Goal: Task Accomplishment & Management: Complete application form

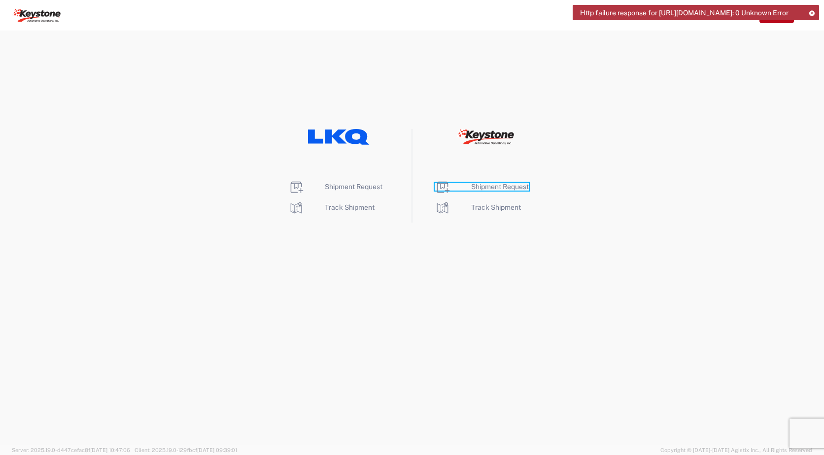
click at [493, 188] on span "Shipment Request" at bounding box center [500, 187] width 58 height 8
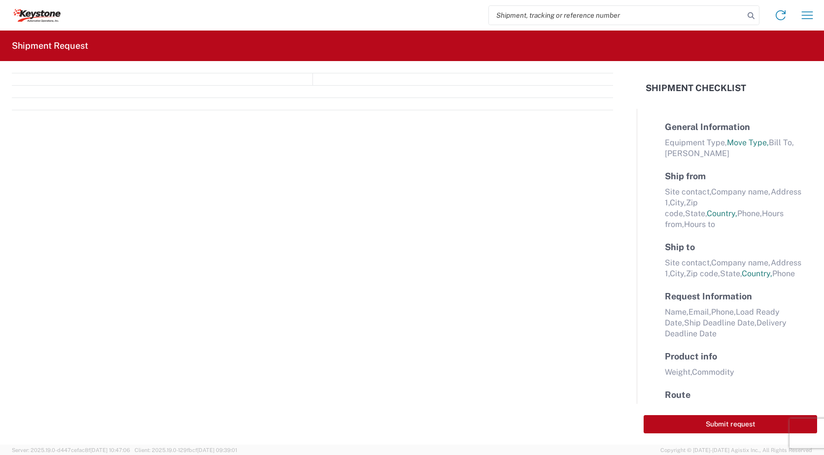
select select "FULL"
select select "LBS"
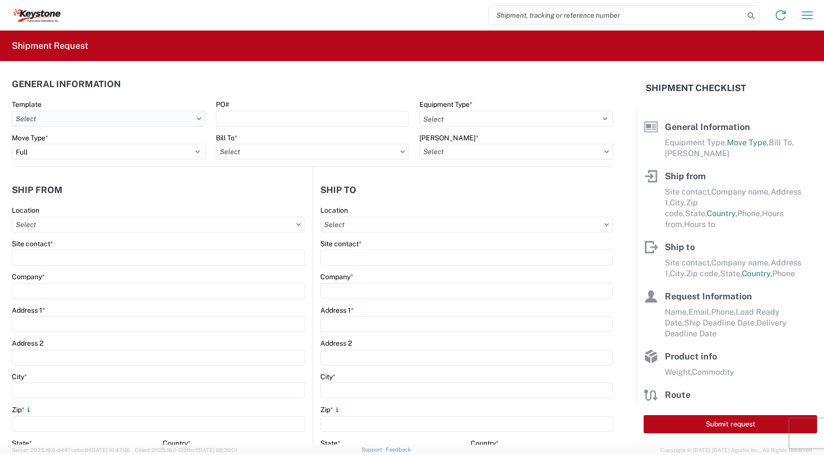
click at [192, 120] on input "text" at bounding box center [109, 119] width 194 height 16
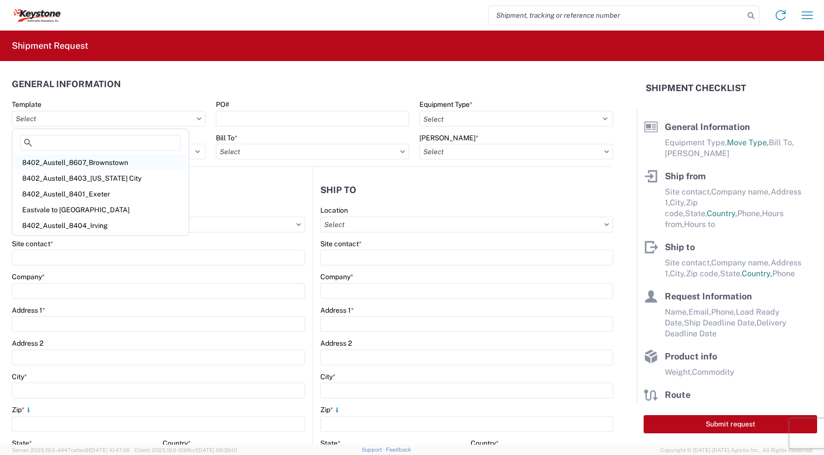
click at [111, 158] on div "8402_Austell_8607_Brownstown" at bounding box center [100, 163] width 172 height 16
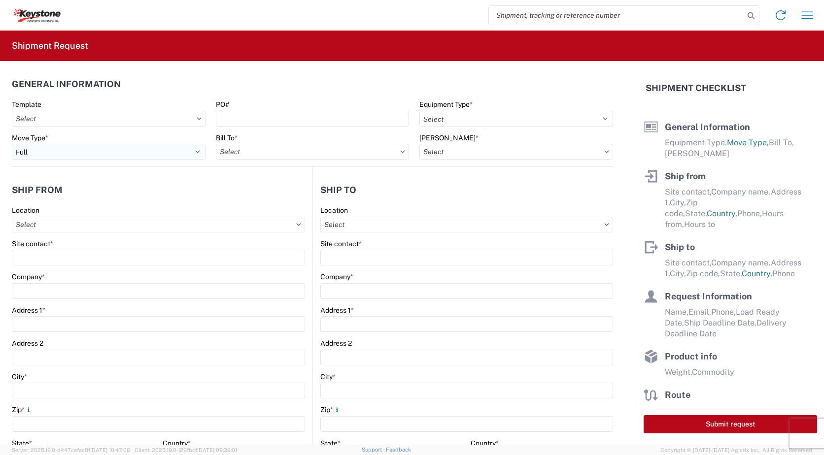
type input "8402_Austell_8607_Brownstown"
select select "STDV"
select select
type input "John A. Kirby"
type input "KAO"
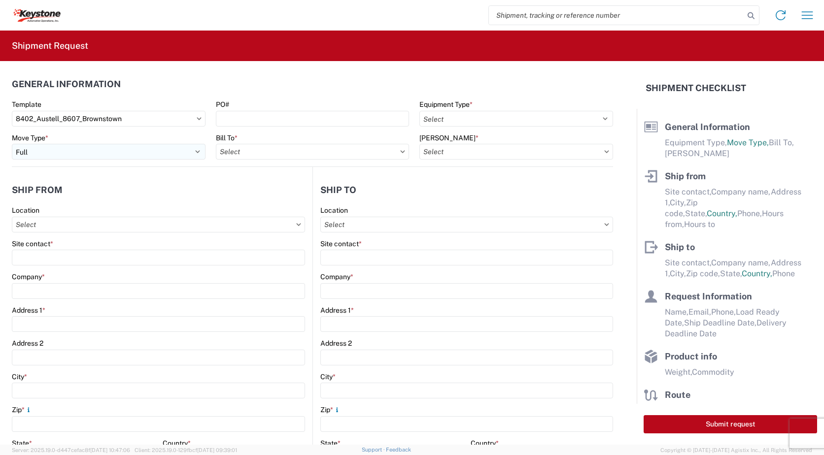
type input "600 Hartman Industrial Ct."
type input "Austell"
type input "30168"
type input "jxkirby@lkqcorp.com"
type input "Adam Grzech"
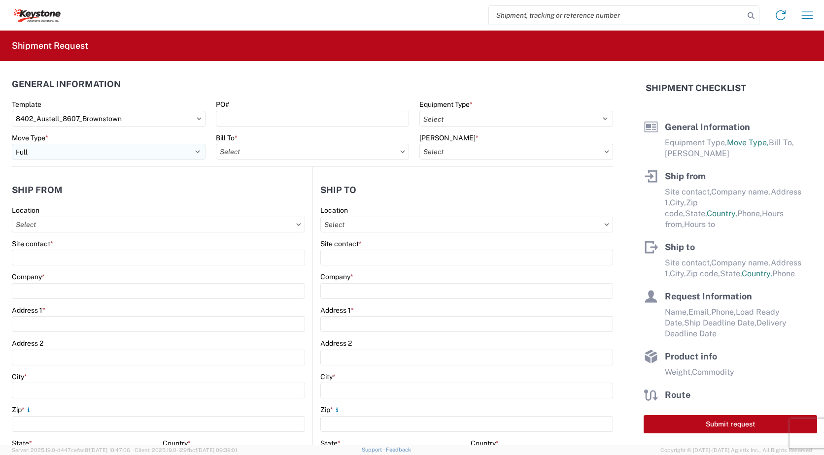
type input "KAO"
type input "17950 Dix Toledo Highway"
type input "Brownstown"
type input "48193"
type input "ajgrzech@lkqcorp.com"
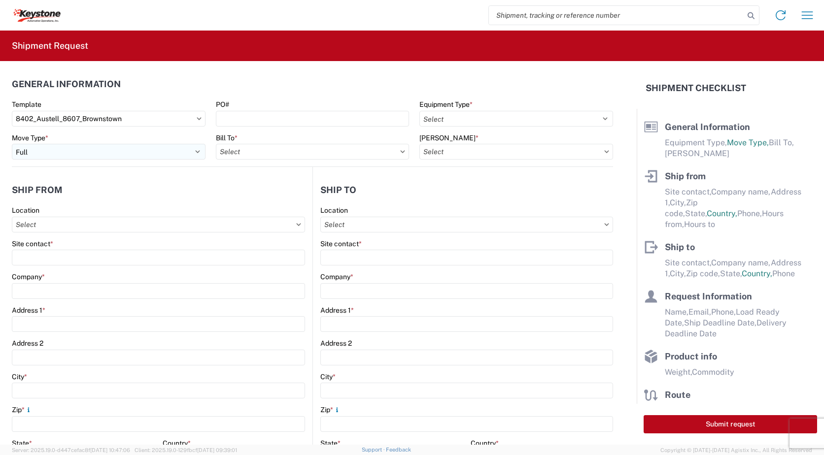
type input "John A. Kirby"
type input "913-387-9382"
type input "2023-10-03"
type input "20000"
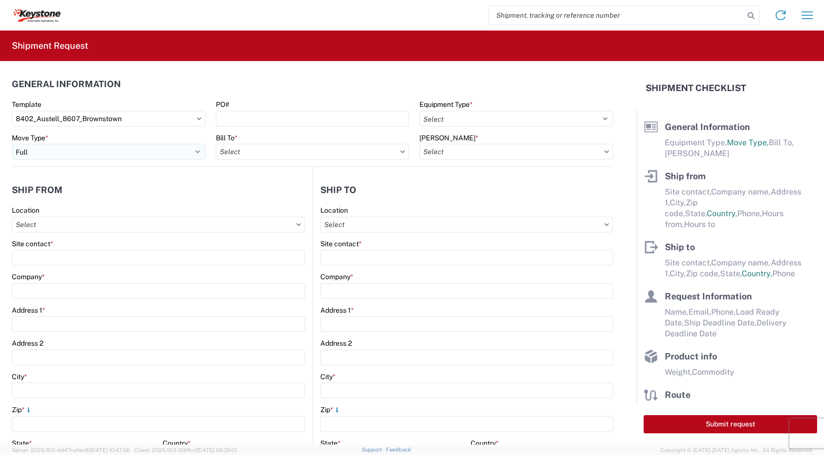
type input "General Auto Parts (dry)"
type input "20"
type input "1"
type textarea "Stock Transfers...chairs"
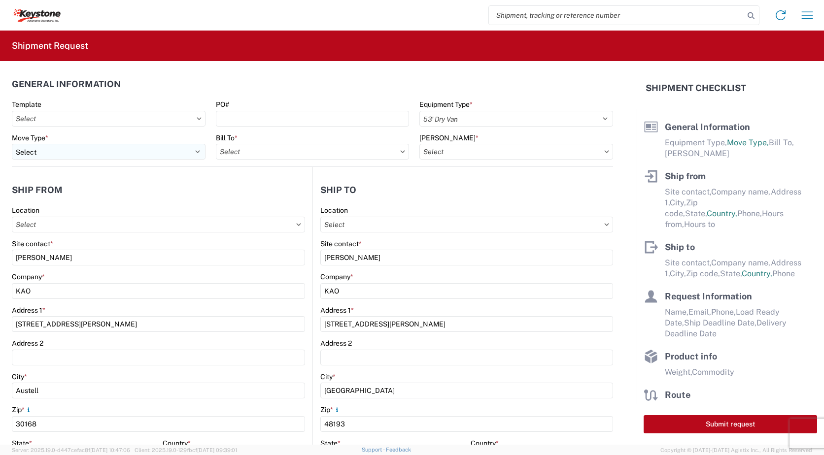
type input "8607 - [GEOGRAPHIC_DATA], [GEOGRAPHIC_DATA] – KAO Warehouse"
type input "8402 - Austell - KAO Warehouse [GEOGRAPHIC_DATA]"
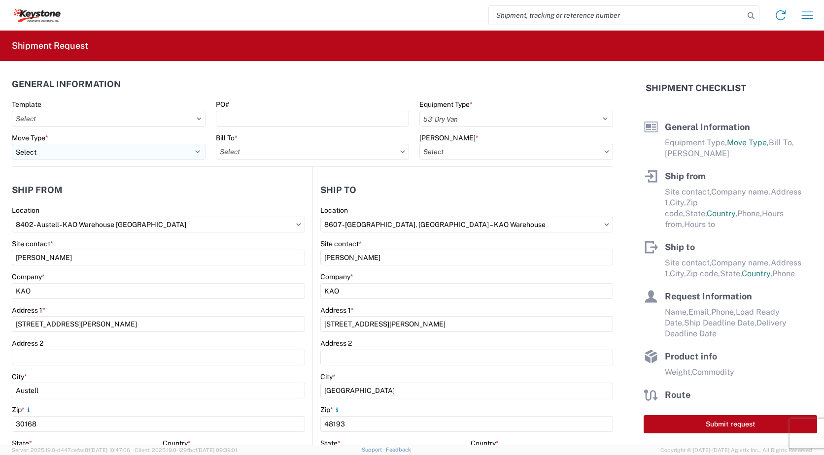
select select "GA"
select select "US"
select select "MI"
select select "US"
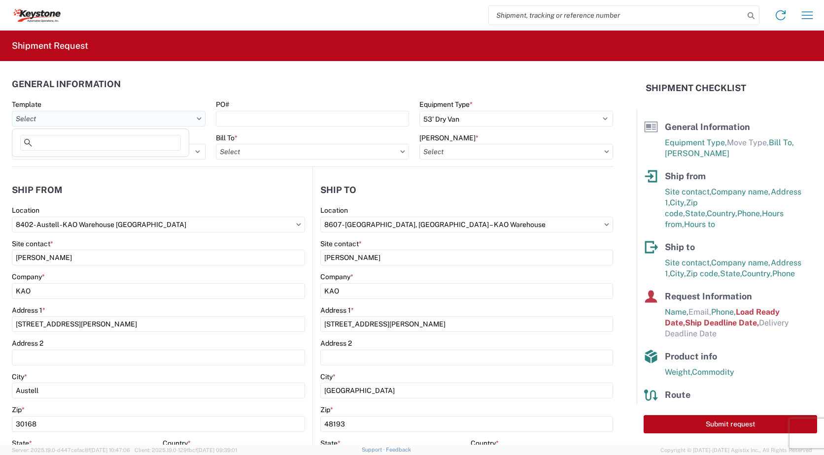
click at [191, 117] on input "text" at bounding box center [109, 119] width 194 height 16
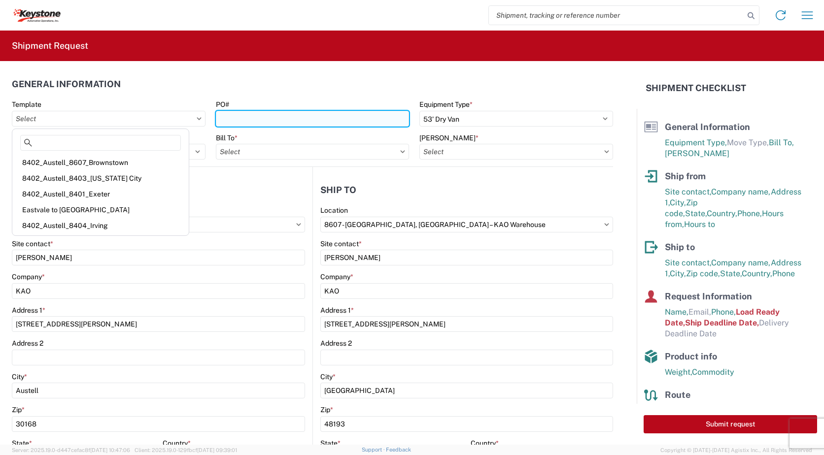
click at [232, 116] on input "PO#" at bounding box center [313, 119] width 194 height 16
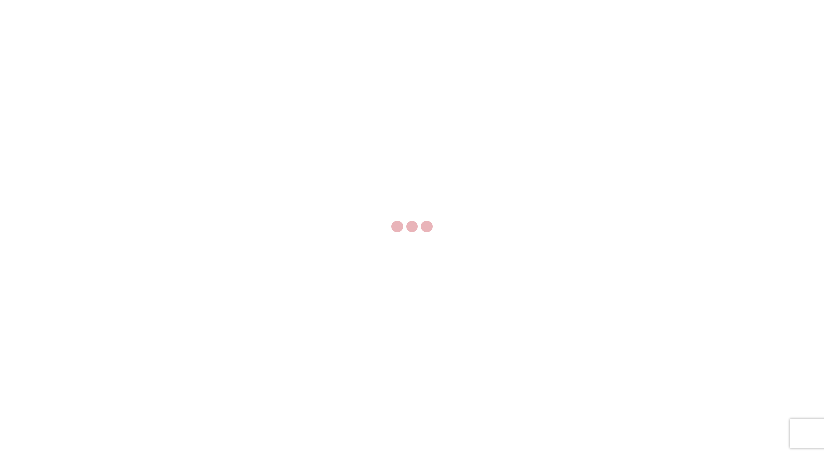
select select "FULL"
select select "LBS"
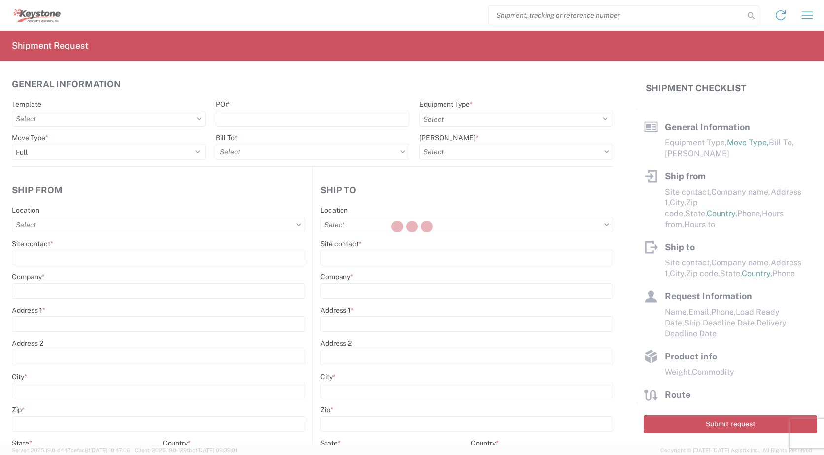
select select "US"
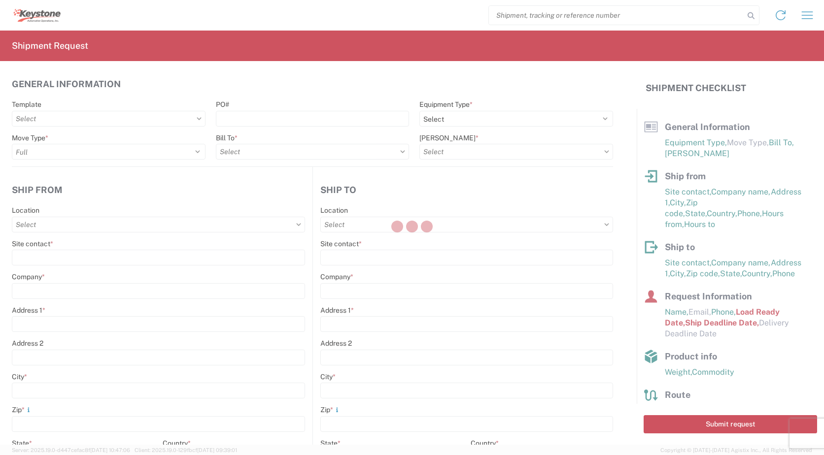
select select "STDV"
select select
type input "John A. Kirby"
type input "KAO"
type input "600 Hartman Industrial Ct."
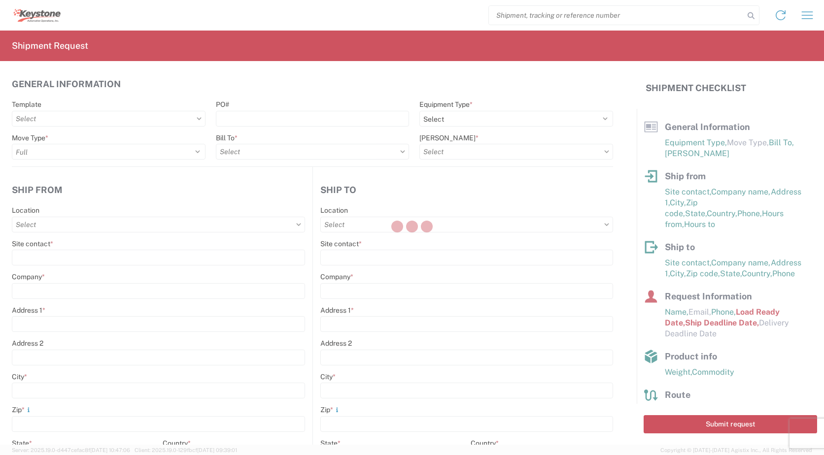
type input "Austell"
type input "30168"
type input "jxkirby@lkqcorp.com"
type input "Adam Grzech"
type input "KAO"
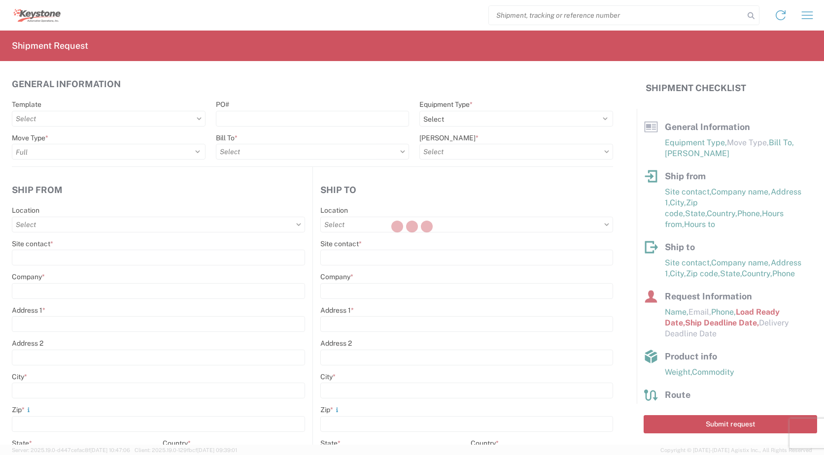
type input "17950 Dix Toledo Highway"
type input "Brownstown"
type input "48193"
type input "ajgrzech@lkqcorp.com"
type input "John A. Kirby"
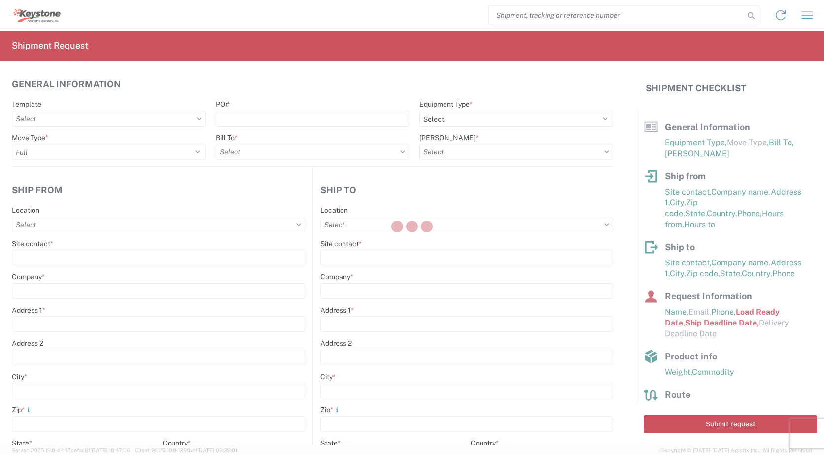
type input "913-387-9382"
type input "2023-10-03"
type input "20000"
type input "General Auto Parts (dry)"
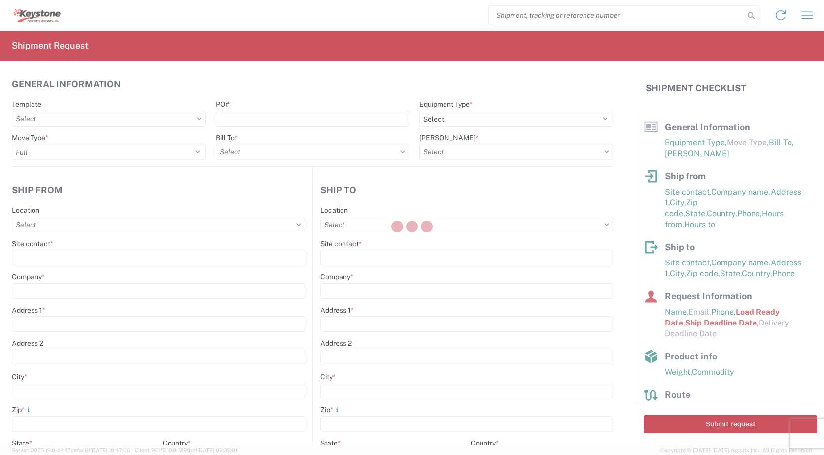
type input "20"
type input "1"
type textarea "Stock Transfers...chairs"
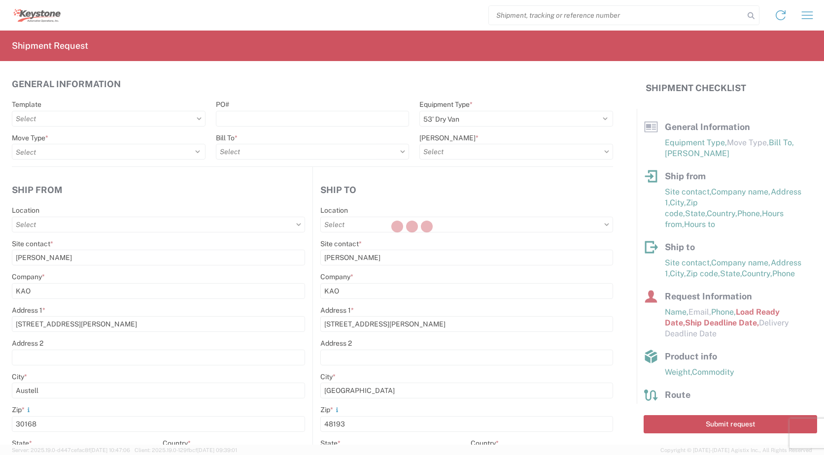
type input "8402 - Austell - KAO Warehouse Atlanta"
type input "8607 - Brownstown, MI – KAO Warehouse"
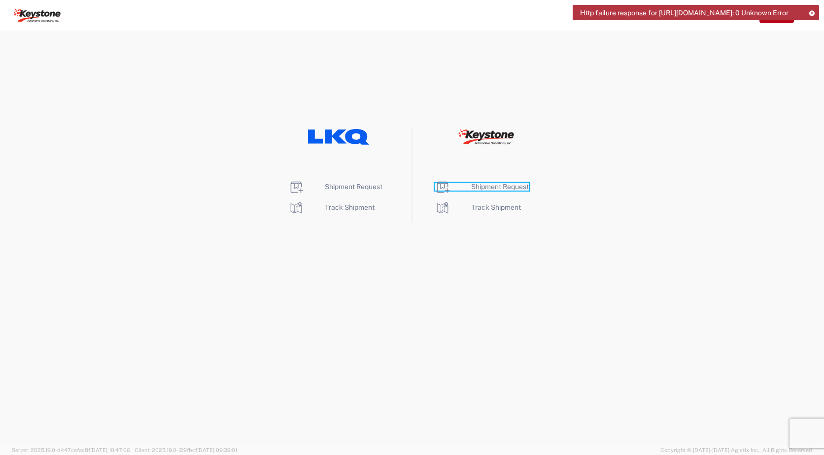
click at [489, 188] on span "Shipment Request" at bounding box center [500, 187] width 58 height 8
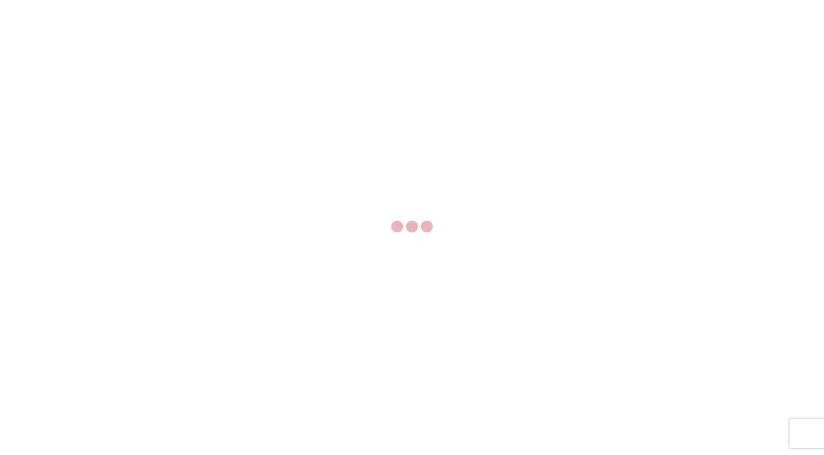
select select "FULL"
select select "LBS"
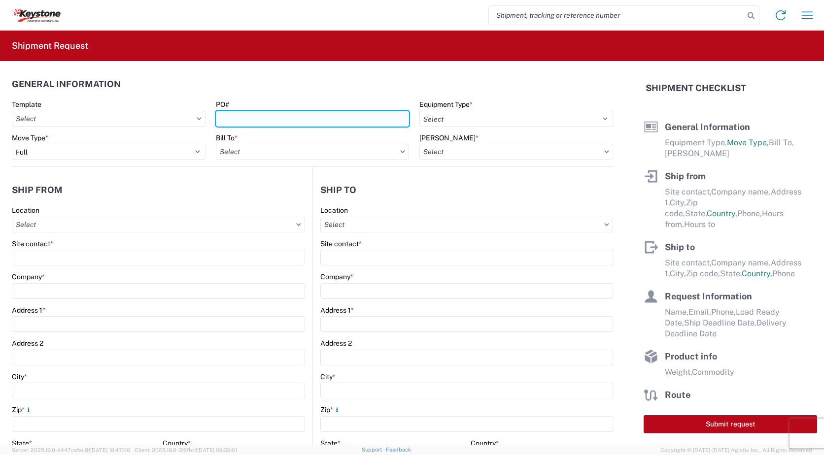
click at [281, 116] on input "PO#" at bounding box center [313, 119] width 194 height 16
type input "4370617"
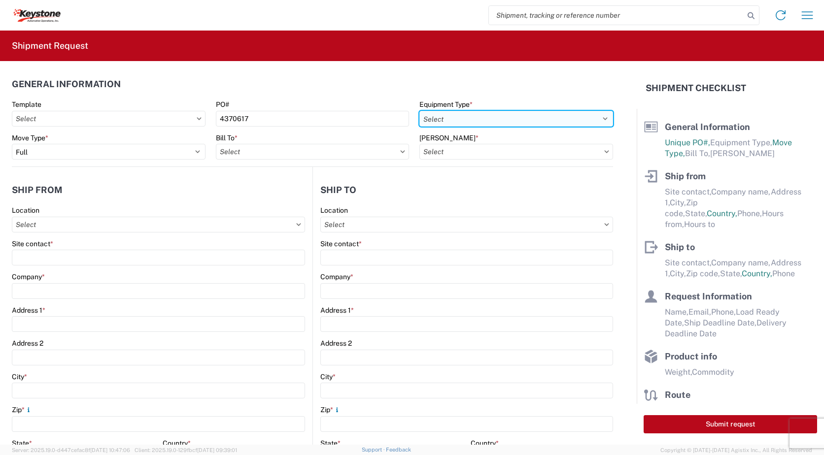
click at [500, 118] on select "Select 53’ Dry Van Flatbed Dropdeck (van) Lowboy (flatbed) Rail" at bounding box center [516, 119] width 194 height 16
select select "STDV"
click at [419, 111] on select "Select 53’ Dry Van Flatbed Dropdeck (van) Lowboy (flatbed) Rail" at bounding box center [516, 119] width 194 height 16
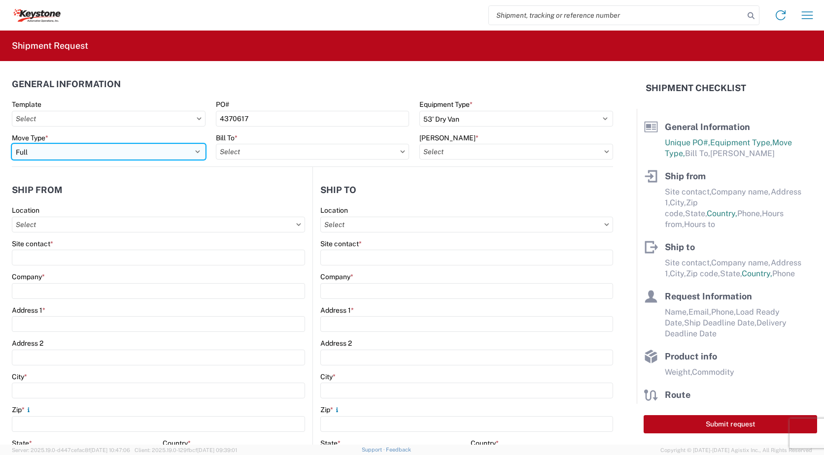
click at [124, 157] on select "Select Full Partial TL" at bounding box center [109, 152] width 194 height 16
select select "PARTIAL_TL"
click at [12, 144] on select "Select Full Partial TL" at bounding box center [109, 152] width 194 height 16
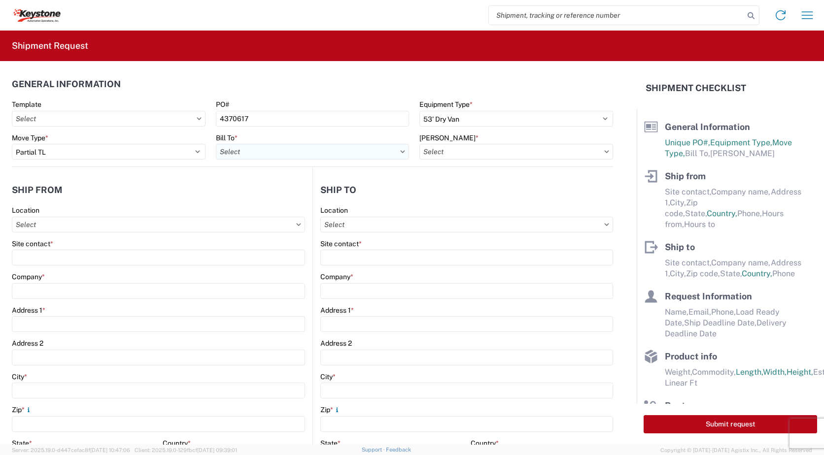
click at [247, 148] on input "text" at bounding box center [313, 152] width 194 height 16
type input "m"
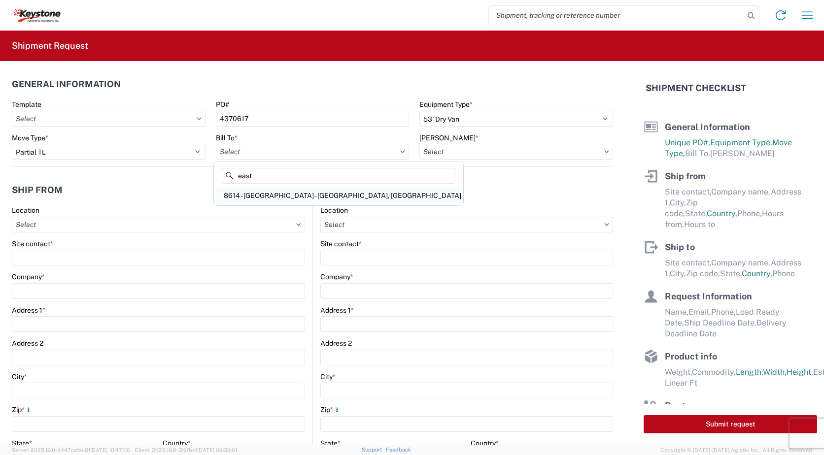
type input "east"
click at [294, 201] on div "8614 - [GEOGRAPHIC_DATA] - [GEOGRAPHIC_DATA], [GEOGRAPHIC_DATA]" at bounding box center [338, 196] width 245 height 16
type input "8614 - [GEOGRAPHIC_DATA] - [GEOGRAPHIC_DATA], [GEOGRAPHIC_DATA]"
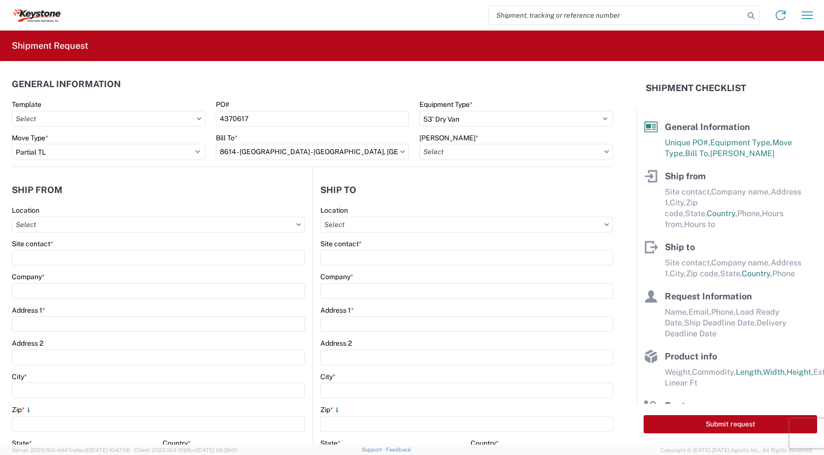
click at [604, 151] on icon at bounding box center [606, 151] width 5 height 3
click at [474, 156] on input "text" at bounding box center [516, 152] width 194 height 16
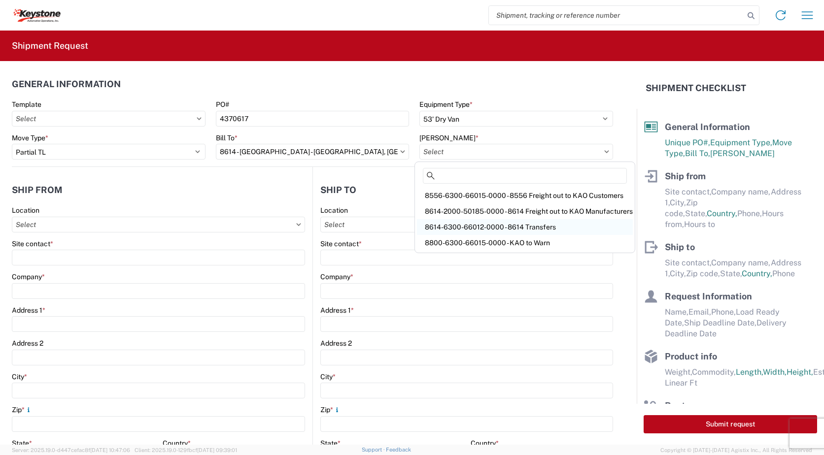
click at [495, 227] on div "8614-6300-66012-0000 - 8614 Transfers" at bounding box center [525, 227] width 216 height 16
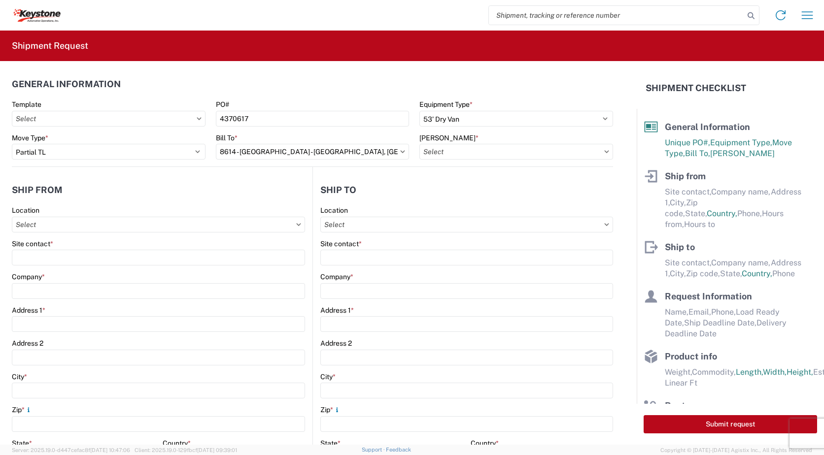
type input "8614-6300-66012-0000 - 8614 Transfers, 8614-6300-66012-0000 - 8614 Transfers"
click at [112, 220] on input "text" at bounding box center [158, 225] width 293 height 16
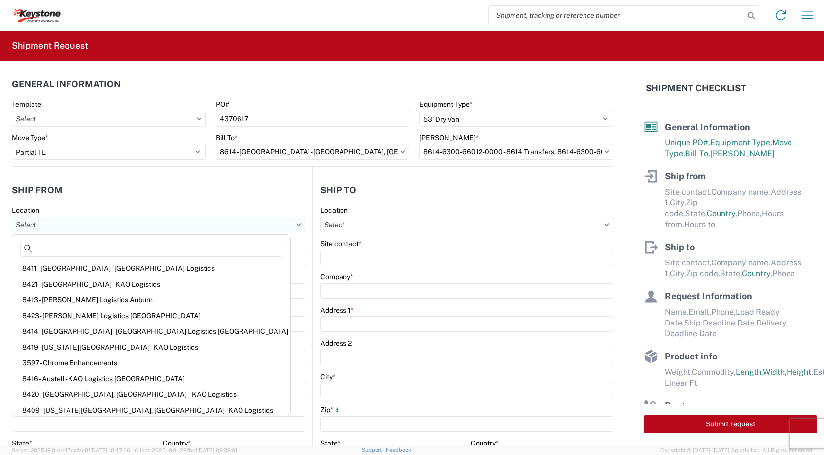
click at [110, 220] on input "text" at bounding box center [158, 225] width 293 height 16
click at [226, 174] on agx-shipment-stop-widget-v2 "Ship from Location Site contact * Company * Address 1 * Address 2 City * Zip * …" at bounding box center [162, 381] width 301 height 428
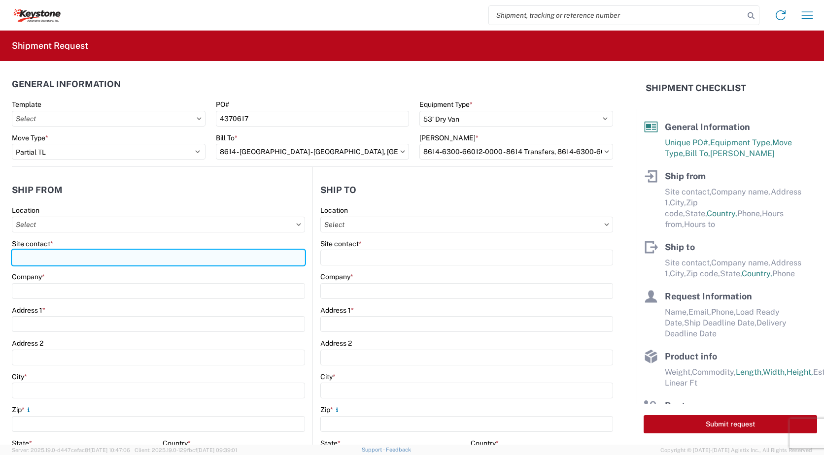
click at [117, 255] on input "Site contact *" at bounding box center [158, 258] width 293 height 16
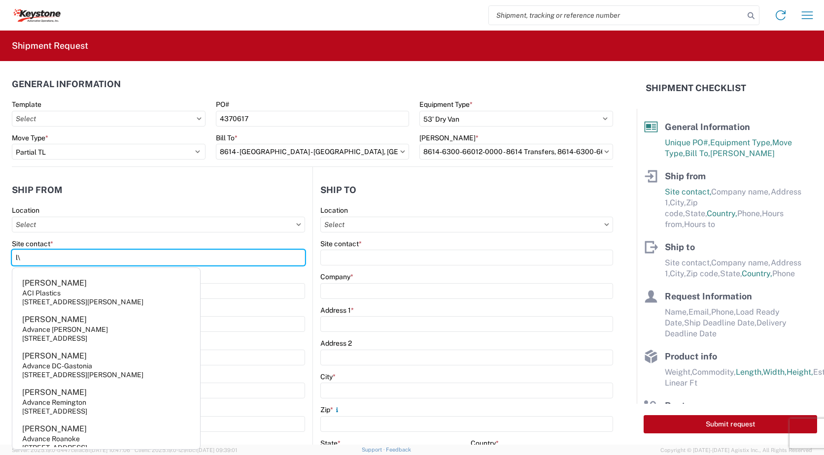
type input "l"
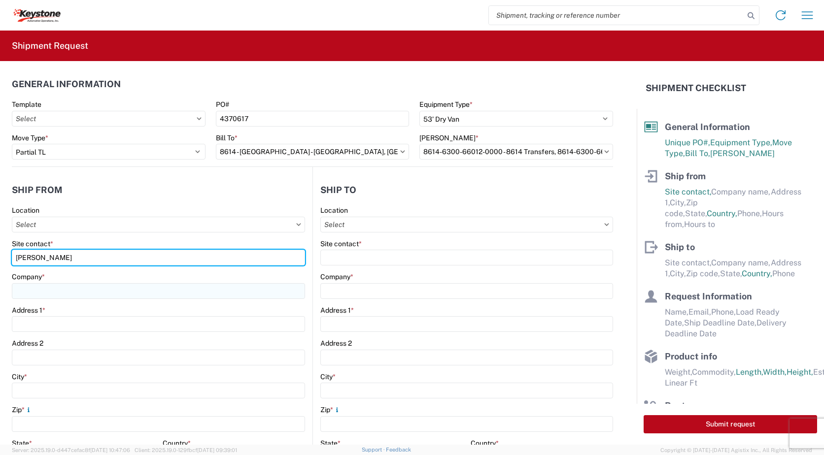
type input "Leigh Noble"
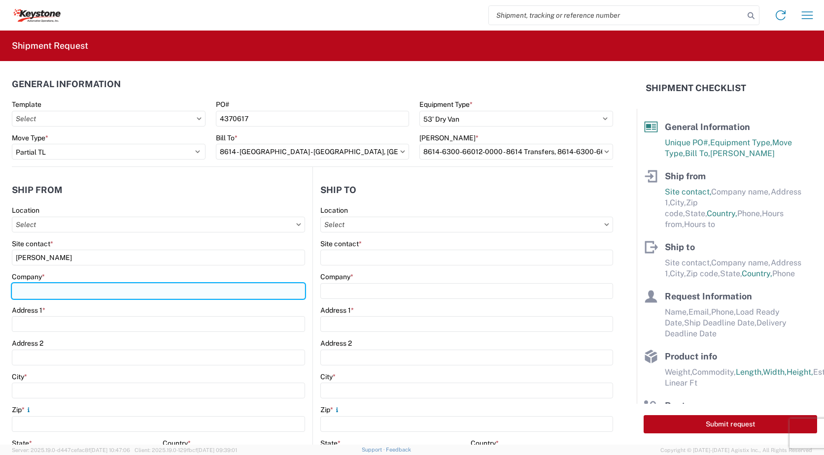
click at [98, 289] on input "Company *" at bounding box center [158, 291] width 293 height 16
type input "Dometic"
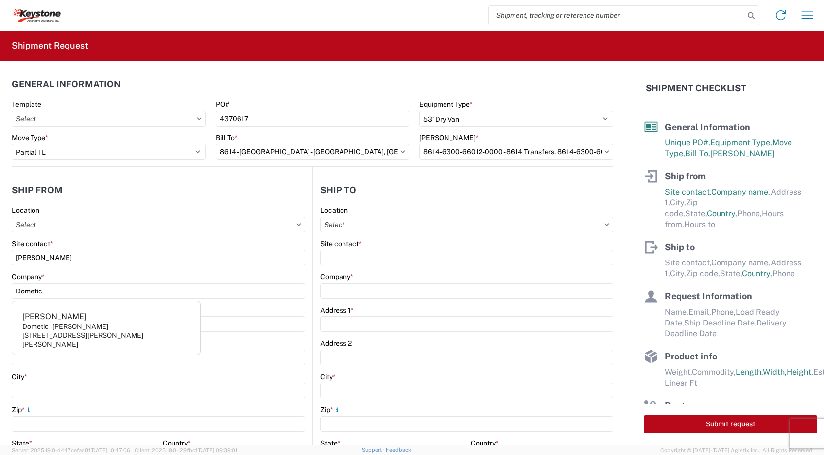
click at [122, 275] on div "Company *" at bounding box center [158, 276] width 293 height 9
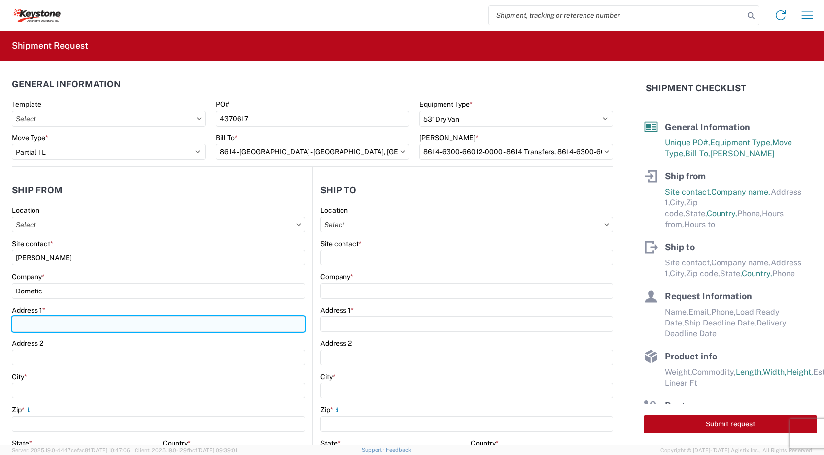
click at [135, 325] on input "Address 1 *" at bounding box center [158, 324] width 293 height 16
click at [137, 327] on input "2320" at bounding box center [158, 324] width 293 height 16
type input "2320 INDUSTRIAL PARKWAY"
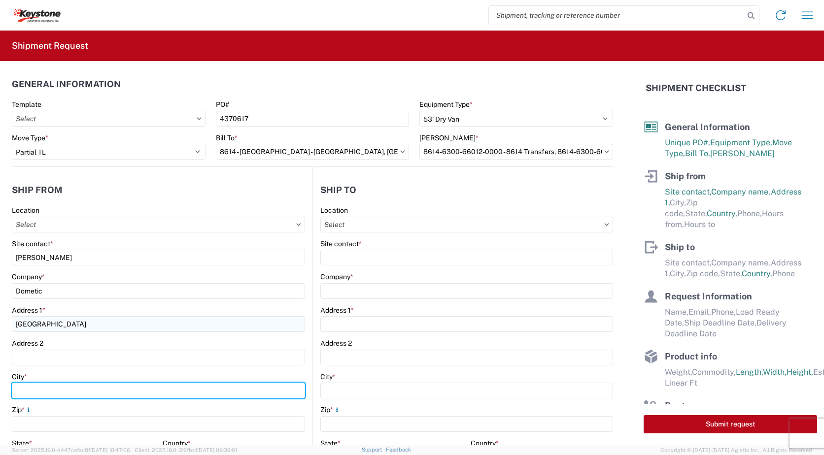
type input "ELKHART"
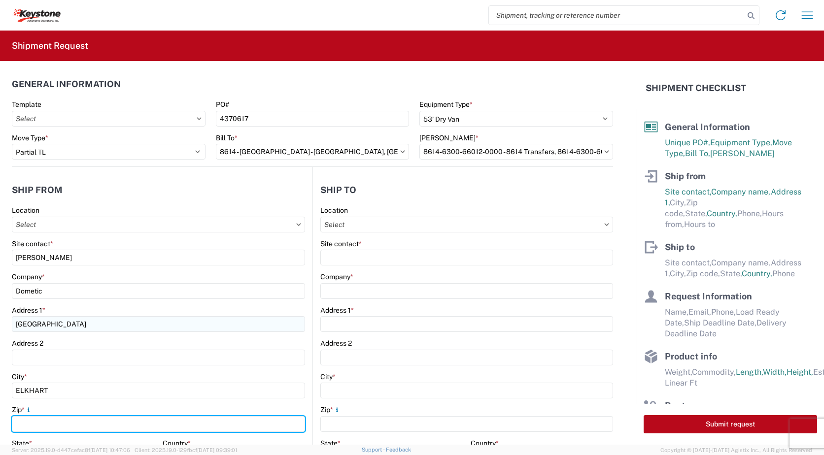
type input "46516"
select select "IN"
type input "leigh.noble@dometic.com"
type input "5742664848"
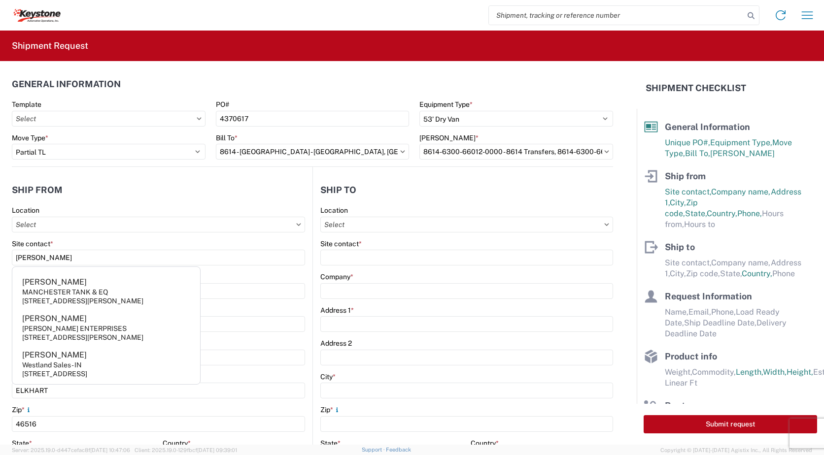
click at [276, 306] on div "Address 1 *" at bounding box center [158, 310] width 293 height 9
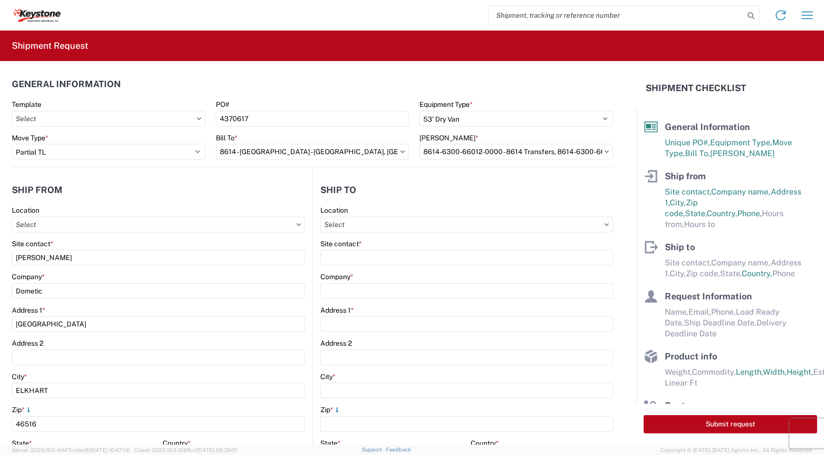
click at [297, 225] on icon at bounding box center [299, 224] width 4 height 2
click at [121, 221] on input "text" at bounding box center [158, 225] width 293 height 16
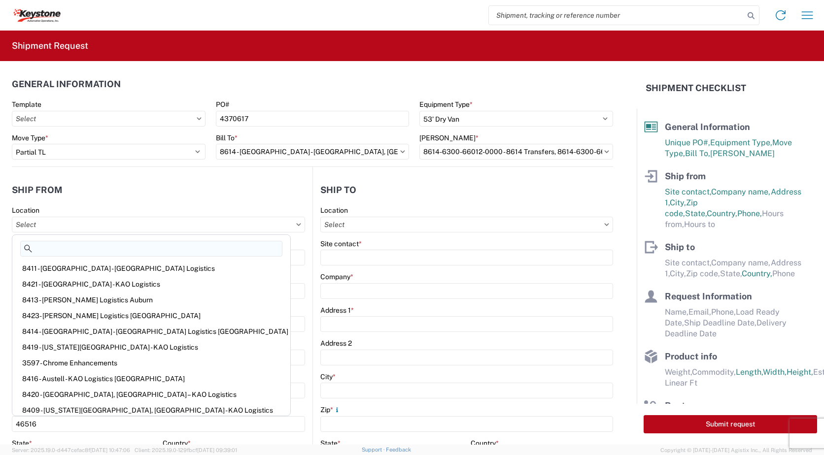
click at [156, 247] on input at bounding box center [151, 249] width 262 height 16
click at [167, 226] on input "text" at bounding box center [158, 225] width 293 height 16
click at [219, 242] on div "Site contact *" at bounding box center [158, 243] width 293 height 9
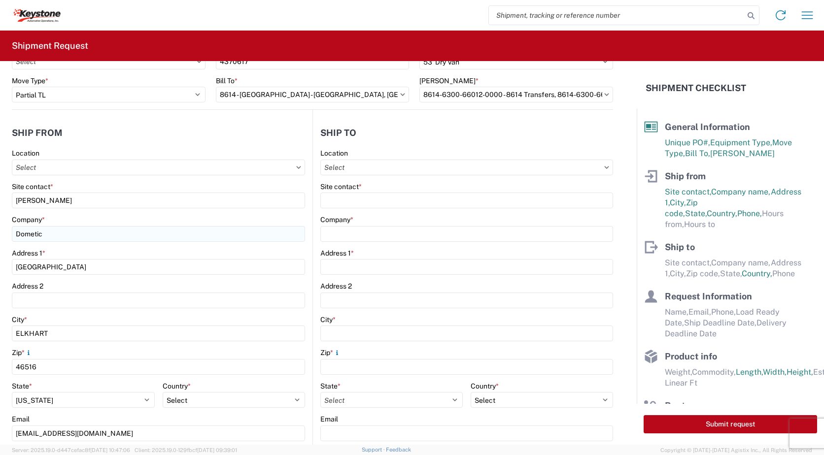
scroll to position [197, 0]
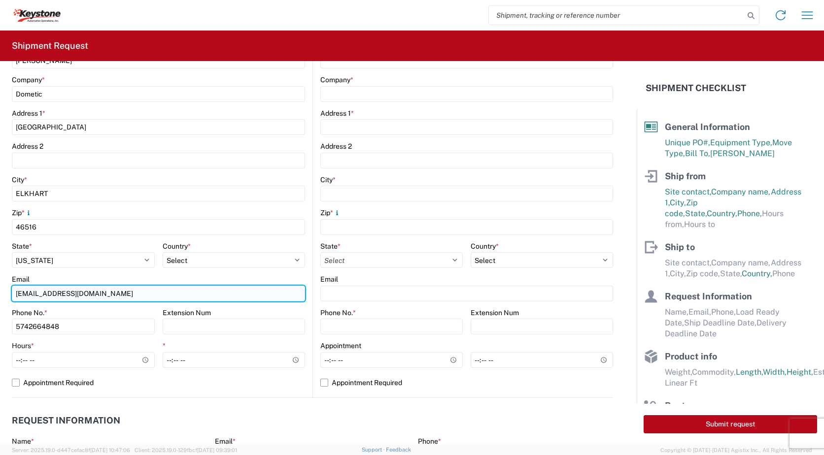
click at [131, 295] on input "leigh.noble@dometic.com" at bounding box center [158, 294] width 293 height 16
type input "leigh.noble@dometic.com, matt.wieczorkowski@dometic.com"
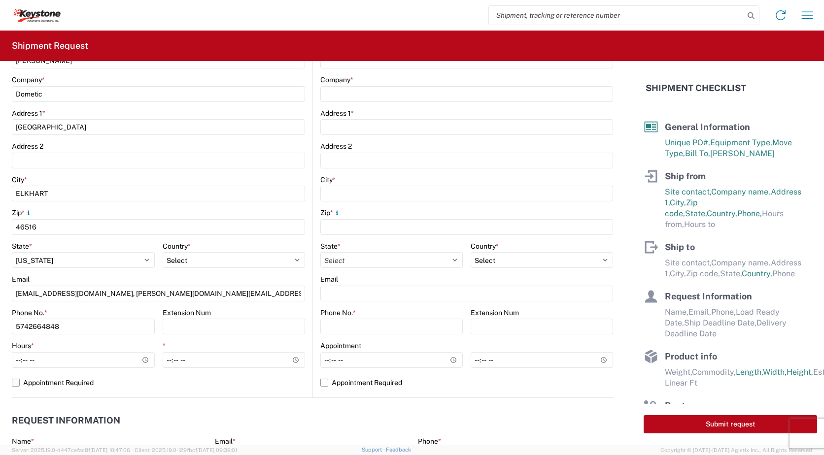
click at [144, 381] on label "Appointment Required" at bounding box center [158, 383] width 293 height 16
click at [0, 0] on input "Appointment Required" at bounding box center [0, 0] width 0 height 0
select select "US"
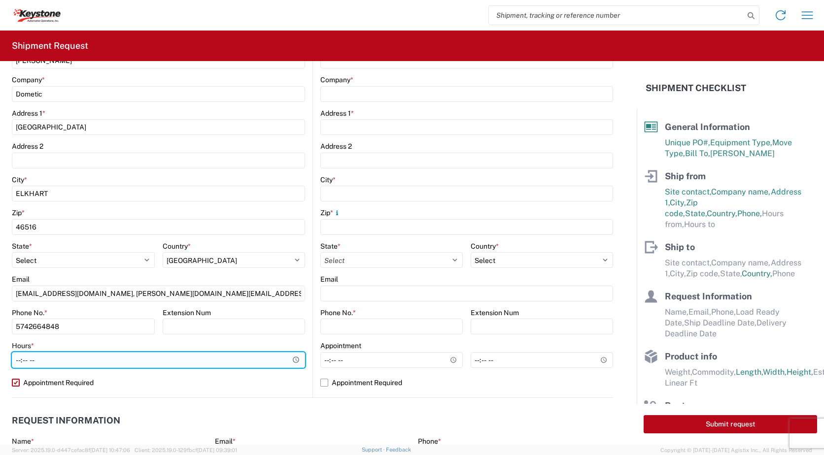
click at [67, 363] on input "Hours *" at bounding box center [158, 360] width 293 height 16
click at [292, 361] on input "Hours *" at bounding box center [158, 360] width 293 height 16
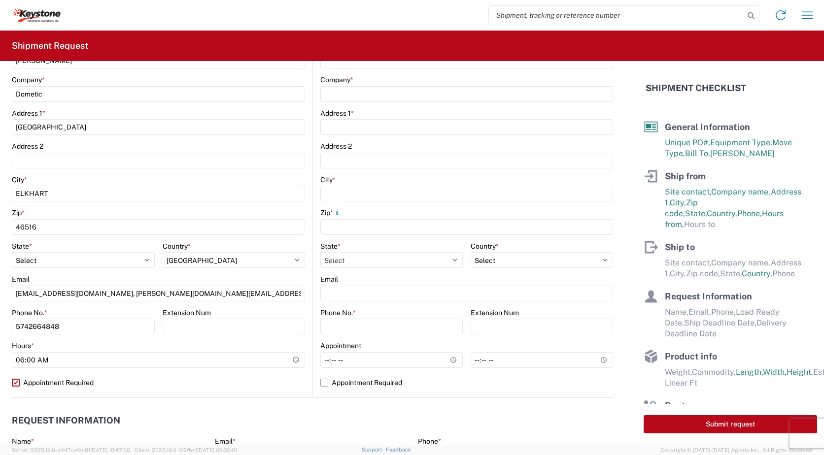
type input "06:00"
click at [137, 384] on label "Appointment Required" at bounding box center [158, 383] width 293 height 16
click at [0, 0] on input "Appointment Required" at bounding box center [0, 0] width 0 height 0
select select "US"
click at [289, 359] on input "*" at bounding box center [234, 360] width 143 height 16
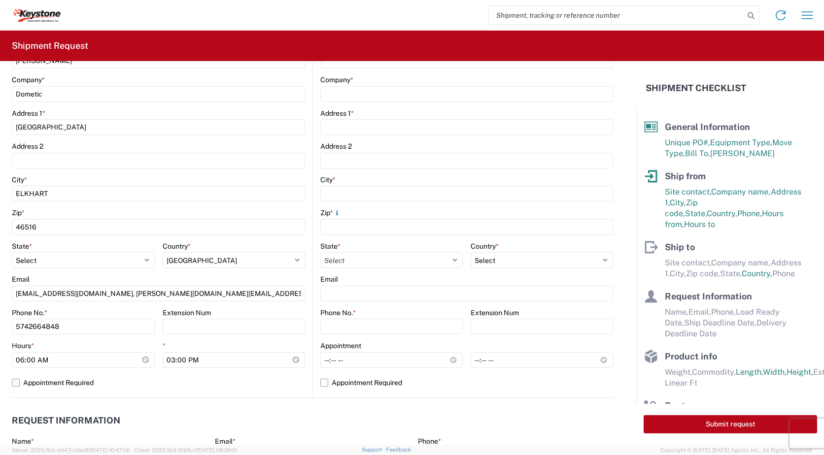
type input "15:00"
click at [205, 385] on label "Appointment Required" at bounding box center [158, 383] width 293 height 16
click at [0, 0] on input "Appointment Required" at bounding box center [0, 0] width 0 height 0
select select "IN"
select select "US"
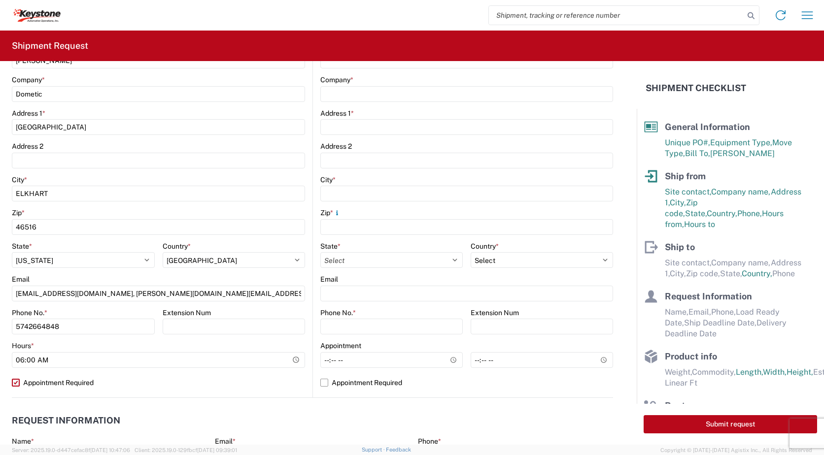
click at [16, 383] on label "Appointment Required" at bounding box center [158, 383] width 293 height 16
click at [0, 0] on input "Appointment Required" at bounding box center [0, 0] width 0 height 0
select select "IN"
select select "US"
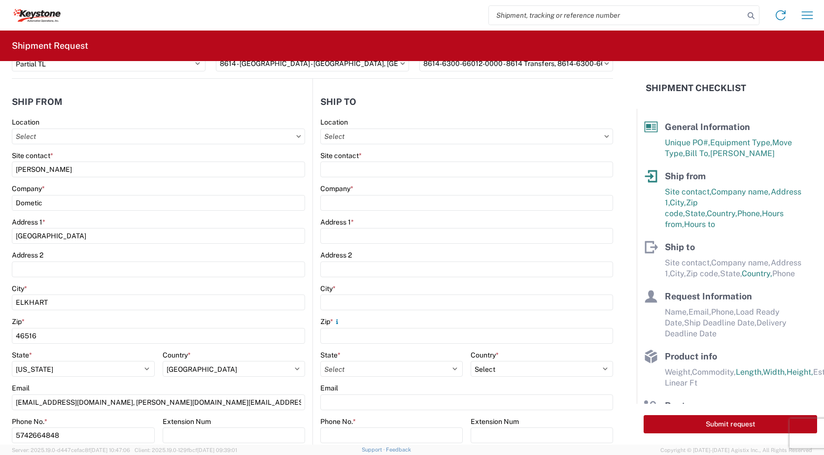
scroll to position [0, 0]
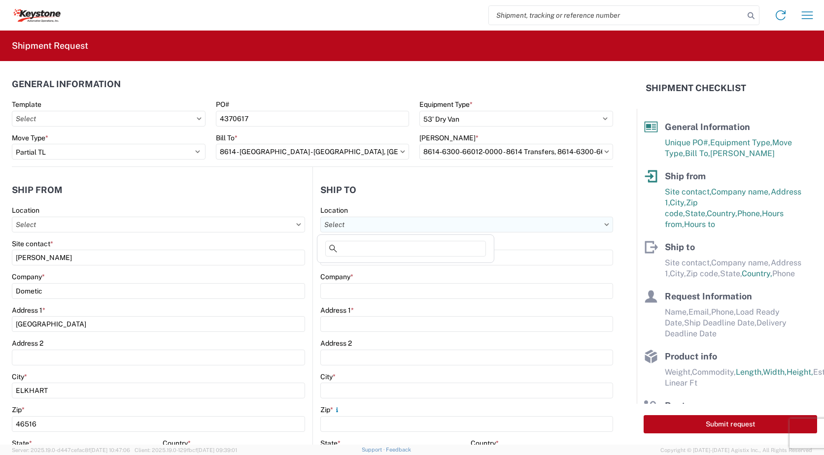
click at [354, 226] on input "text" at bounding box center [466, 225] width 293 height 16
type input "e"
type input "m"
type input "k"
type input "2"
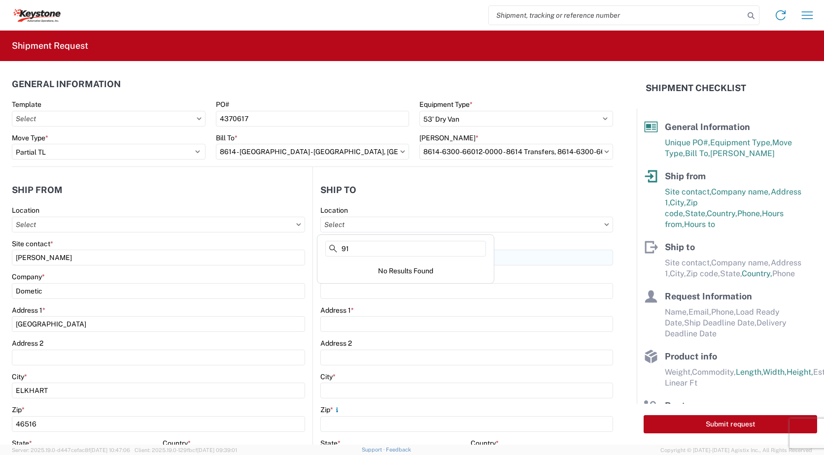
type input "9"
drag, startPoint x: 505, startPoint y: 263, endPoint x: 494, endPoint y: 268, distance: 12.3
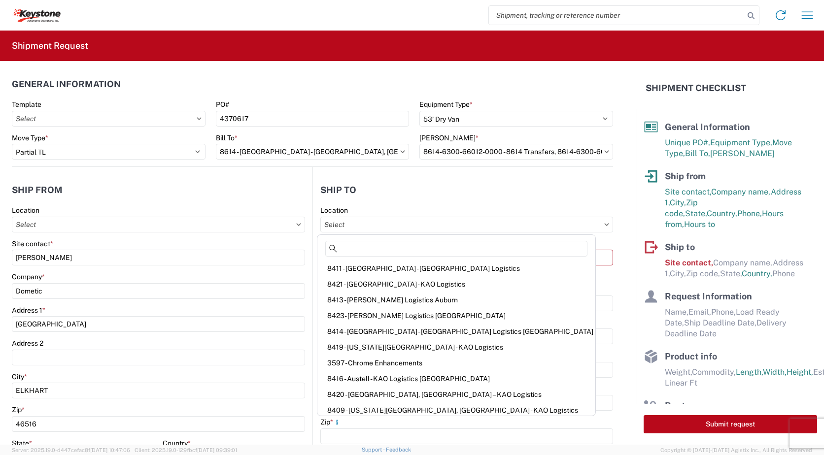
drag, startPoint x: 494, startPoint y: 268, endPoint x: 464, endPoint y: 184, distance: 89.4
click at [464, 184] on header "Ship to" at bounding box center [463, 190] width 300 height 22
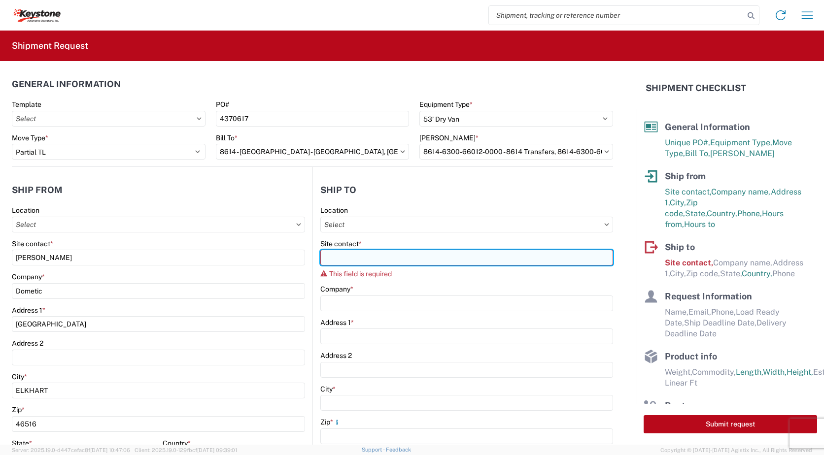
click at [356, 263] on input "Site contact *" at bounding box center [466, 258] width 293 height 16
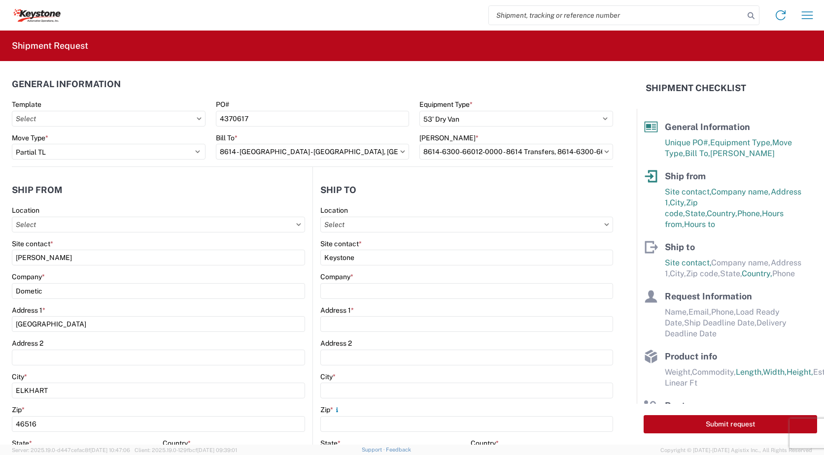
click at [418, 206] on div "Location" at bounding box center [466, 210] width 293 height 9
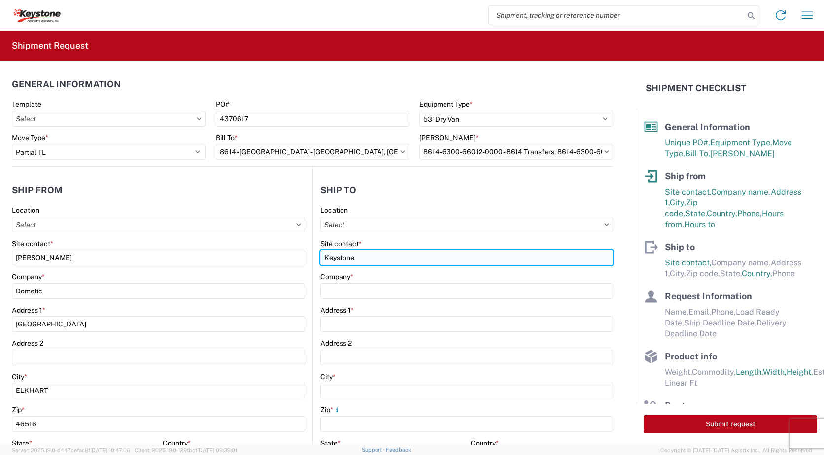
click at [366, 261] on input "Keystone" at bounding box center [466, 258] width 293 height 16
type input "KEYSTONE AUTOMOTIVE OPERATIONS"
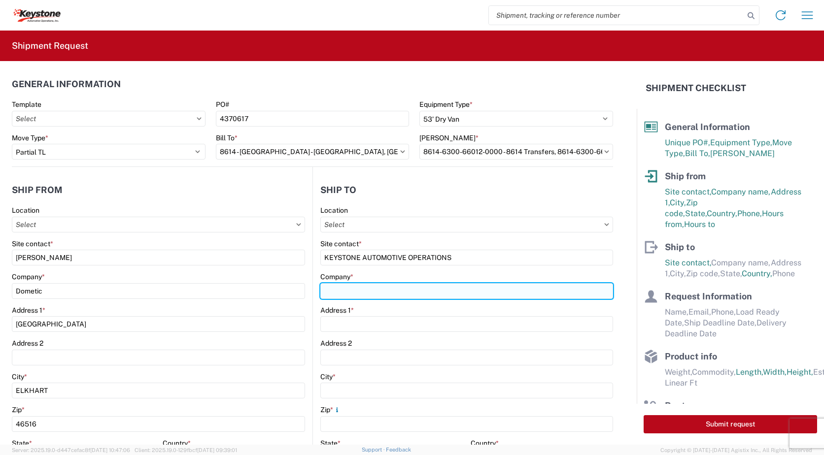
click at [367, 292] on input "Company *" at bounding box center [466, 291] width 293 height 16
type input "KEYSTONE AUTOMOTIVE OPERATIONS"
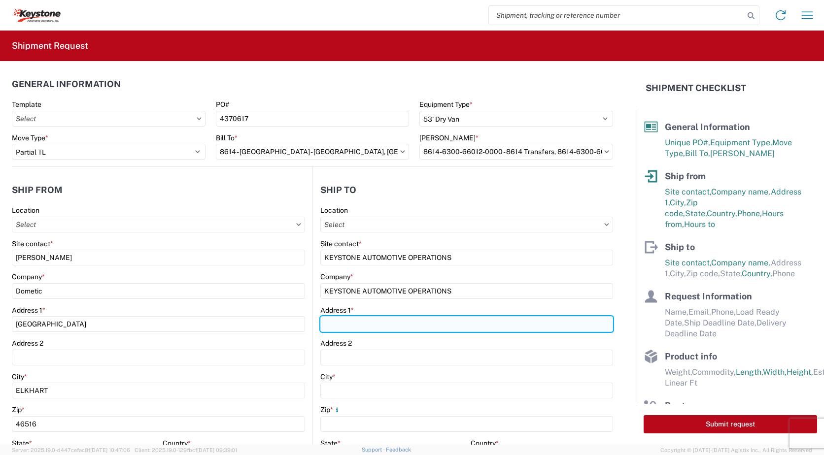
click at [413, 331] on input "Address 1 *" at bounding box center [466, 324] width 293 height 16
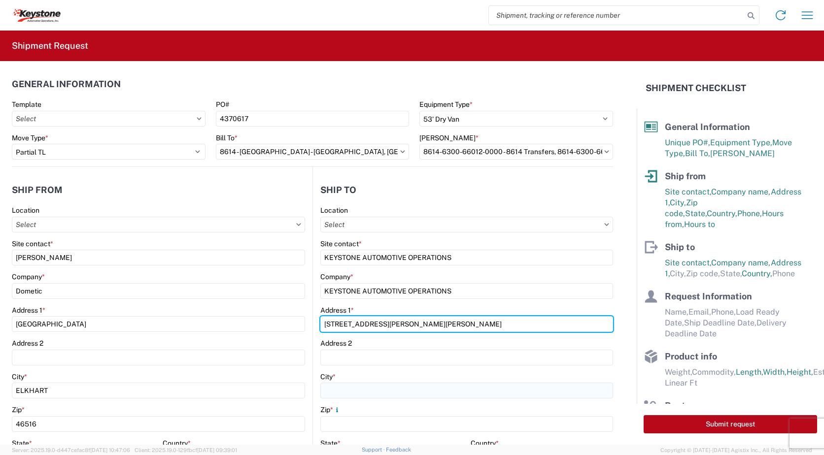
type input "15640 CANTU GALLEANO RANCH RD"
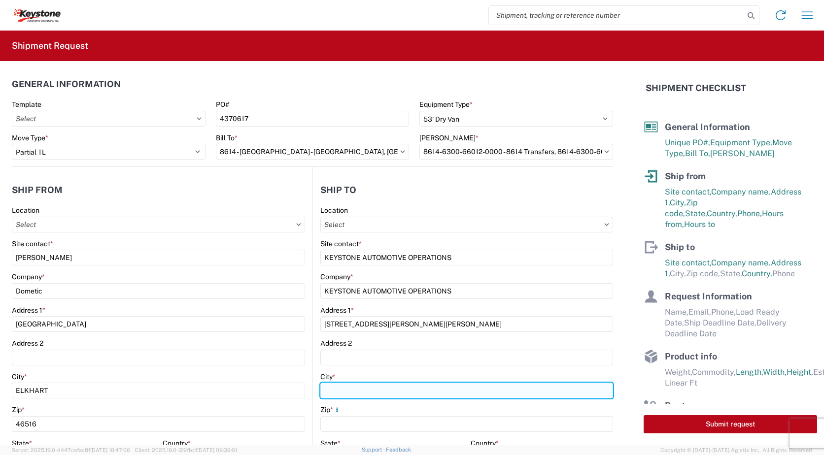
click at [395, 391] on input "City *" at bounding box center [466, 391] width 293 height 16
type input "MIRA LOMA"
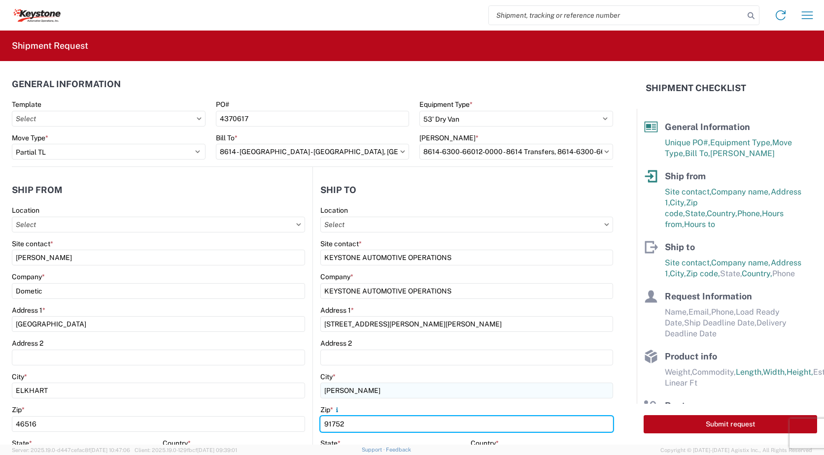
type input "91752"
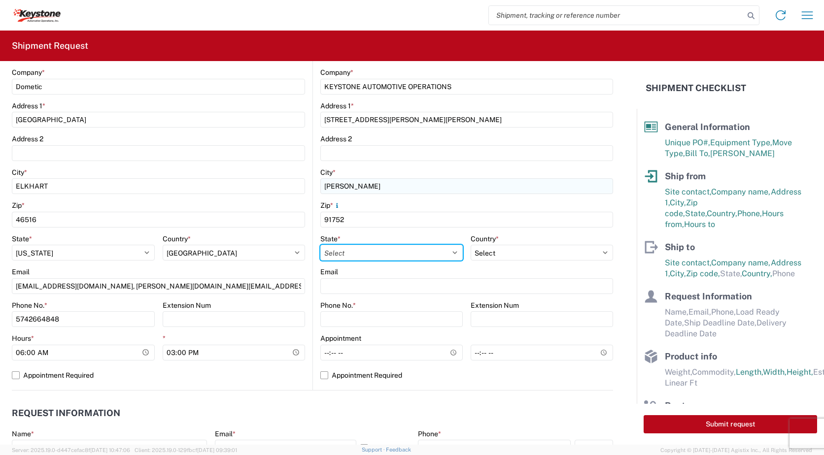
select select "CA"
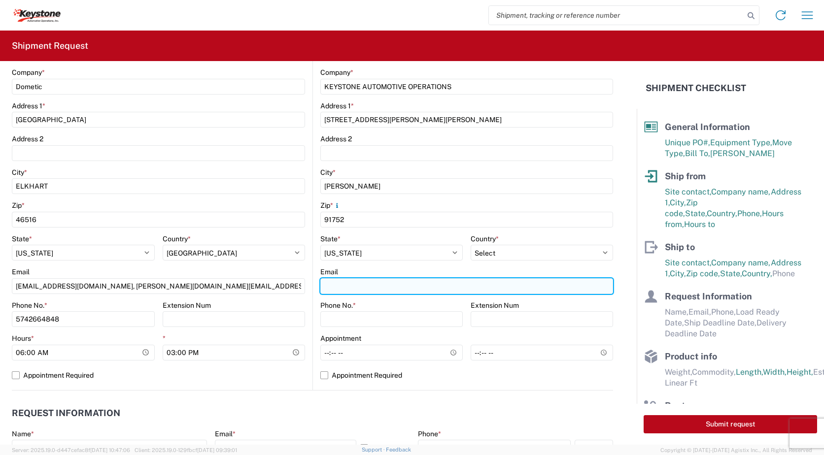
click at [367, 285] on input "Email" at bounding box center [466, 286] width 293 height 16
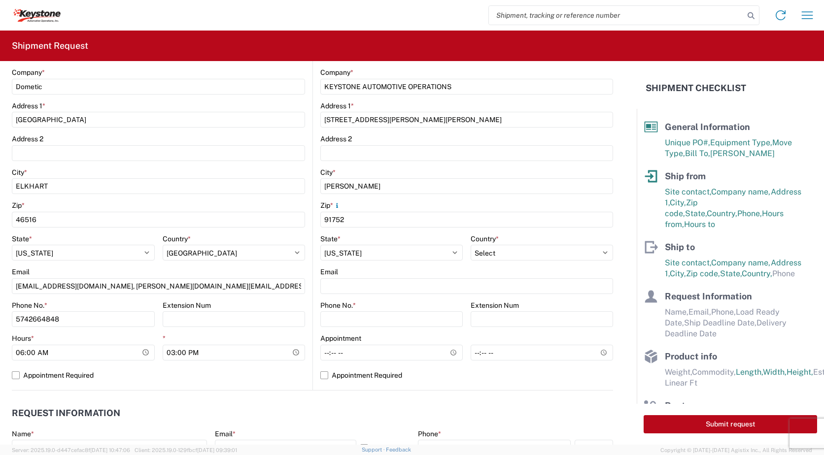
click at [543, 407] on header "Request Information" at bounding box center [312, 413] width 601 height 22
click at [394, 317] on input "Phone No. *" at bounding box center [391, 319] width 142 height 16
click at [369, 320] on input "Phone No. *" at bounding box center [391, 319] width 142 height 16
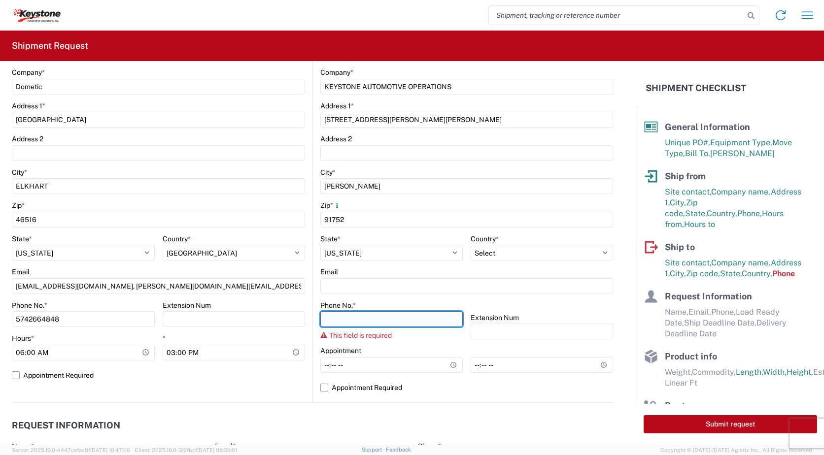
click at [352, 321] on input "Phone No. *" at bounding box center [391, 319] width 142 height 16
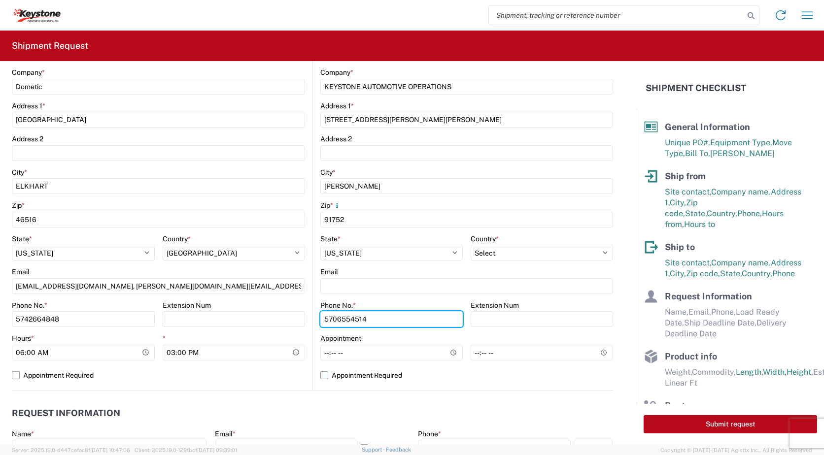
type input "5706554514"
click at [459, 378] on label "Appointment Required" at bounding box center [466, 376] width 293 height 16
click at [0, 0] on input "Appointment Required" at bounding box center [0, 0] width 0 height 0
select select "US"
click at [320, 375] on label "Appointment Required" at bounding box center [466, 376] width 293 height 16
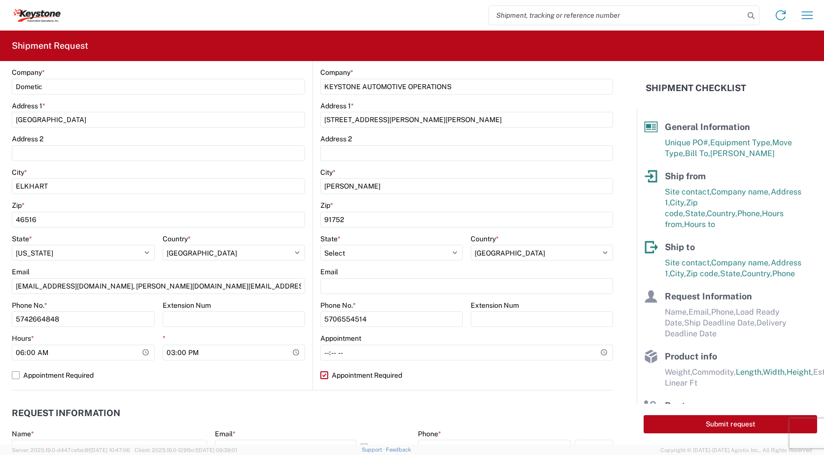
click at [0, 0] on input "Appointment Required" at bounding box center [0, 0] width 0 height 0
select select "CA"
select select "US"
click at [321, 374] on label "Appointment Required" at bounding box center [466, 376] width 293 height 16
click at [0, 0] on input "Appointment Required" at bounding box center [0, 0] width 0 height 0
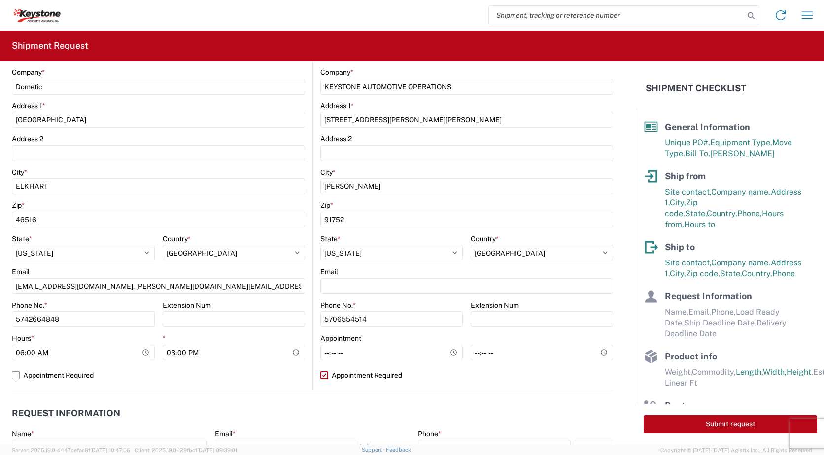
select select "US"
click at [320, 376] on label "Appointment Required" at bounding box center [466, 376] width 293 height 16
click at [0, 0] on input "Appointment Required" at bounding box center [0, 0] width 0 height 0
select select "CA"
select select "US"
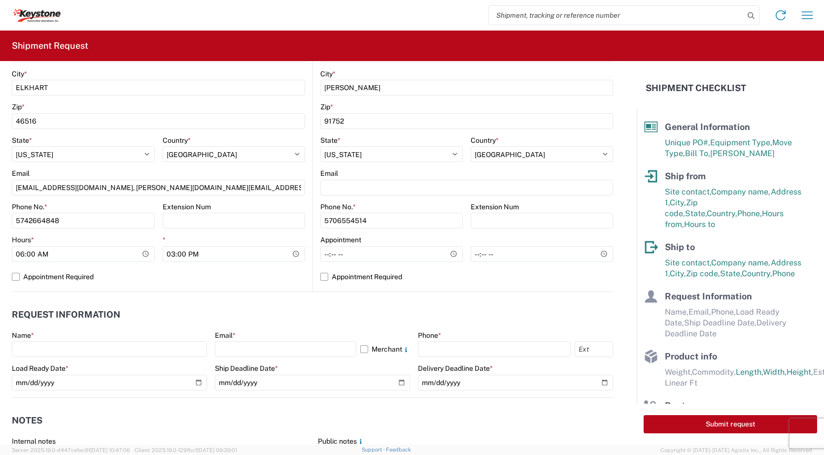
scroll to position [352, 0]
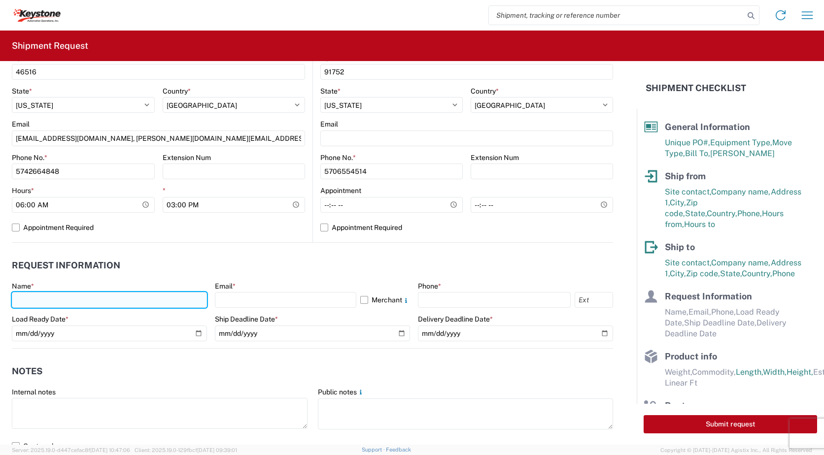
click at [168, 300] on input "text" at bounding box center [109, 300] width 195 height 16
click at [93, 304] on input "text" at bounding box center [109, 300] width 195 height 16
type input "[PERSON_NAME]"
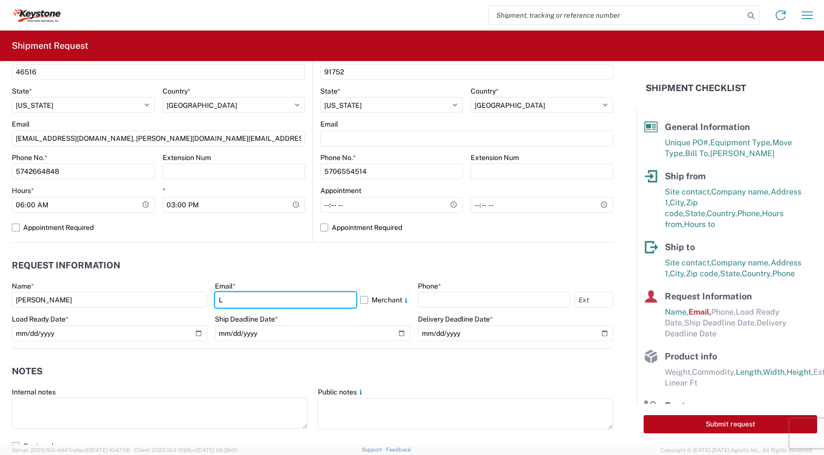
type input "[EMAIL_ADDRESS][DOMAIN_NAME]"
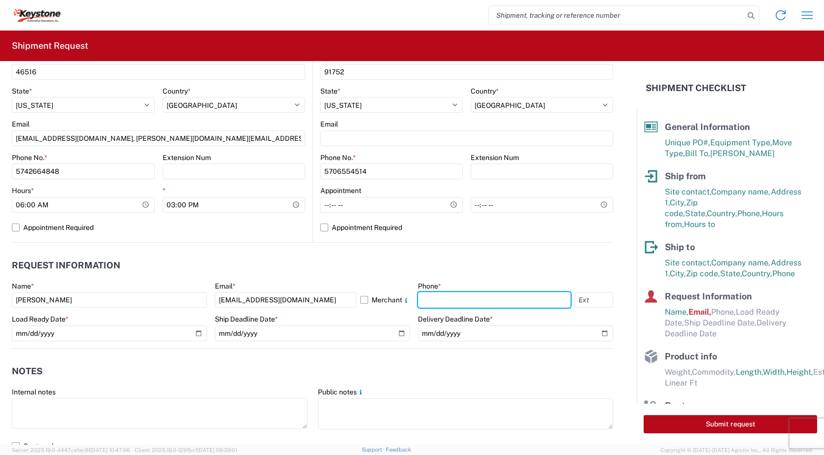
type input "5742664848"
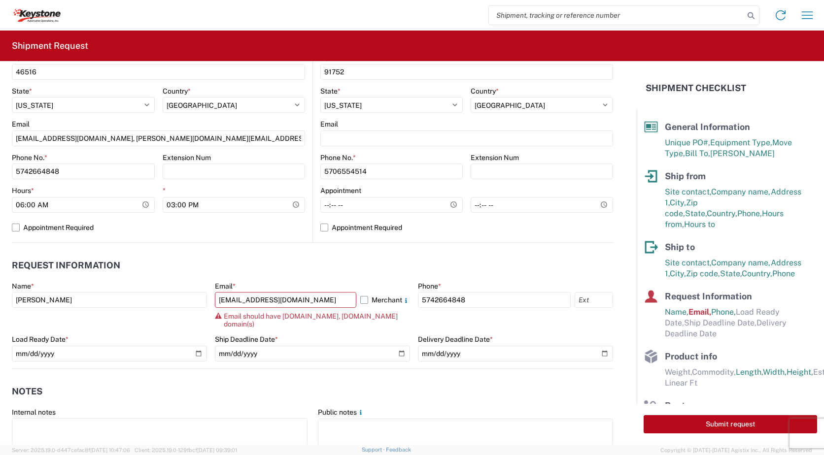
click at [360, 299] on label "Merchant" at bounding box center [385, 300] width 50 height 16
click at [0, 0] on input "Merchant" at bounding box center [0, 0] width 0 height 0
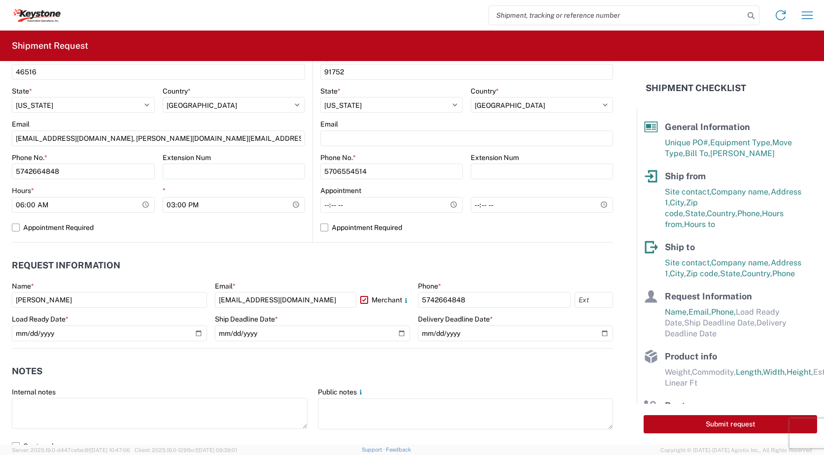
click at [317, 262] on header "Request Information" at bounding box center [312, 266] width 601 height 22
click at [194, 334] on input "date" at bounding box center [109, 334] width 195 height 16
type input "2025-09-22"
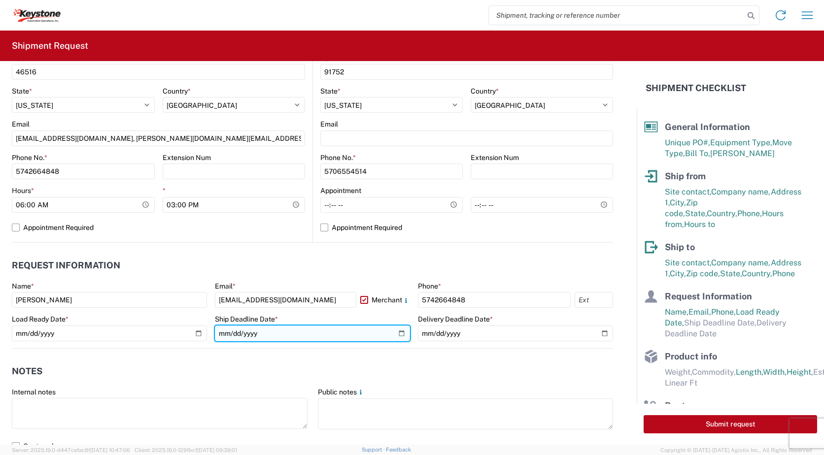
click at [395, 332] on input "date" at bounding box center [312, 334] width 195 height 16
click at [394, 334] on input "date" at bounding box center [312, 334] width 195 height 16
type input "2025-09-22"
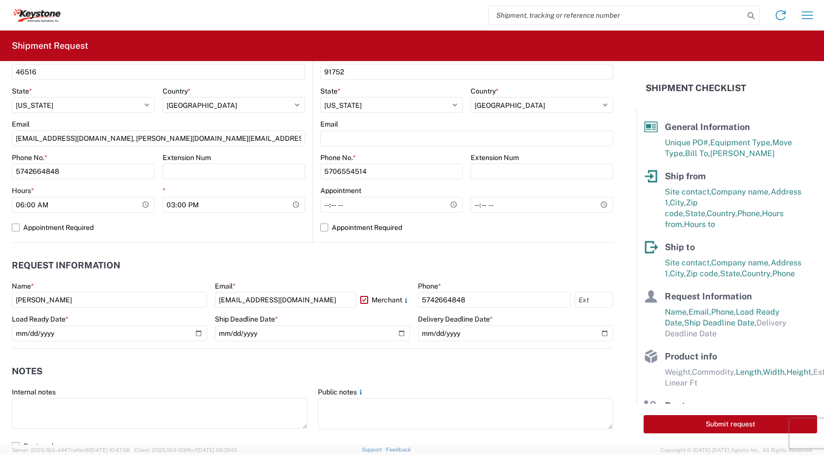
click at [284, 354] on agx-notes "Notes Internal notes Public notes Quote only" at bounding box center [312, 402] width 601 height 106
click at [601, 334] on input "date" at bounding box center [515, 334] width 195 height 16
click at [561, 274] on header "Request Information" at bounding box center [312, 266] width 601 height 22
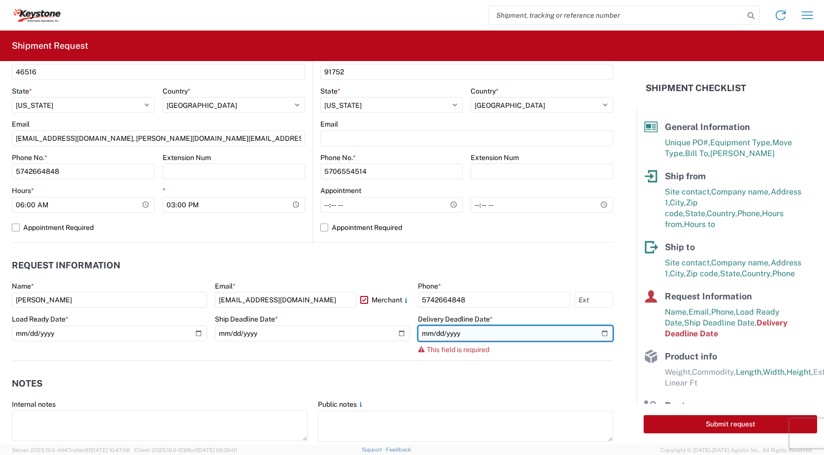
click at [602, 335] on input "date" at bounding box center [515, 334] width 195 height 16
click at [591, 335] on input "date" at bounding box center [515, 334] width 195 height 16
click at [594, 331] on input "date" at bounding box center [515, 334] width 195 height 16
type input "[DATE]"
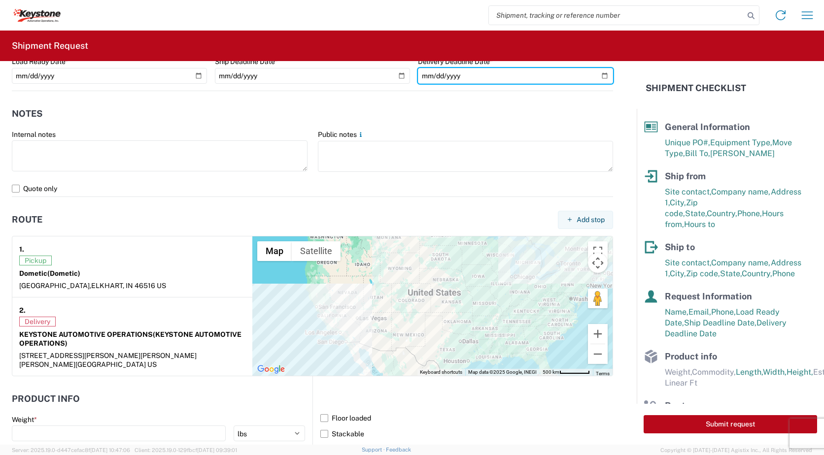
scroll to position [807, 0]
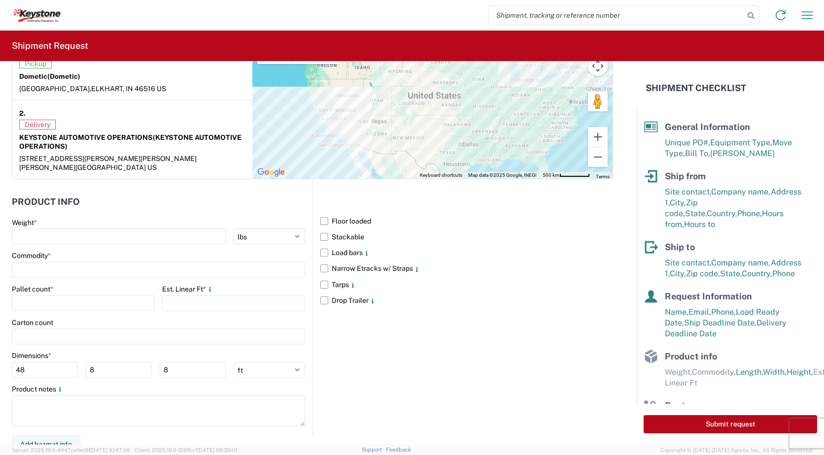
click at [320, 213] on label "Floor loaded" at bounding box center [466, 221] width 293 height 16
click at [0, 0] on input "Floor loaded" at bounding box center [0, 0] width 0 height 0
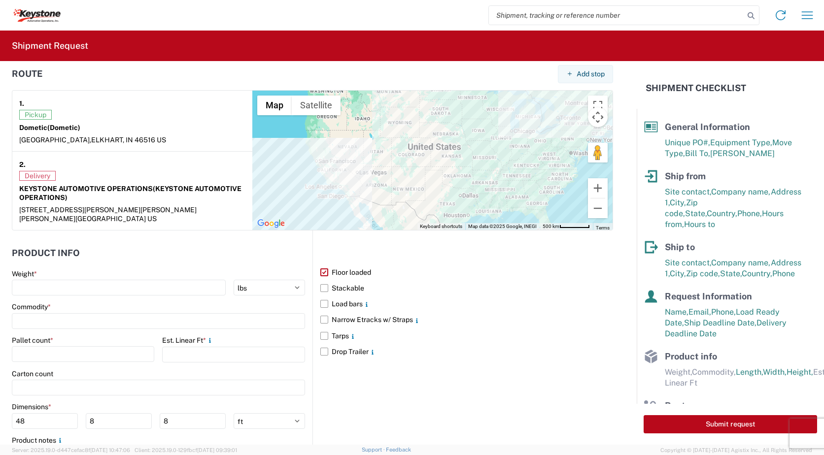
scroll to position [758, 0]
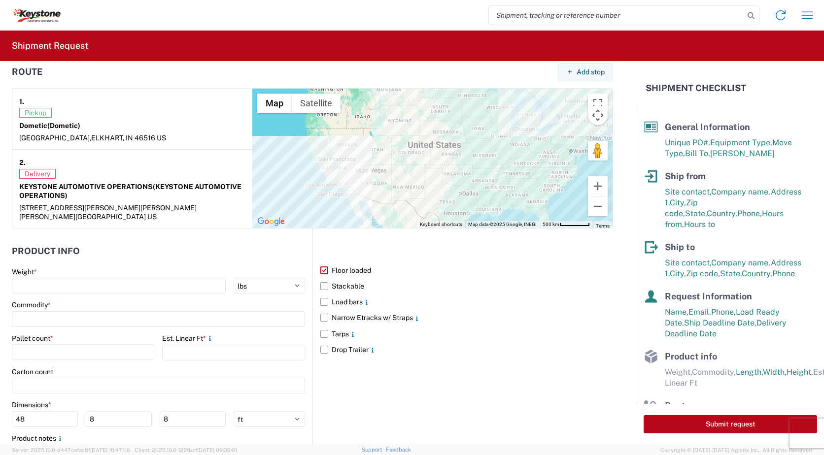
click at [320, 278] on label "Stackable" at bounding box center [466, 286] width 293 height 16
click at [0, 0] on input "Stackable" at bounding box center [0, 0] width 0 height 0
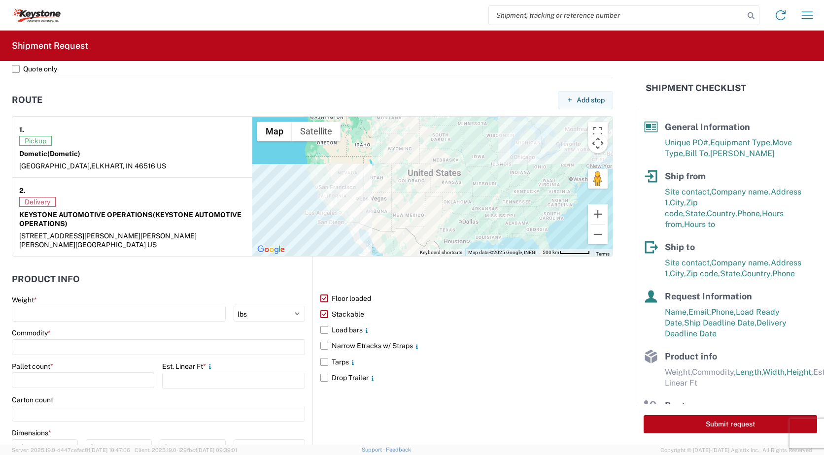
scroll to position [807, 0]
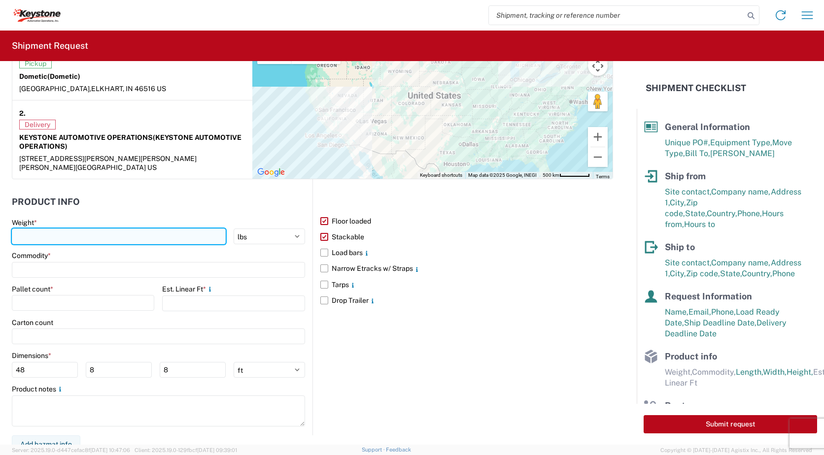
click at [40, 230] on input "number" at bounding box center [119, 237] width 214 height 16
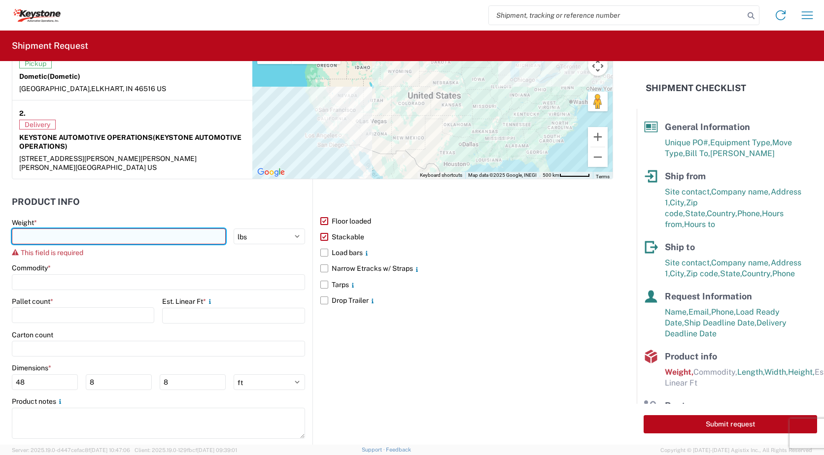
click at [134, 229] on input "number" at bounding box center [119, 237] width 214 height 16
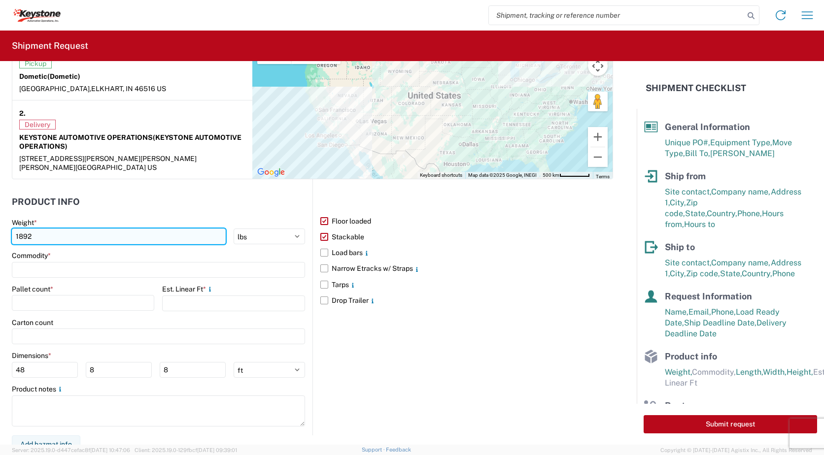
click at [79, 230] on input "1892" at bounding box center [119, 237] width 214 height 16
type input "2384"
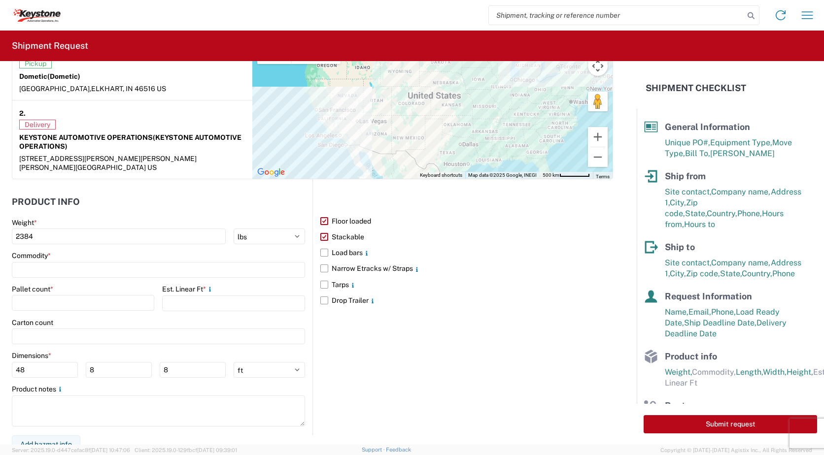
click at [141, 201] on header "Product Info" at bounding box center [162, 202] width 301 height 22
click at [74, 262] on input at bounding box center [158, 270] width 293 height 16
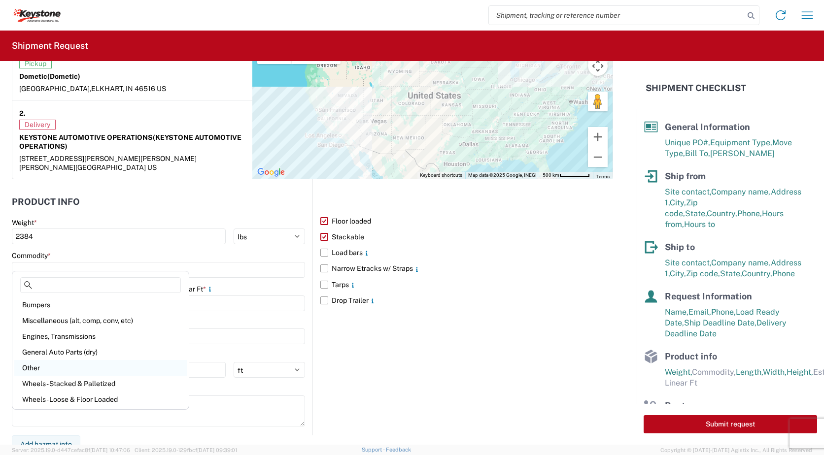
click at [65, 364] on div "Other" at bounding box center [100, 368] width 172 height 16
type input "Other"
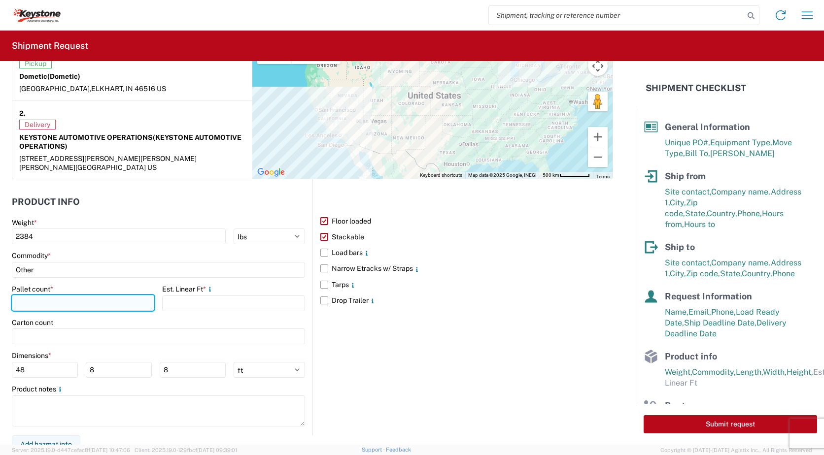
click at [47, 295] on input "number" at bounding box center [83, 303] width 142 height 16
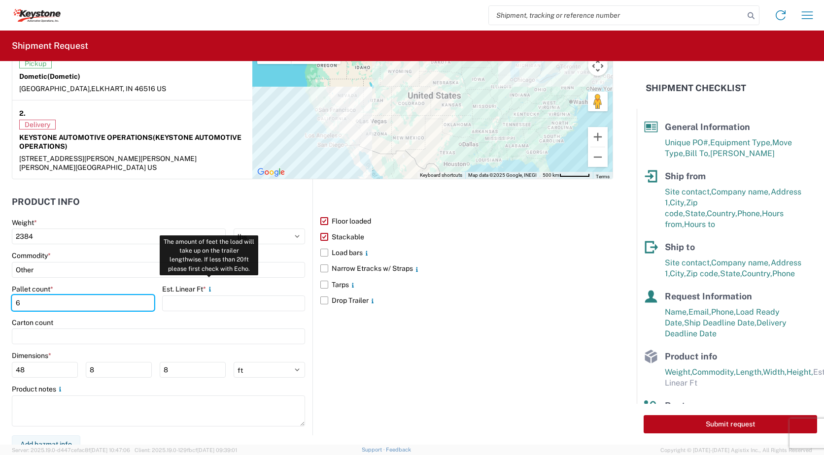
type input "6"
click at [211, 285] on icon at bounding box center [210, 289] width 8 height 8
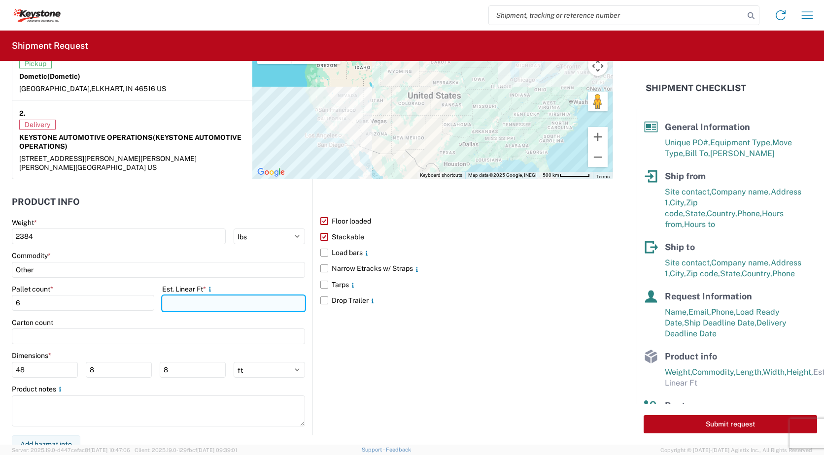
click at [229, 300] on input "number" at bounding box center [233, 304] width 142 height 16
type input "20"
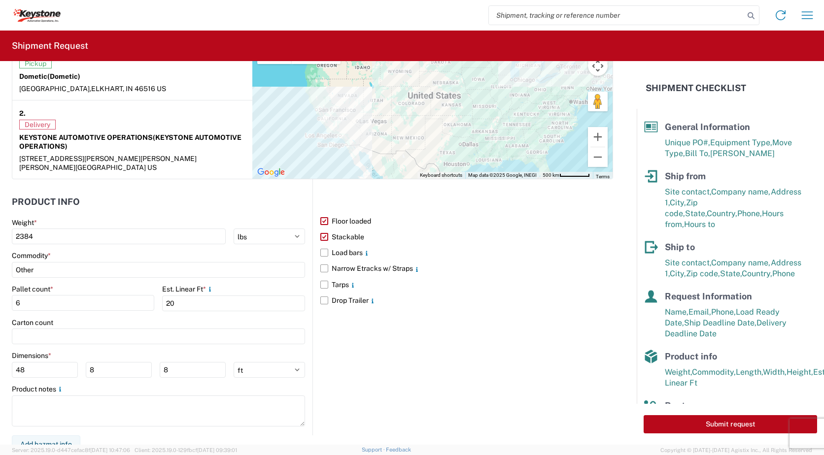
click at [268, 285] on div "Est. Linear Ft *" at bounding box center [233, 289] width 142 height 9
click at [48, 362] on input "48" at bounding box center [45, 370] width 66 height 16
type input "4"
type input "45"
click at [132, 368] on input "8" at bounding box center [119, 370] width 66 height 16
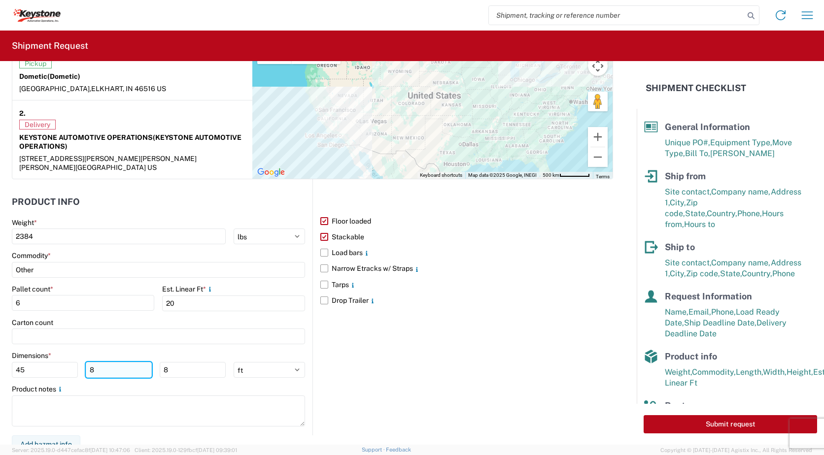
click at [132, 368] on input "8" at bounding box center [119, 370] width 66 height 16
drag, startPoint x: 112, startPoint y: 361, endPoint x: 42, endPoint y: 366, distance: 70.1
click at [42, 366] on div "45 8 8" at bounding box center [119, 370] width 214 height 16
type input "45"
drag, startPoint x: 170, startPoint y: 365, endPoint x: 131, endPoint y: 367, distance: 39.5
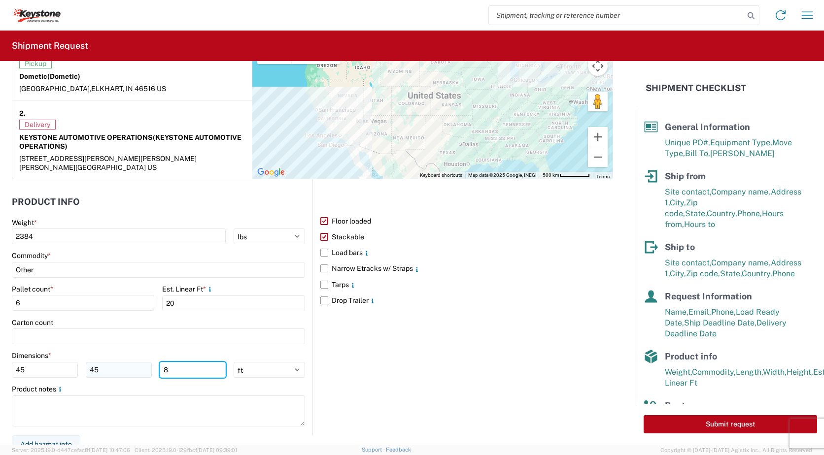
click at [132, 372] on main "Weight * 2384 kgs lbs Commodity * Other Pallet count * 6 Est. Linear Ft * 20 Ca…" at bounding box center [162, 326] width 301 height 217
type input "76"
click at [286, 367] on select "ft in cm" at bounding box center [269, 370] width 71 height 16
select select "IN"
click at [234, 362] on select "ft in cm" at bounding box center [269, 370] width 71 height 16
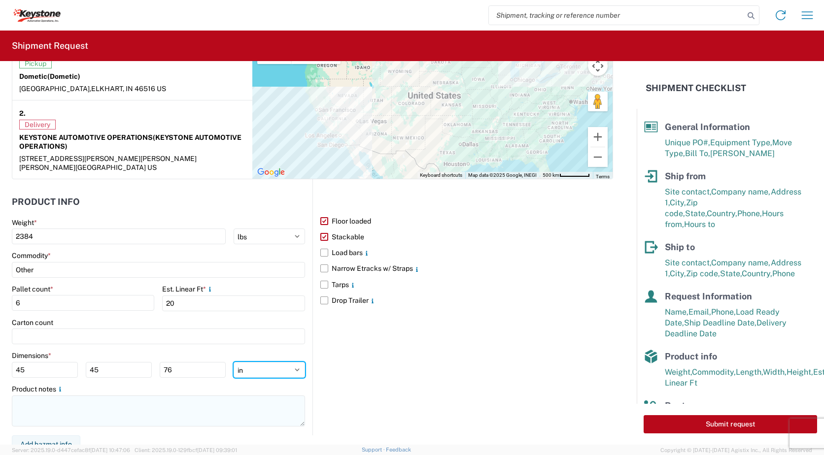
type input "540"
type input "912"
click at [273, 362] on select "ft in cm" at bounding box center [269, 370] width 71 height 16
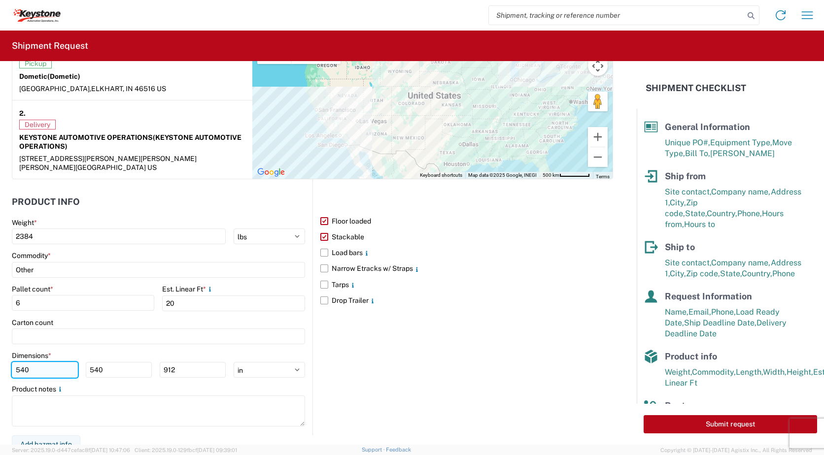
click at [59, 366] on input "540" at bounding box center [45, 370] width 66 height 16
drag, startPoint x: 47, startPoint y: 360, endPoint x: -25, endPoint y: 362, distance: 71.5
click at [0, 362] on html "Home Shipment request Shipment tracking Shipment Request General Information Te…" at bounding box center [412, 227] width 824 height 455
type input "45"
drag, startPoint x: 103, startPoint y: 366, endPoint x: 50, endPoint y: 358, distance: 53.4
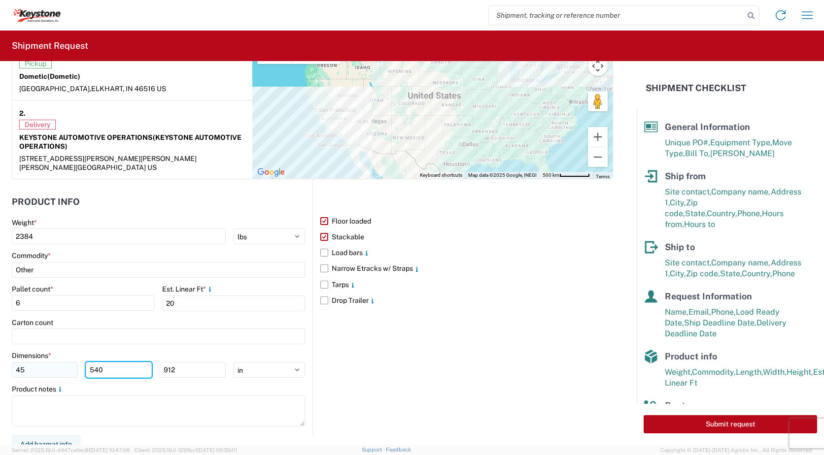
click at [52, 362] on div "45 540 912" at bounding box center [119, 370] width 214 height 16
type input "45"
drag, startPoint x: 166, startPoint y: 366, endPoint x: 129, endPoint y: 359, distance: 37.2
click at [146, 366] on div "45 45 912" at bounding box center [119, 370] width 214 height 16
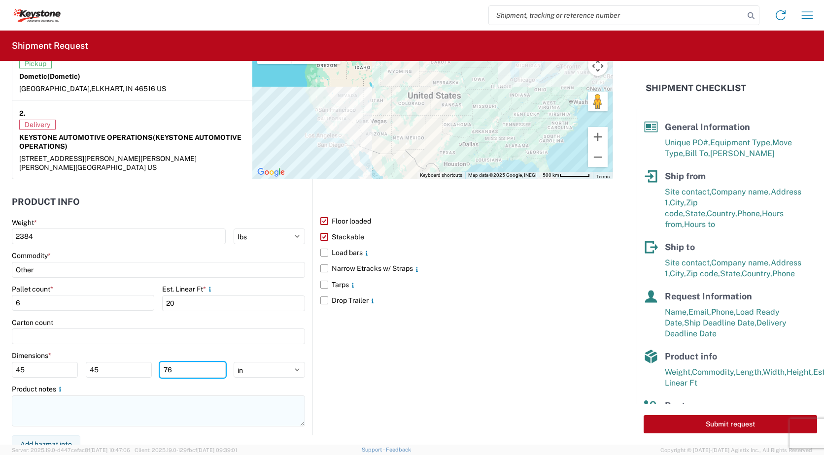
type input "76"
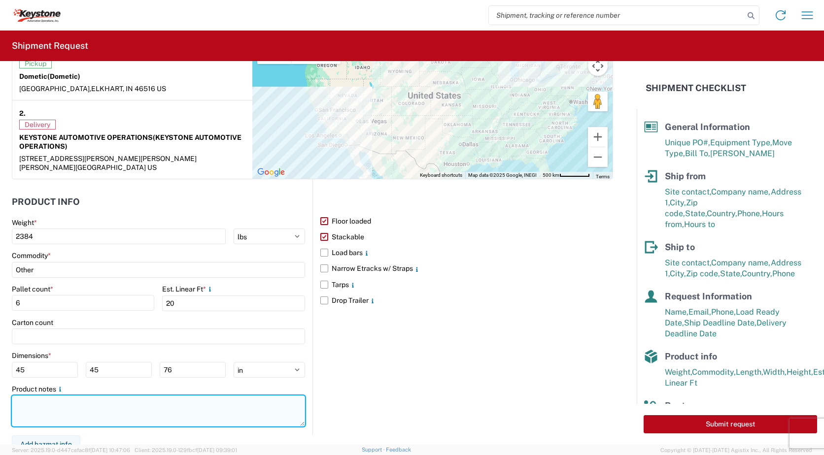
click at [94, 396] on textarea at bounding box center [158, 411] width 293 height 31
type textarea "s"
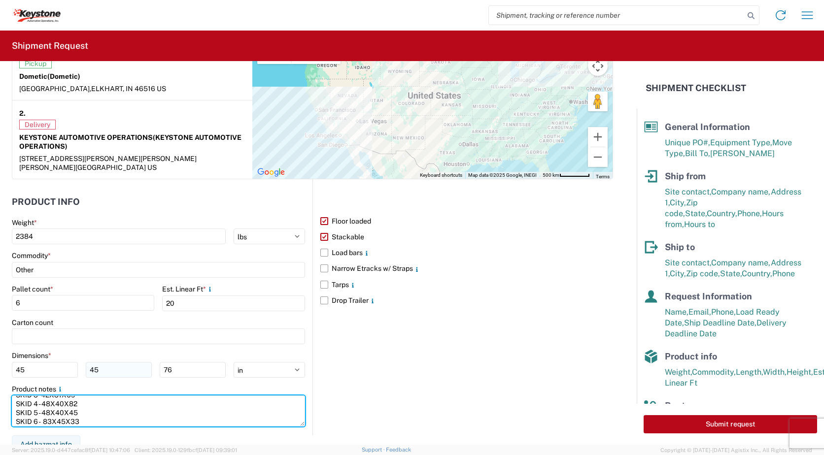
scroll to position [34, 0]
type textarea "SKID 1- 45X45X75- SKID 2- 31X31X67 SKID 3- 42X31X69 SKID 4 - 48X40X82 SKID 5 - …"
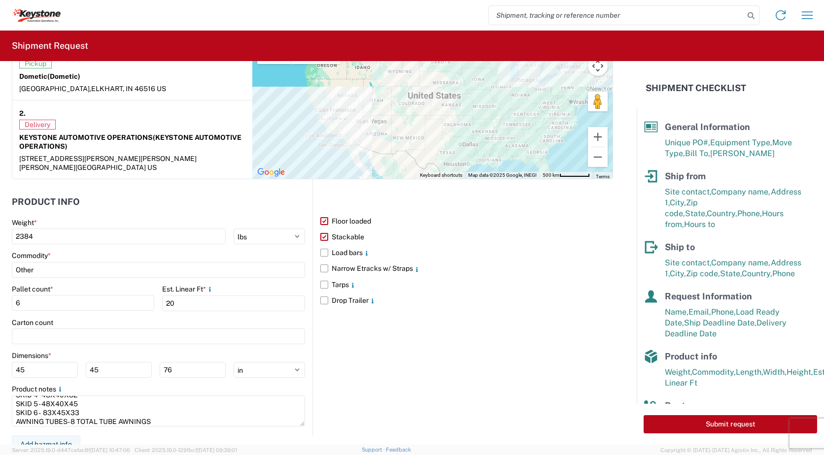
click at [170, 438] on form "General Information Template PO# 4370617 Equipment Type * Select 53’ Dry Van Fl…" at bounding box center [318, 253] width 637 height 384
click at [323, 229] on label "Stackable" at bounding box center [466, 237] width 293 height 16
click at [0, 0] on input "Stackable" at bounding box center [0, 0] width 0 height 0
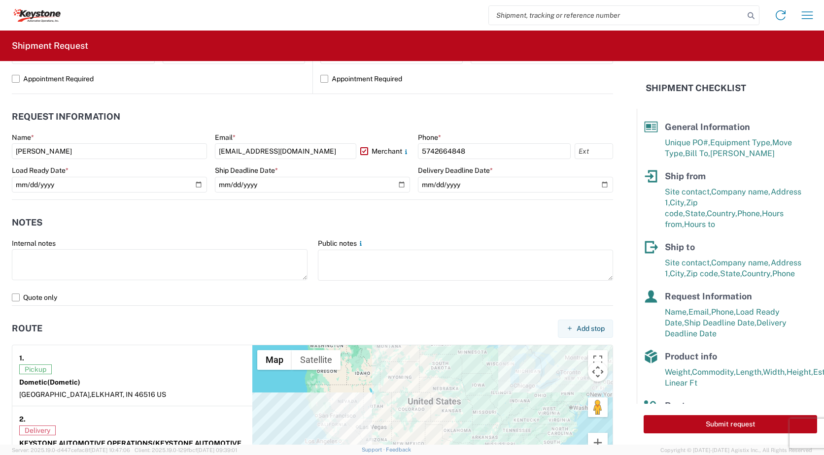
scroll to position [462, 0]
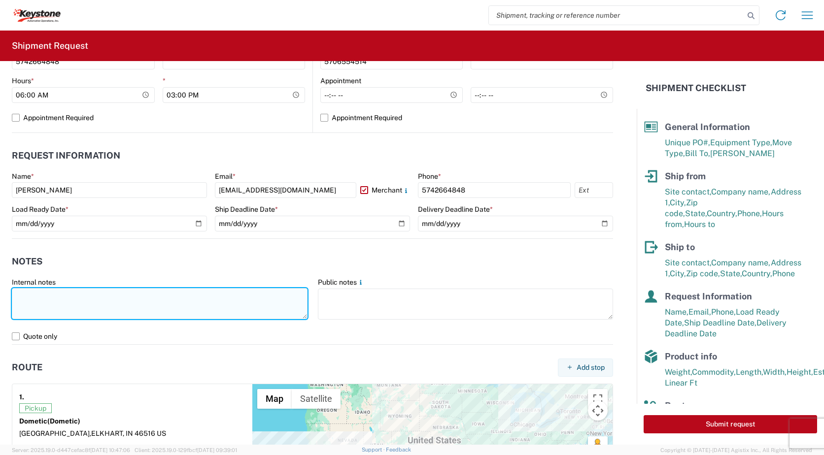
click at [151, 304] on textarea at bounding box center [160, 303] width 296 height 31
type textarea "t"
type textarea "A"
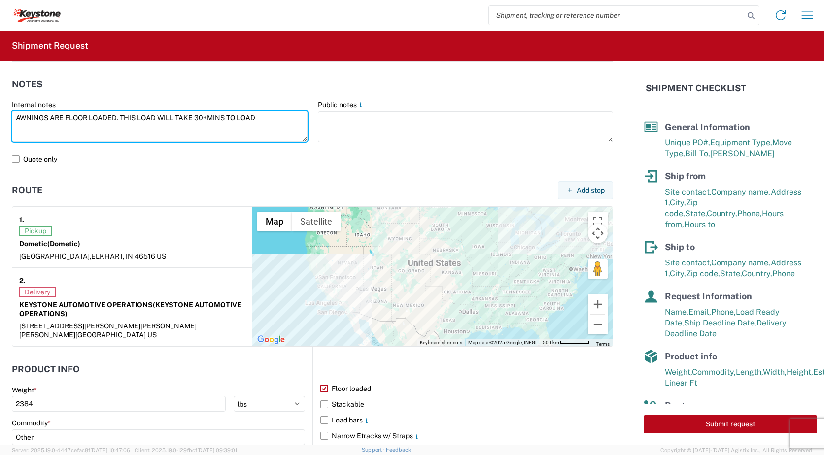
scroll to position [640, 0]
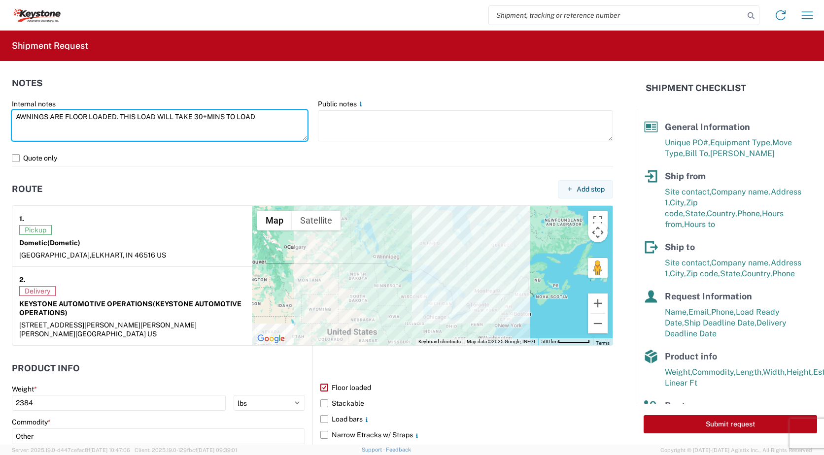
type textarea "AWNINGS ARE FLOOR LOADED. THIS LOAD WILL TAKE 30+MINS TO LOAD"
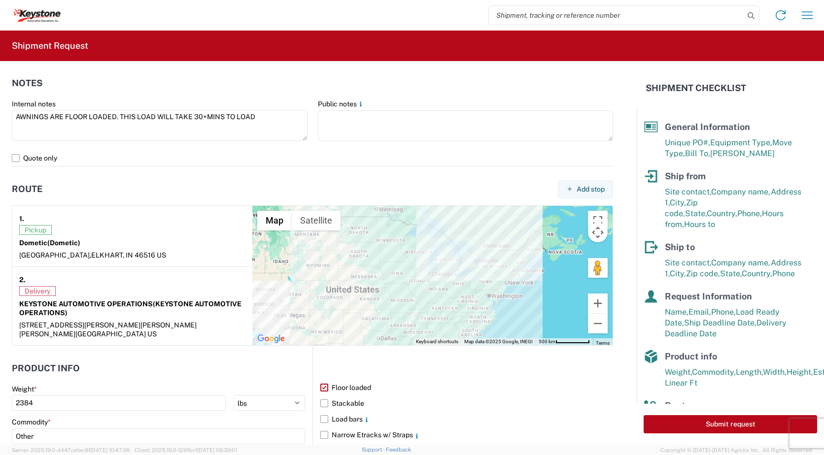
drag, startPoint x: 345, startPoint y: 307, endPoint x: 345, endPoint y: 262, distance: 45.3
click at [345, 262] on div at bounding box center [432, 275] width 360 height 139
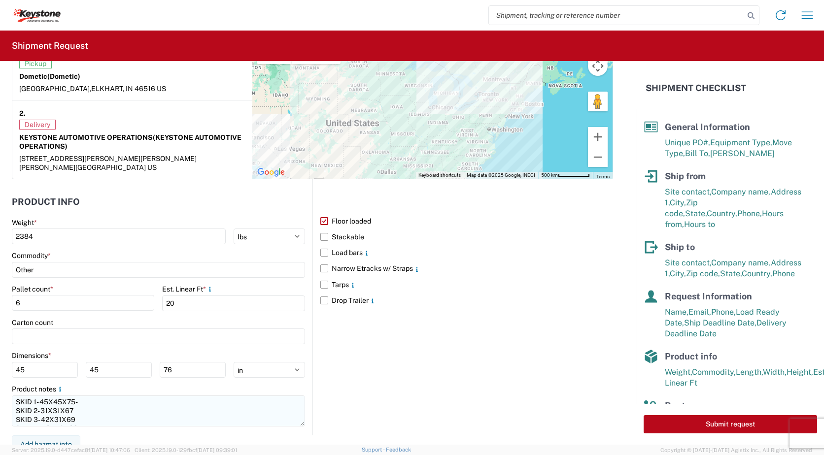
scroll to position [35, 0]
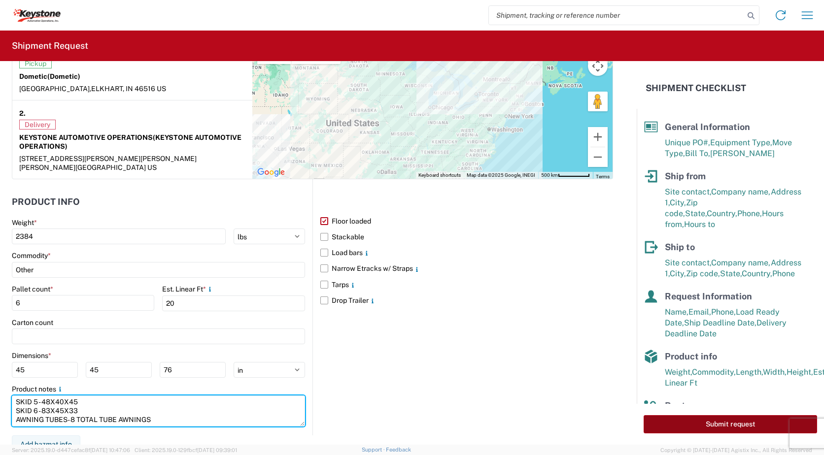
type textarea "SKID 1- 45X45X75- SKID 2- 31X31X67 SKID 3- 42X31X69 SKID 4 - 48X40X82 SKID 5 - …"
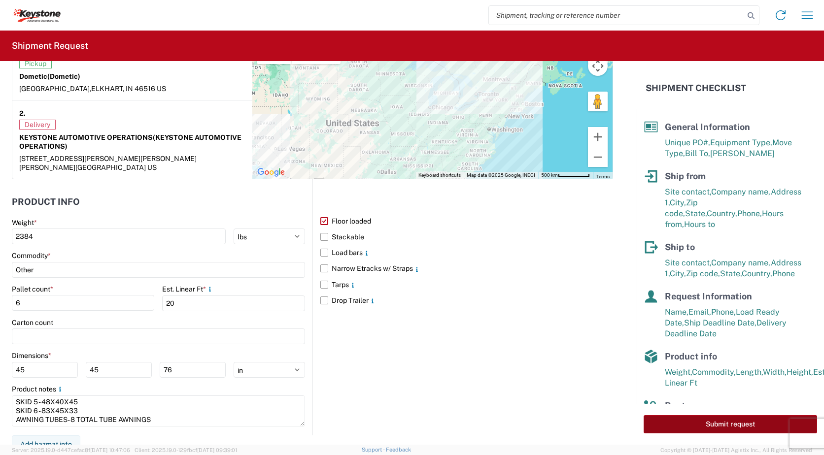
click at [708, 419] on button "Submit request" at bounding box center [729, 424] width 173 height 18
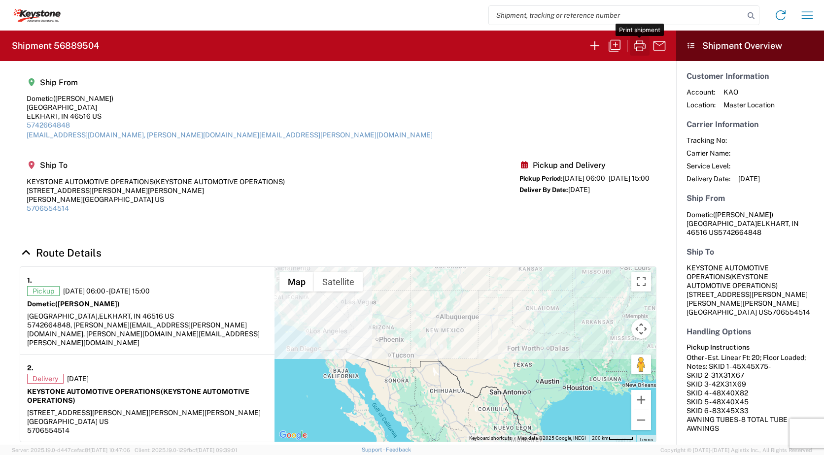
click at [644, 48] on icon "button" at bounding box center [640, 45] width 12 height 11
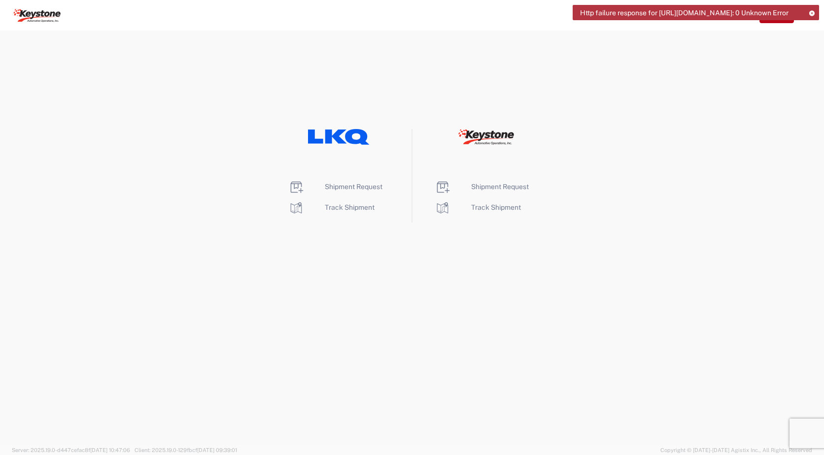
click at [606, 270] on agx-landing-component "Shipment Request Track Shipment Shipment Request Track Shipment" at bounding box center [412, 238] width 824 height 414
click at [513, 186] on span "Shipment Request" at bounding box center [500, 187] width 58 height 8
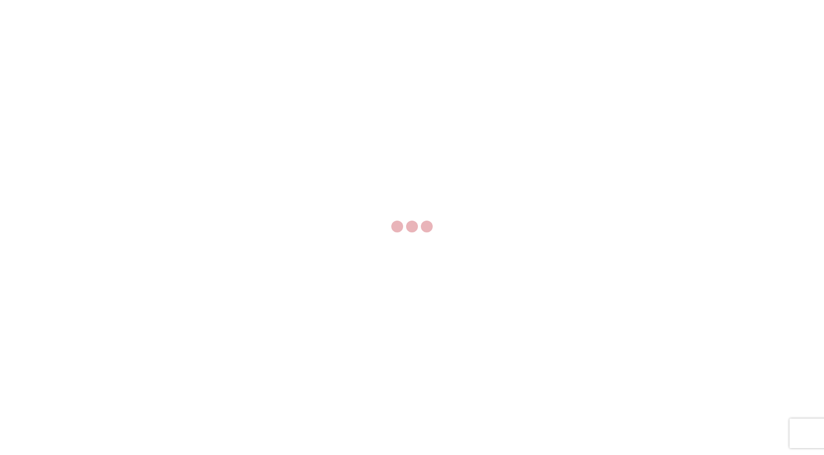
select select "FULL"
select select "LBS"
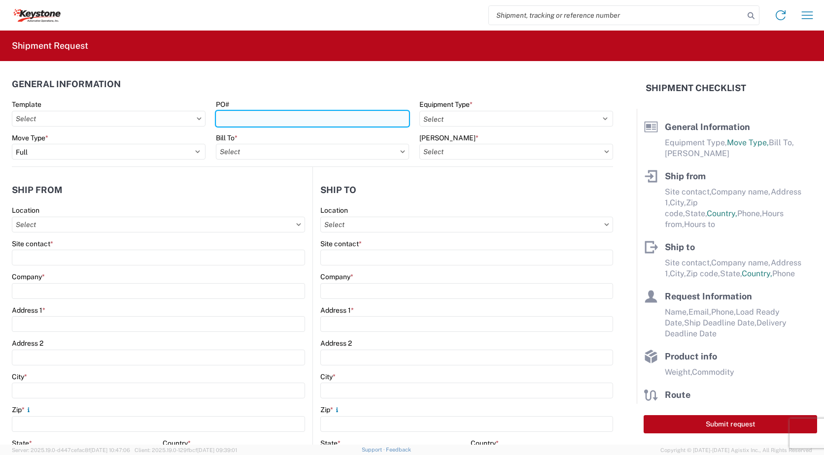
click at [288, 119] on input "PO#" at bounding box center [313, 119] width 194 height 16
type input "2820965"
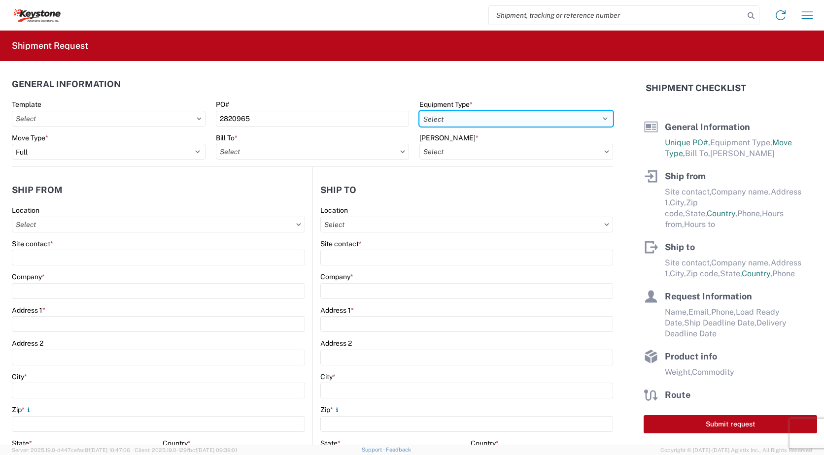
drag, startPoint x: 486, startPoint y: 113, endPoint x: 489, endPoint y: 123, distance: 9.7
click at [486, 113] on select "Select 53’ Dry Van Flatbed Dropdeck (van) Lowboy (flatbed) Rail" at bounding box center [516, 119] width 194 height 16
select select "STDV"
click at [419, 111] on select "Select 53’ Dry Van Flatbed Dropdeck (van) Lowboy (flatbed) Rail" at bounding box center [516, 119] width 194 height 16
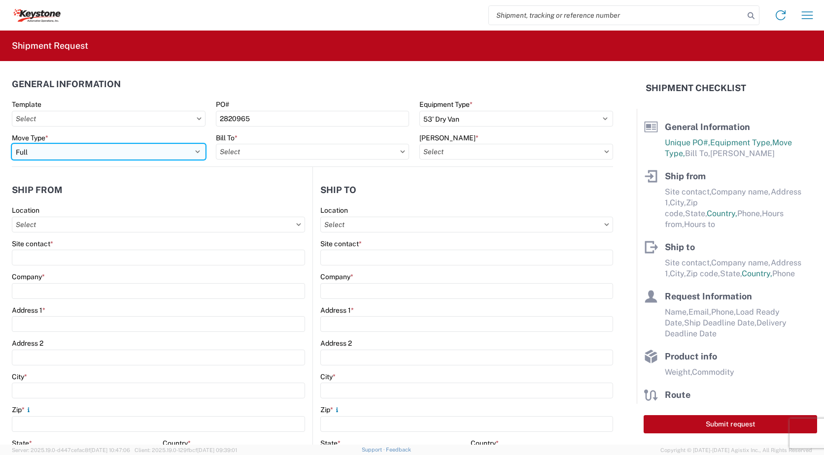
click at [84, 153] on select "Select Full Partial TL" at bounding box center [109, 152] width 194 height 16
select select "PARTIAL_TL"
click at [12, 144] on select "Select Full Partial TL" at bounding box center [109, 152] width 194 height 16
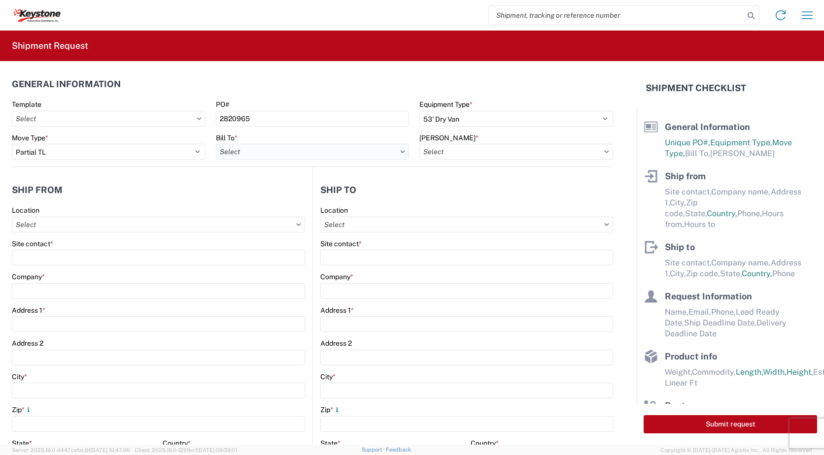
click at [307, 149] on input "text" at bounding box center [313, 152] width 194 height 16
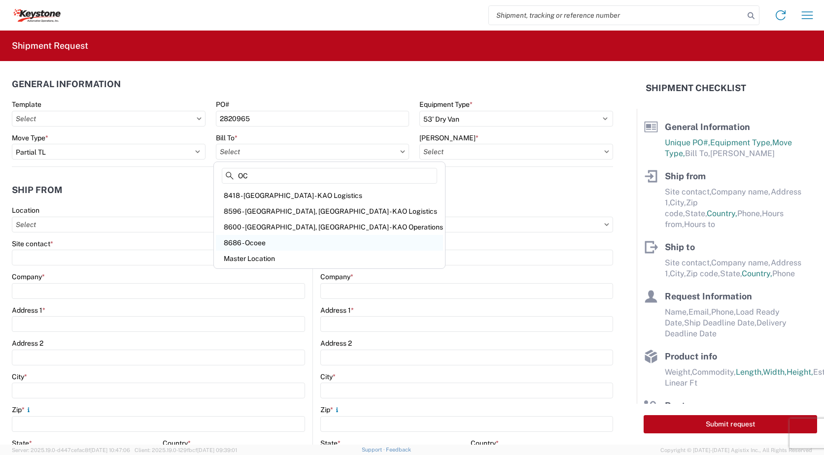
type input "OC"
click at [262, 240] on div "8686 - Ocoee" at bounding box center [329, 243] width 227 height 16
type input "8686 - Ocoee"
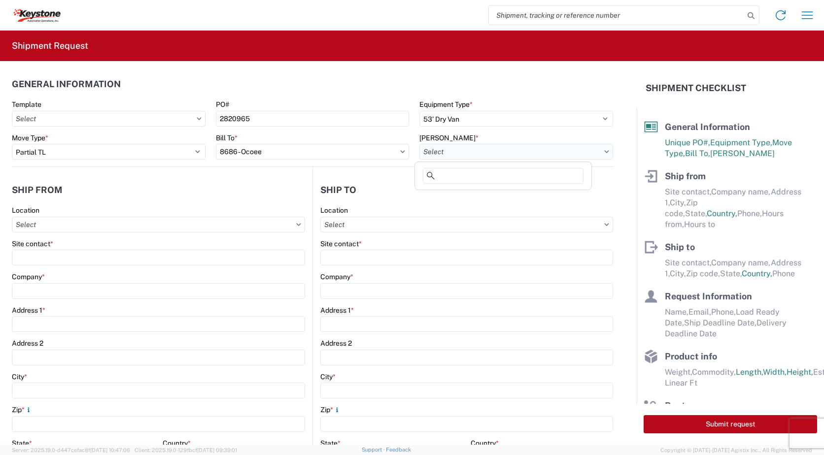
click at [447, 153] on input "text" at bounding box center [516, 152] width 194 height 16
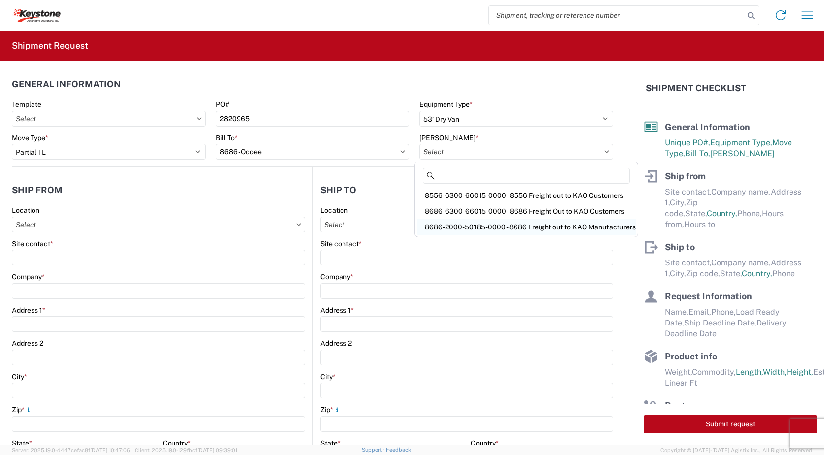
click at [571, 233] on div "8686-2000-50185-0000 - 8686 Freight out to KAO Manufacturers" at bounding box center [526, 227] width 219 height 16
type input "8686-2000-50185-0000 - 8686 Freight out to KAO Manufacturers"
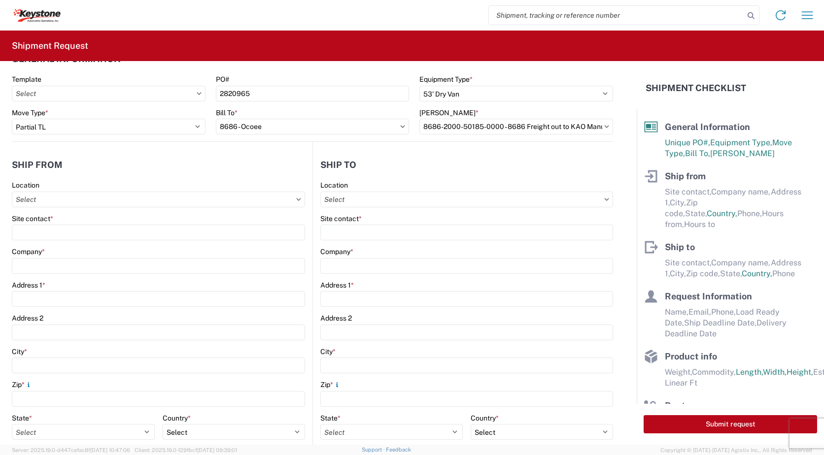
scroll to position [49, 0]
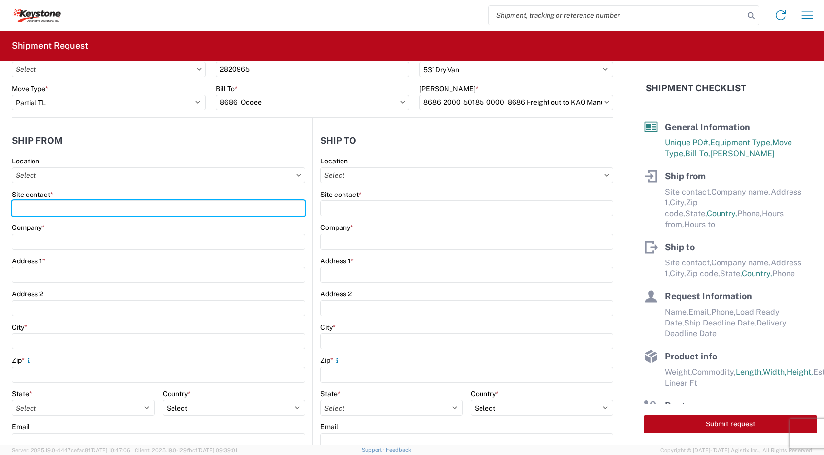
click at [181, 232] on div "Location Site contact * Company * Address 1 * Address 2 City * Zip * State * Se…" at bounding box center [158, 351] width 293 height 389
type input "[PERSON_NAME]"
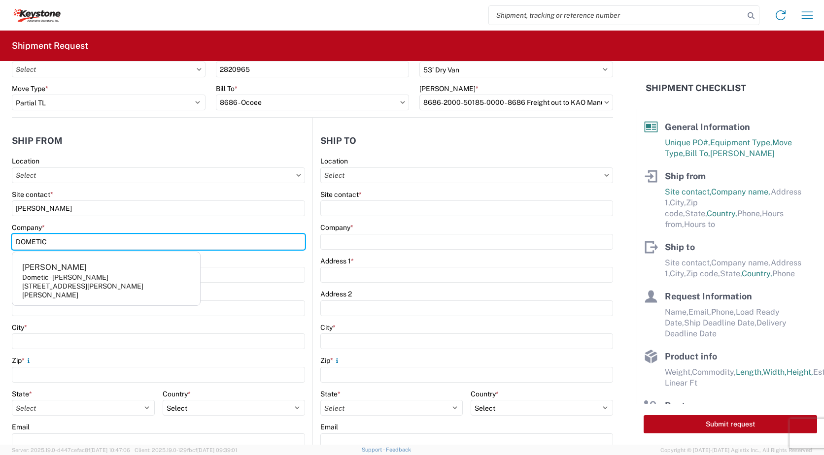
type input "DOMETIC"
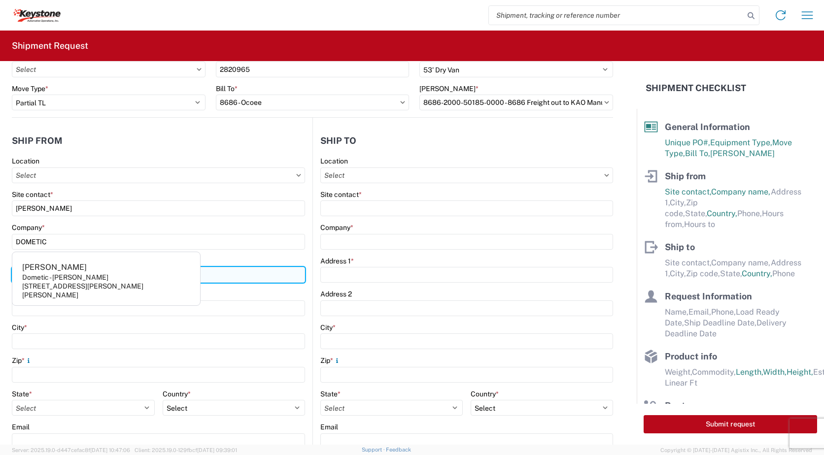
click at [215, 270] on input "Address 1 *" at bounding box center [158, 275] width 293 height 16
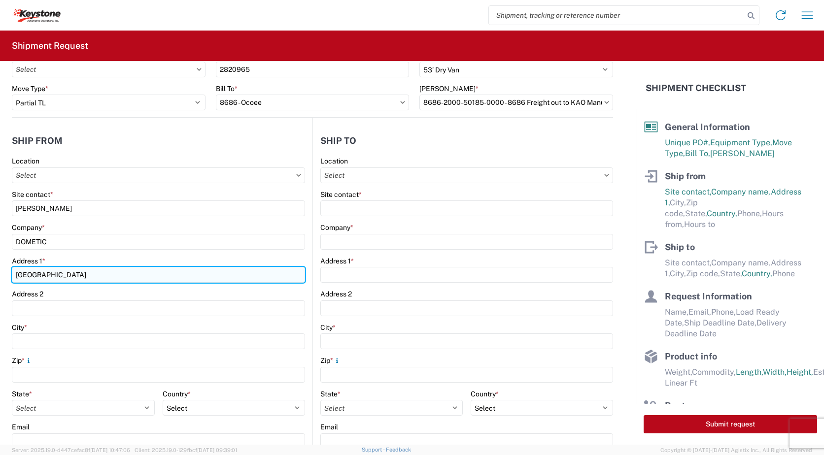
type input "2320 INDUSTRIAL PARKWAY"
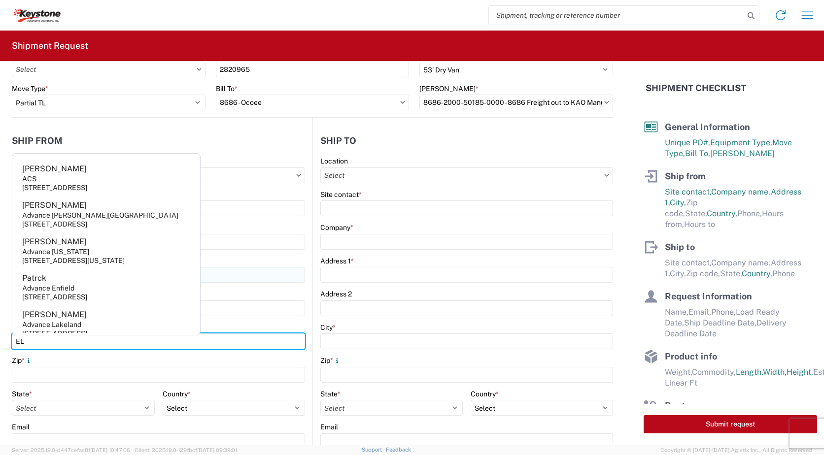
type input "ELKHART"
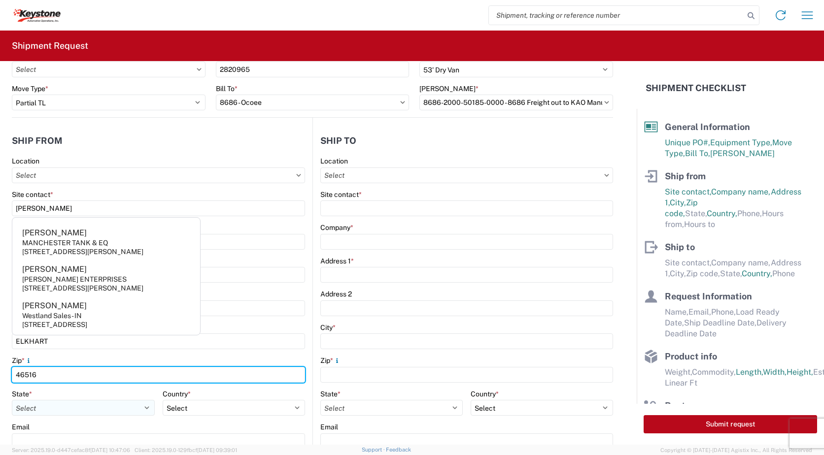
type input "46516"
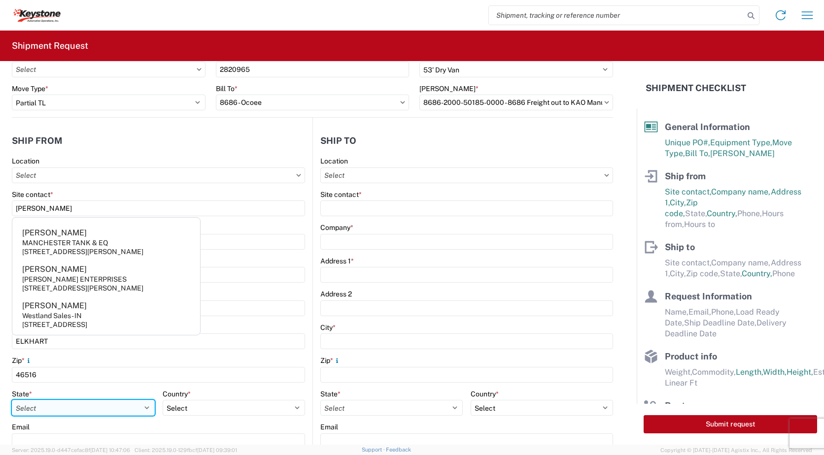
click at [90, 405] on select "Select Alabama Alaska Arizona Arkansas Armed Forces Americas Armed Forces Europ…" at bounding box center [83, 408] width 143 height 16
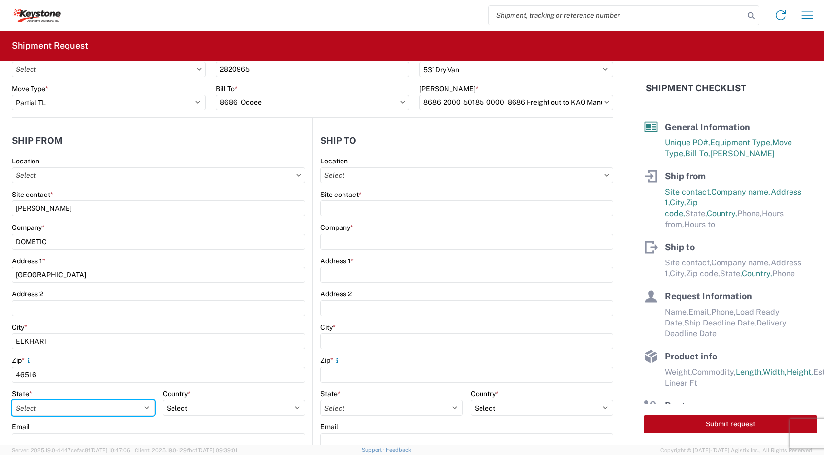
select select "IN"
click at [12, 400] on select "Select Alabama Alaska Arizona Arkansas Armed Forces Americas Armed Forces Europ…" at bounding box center [83, 408] width 143 height 16
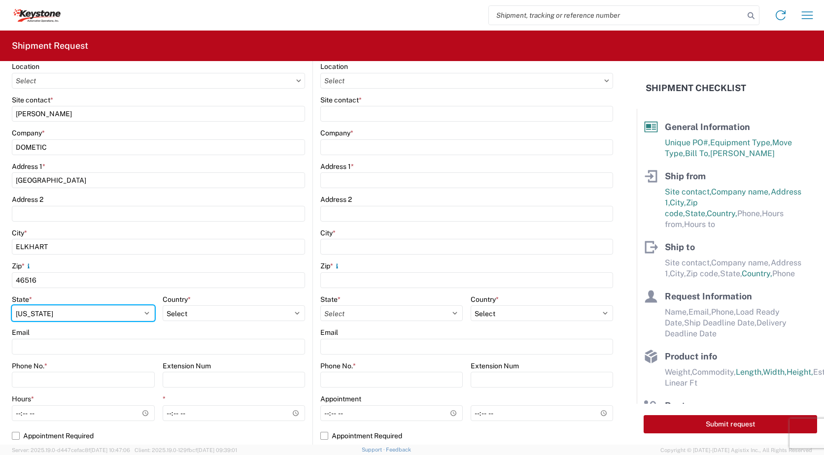
scroll to position [148, 0]
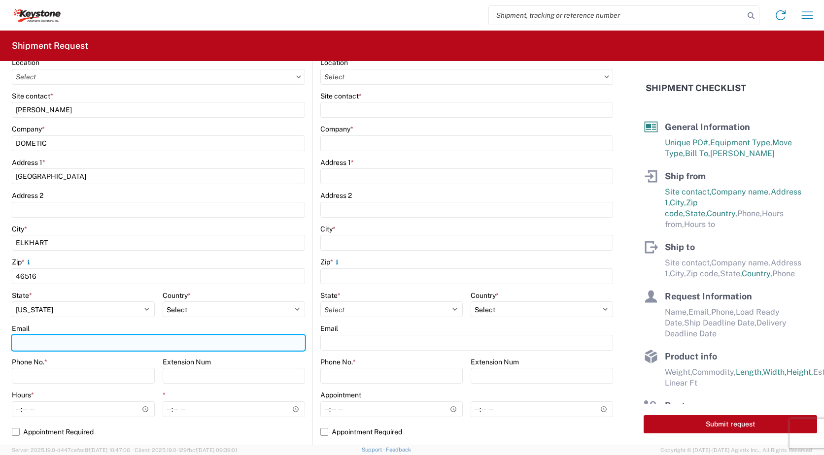
click at [51, 341] on input "Email" at bounding box center [158, 343] width 293 height 16
type input "L"
type input "leigh.noble@dometic.com, matt.wieczorkowski@dometic.com"
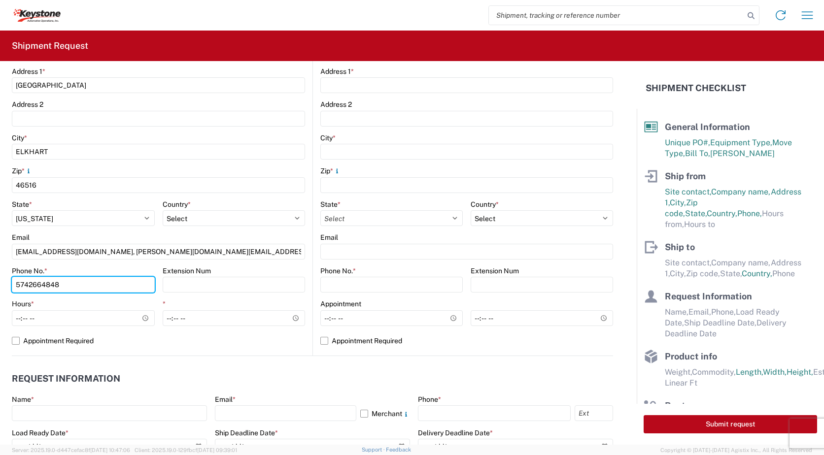
scroll to position [246, 0]
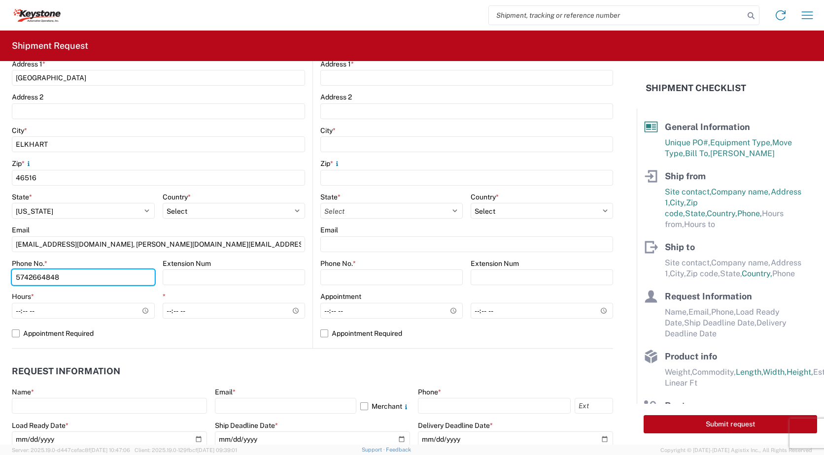
type input "5742664848"
click at [97, 225] on agx-form-control-wrapper-v2 "State * Select Alabama Alaska Arizona Arkansas Armed Forces Americas Armed Forc…" at bounding box center [83, 210] width 143 height 34
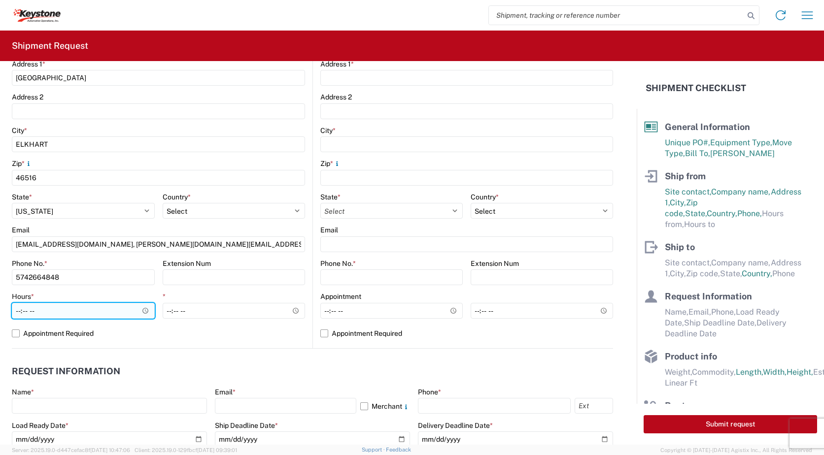
click at [143, 309] on input "Hours *" at bounding box center [83, 311] width 143 height 16
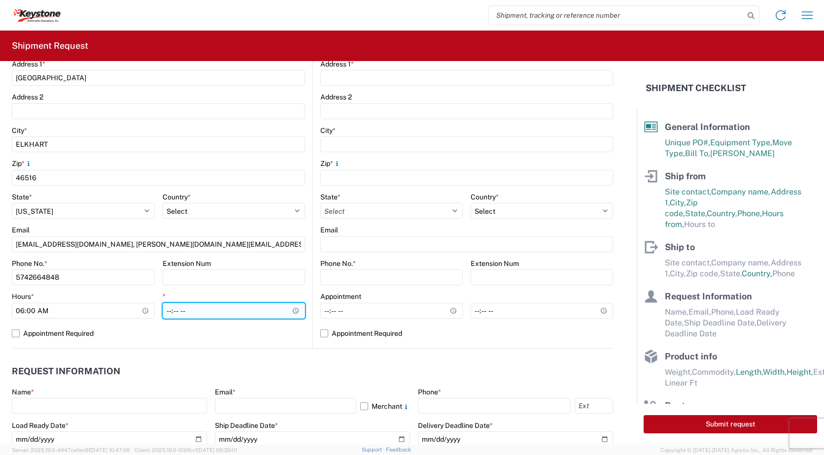
type input "06:00"
click at [191, 314] on input "*" at bounding box center [234, 311] width 143 height 16
click at [291, 310] on input "*" at bounding box center [234, 311] width 143 height 16
type input "15:00"
click at [285, 345] on div "Location Site contact * LEIGH NOBLE Company * DOMETIC Address 1 * 2320 INDUSTRI…" at bounding box center [158, 154] width 293 height 389
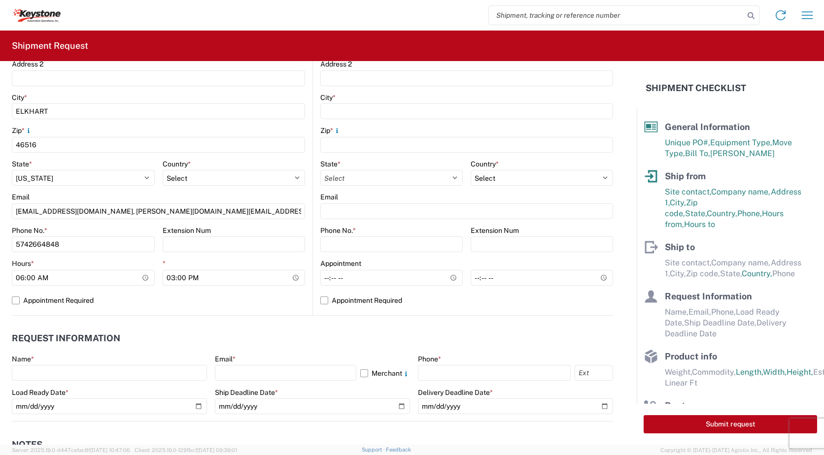
scroll to position [296, 0]
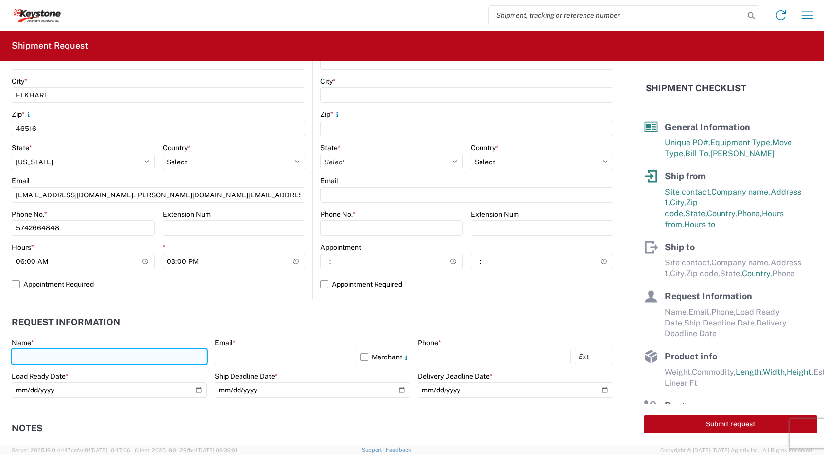
click at [40, 351] on input "text" at bounding box center [109, 357] width 195 height 16
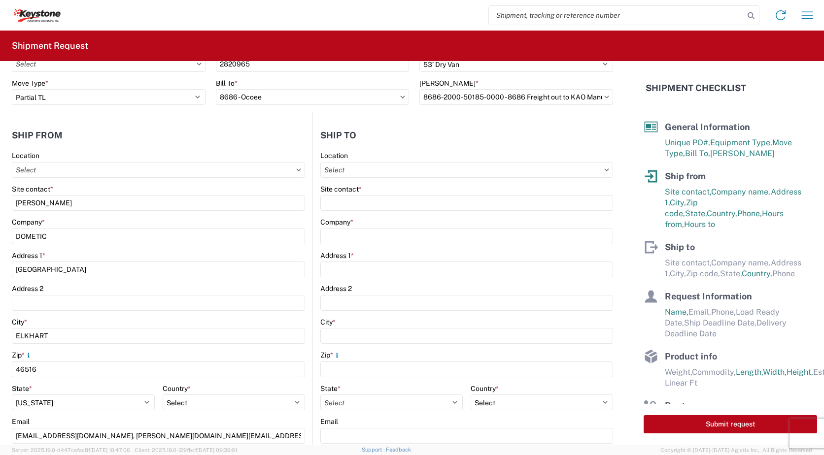
scroll to position [49, 0]
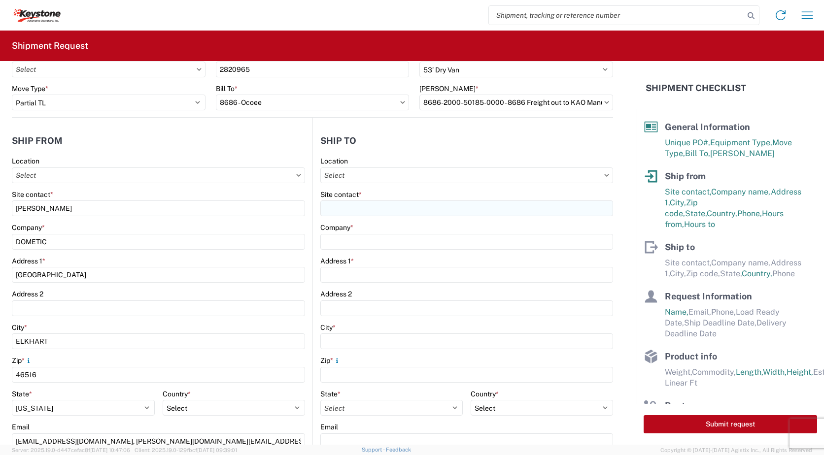
type input "LEIGH NOBLE"
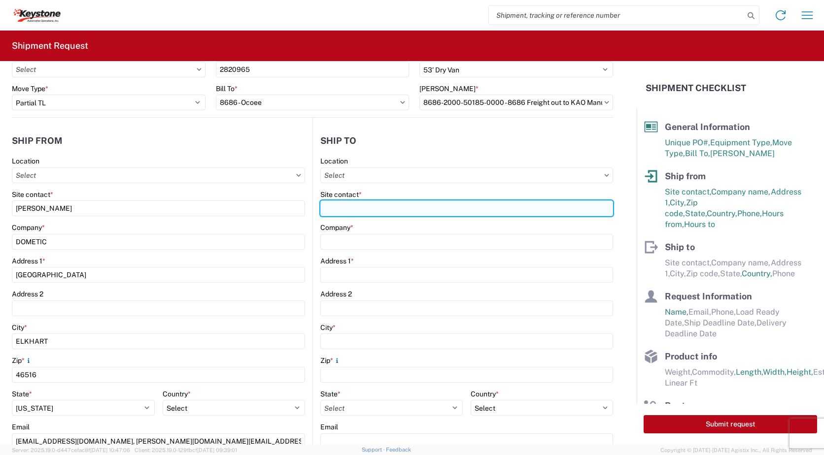
click at [364, 211] on input "Site contact *" at bounding box center [466, 209] width 293 height 16
type input "KEYSTONE AUTOMOTIVE OPERATIONS"
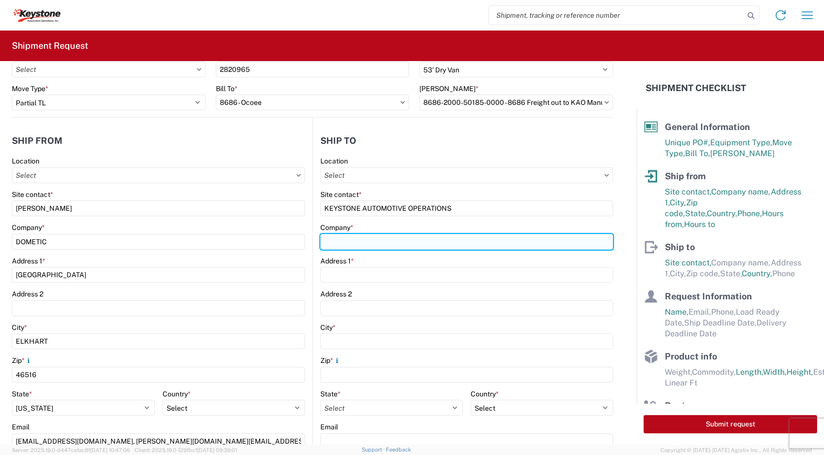
click at [358, 243] on input "Company *" at bounding box center [466, 242] width 293 height 16
type input "KEYSTONE AUTOMOTIVE OPERATIONS"
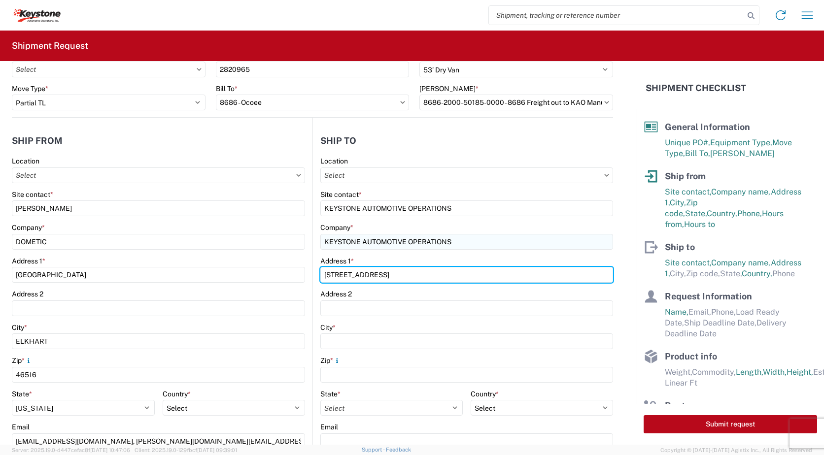
type input "635 OCOEE BUSINESS PKWY"
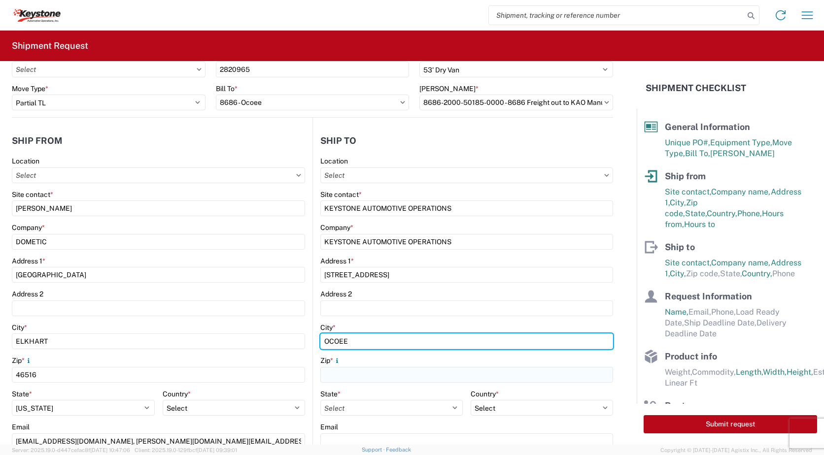
type input "OCOEE"
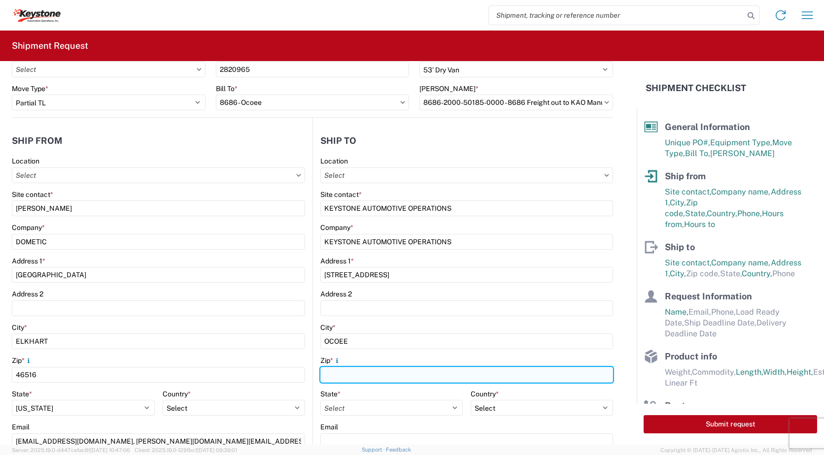
click at [341, 371] on input "Zip *" at bounding box center [466, 375] width 293 height 16
type input "34761"
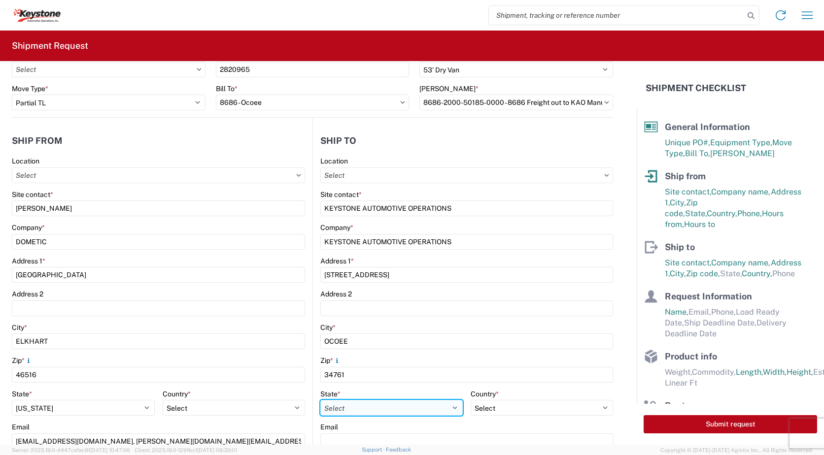
click at [354, 409] on select "Select Alabama Alaska Arizona Arkansas Armed Forces Americas Armed Forces Europ…" at bounding box center [391, 408] width 142 height 16
select select "FL"
click at [320, 400] on select "Select Alabama Alaska Arizona Arkansas Armed Forces Americas Armed Forces Europ…" at bounding box center [391, 408] width 142 height 16
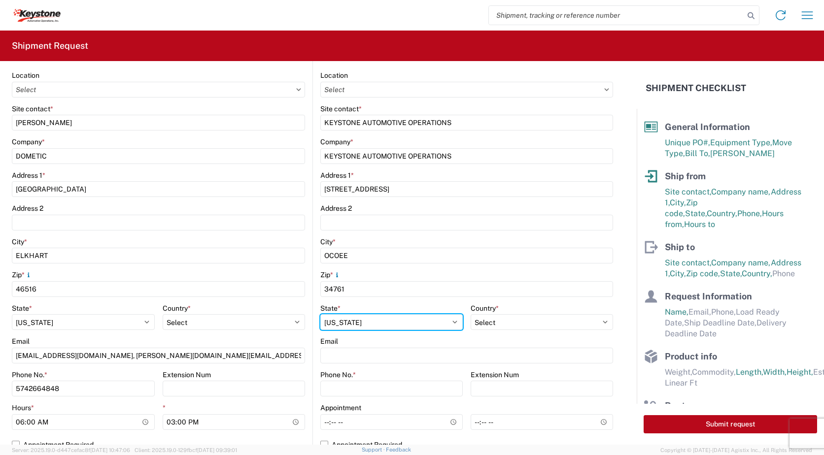
scroll to position [148, 0]
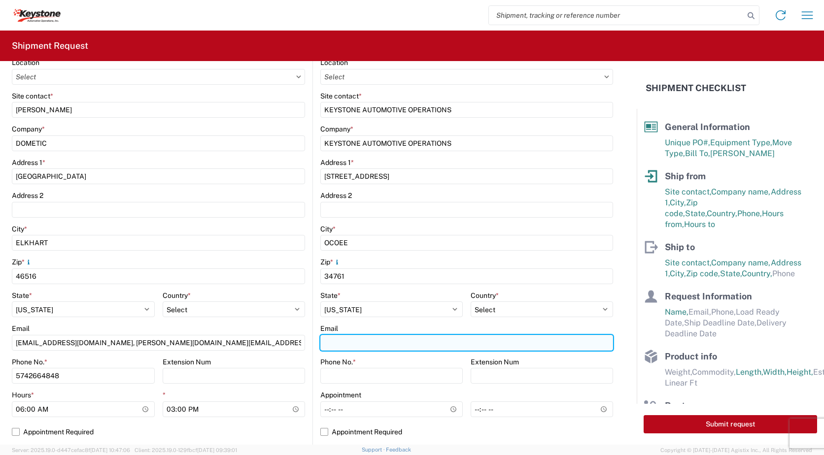
click at [339, 339] on input "Email" at bounding box center [466, 343] width 293 height 16
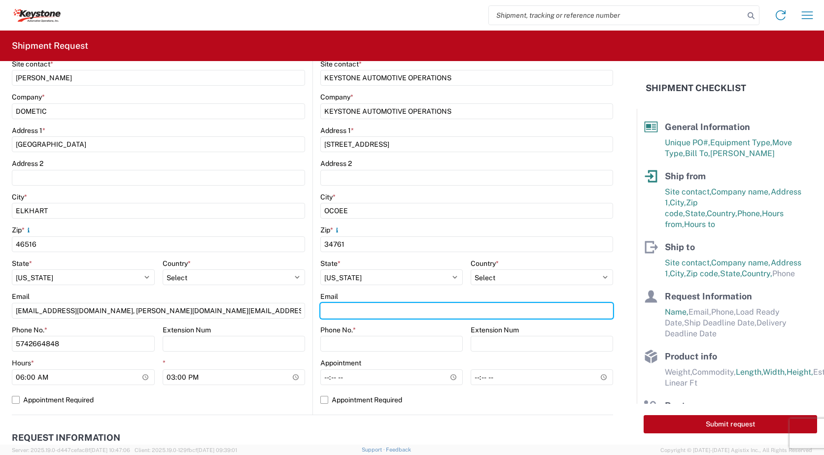
scroll to position [197, 0]
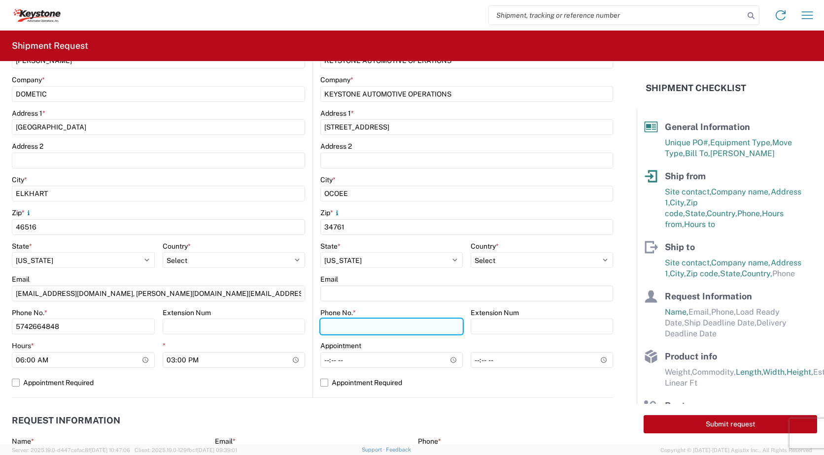
click at [335, 328] on input "Phone No. *" at bounding box center [391, 327] width 142 height 16
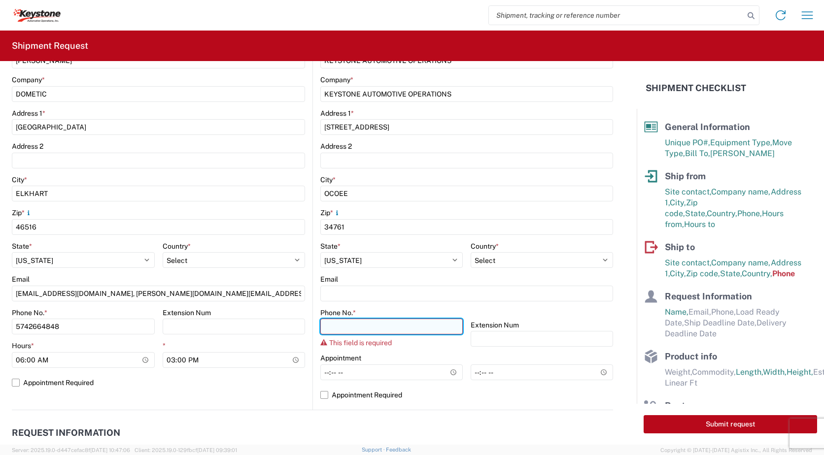
click at [388, 323] on input "Phone No. *" at bounding box center [391, 327] width 142 height 16
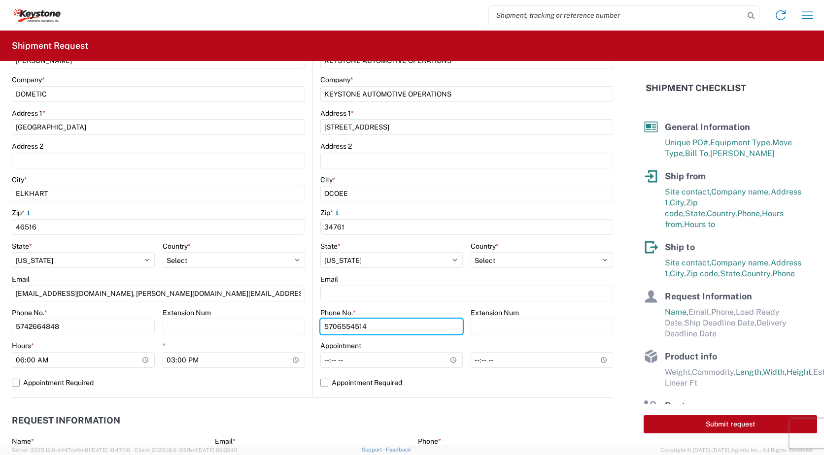
type input "5706554514"
click at [316, 412] on header "Request Information" at bounding box center [312, 421] width 601 height 22
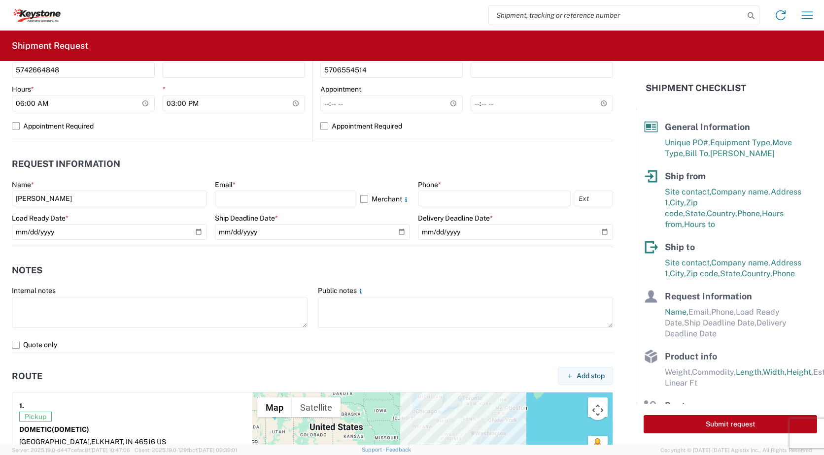
scroll to position [443, 0]
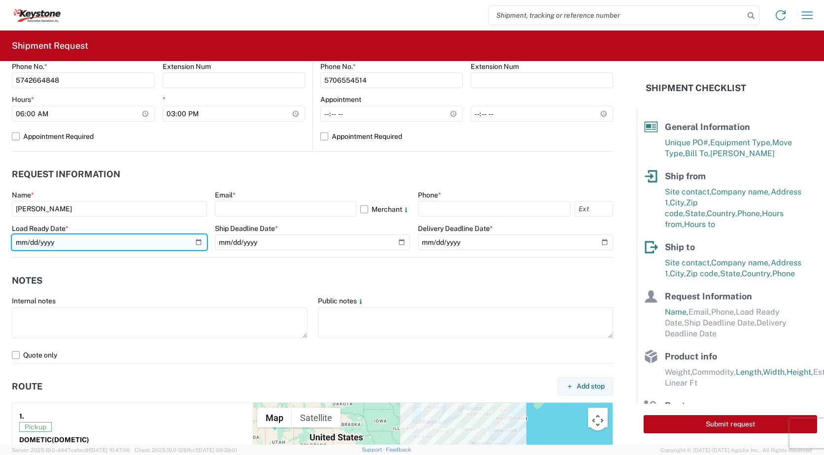
click at [195, 242] on input "date" at bounding box center [109, 243] width 195 height 16
type input "2025-09-22"
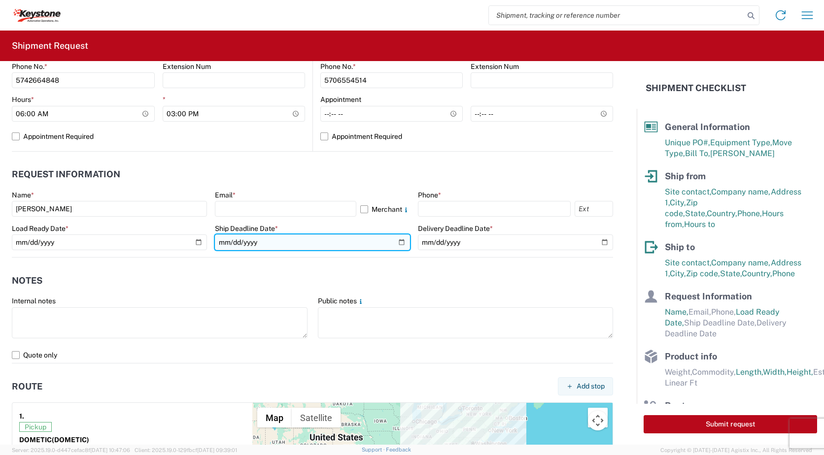
click at [398, 243] on input "date" at bounding box center [312, 243] width 195 height 16
type input "2025-09-22"
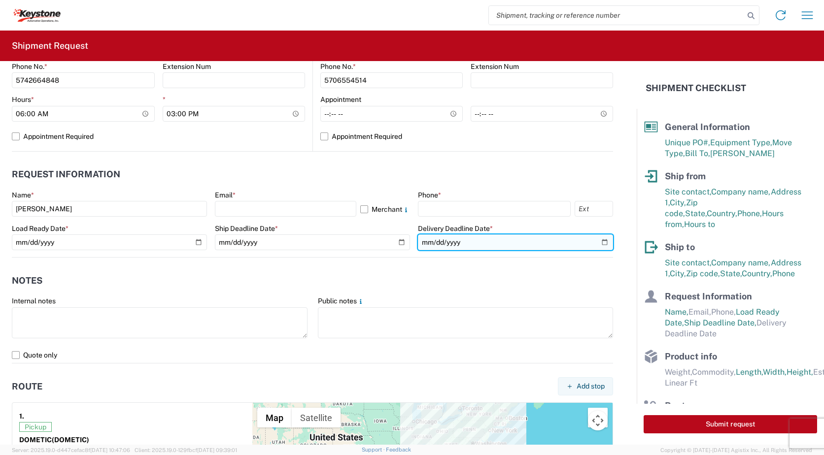
click at [596, 241] on input "date" at bounding box center [515, 243] width 195 height 16
type input "[DATE]"
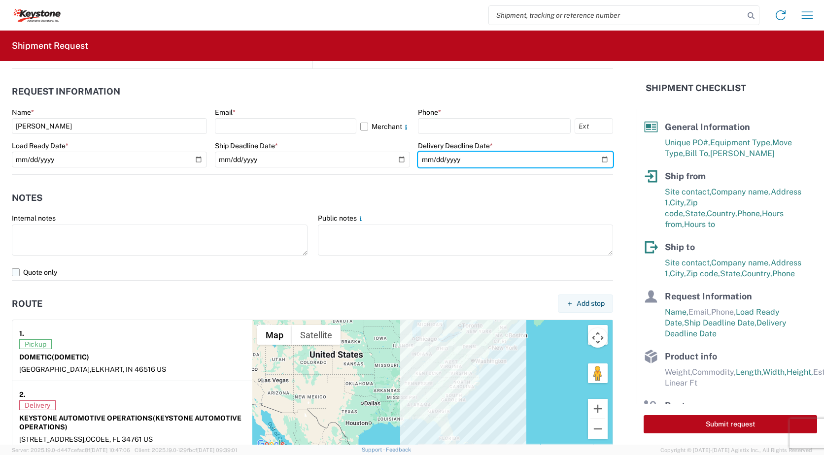
scroll to position [542, 0]
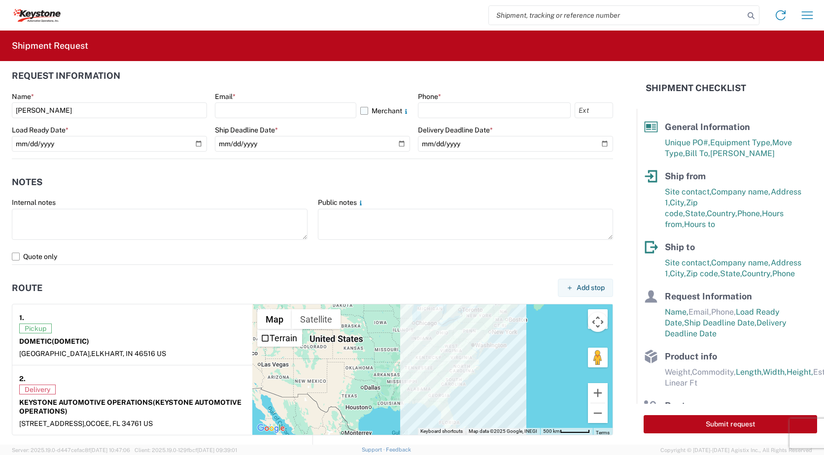
click at [362, 110] on label "Merchant" at bounding box center [385, 110] width 50 height 16
click at [0, 0] on input "Merchant" at bounding box center [0, 0] width 0 height 0
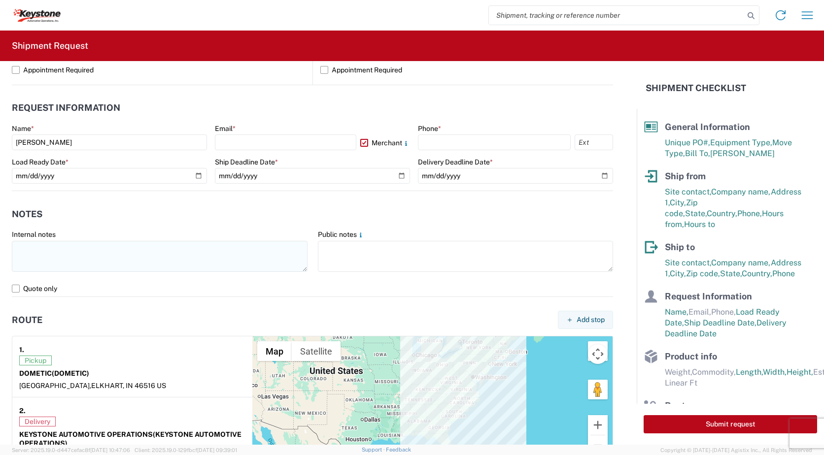
scroll to position [493, 0]
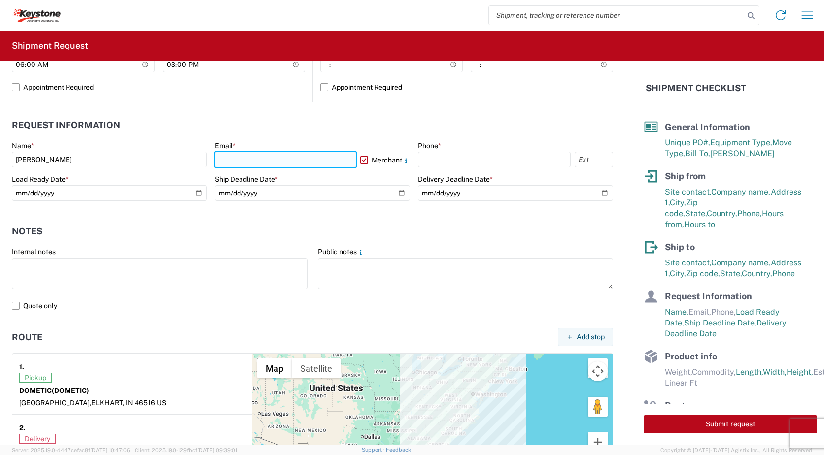
click at [246, 157] on input "text" at bounding box center [285, 160] width 141 height 16
type input "[EMAIL_ADDRESS][DOMAIN_NAME]"
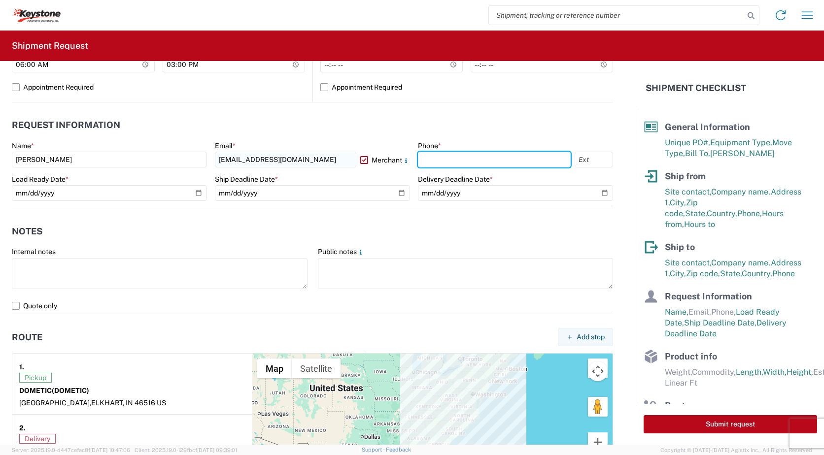
type input "5742664848"
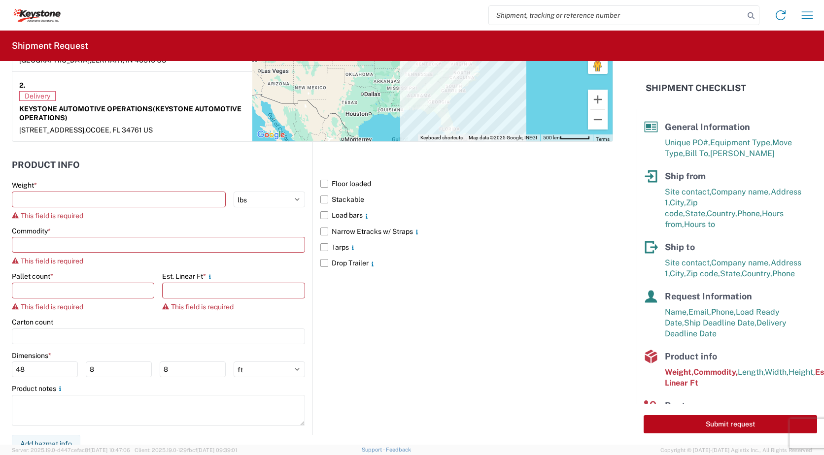
scroll to position [844, 0]
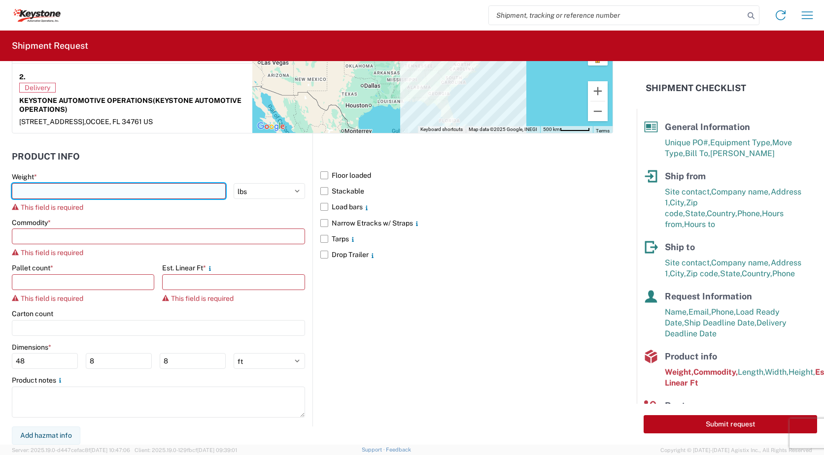
click at [181, 195] on input "number" at bounding box center [119, 191] width 214 height 16
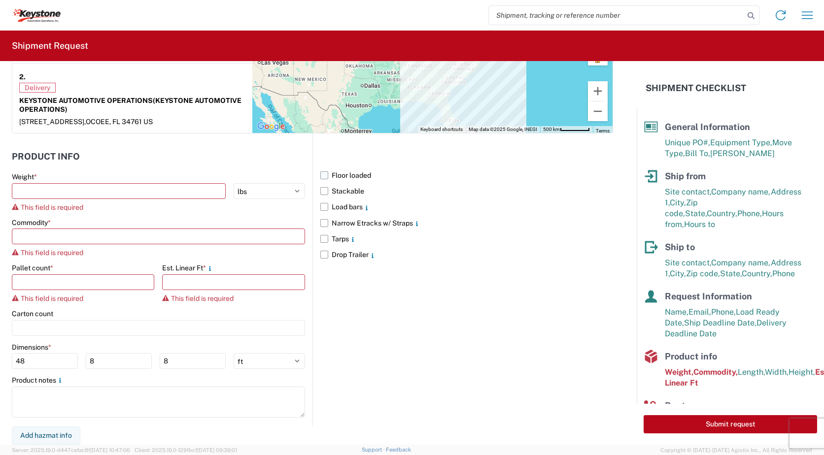
click at [321, 176] on label "Floor loaded" at bounding box center [466, 176] width 293 height 16
click at [0, 0] on input "Floor loaded" at bounding box center [0, 0] width 0 height 0
click at [320, 175] on label "Floor loaded" at bounding box center [466, 176] width 293 height 16
click at [0, 0] on input "Floor loaded" at bounding box center [0, 0] width 0 height 0
click at [320, 174] on label "Floor loaded" at bounding box center [466, 176] width 293 height 16
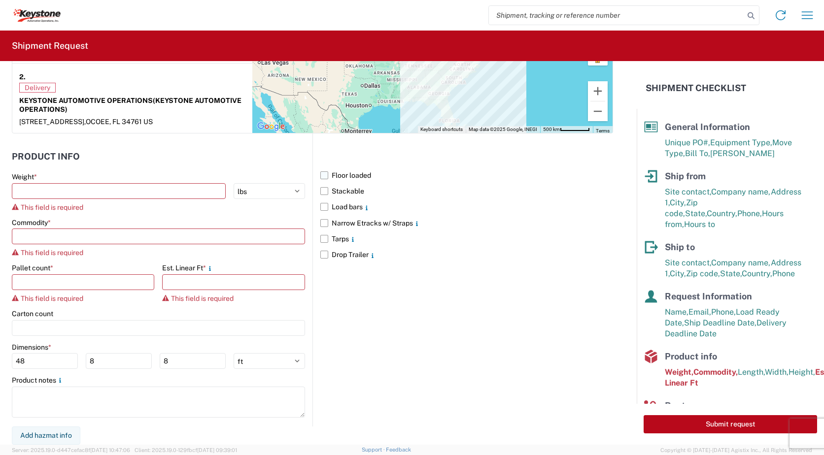
click at [0, 0] on input "Floor loaded" at bounding box center [0, 0] width 0 height 0
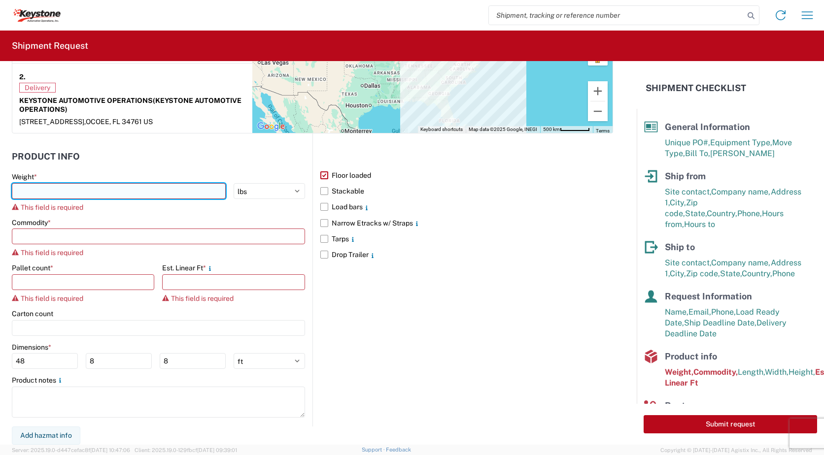
click at [146, 196] on input "number" at bounding box center [119, 191] width 214 height 16
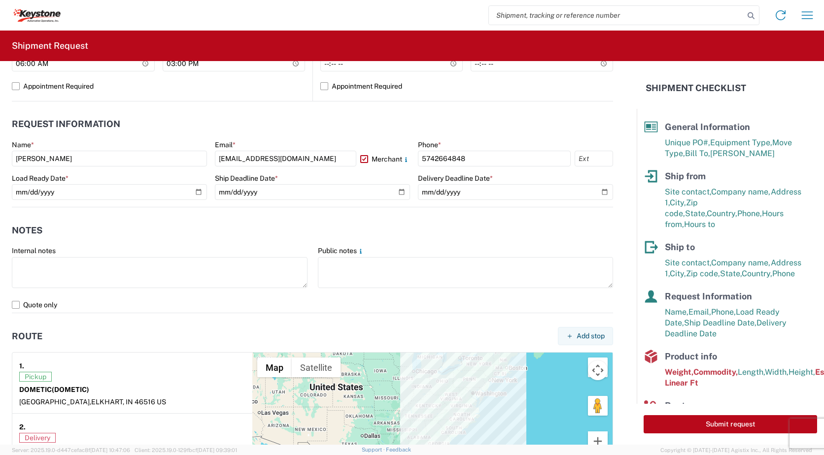
scroll to position [450, 0]
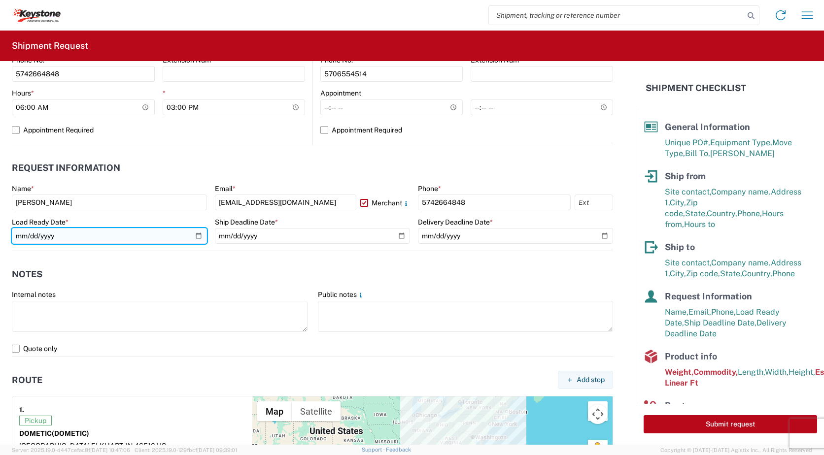
click at [199, 235] on input "2025-09-22" at bounding box center [109, 236] width 195 height 16
type input "[DATE]"
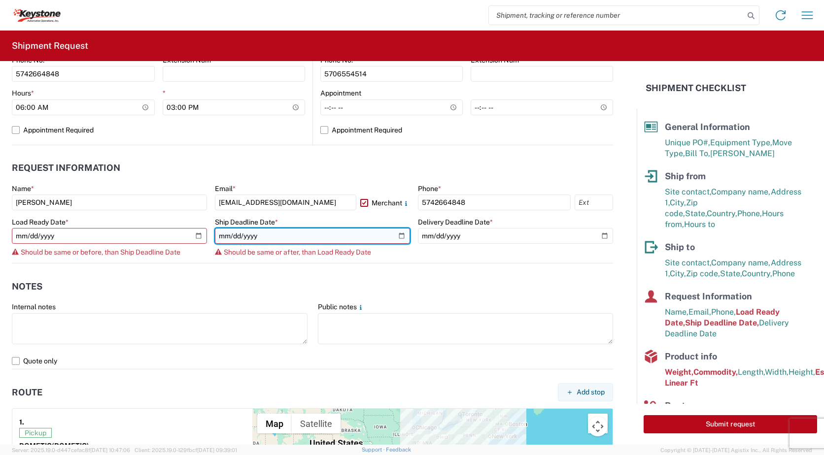
click at [400, 235] on input "2025-09-22" at bounding box center [312, 236] width 195 height 16
type input "[DATE]"
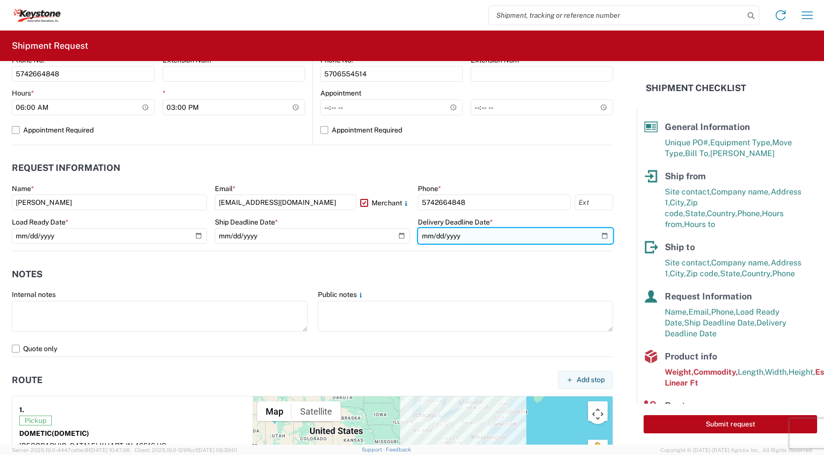
click at [595, 233] on input "[DATE]" at bounding box center [515, 236] width 195 height 16
type input "2025-09-30"
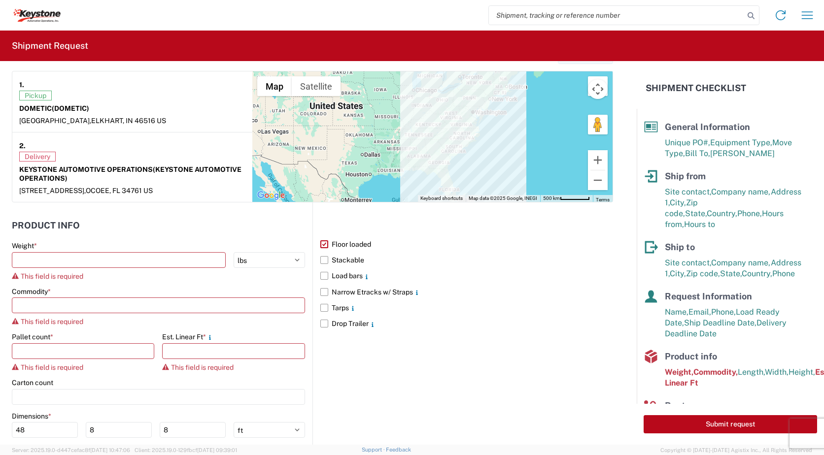
scroll to position [795, 0]
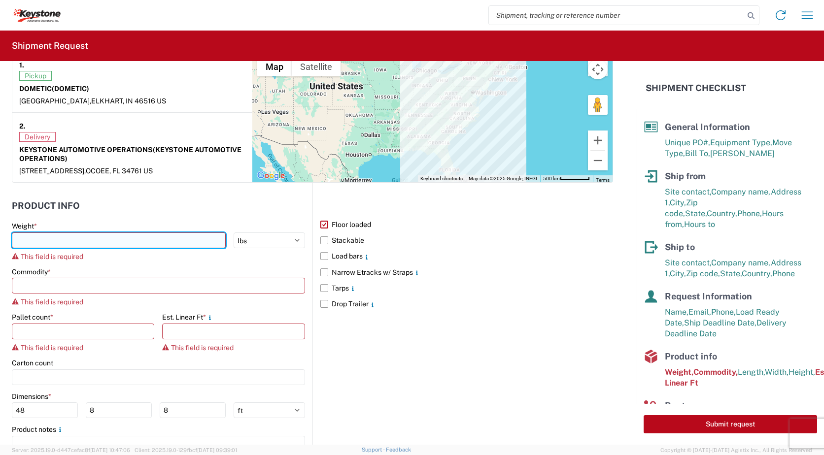
click at [91, 240] on input "number" at bounding box center [119, 241] width 214 height 16
click at [43, 244] on input "number" at bounding box center [119, 241] width 214 height 16
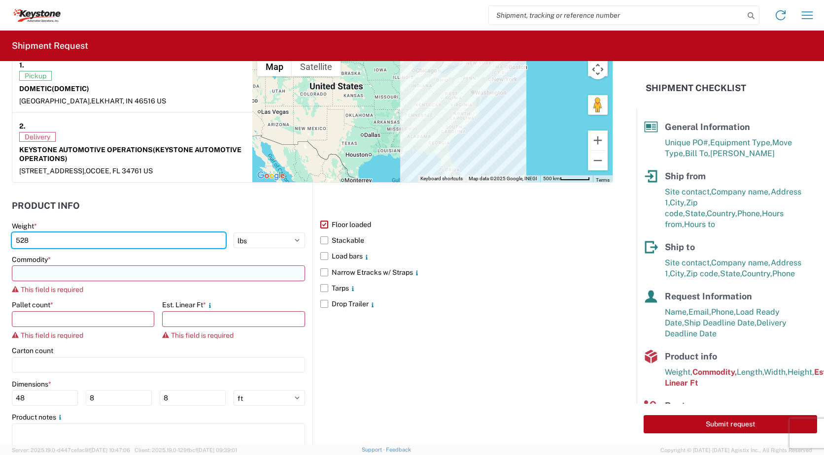
type input "528"
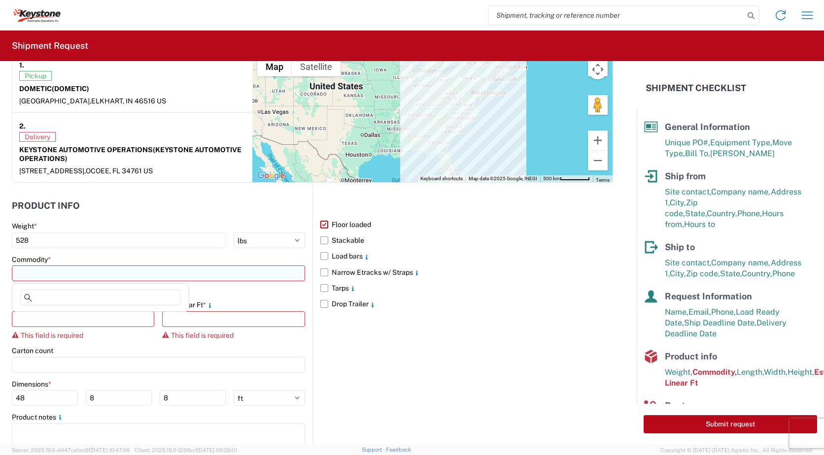
click at [84, 271] on input at bounding box center [158, 274] width 293 height 16
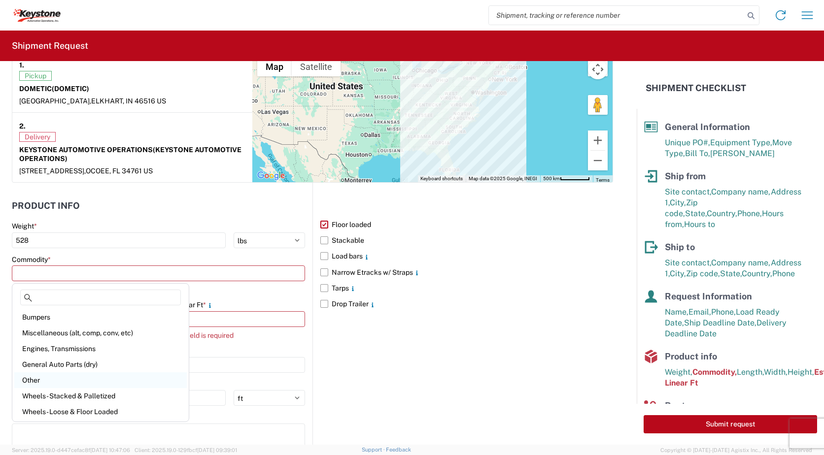
click at [61, 381] on div "Other" at bounding box center [100, 380] width 172 height 16
type input "Other"
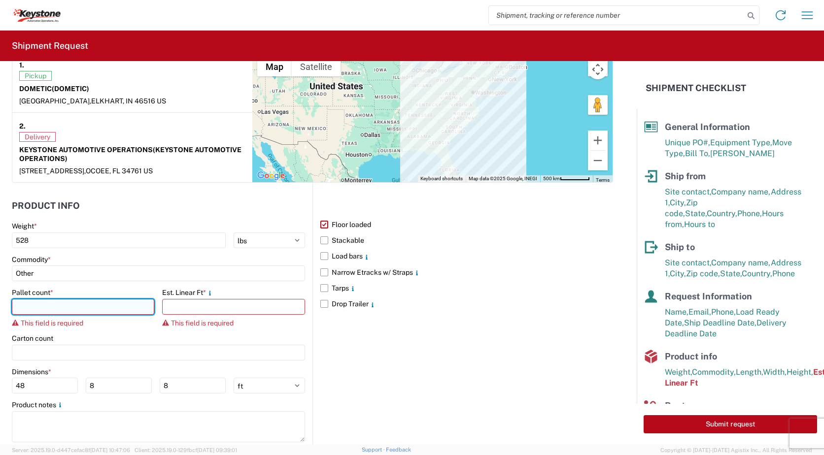
click at [72, 310] on input "number" at bounding box center [83, 307] width 142 height 16
type input "1"
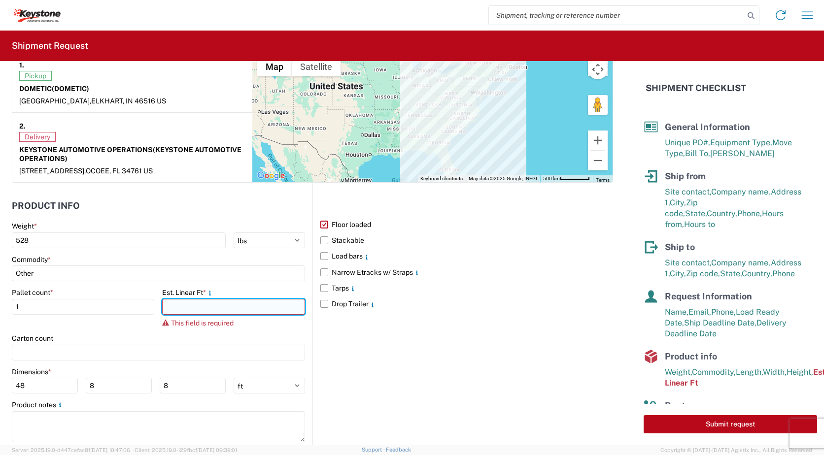
click at [195, 307] on input "number" at bounding box center [233, 307] width 142 height 16
click at [203, 308] on input "number" at bounding box center [233, 307] width 142 height 16
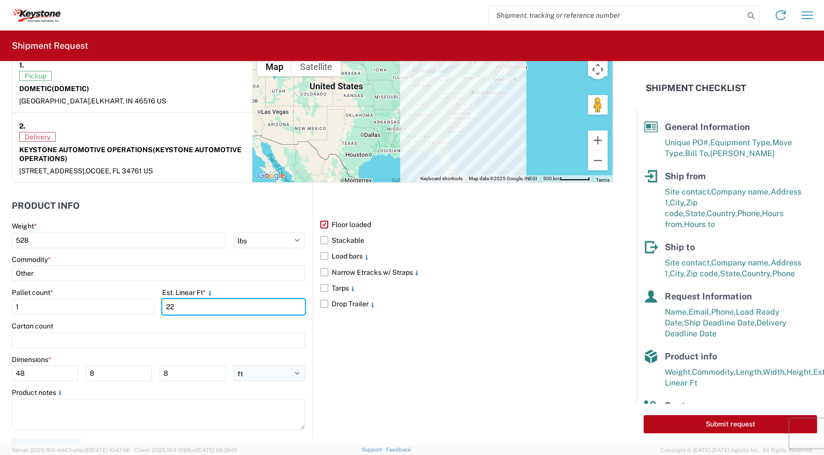
type input "22"
click at [292, 372] on select "ft in cm" at bounding box center [269, 374] width 71 height 16
select select "IN"
click at [234, 366] on select "ft in cm" at bounding box center [269, 374] width 71 height 16
type input "576"
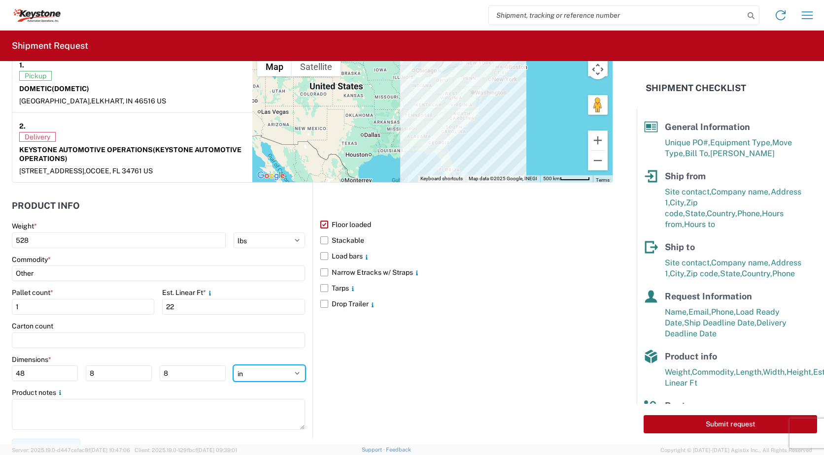
type input "96"
drag, startPoint x: 27, startPoint y: 375, endPoint x: -4, endPoint y: 378, distance: 31.7
click at [0, 378] on html "Home Shipment request Shipment tracking Shipment Request General Information Te…" at bounding box center [412, 227] width 824 height 455
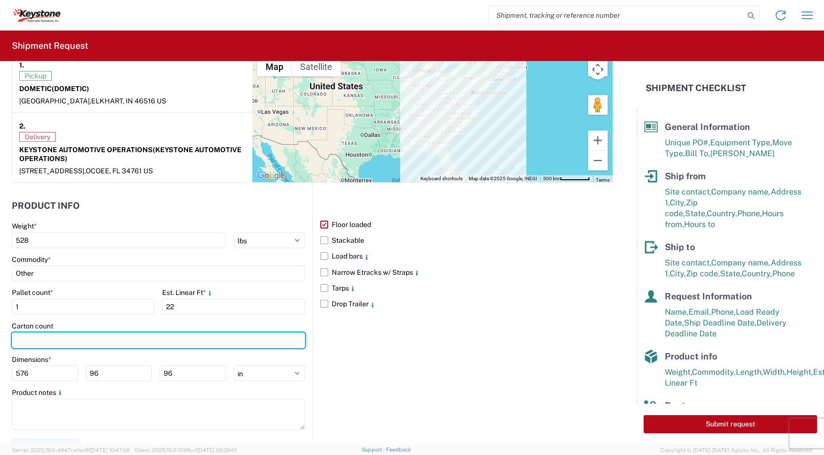
click at [42, 334] on input "number" at bounding box center [158, 341] width 293 height 16
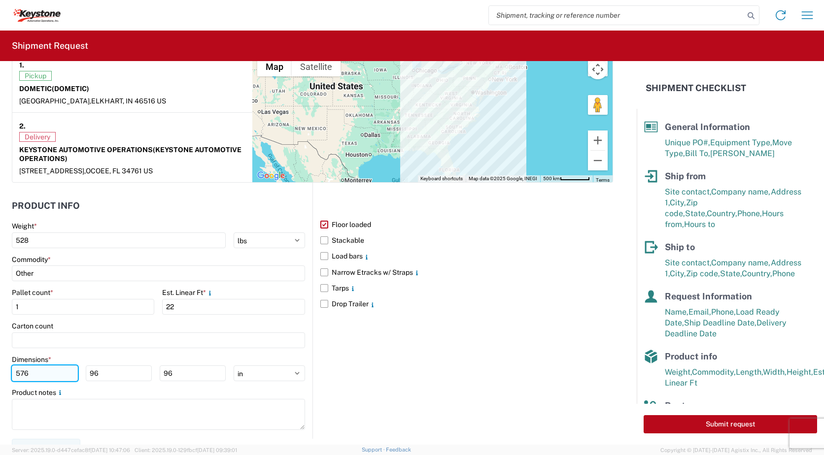
drag, startPoint x: 42, startPoint y: 374, endPoint x: 20, endPoint y: 374, distance: 22.2
click at [20, 374] on input "576" at bounding box center [45, 374] width 66 height 16
click at [34, 369] on input "576" at bounding box center [45, 374] width 66 height 16
click at [45, 377] on input "576" at bounding box center [45, 374] width 66 height 16
drag, startPoint x: 58, startPoint y: 375, endPoint x: 9, endPoint y: 378, distance: 49.4
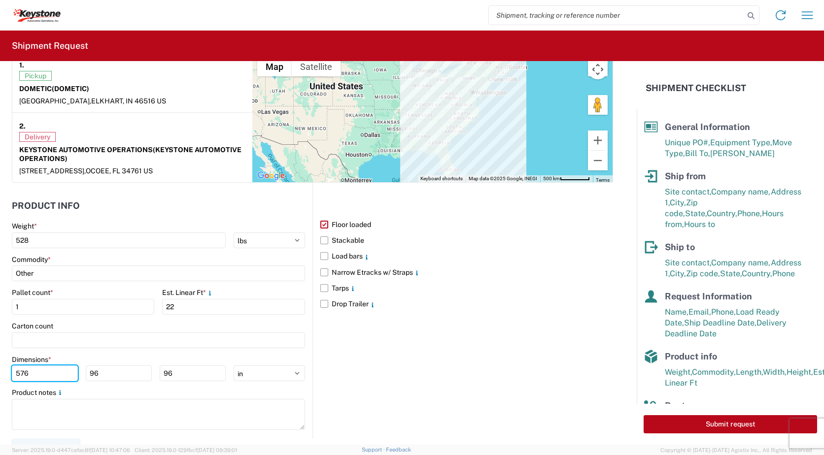
click at [9, 378] on form "General Information Template PO# 2820965 Equipment Type * Select 53’ Dry Van Fl…" at bounding box center [318, 253] width 637 height 384
type input "84"
type input "45"
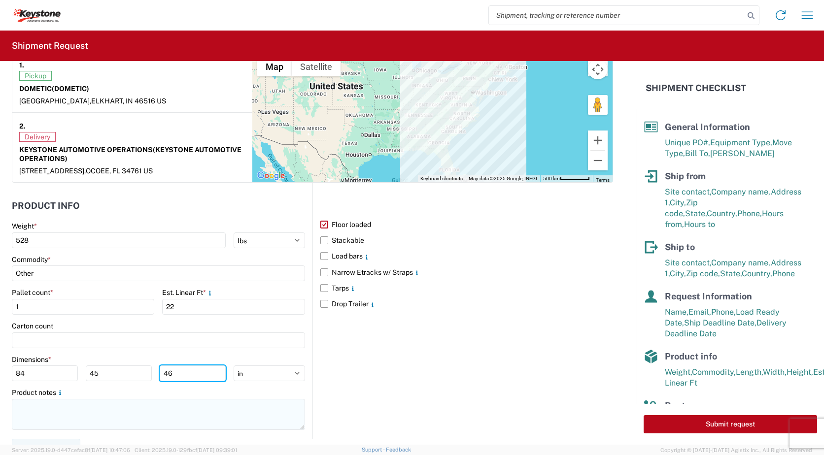
type input "46"
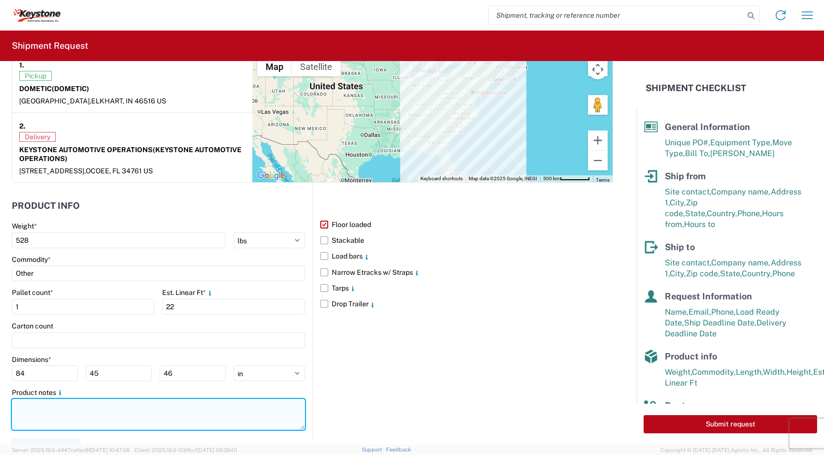
click at [62, 407] on textarea at bounding box center [158, 414] width 293 height 31
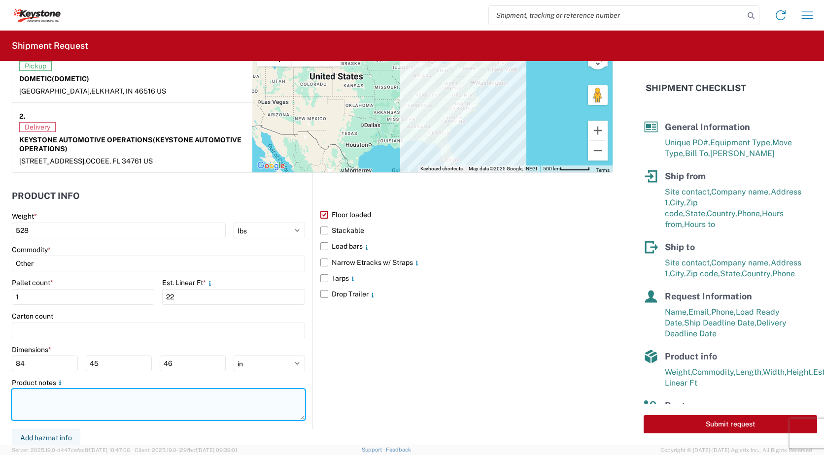
scroll to position [807, 0]
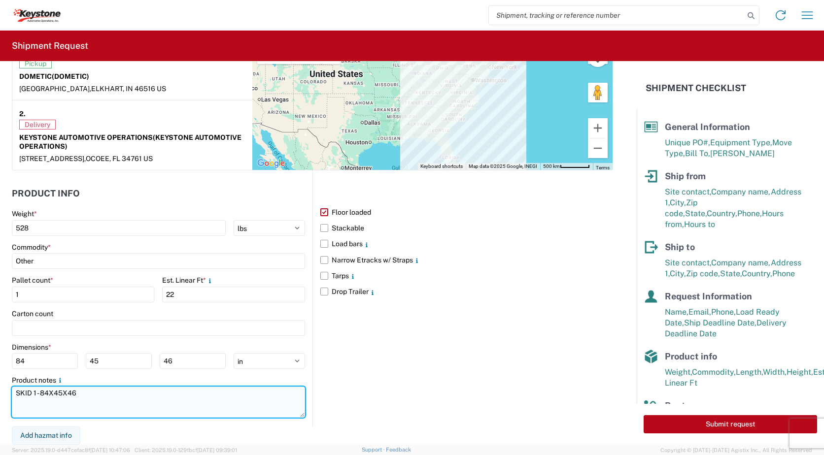
type textarea "SKID 1 - 84X45X46"
click at [42, 404] on textarea "SKID 1 - 84X45X46" at bounding box center [158, 402] width 293 height 31
click at [80, 398] on textarea "SKID 1 - 84X45X46" at bounding box center [158, 402] width 293 height 31
click at [17, 402] on textarea "SKID 1 - 84X45X46 3 AWNING TUBES TOTAL" at bounding box center [158, 402] width 293 height 31
click at [67, 402] on textarea "SKID 1 - 84X45X46 AWNING TUBES TOTAL" at bounding box center [158, 402] width 293 height 31
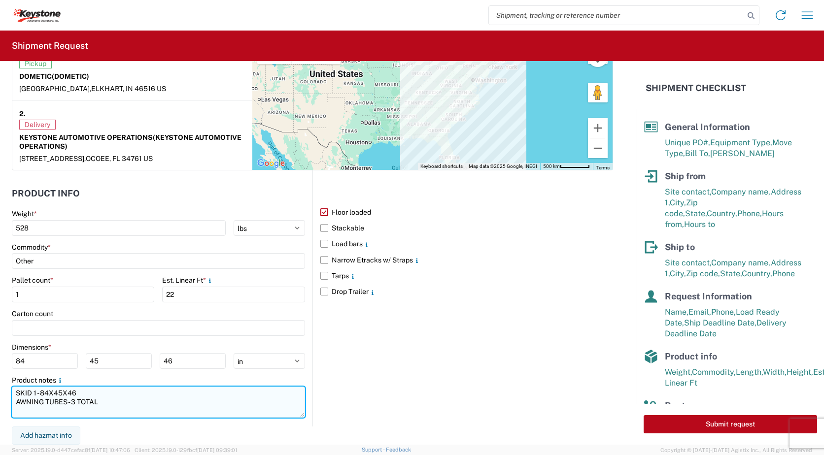
click at [107, 401] on textarea "SKID 1 - 84X45X46 AWNING TUBES - 3 TOTAL" at bounding box center [158, 402] width 293 height 31
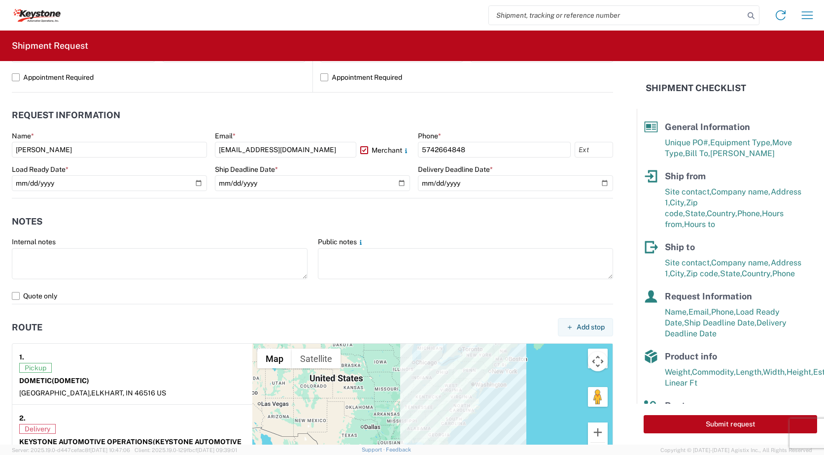
scroll to position [511, 0]
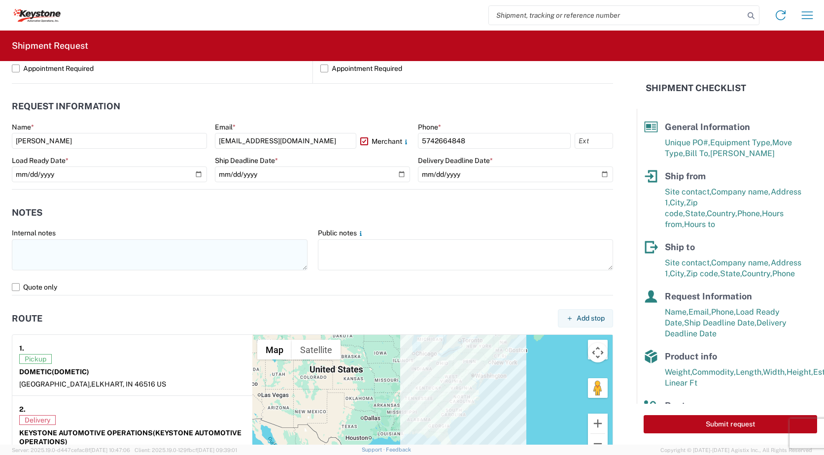
type textarea "SKID 1 - 84X45X46 AWNING TUBES - 3 TOTAL TUBE AWNINGS"
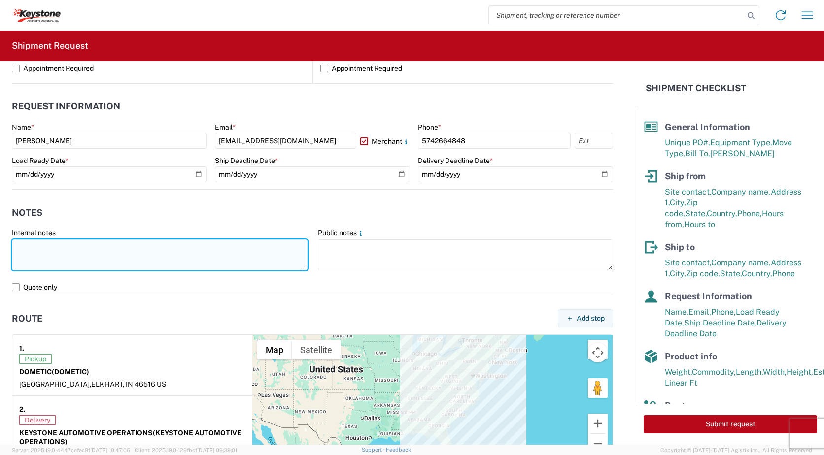
click at [60, 252] on textarea at bounding box center [160, 254] width 296 height 31
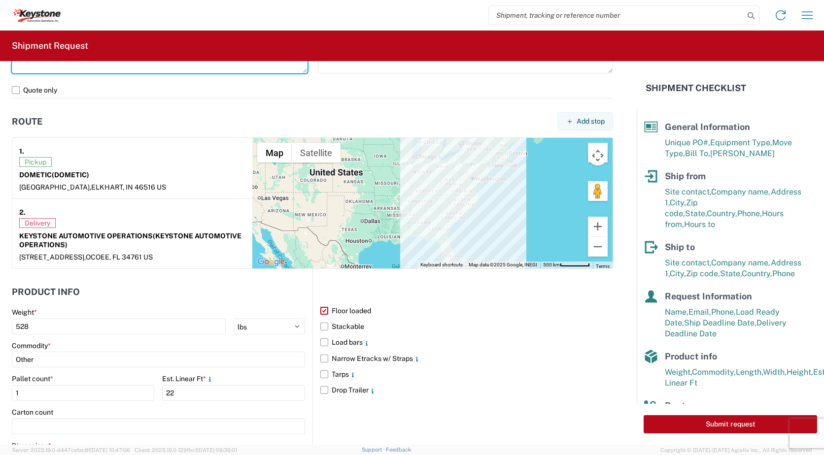
scroll to position [758, 0]
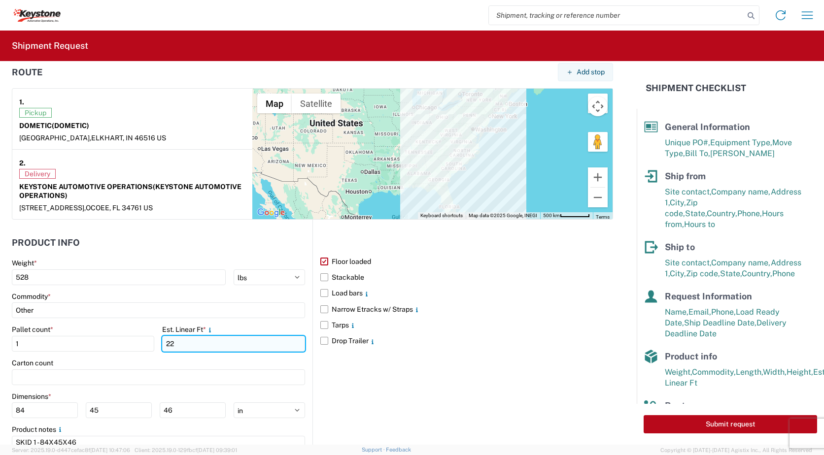
drag, startPoint x: 173, startPoint y: 345, endPoint x: 168, endPoint y: 345, distance: 5.4
click at [168, 345] on input "22" at bounding box center [233, 344] width 142 height 16
click at [304, 362] on main "Weight * 528 kgs lbs Commodity * Other Pallet count * 1 Est. Linear Ft * 22 Car…" at bounding box center [162, 367] width 301 height 217
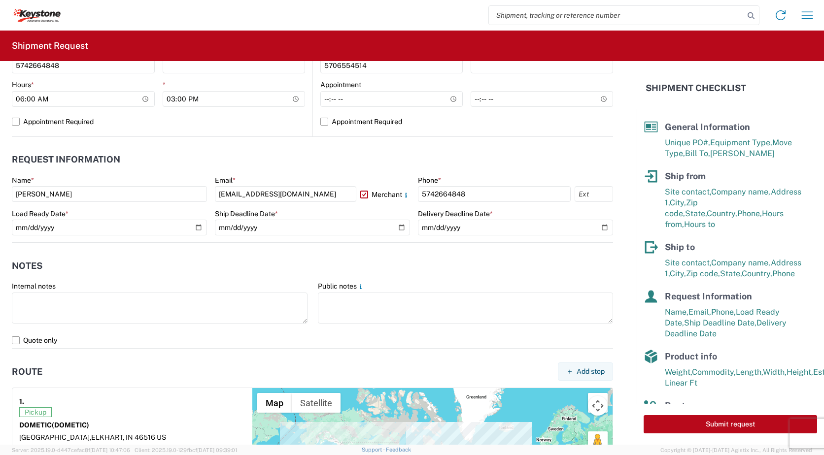
scroll to position [462, 0]
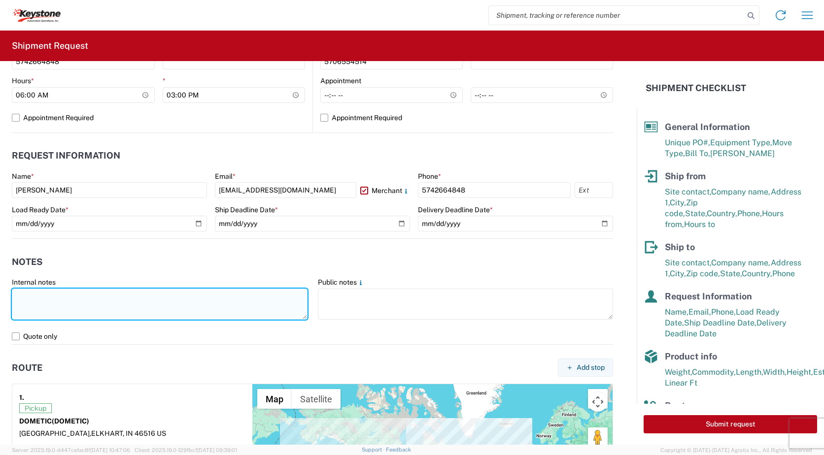
click at [51, 298] on textarea at bounding box center [160, 304] width 296 height 31
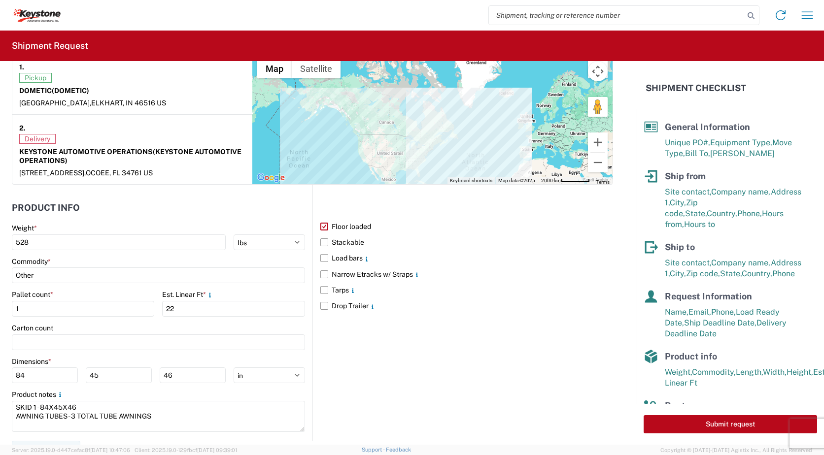
scroll to position [807, 0]
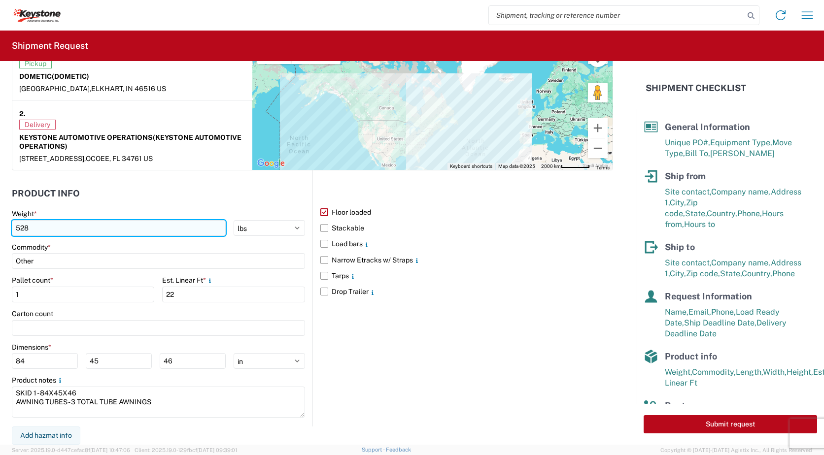
click at [69, 224] on input "528" at bounding box center [119, 228] width 214 height 16
type input "600"
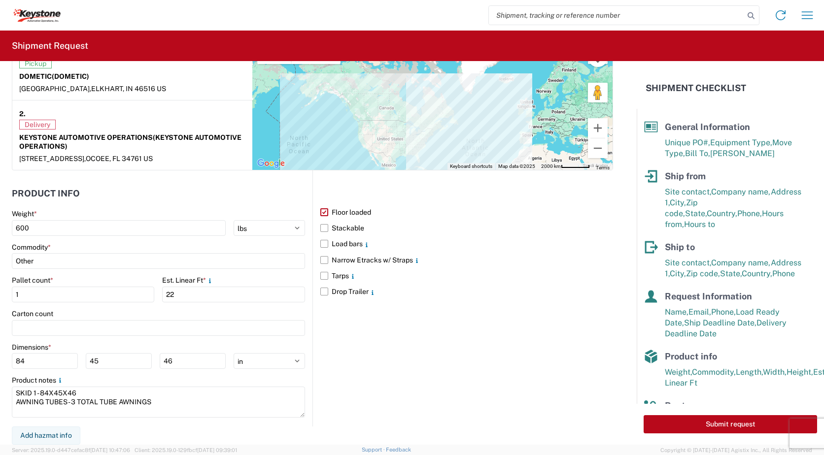
click at [142, 201] on header "Product Info" at bounding box center [162, 193] width 301 height 22
click at [726, 423] on button "Submit request" at bounding box center [729, 424] width 173 height 18
select select "US"
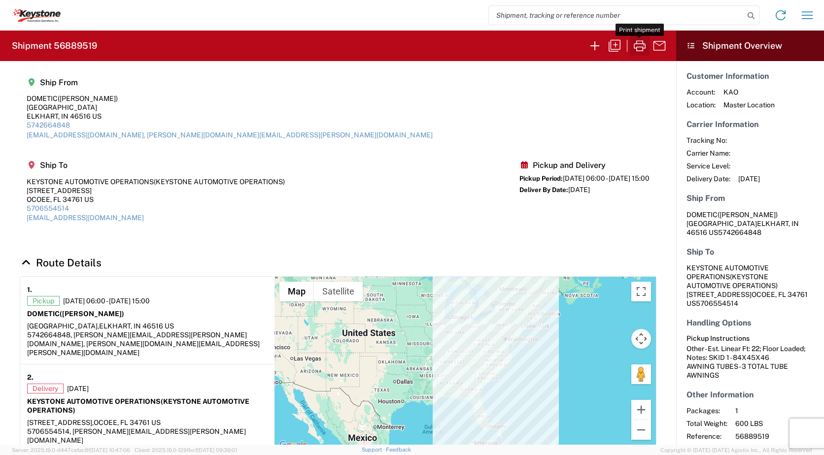
click at [637, 43] on icon "button" at bounding box center [640, 46] width 16 height 16
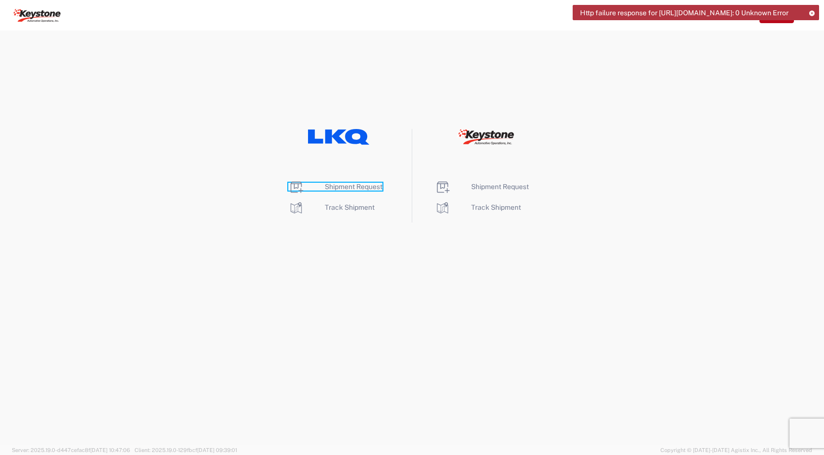
click at [357, 188] on span "Shipment Request" at bounding box center [354, 187] width 58 height 8
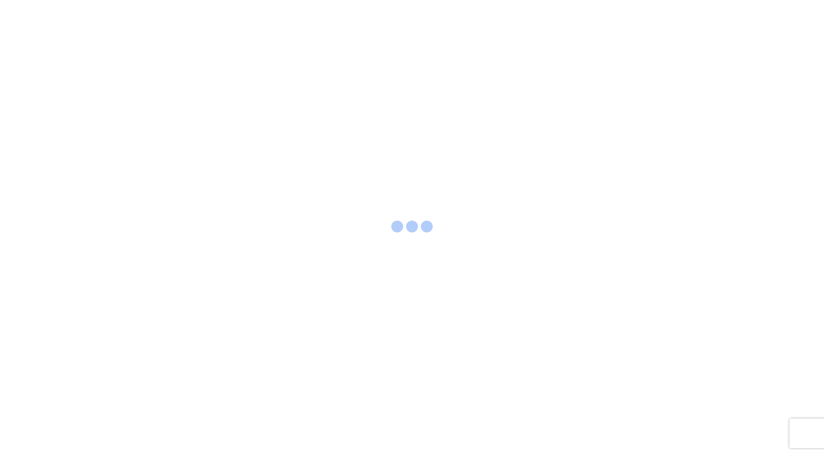
select select "FULL"
select select "LBS"
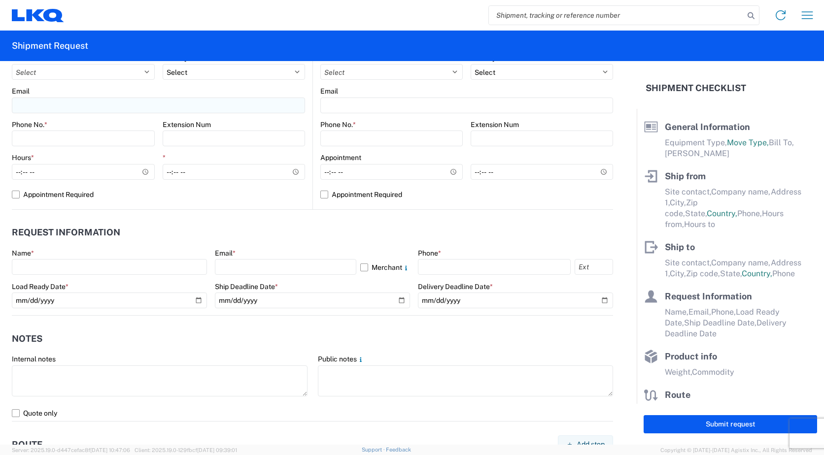
scroll to position [381, 0]
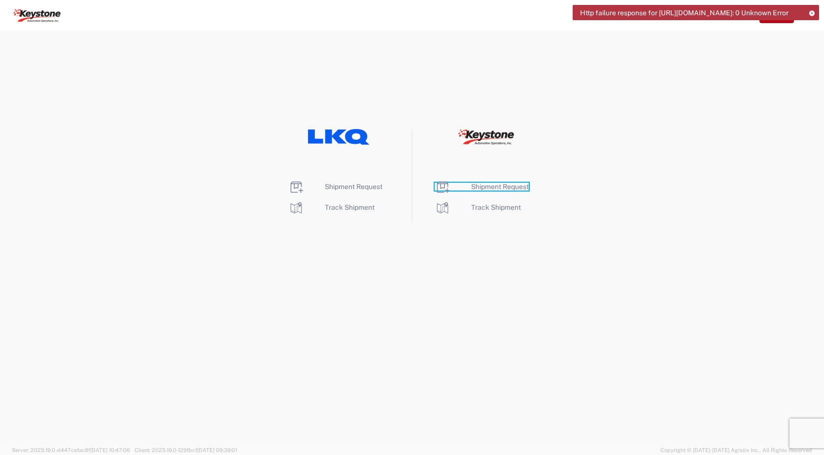
click at [495, 185] on span "Shipment Request" at bounding box center [500, 187] width 58 height 8
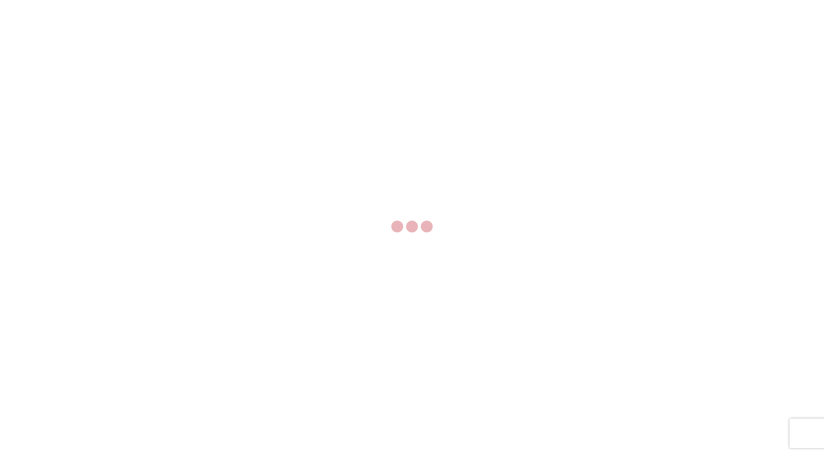
select select "FULL"
select select "LBS"
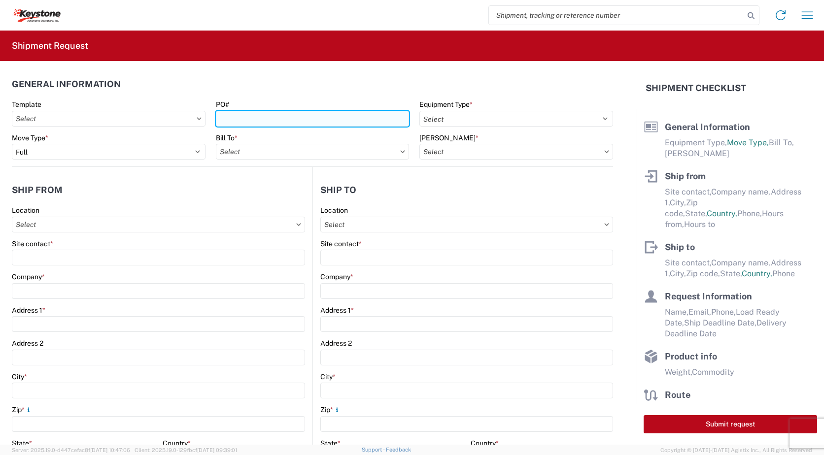
click at [227, 117] on input "PO#" at bounding box center [313, 119] width 194 height 16
type input "4176854"
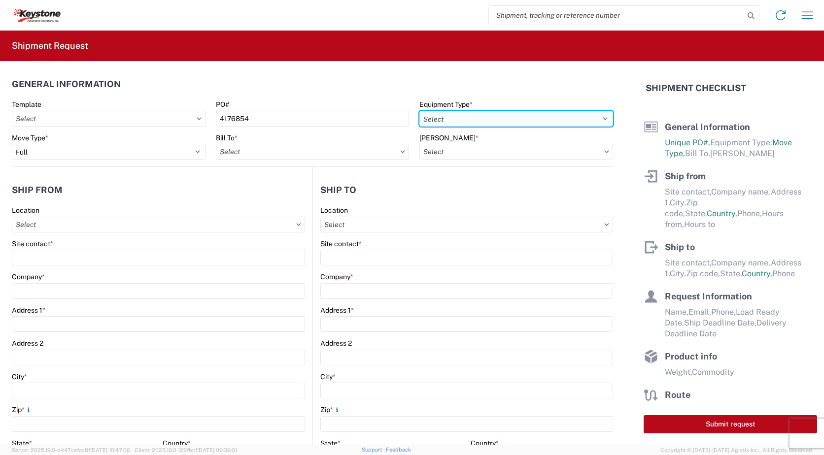
click at [599, 119] on select "Select 53’ Dry Van Flatbed Dropdeck (van) Lowboy (flatbed) Rail" at bounding box center [516, 119] width 194 height 16
select select "STDV"
click at [419, 111] on select "Select 53’ Dry Van Flatbed Dropdeck (van) Lowboy (flatbed) Rail" at bounding box center [516, 119] width 194 height 16
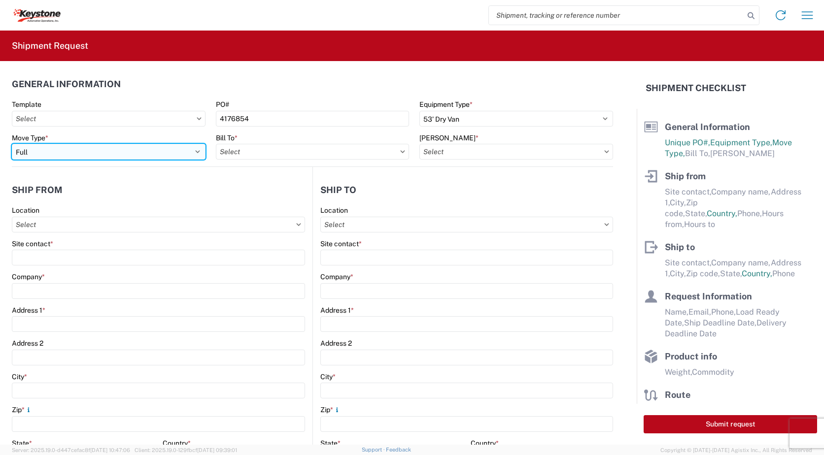
click at [199, 150] on select "Select Full Partial TL" at bounding box center [109, 152] width 194 height 16
select select "PARTIAL_TL"
click at [12, 144] on select "Select Full Partial TL" at bounding box center [109, 152] width 194 height 16
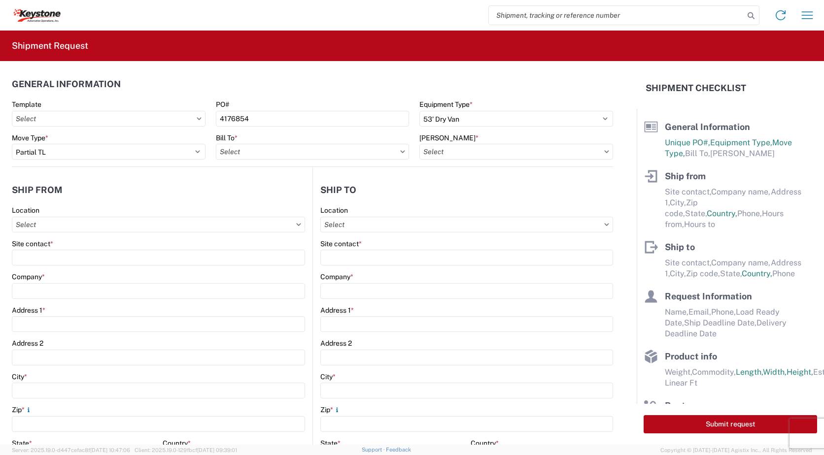
click at [400, 151] on icon at bounding box center [402, 151] width 5 height 3
click at [375, 154] on input "text" at bounding box center [313, 152] width 194 height 16
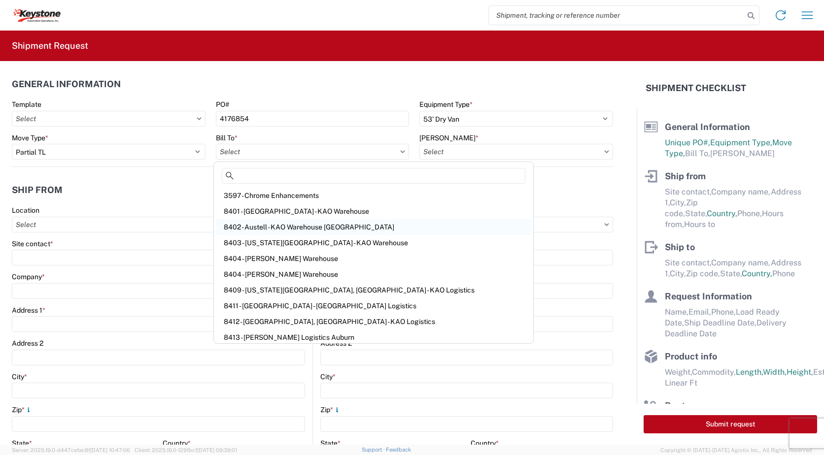
click at [320, 226] on div "8402 - Austell - KAO Warehouse Atlanta" at bounding box center [373, 227] width 315 height 16
type input "8402 - Austell - KAO Warehouse Atlanta"
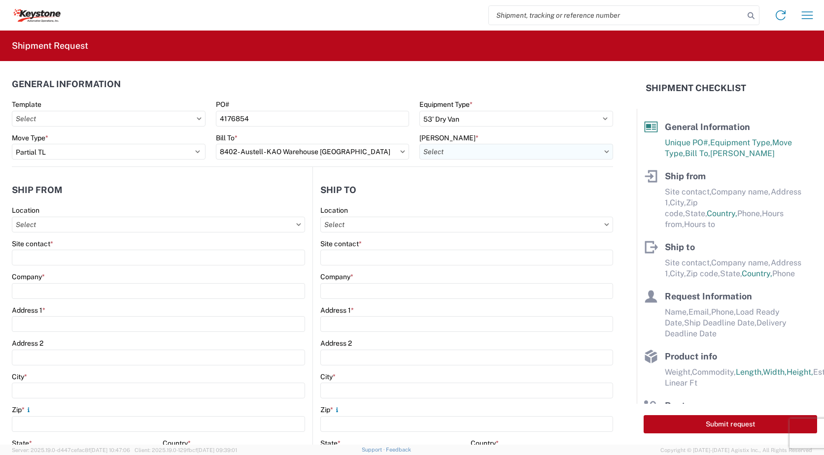
click at [546, 151] on input "text" at bounding box center [516, 152] width 194 height 16
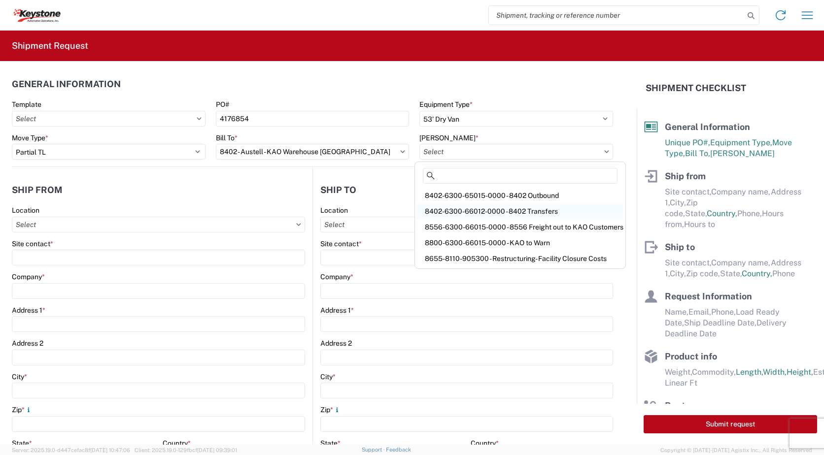
click at [542, 210] on div "8402-6300-66012-0000 - 8402 Transfers" at bounding box center [520, 211] width 206 height 16
type input "8402-6300-66012-0000 - 8402 Transfers, 8402-6300-66012-0000 - 8402 Transfers"
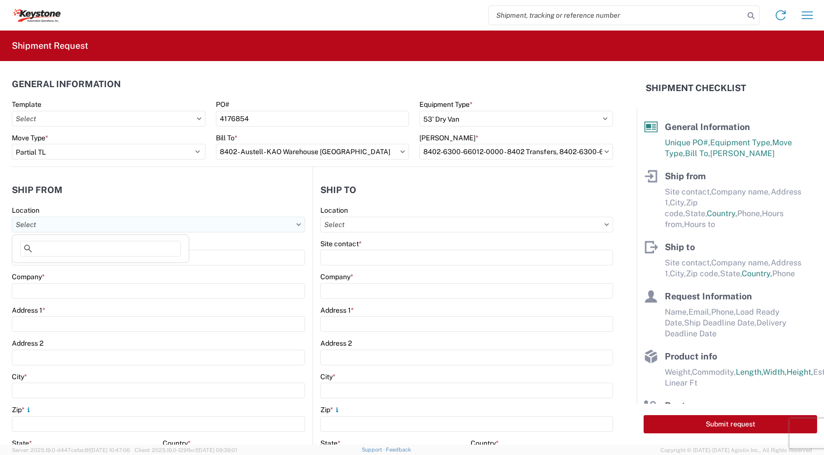
click at [54, 229] on input "text" at bounding box center [158, 225] width 293 height 16
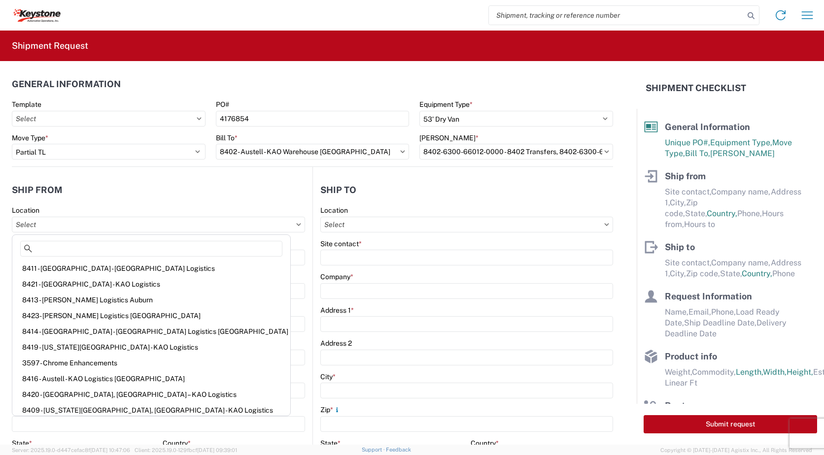
click at [234, 245] on div "Site contact *" at bounding box center [158, 243] width 293 height 9
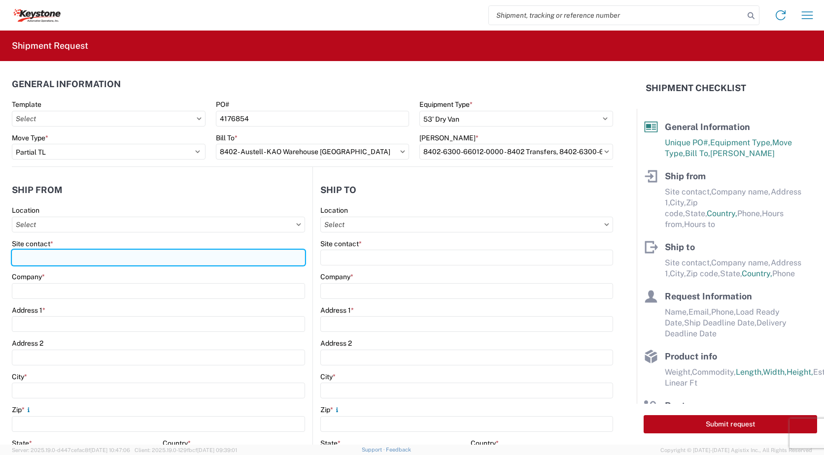
click at [153, 258] on input "Site contact *" at bounding box center [158, 258] width 293 height 16
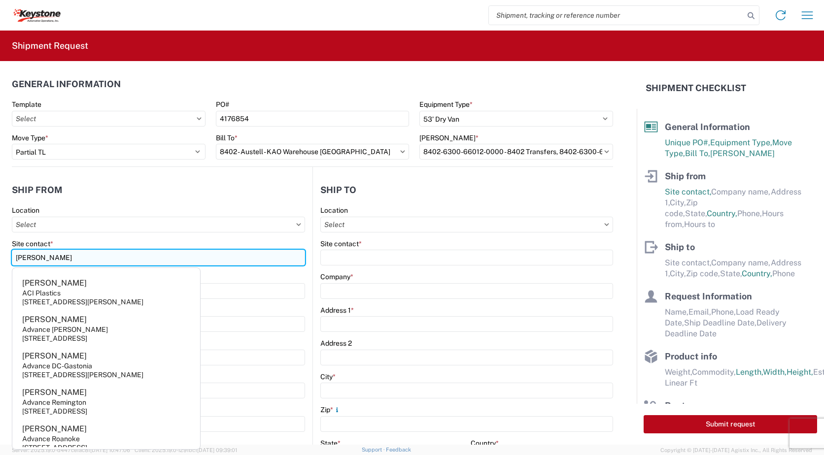
type input "LEIGH NOBLE"
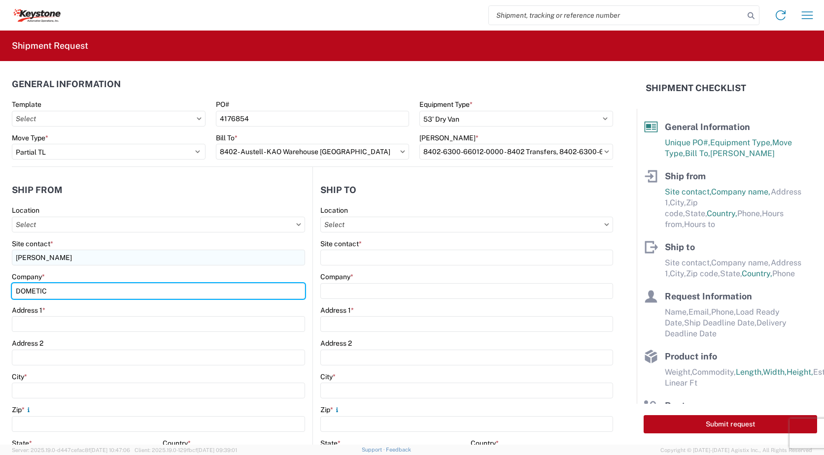
type input "DOMETIC"
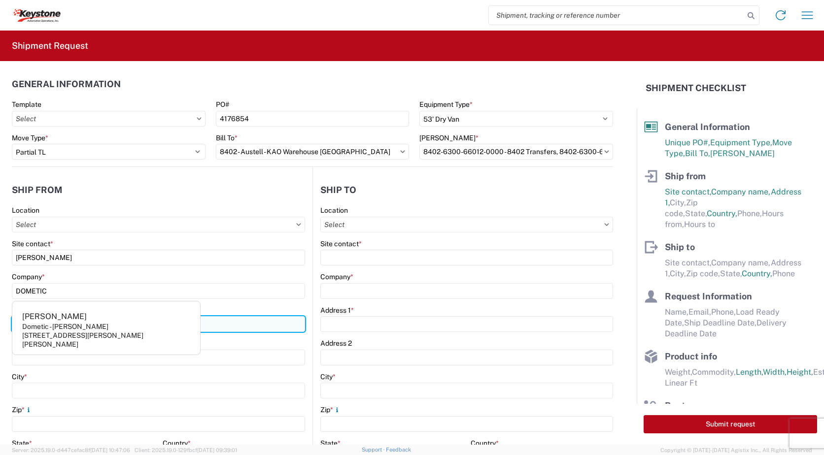
click at [241, 319] on input "2320 INDUSTRIAL PARKWAY" at bounding box center [158, 324] width 293 height 16
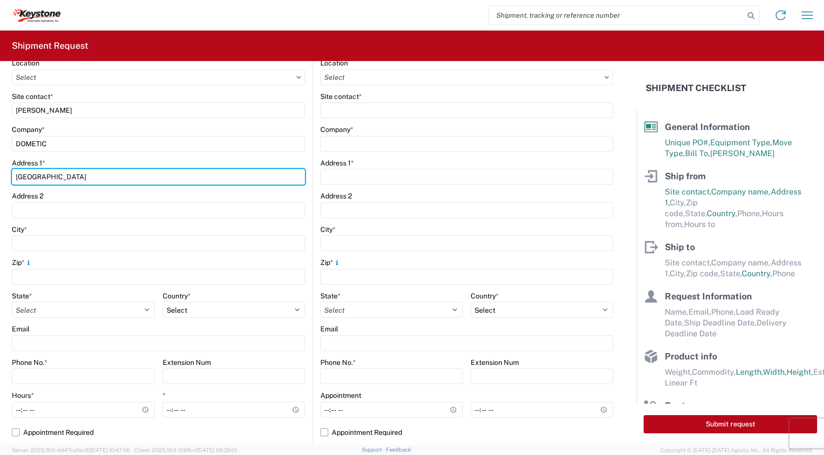
scroll to position [148, 0]
type input "2320 INDUSTRIAL PARKWAY"
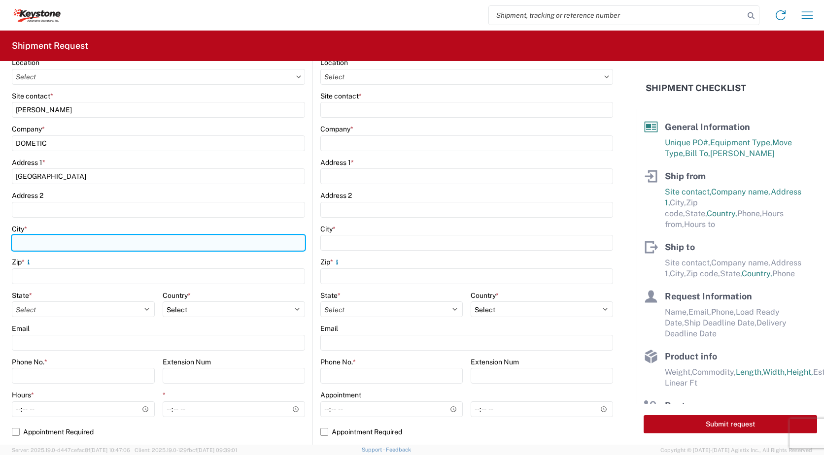
click at [50, 235] on input "City *" at bounding box center [158, 243] width 293 height 16
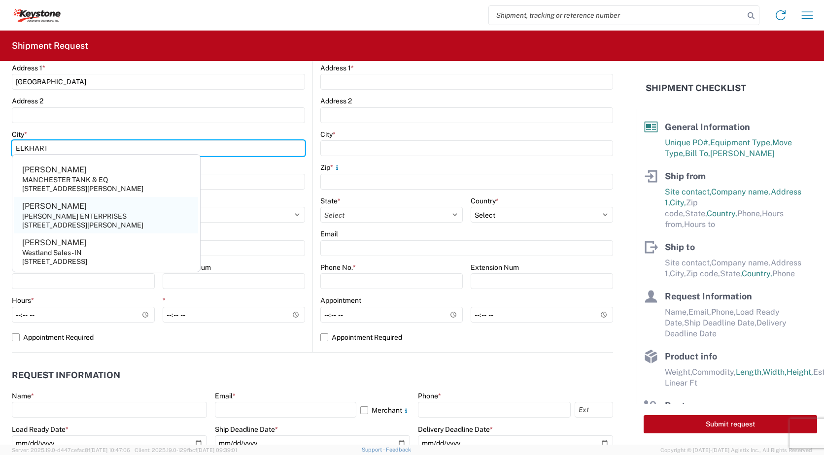
scroll to position [246, 0]
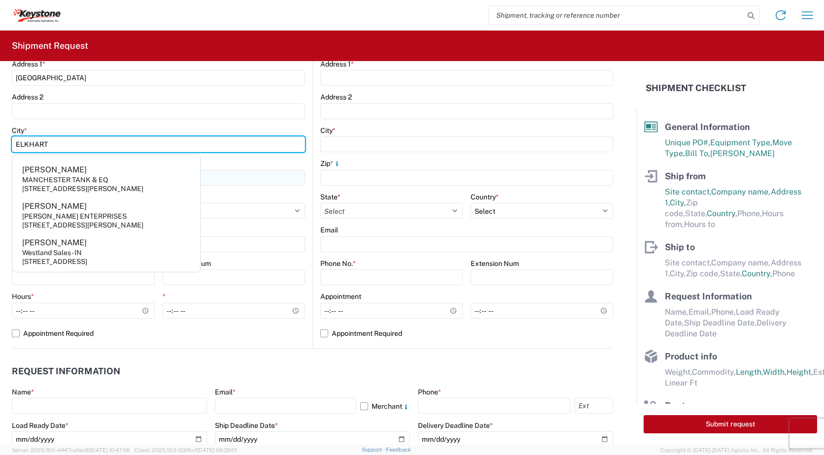
type input "ELKHART"
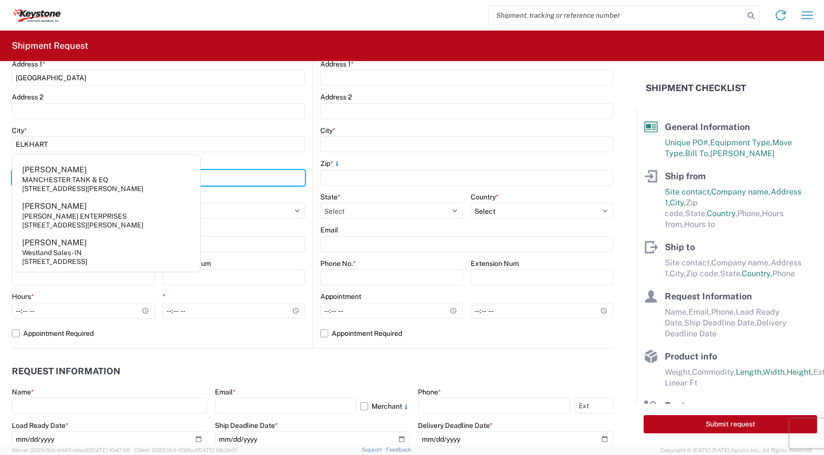
click at [245, 180] on input "Zip *" at bounding box center [158, 178] width 293 height 16
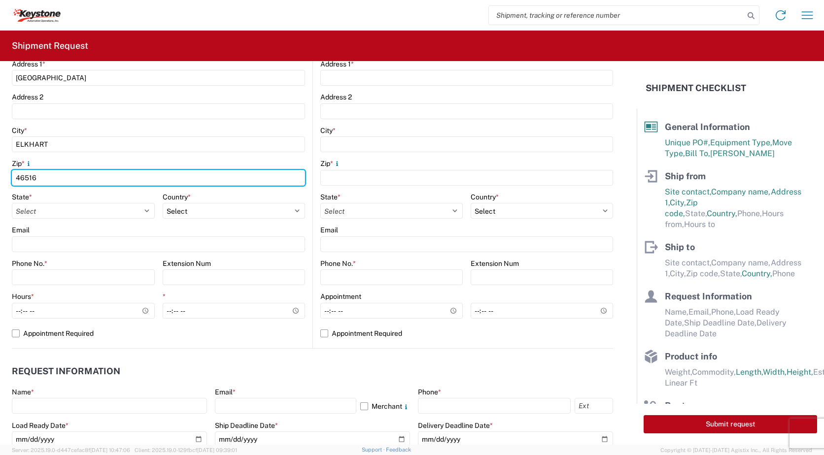
type input "46516"
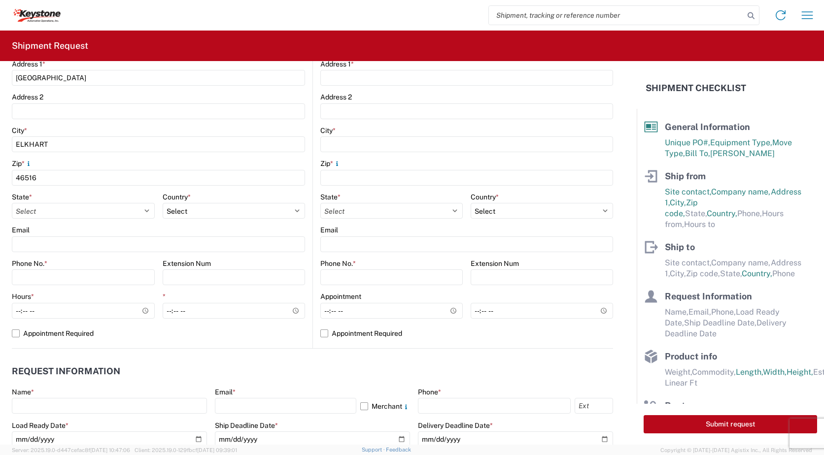
click at [247, 195] on div "Country *" at bounding box center [234, 197] width 143 height 9
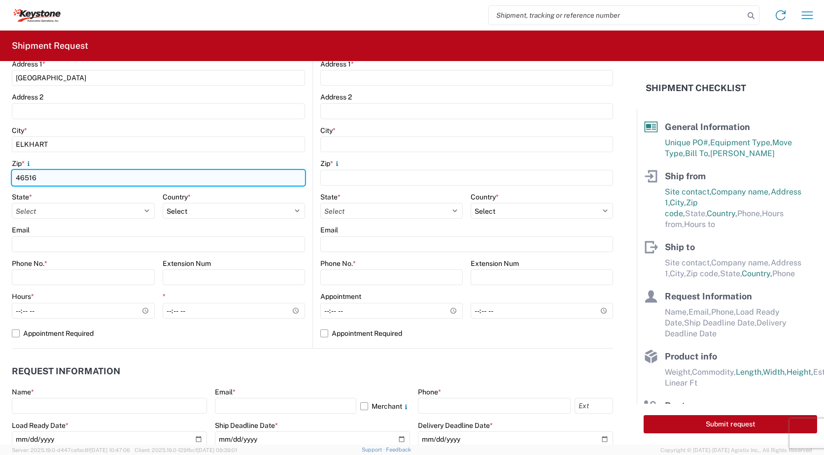
click at [94, 177] on input "46516" at bounding box center [158, 178] width 293 height 16
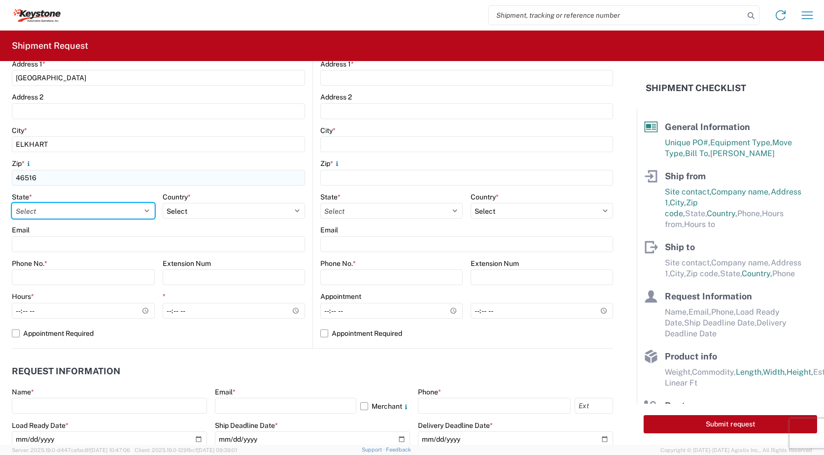
select select "IN"
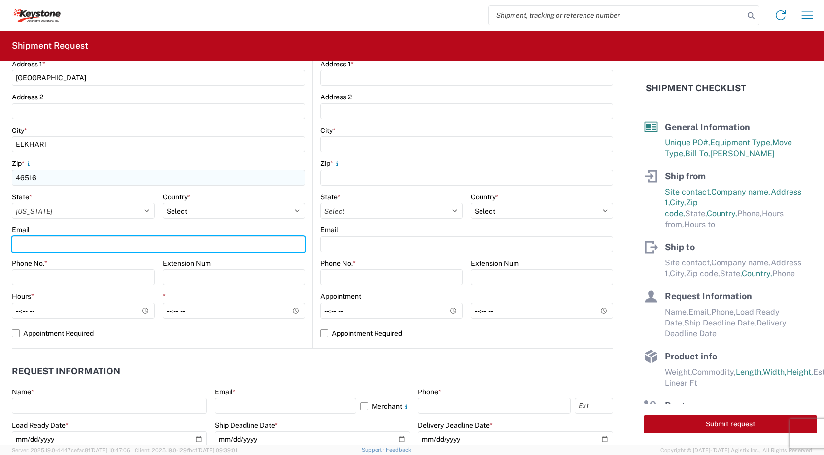
type input "[EMAIL_ADDRESS][DOMAIN_NAME], [PERSON_NAME][DOMAIN_NAME][EMAIL_ADDRESS][PERSON_…"
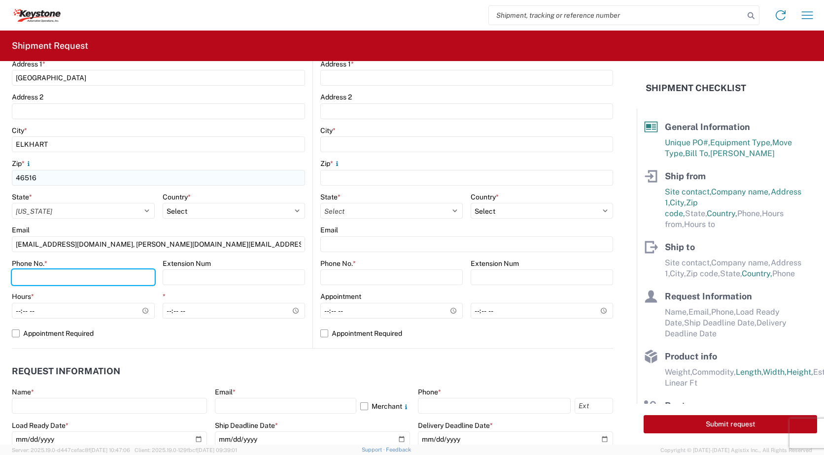
type input "5742664848"
type input "KEYSTONE AUTOMOTIVE OPERATIONS"
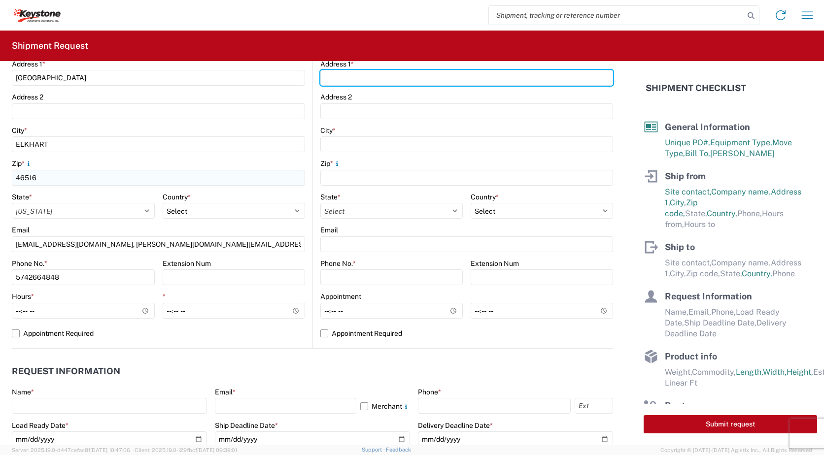
type input "635 OCOEE BUSINESS PKWY"
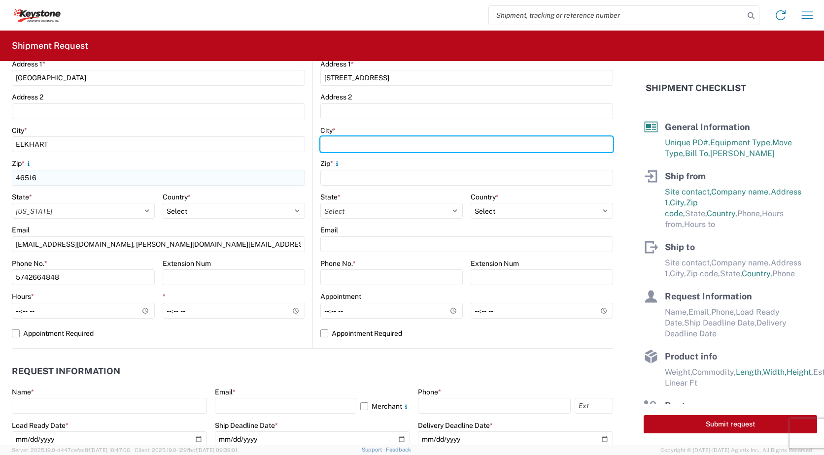
type input "OCOEE"
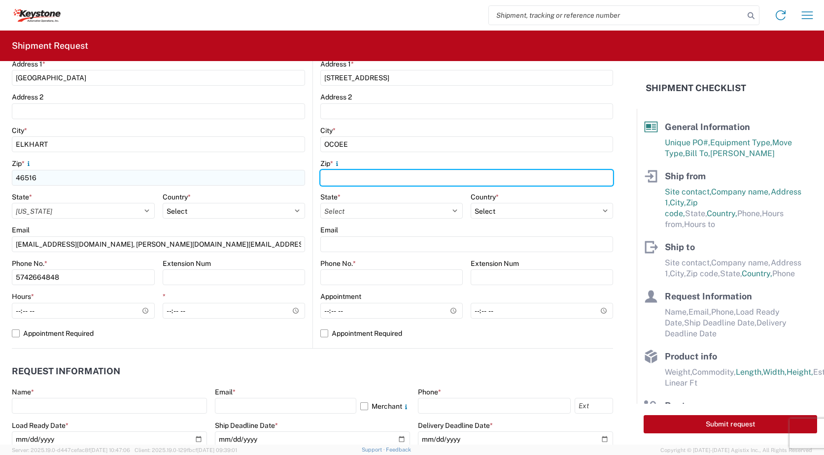
type input "34761"
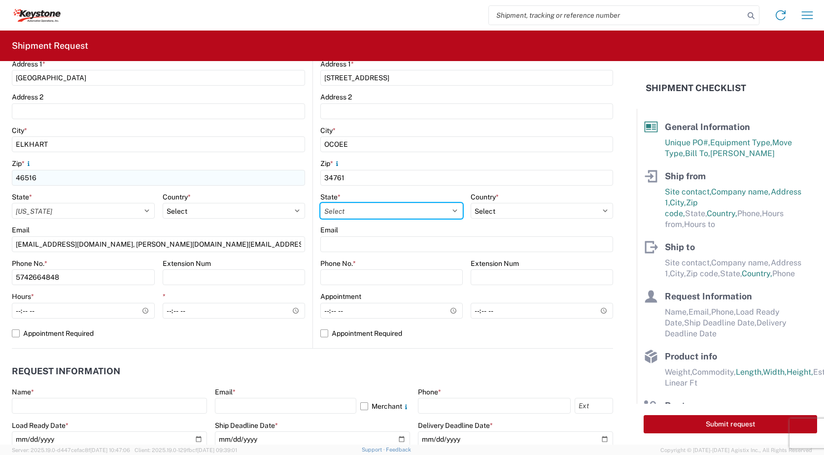
select select "FL"
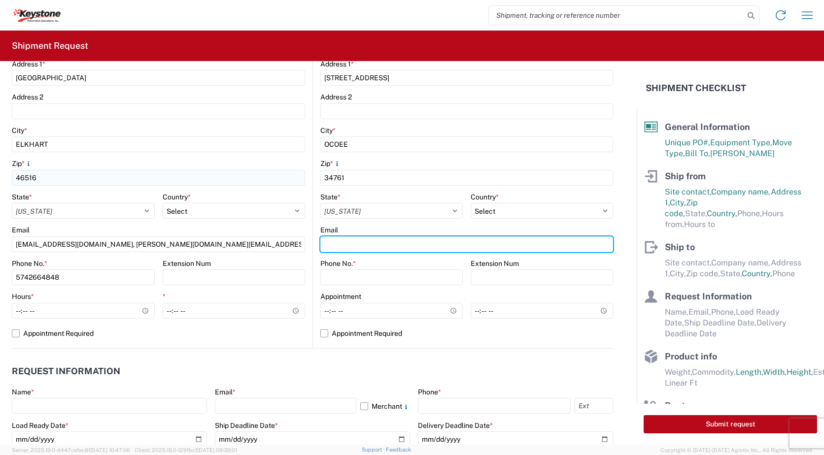
type input "[EMAIL_ADDRESS][DOMAIN_NAME]"
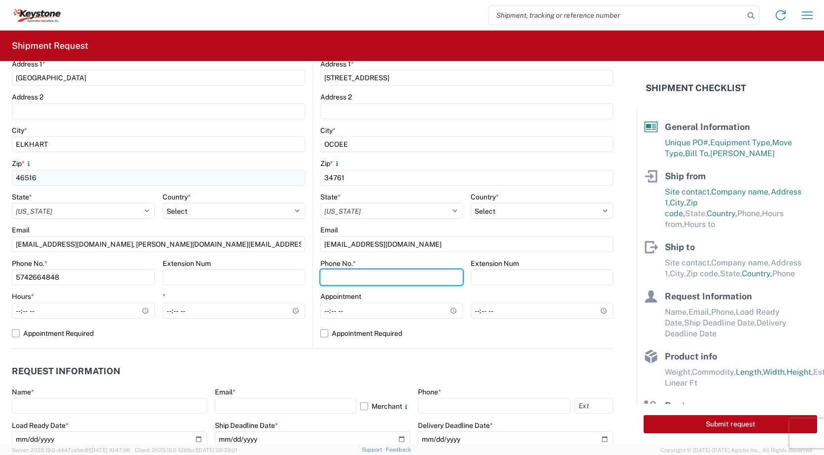
type input "5706554514"
type input "[PERSON_NAME]"
type input "[EMAIL_ADDRESS][DOMAIN_NAME]"
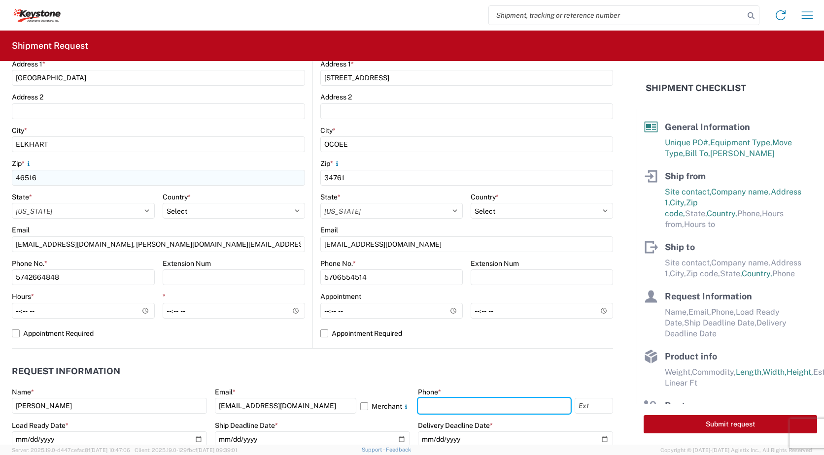
type input "5742664848"
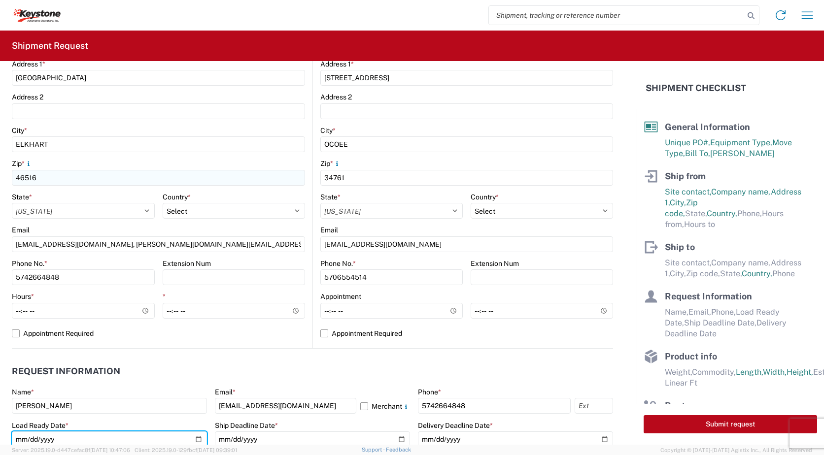
type input "[DATE]"
type input "2025-09-30"
type input "600"
type input "1"
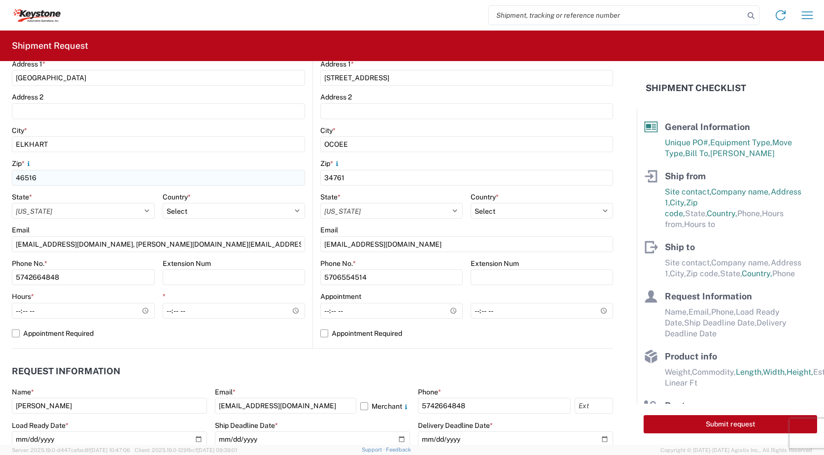
type input "22"
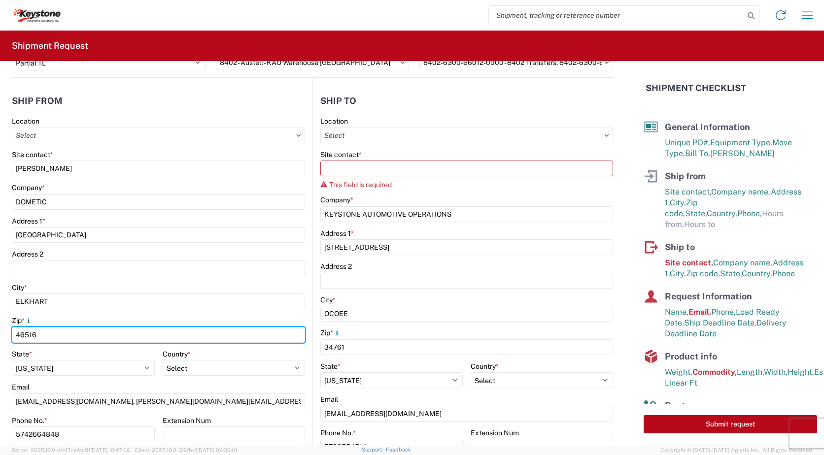
scroll to position [0, 0]
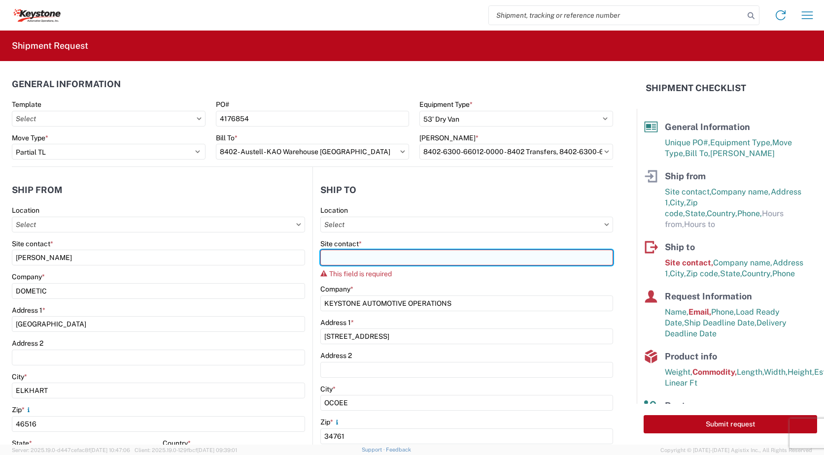
click at [424, 256] on input "Site contact *" at bounding box center [466, 258] width 293 height 16
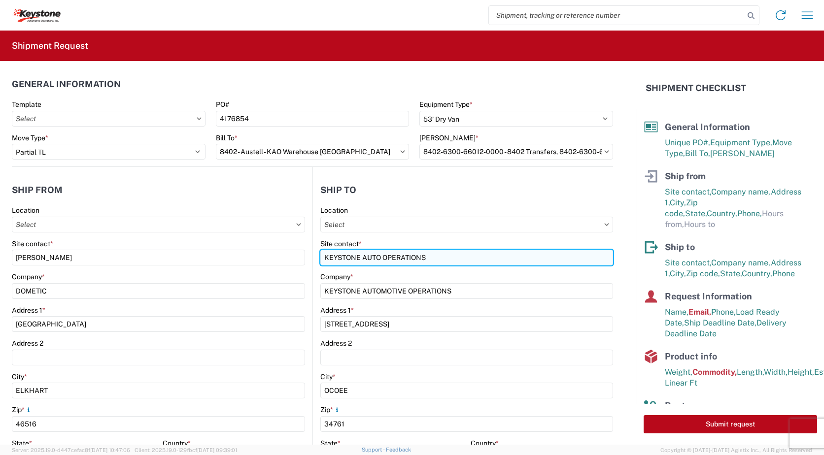
type input "KEYSTONE AUTO OPERATIONS"
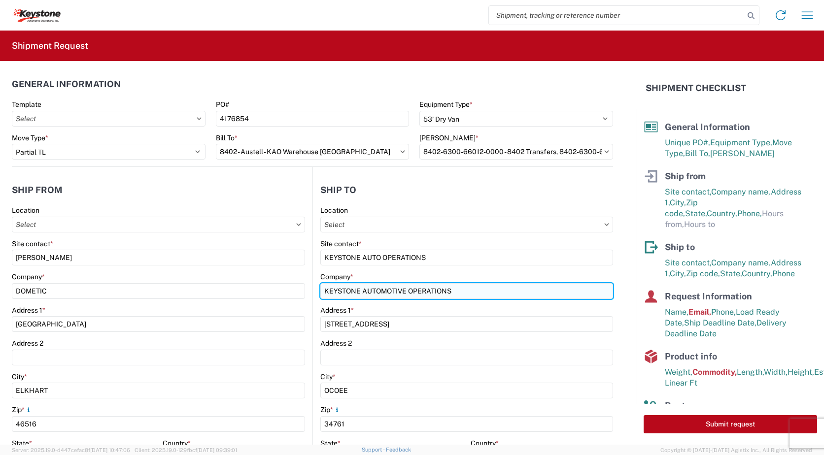
click at [381, 292] on input "KEYSTONE AUTOMOTIVE OPERATIONS" at bounding box center [466, 291] width 293 height 16
click at [378, 294] on input "KEYSTONE AUTOMOTIVE OPERATIONS" at bounding box center [466, 291] width 293 height 16
type input "KEYSTONE AUTO OPERATIONS"
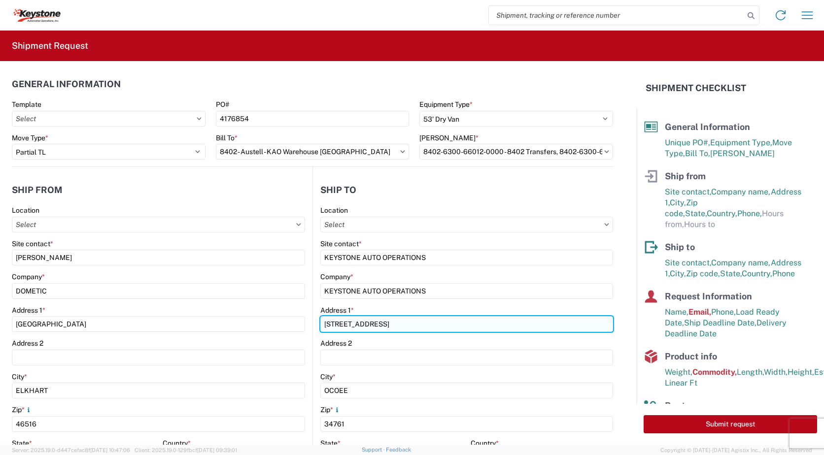
click at [419, 323] on input "635 OCOEE BUSINESS PKWY" at bounding box center [466, 324] width 293 height 16
type input "6"
type input "600 HARTMAN INDUSTRIAL COURT"
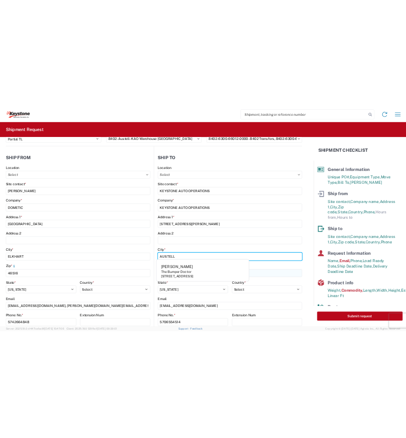
scroll to position [99, 0]
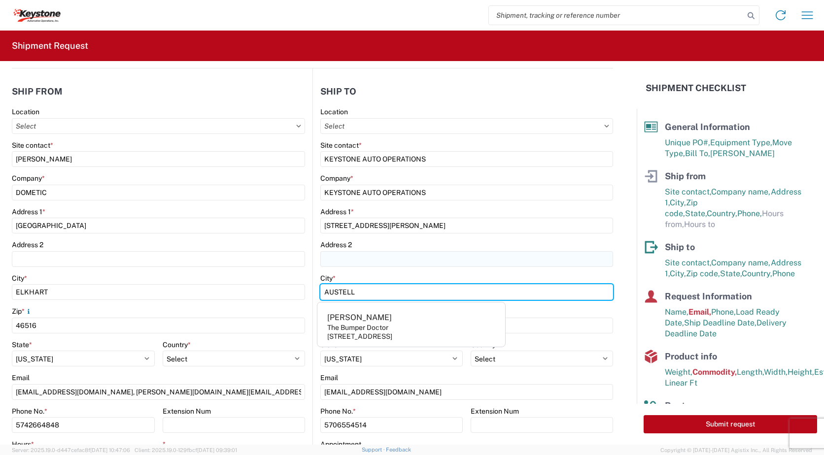
type input "AUSTELL"
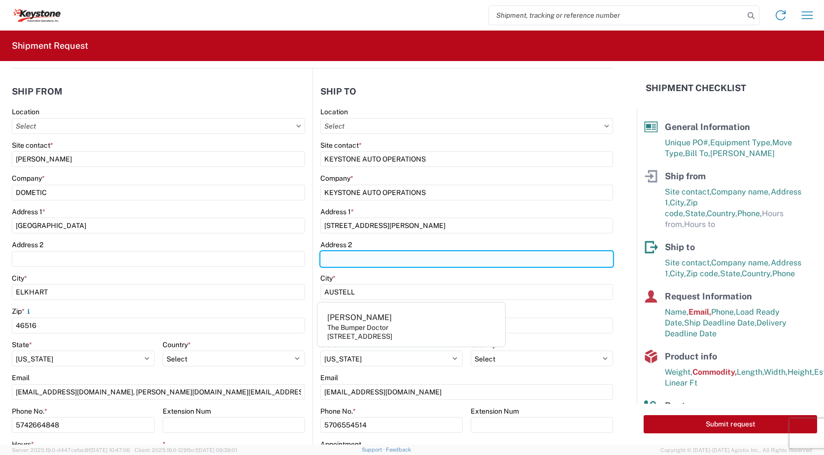
click at [508, 265] on input "Address 2" at bounding box center [466, 259] width 293 height 16
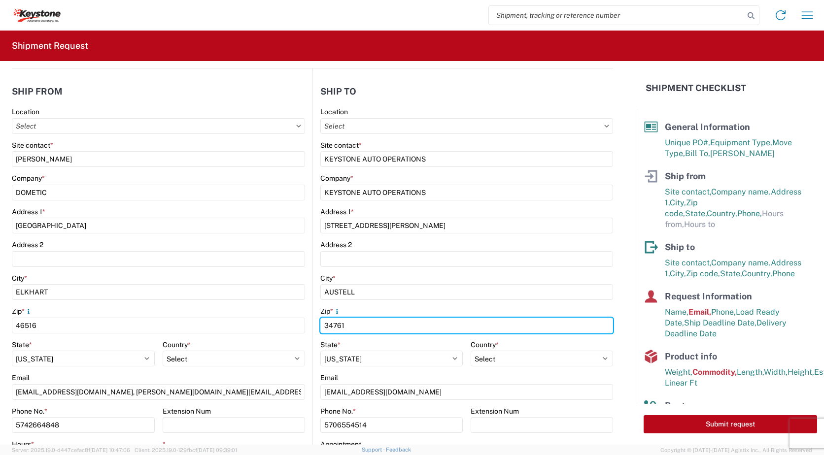
drag, startPoint x: 405, startPoint y: 323, endPoint x: 303, endPoint y: 336, distance: 102.8
click at [303, 336] on div "Ship from Location Site contact * LEIGH NOBLE Company * DOMETIC Address 1 * 232…" at bounding box center [312, 282] width 601 height 428
type input "30168"
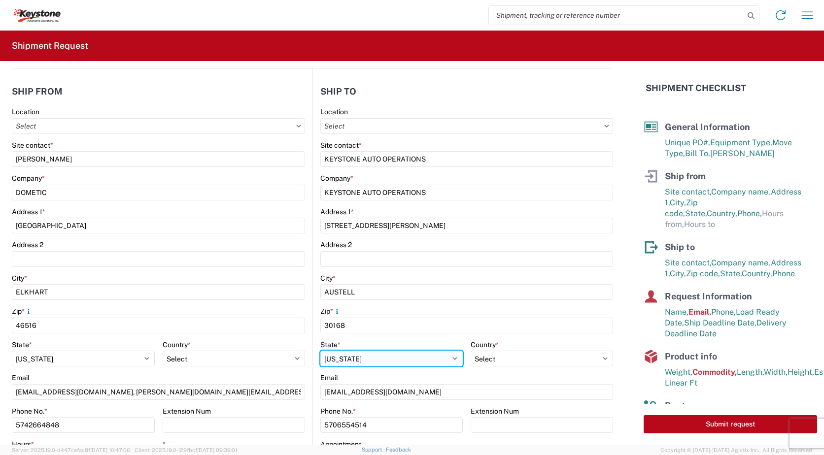
drag, startPoint x: 361, startPoint y: 357, endPoint x: 316, endPoint y: 362, distance: 45.1
click at [320, 362] on select "Select [US_STATE] [US_STATE] [US_STATE] [US_STATE] Armed Forces Americas Armed …" at bounding box center [391, 359] width 142 height 16
select select "GA"
click at [320, 351] on select "Select [US_STATE] [US_STATE] [US_STATE] [US_STATE] Armed Forces Americas Armed …" at bounding box center [391, 359] width 142 height 16
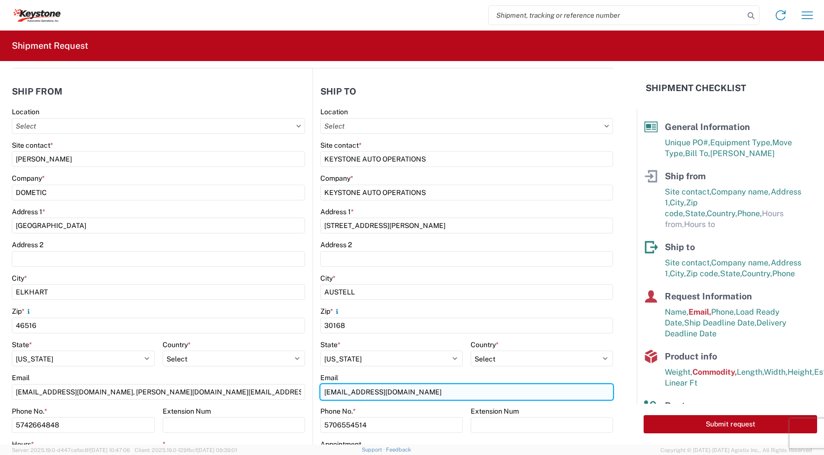
click at [409, 391] on input "[EMAIL_ADDRESS][DOMAIN_NAME]" at bounding box center [466, 392] width 293 height 16
type input "l"
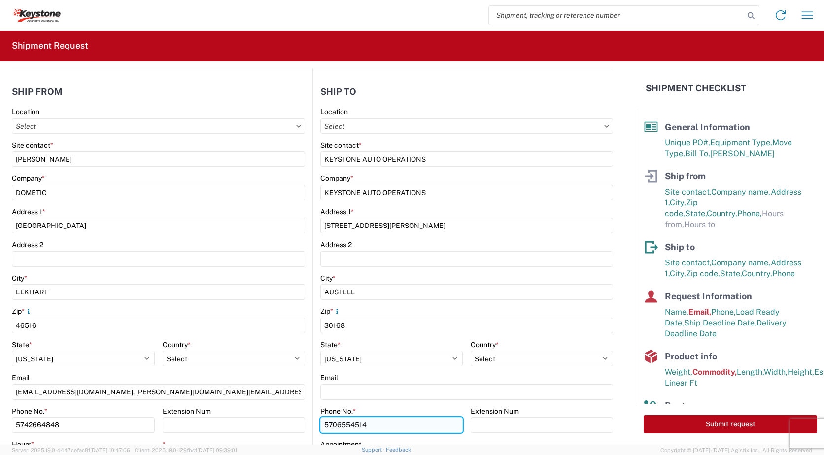
click at [372, 428] on input "5706554514" at bounding box center [391, 425] width 142 height 16
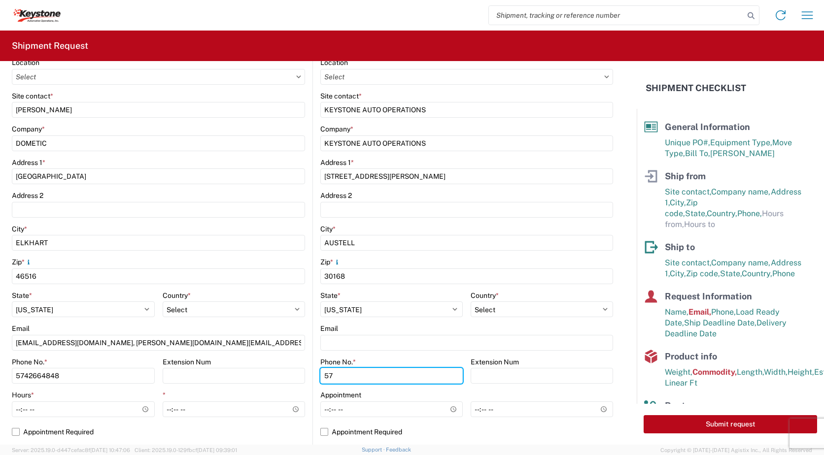
type input "5"
type input "5706554514"
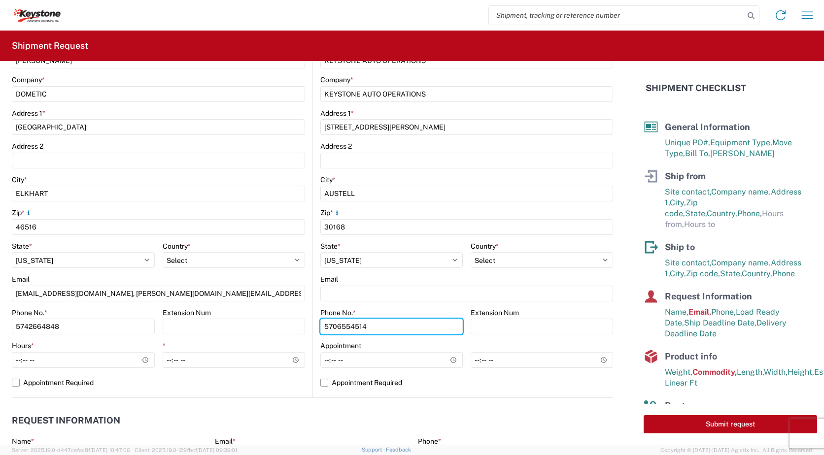
scroll to position [246, 0]
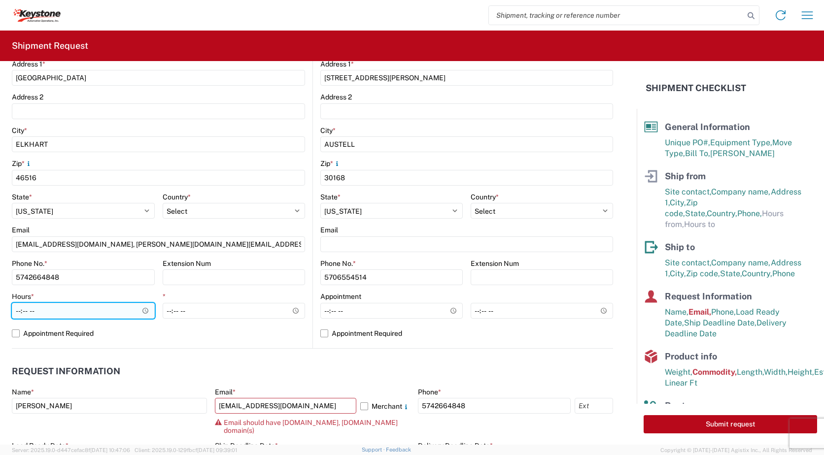
click at [143, 308] on input "Hours *" at bounding box center [83, 311] width 143 height 16
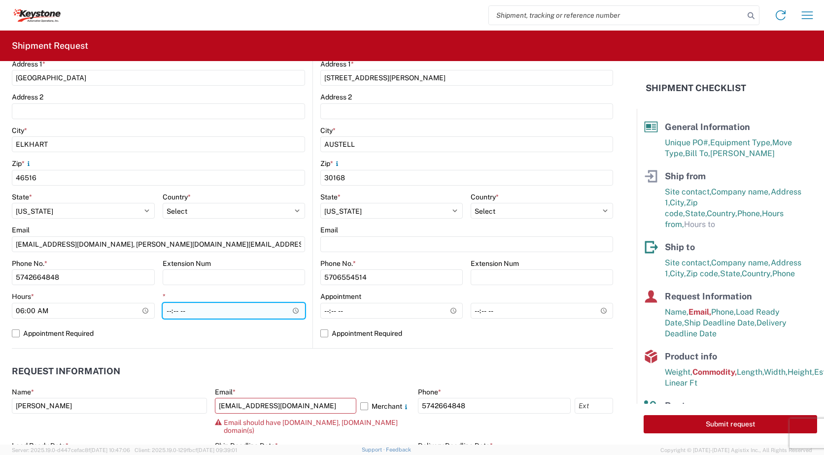
type input "06:00"
click at [293, 310] on input "*" at bounding box center [234, 311] width 143 height 16
type input "15:00"
click at [300, 342] on div "Location Site contact * LEIGH NOBLE Company * DOMETIC Address 1 * 2320 INDUSTRI…" at bounding box center [158, 154] width 293 height 389
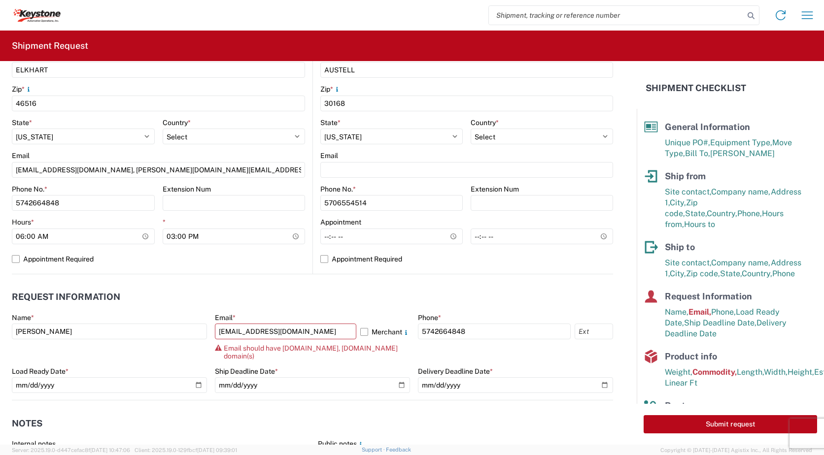
scroll to position [345, 0]
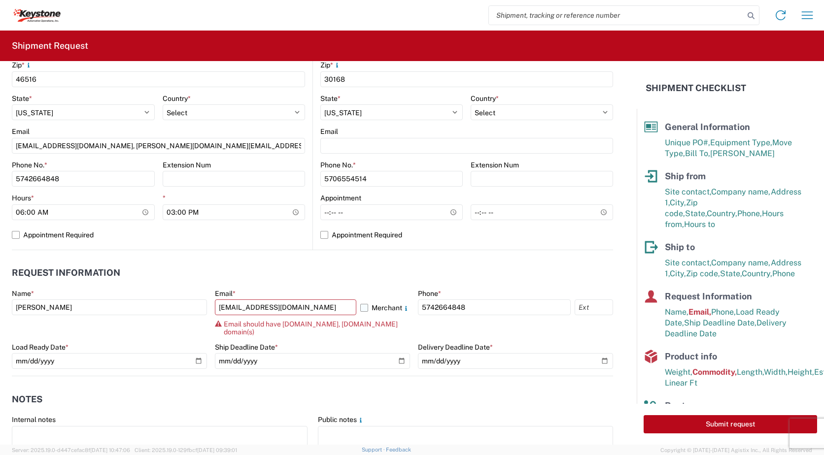
click at [360, 311] on label "Merchant" at bounding box center [385, 308] width 50 height 16
click at [0, 0] on input "Merchant" at bounding box center [0, 0] width 0 height 0
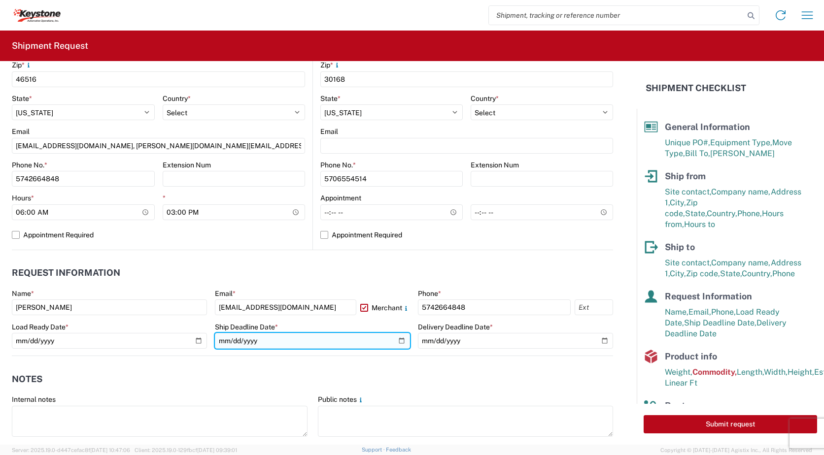
click at [394, 339] on input "[DATE]" at bounding box center [312, 341] width 195 height 16
click at [396, 340] on input "[DATE]" at bounding box center [312, 341] width 195 height 16
click at [231, 371] on header "Notes" at bounding box center [312, 379] width 601 height 22
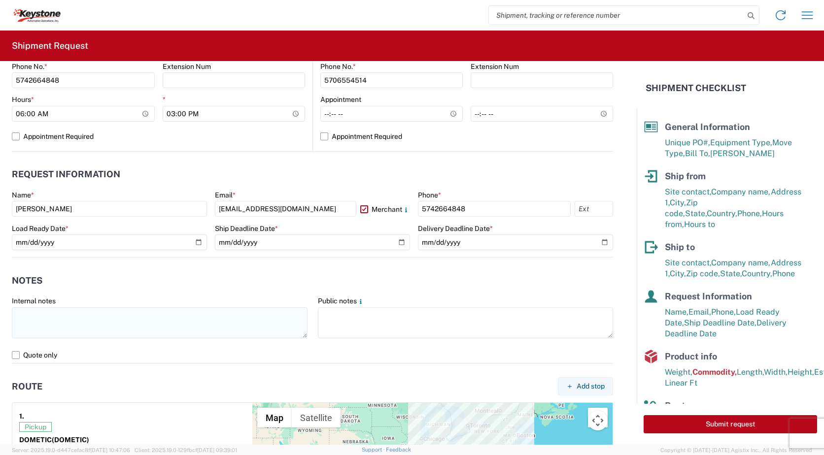
scroll to position [493, 0]
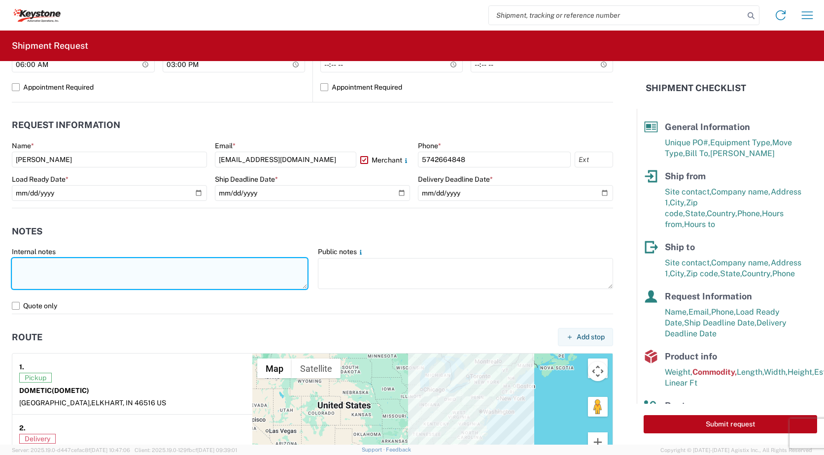
click at [21, 267] on textarea at bounding box center [160, 273] width 296 height 31
type textarea "L"
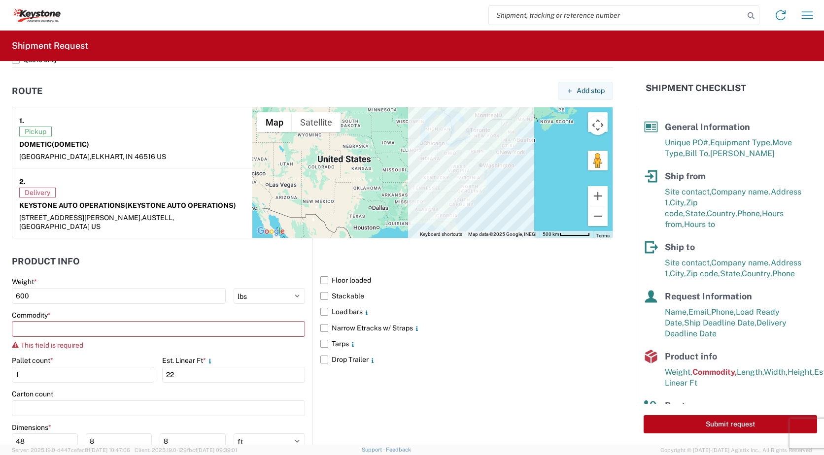
scroll to position [788, 0]
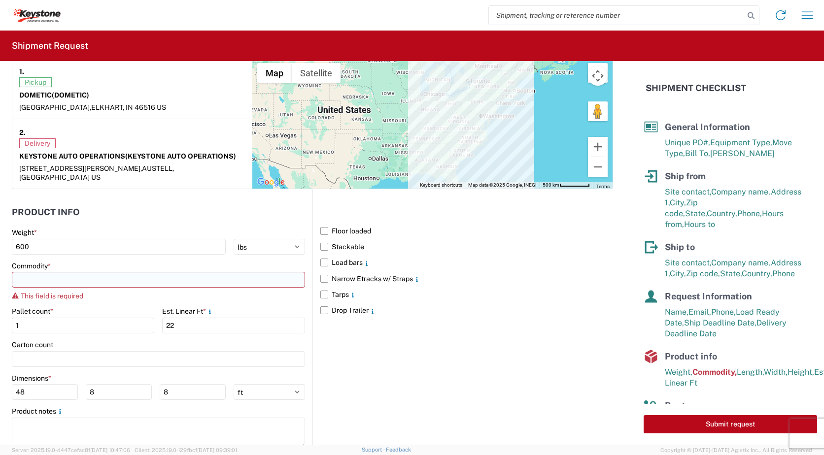
type textarea "FLOOR LOAD. THIS WILL TAKE 30 MINUTES+"
click at [54, 272] on input at bounding box center [158, 280] width 293 height 16
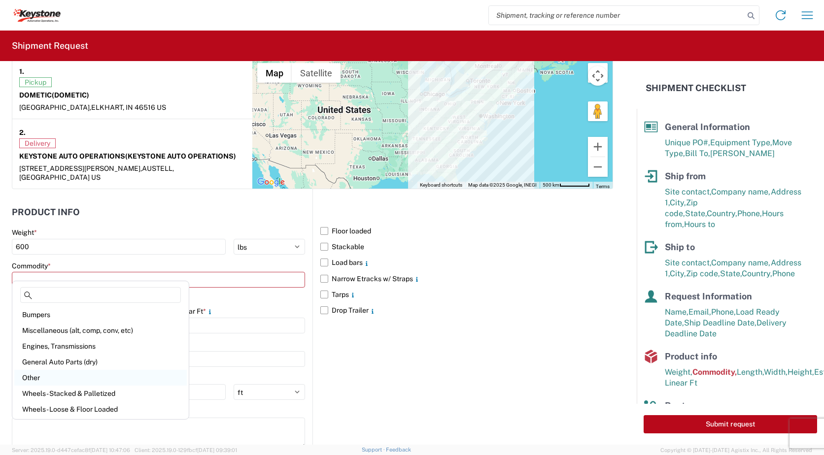
click at [31, 380] on div "Other" at bounding box center [100, 378] width 172 height 16
type input "Other"
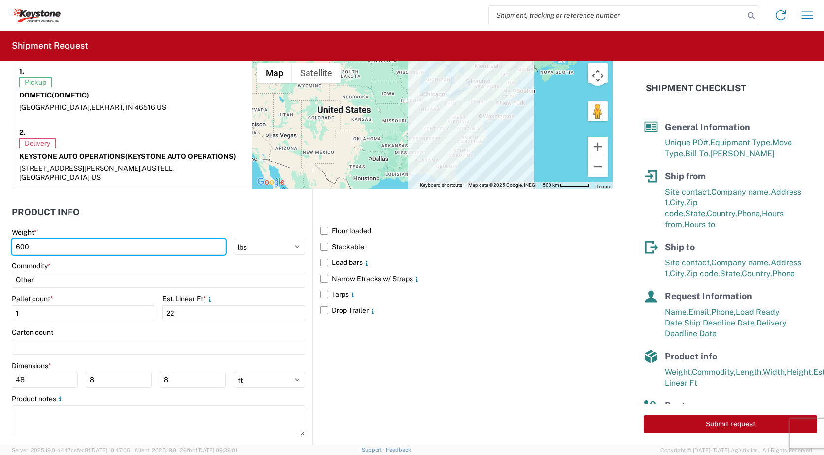
drag, startPoint x: 65, startPoint y: 239, endPoint x: -9, endPoint y: 236, distance: 73.5
click at [0, 236] on html "Home Shipment request Shipment tracking Shipment Request General Information Te…" at bounding box center [412, 227] width 824 height 455
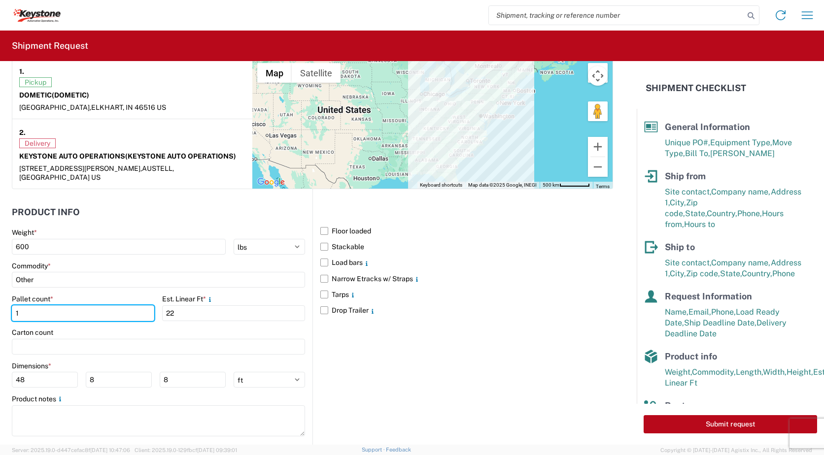
drag, startPoint x: 33, startPoint y: 306, endPoint x: 8, endPoint y: 306, distance: 25.1
click at [8, 306] on form "General Information Template PO# 4176854 Equipment Type * Select 53’ Dry Van Fl…" at bounding box center [318, 253] width 637 height 384
type input "3"
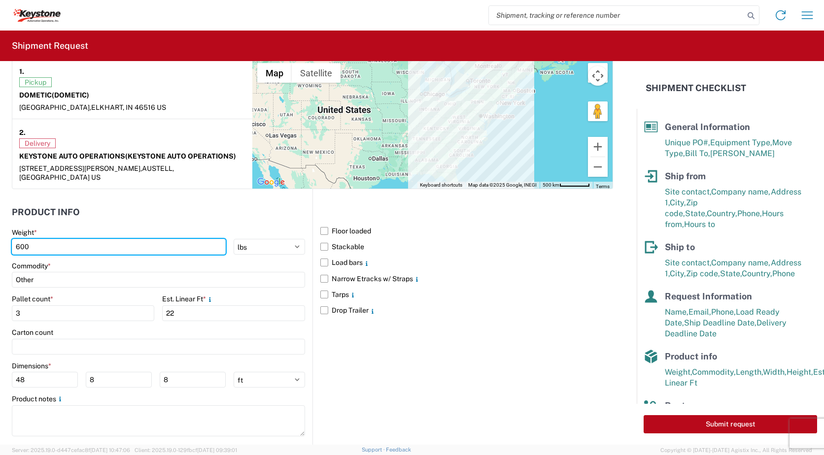
drag, startPoint x: 67, startPoint y: 238, endPoint x: 6, endPoint y: 240, distance: 60.1
click at [6, 240] on form "General Information Template PO# 4176854 Equipment Type * Select 53’ Dry Van Fl…" at bounding box center [318, 253] width 637 height 384
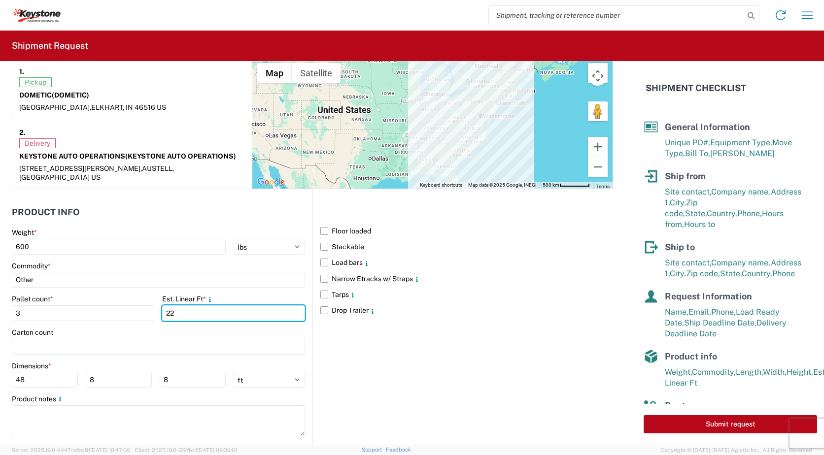
drag, startPoint x: 180, startPoint y: 303, endPoint x: 154, endPoint y: 305, distance: 26.6
click at [154, 305] on div "Pallet count * 3 Est. Linear Ft * 22" at bounding box center [158, 312] width 293 height 34
type input "24"
drag, startPoint x: 49, startPoint y: 371, endPoint x: 0, endPoint y: 371, distance: 48.8
click at [0, 371] on html "Home Shipment request Shipment tracking Shipment Request General Information Te…" at bounding box center [412, 227] width 824 height 455
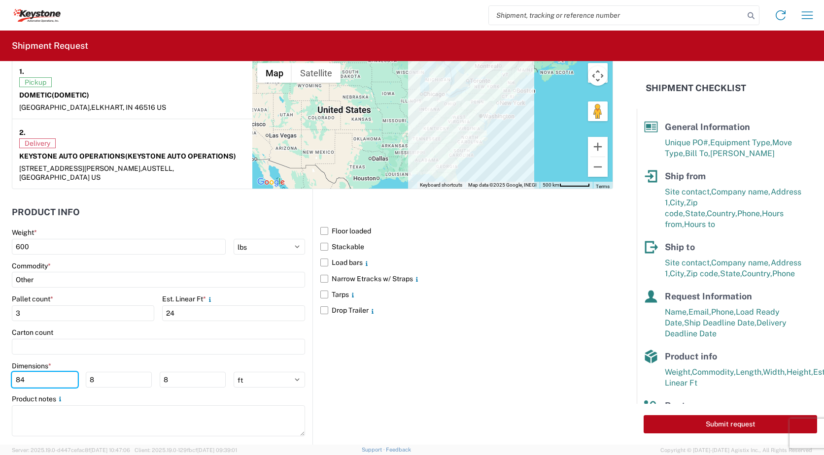
type input "84"
click at [293, 372] on select "ft in cm" at bounding box center [269, 380] width 71 height 16
select select "IN"
click at [234, 372] on select "ft in cm" at bounding box center [269, 380] width 71 height 16
type input "1008"
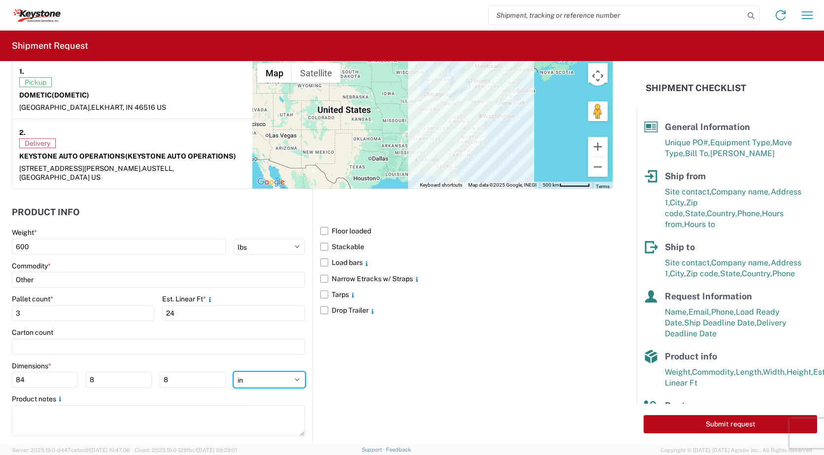
type input "96"
drag, startPoint x: 38, startPoint y: 374, endPoint x: 0, endPoint y: 374, distance: 38.4
click at [0, 374] on html "Home Shipment request Shipment tracking Shipment Request General Information Te…" at bounding box center [412, 227] width 824 height 455
type input "84"
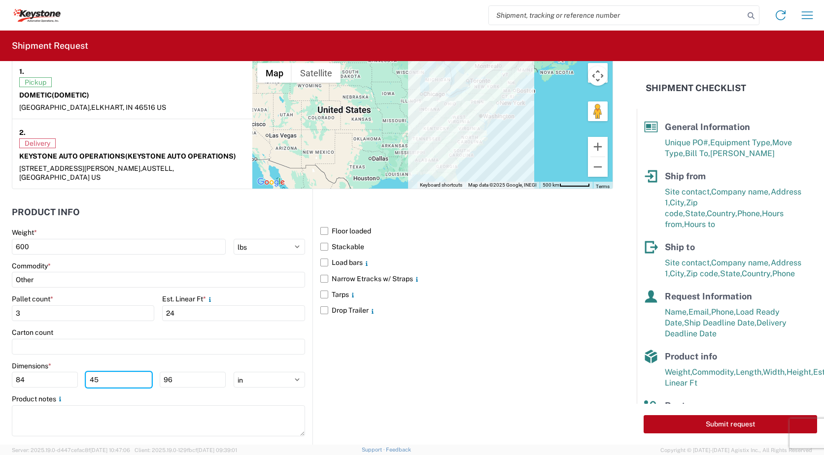
type input "45"
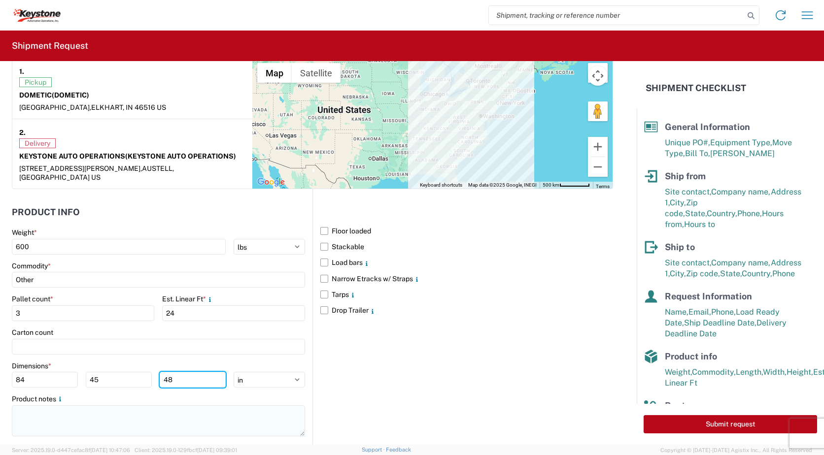
type input "48"
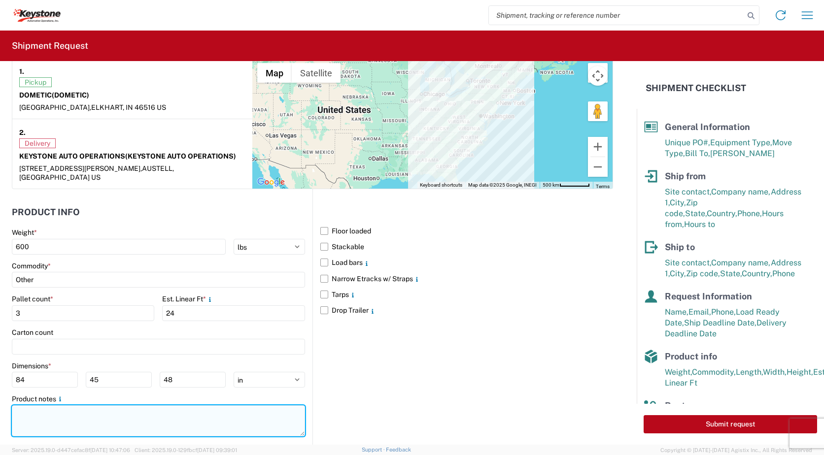
click at [37, 406] on textarea at bounding box center [158, 420] width 293 height 31
click at [40, 405] on textarea "SKID 1 - 84X45X48 SKID 2 -" at bounding box center [158, 420] width 293 height 31
click at [43, 405] on textarea "SKID 1 - 84X45X48 SKID 2 -" at bounding box center [158, 420] width 293 height 31
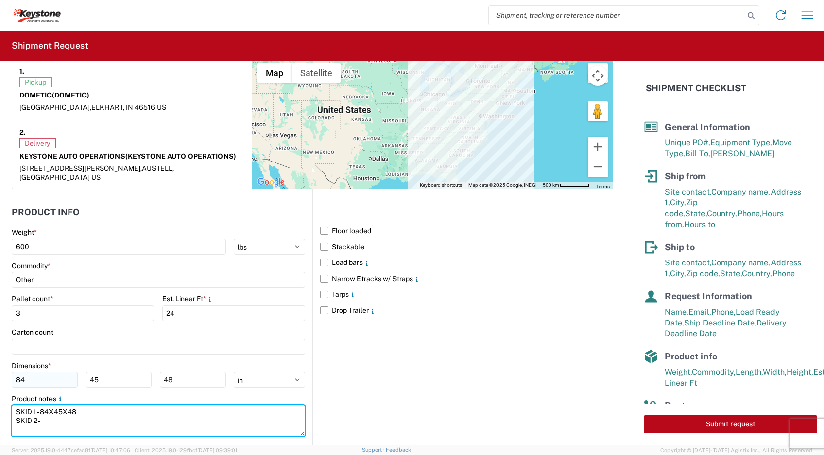
type textarea "SKID 1 - 84X45X48 SKID 2 -"
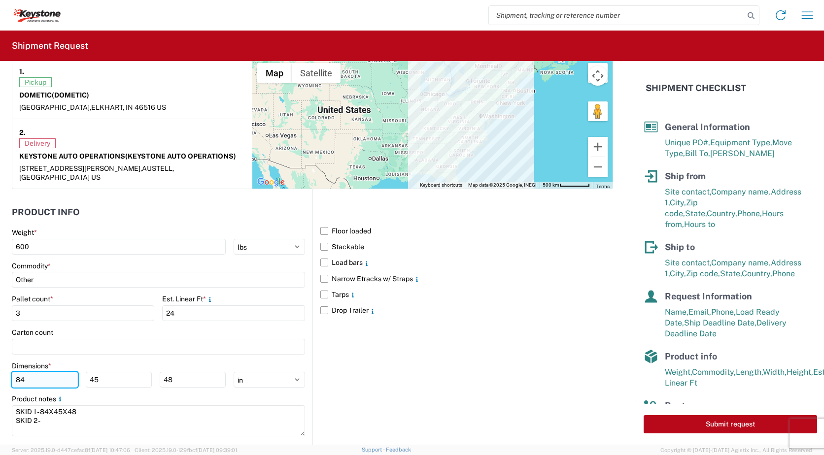
drag, startPoint x: 28, startPoint y: 370, endPoint x: 13, endPoint y: 371, distance: 14.3
click at [13, 372] on input "84" at bounding box center [45, 380] width 66 height 16
type input "48"
click at [99, 372] on input "45" at bounding box center [119, 380] width 66 height 16
type input "40"
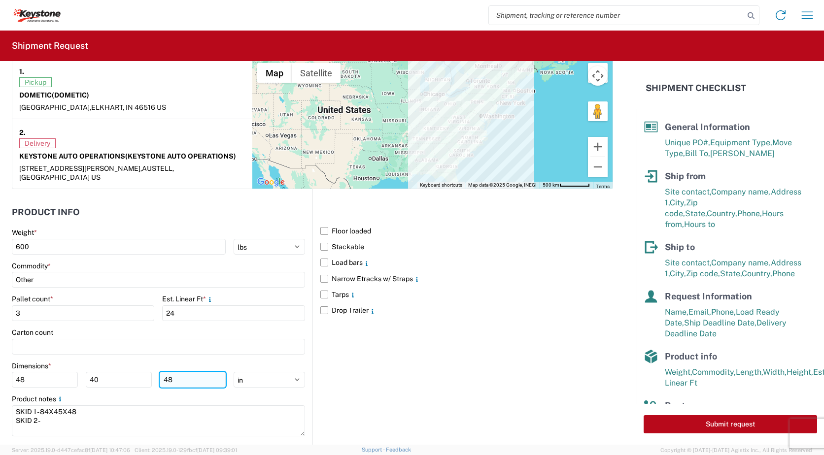
drag, startPoint x: 168, startPoint y: 369, endPoint x: 160, endPoint y: 371, distance: 8.5
click at [160, 372] on input "48" at bounding box center [193, 380] width 66 height 16
type input "3"
type input "66"
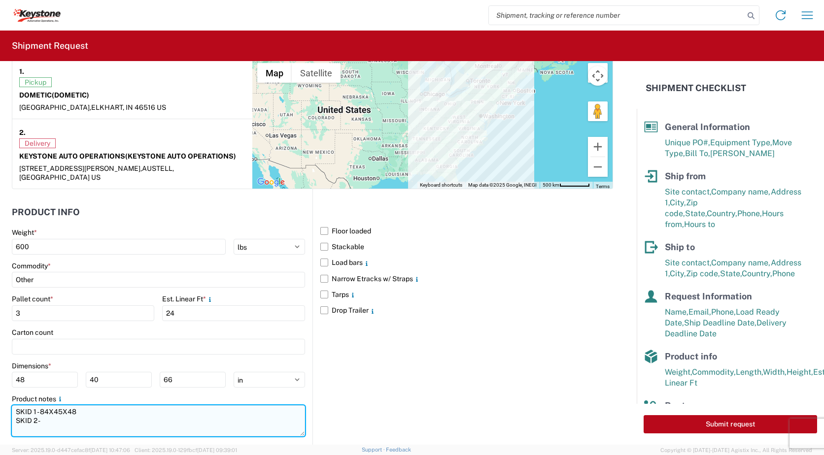
drag, startPoint x: 75, startPoint y: 402, endPoint x: 69, endPoint y: 403, distance: 6.5
click at [69, 405] on textarea "SKID 1 - 84X45X48 SKID 2 -" at bounding box center [158, 420] width 293 height 31
click at [56, 405] on textarea "SKID 1 - 84X45X66 SKID 2 -" at bounding box center [158, 420] width 293 height 31
click at [58, 405] on textarea "SKID 1 - 84X45X66 SKID 2 -" at bounding box center [158, 420] width 293 height 31
click at [45, 405] on textarea "SKID 1 - 84X40X66 SKID 2 -" at bounding box center [158, 420] width 293 height 31
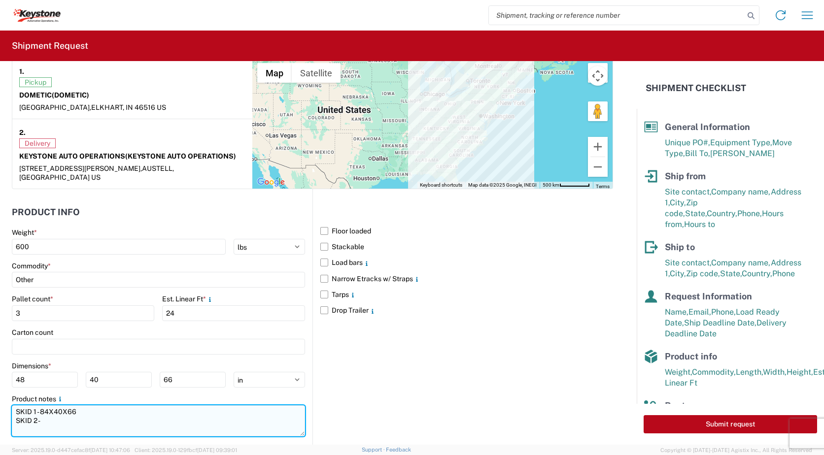
click at [45, 405] on textarea "SKID 1 - 84X40X66 SKID 2 -" at bounding box center [158, 420] width 293 height 31
click at [47, 405] on textarea "SKID 1 - 84X40X66 SKID 2 -" at bounding box center [158, 420] width 293 height 31
click at [113, 407] on textarea "SKID 1 - 84X40X66 SKID 2 -" at bounding box center [158, 420] width 293 height 31
click at [51, 405] on textarea "SKID 1 - 84X40X66 SKID 2 -" at bounding box center [158, 420] width 293 height 31
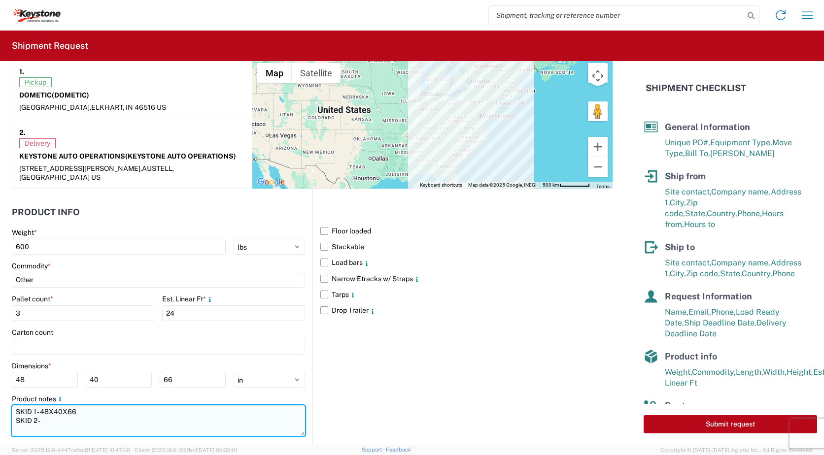
click at [45, 409] on textarea "SKID 1 - 48X40X66 SKID 2 -" at bounding box center [158, 420] width 293 height 31
click at [65, 422] on textarea "SKID 1 - 48X40X66 SKID 2 - 48X45X68 SKID 3 -" at bounding box center [158, 420] width 293 height 31
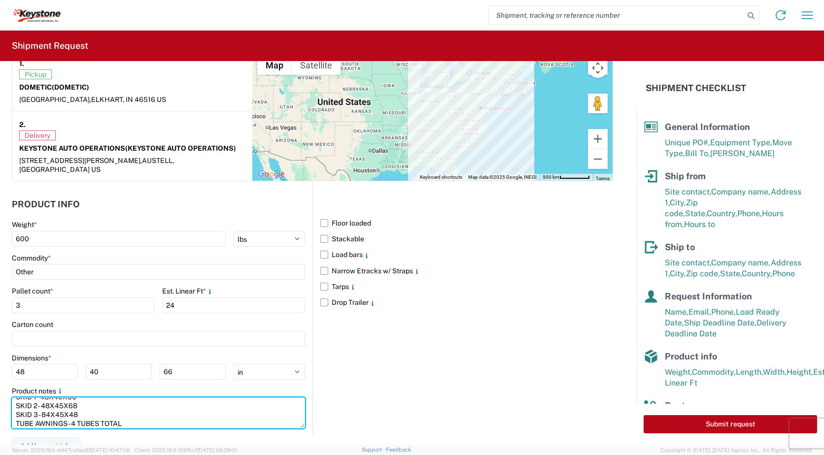
scroll to position [798, 0]
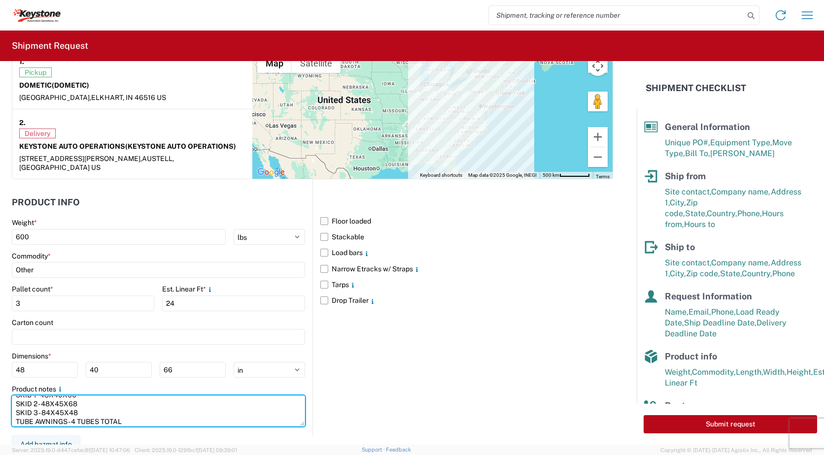
type textarea "SKID 1 - 48X40X66 SKID 2 - 48X45X68 SKID 3 - 84X45X48 TUBE AWNINGS - 4 TUBES TO…"
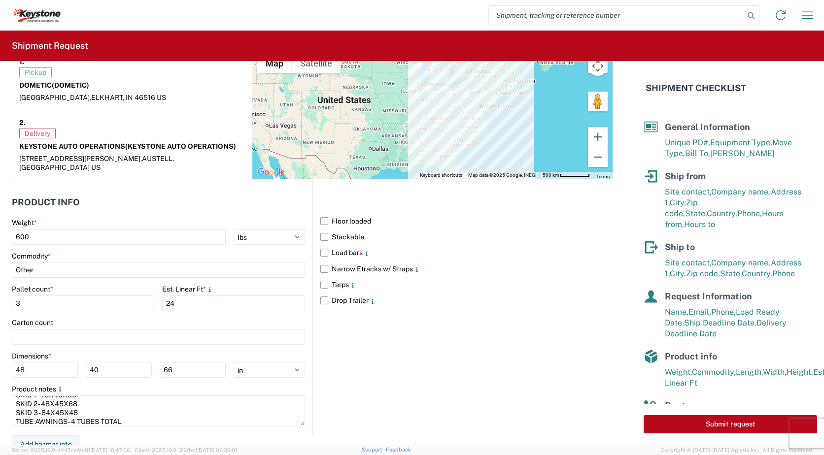
click at [323, 213] on label "Floor loaded" at bounding box center [466, 221] width 293 height 16
click at [0, 0] on input "Floor loaded" at bounding box center [0, 0] width 0 height 0
click at [321, 229] on label "Stackable" at bounding box center [466, 237] width 293 height 16
click at [0, 0] on input "Stackable" at bounding box center [0, 0] width 0 height 0
click at [321, 229] on label "Stackable" at bounding box center [466, 237] width 293 height 16
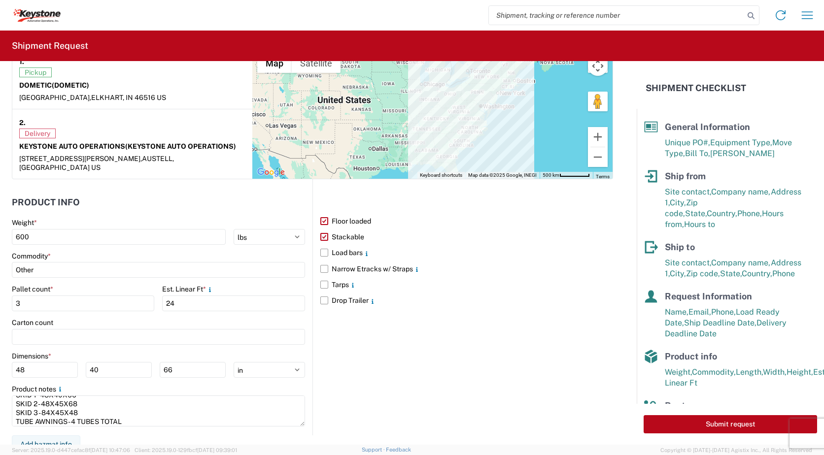
click at [0, 0] on input "Stackable" at bounding box center [0, 0] width 0 height 0
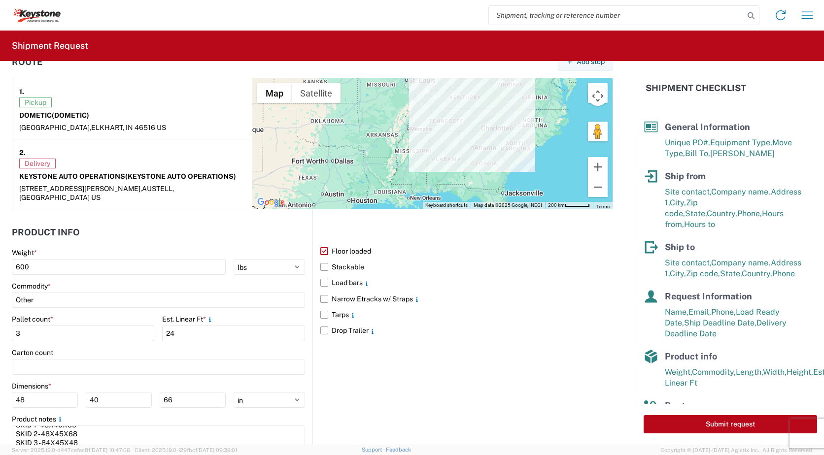
scroll to position [788, 0]
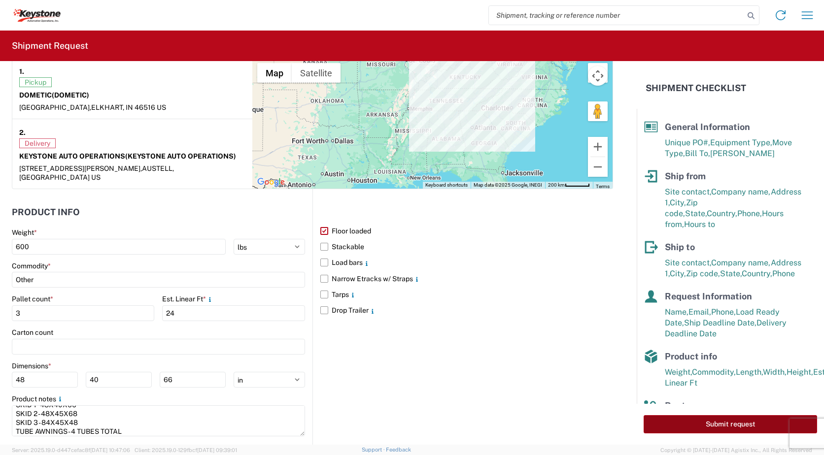
click at [731, 424] on button "Submit request" at bounding box center [729, 424] width 173 height 18
select select "US"
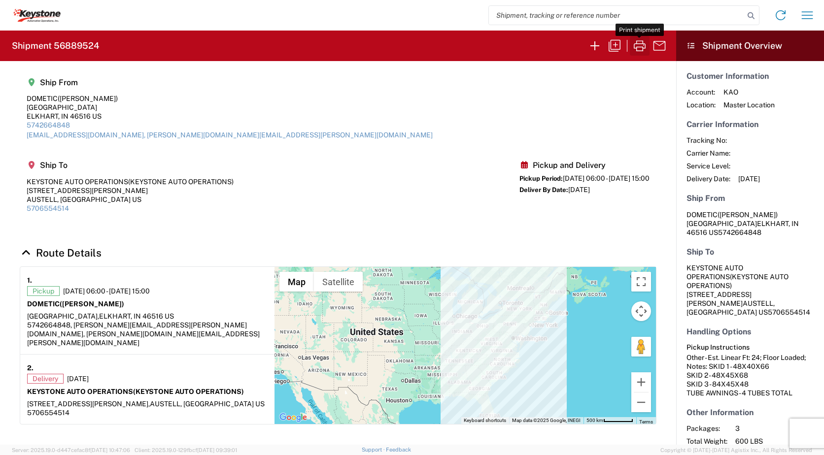
click at [638, 46] on icon "button" at bounding box center [640, 46] width 16 height 16
click at [595, 44] on icon "button" at bounding box center [595, 46] width 16 height 16
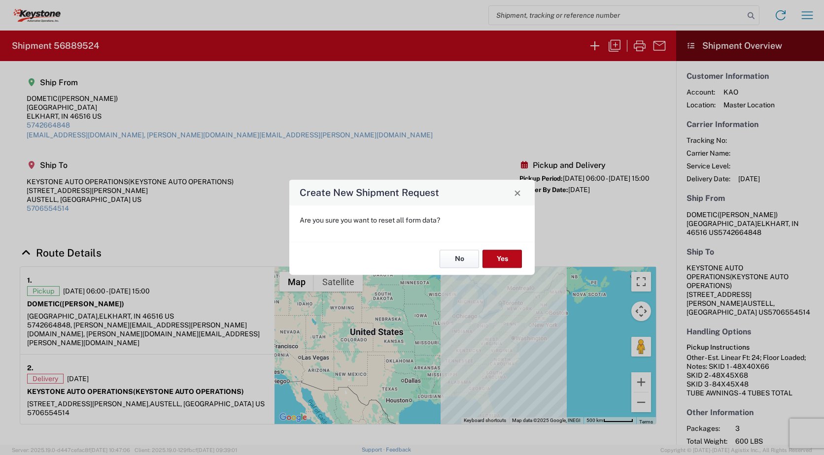
click at [456, 259] on button "No" at bounding box center [458, 259] width 39 height 18
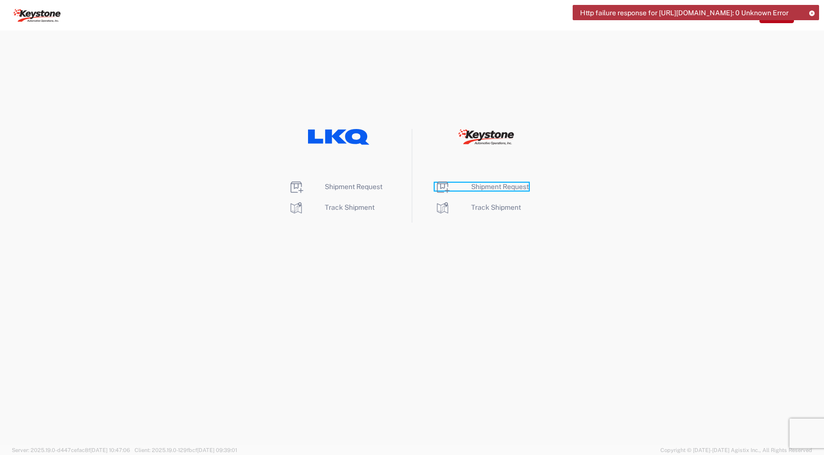
click at [503, 188] on span "Shipment Request" at bounding box center [500, 187] width 58 height 8
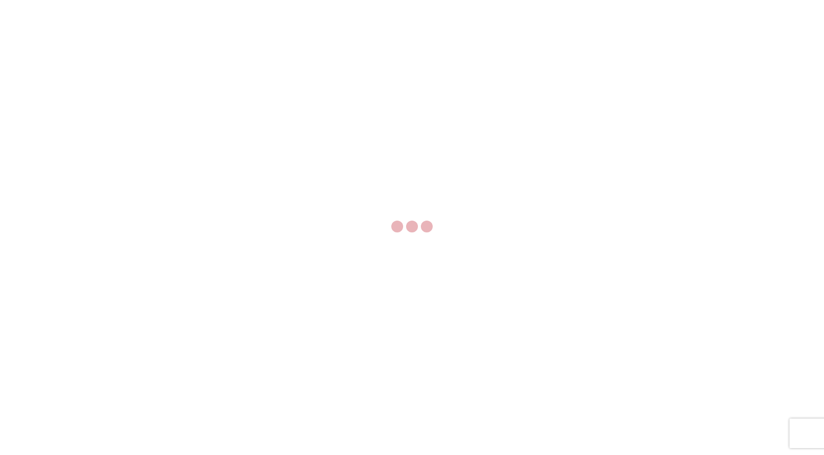
select select "FULL"
select select "LBS"
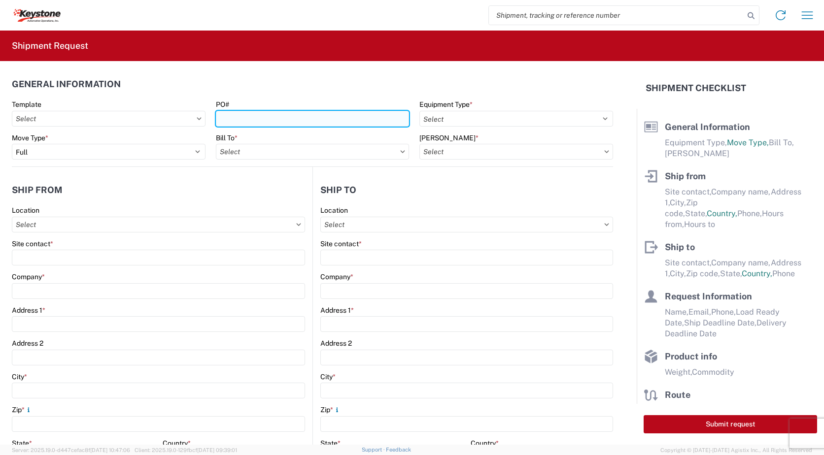
click at [250, 123] on input "PO#" at bounding box center [313, 119] width 194 height 16
type input "5099751"
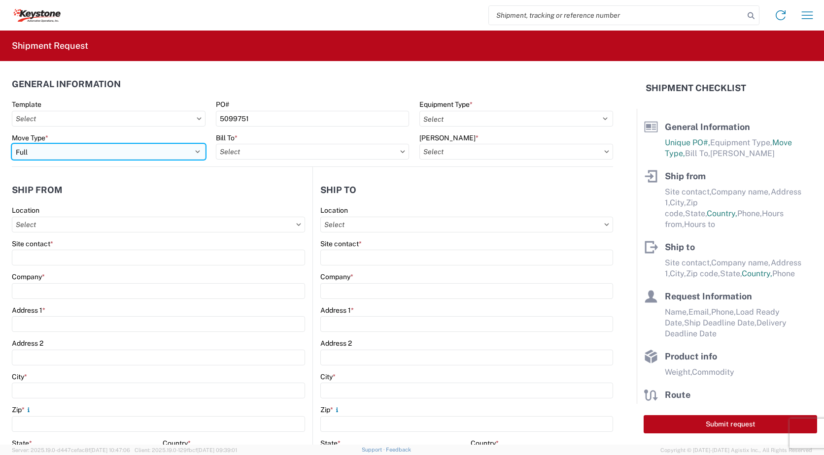
click at [193, 151] on select "Select Full Partial TL" at bounding box center [109, 152] width 194 height 16
select select "PARTIAL_TL"
click at [12, 144] on select "Select Full Partial TL" at bounding box center [109, 152] width 194 height 16
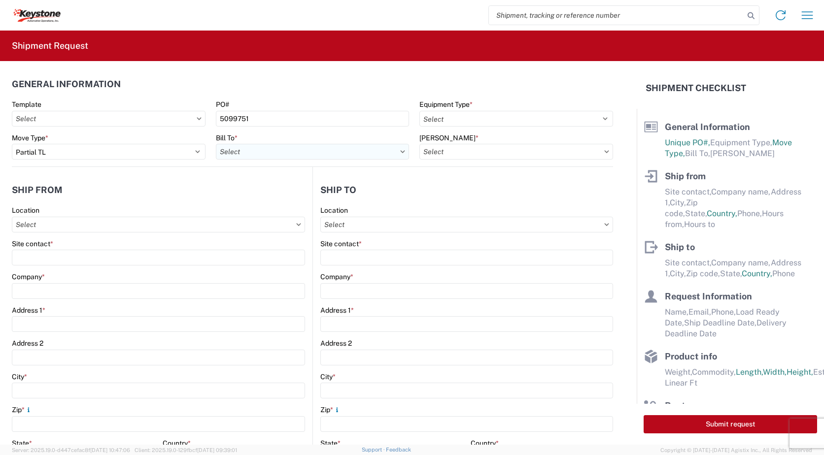
click at [272, 153] on input "text" at bounding box center [313, 152] width 194 height 16
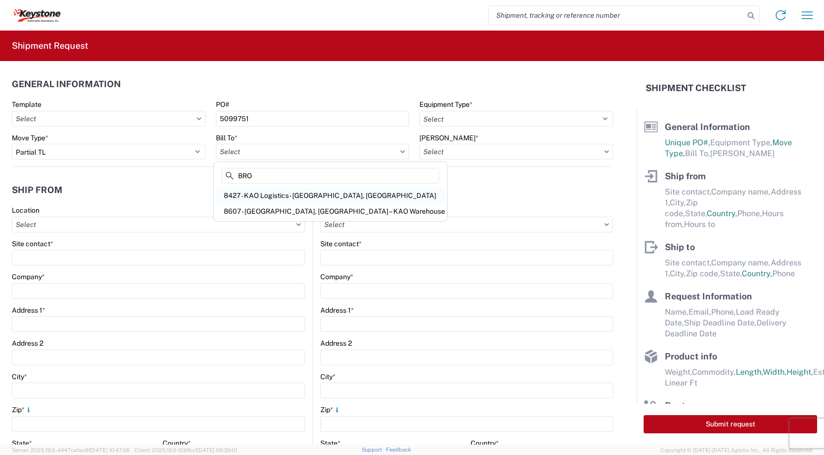
type input "BRO"
click at [325, 193] on div "8427 - KAO Logistics - [GEOGRAPHIC_DATA], [GEOGRAPHIC_DATA]" at bounding box center [330, 196] width 229 height 16
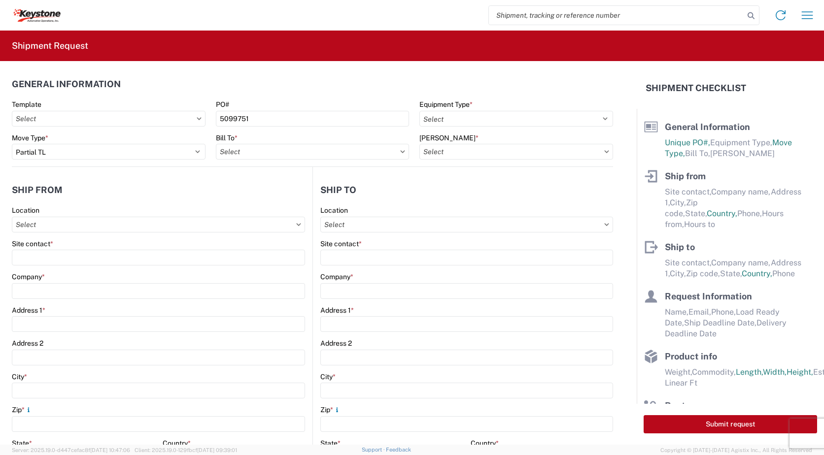
type input "8427 - KAO Logistics - [GEOGRAPHIC_DATA], [GEOGRAPHIC_DATA]"
click at [604, 152] on icon at bounding box center [606, 151] width 4 height 2
click at [583, 152] on input "text" at bounding box center [516, 152] width 194 height 16
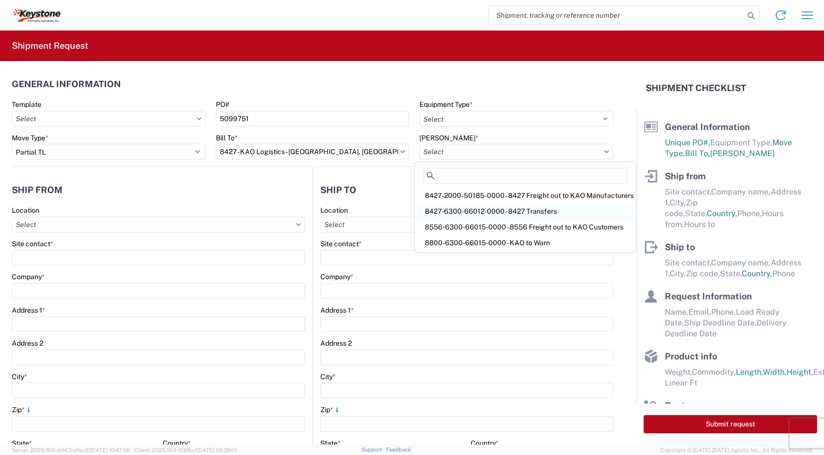
click at [483, 210] on div "8427-6300-66012-0000 - 8427 Transfers" at bounding box center [525, 211] width 217 height 16
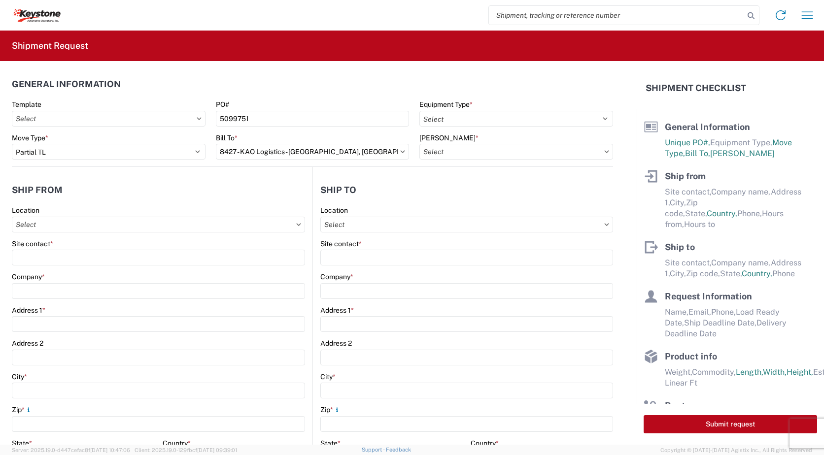
type input "8427-6300-66012-0000 - 8427 Transfers, 8427-6300-66012-0000 - 8427 Transfers"
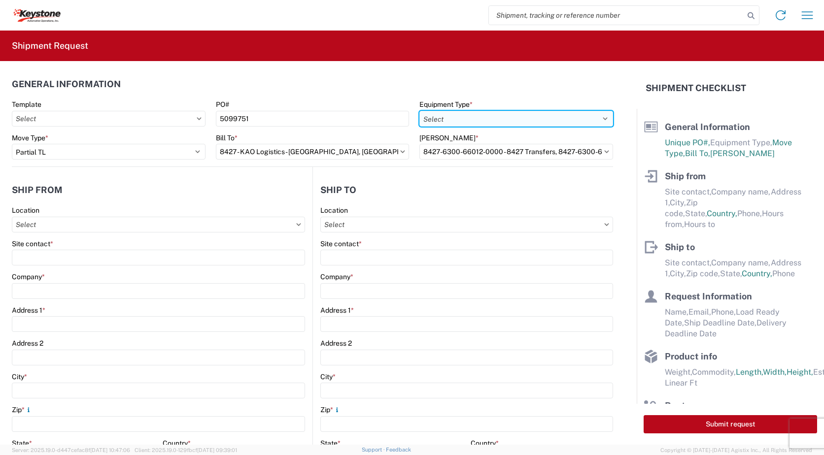
click at [466, 121] on select "Select 53’ Dry Van Flatbed Dropdeck (van) Lowboy (flatbed) Rail" at bounding box center [516, 119] width 194 height 16
select select "STDV"
click at [419, 111] on select "Select 53’ Dry Van Flatbed Dropdeck (van) Lowboy (flatbed) Rail" at bounding box center [516, 119] width 194 height 16
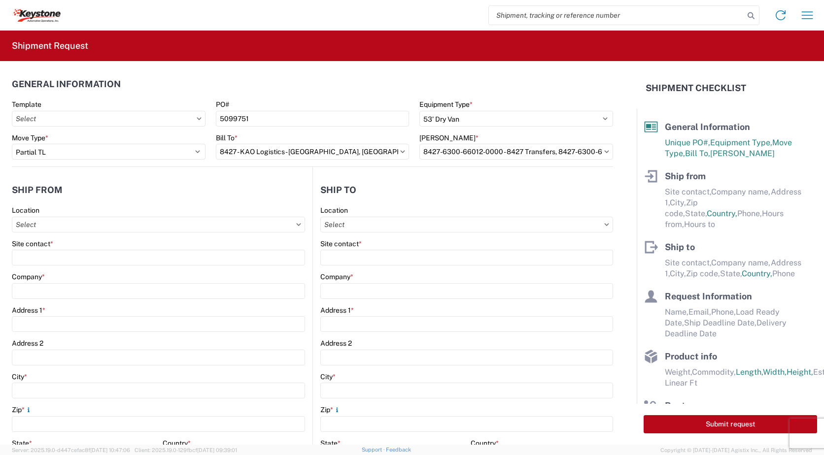
click at [197, 119] on icon at bounding box center [199, 118] width 5 height 3
click at [175, 118] on input "text" at bounding box center [109, 119] width 194 height 16
type input "B"
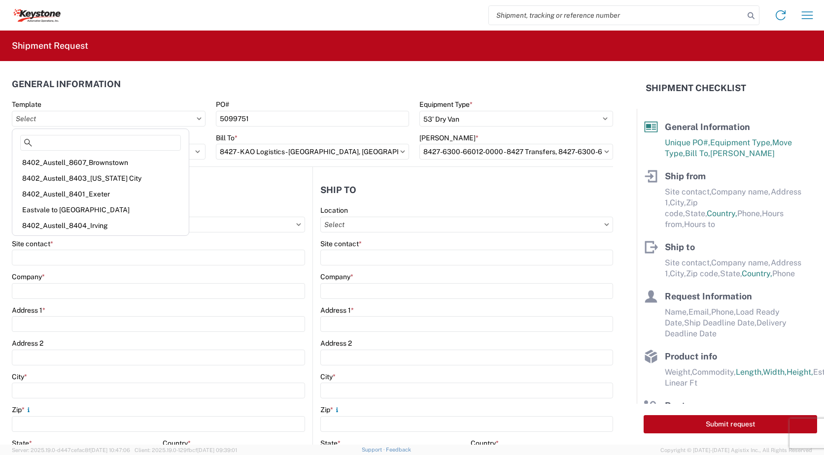
click at [156, 85] on header "General Information" at bounding box center [312, 84] width 601 height 22
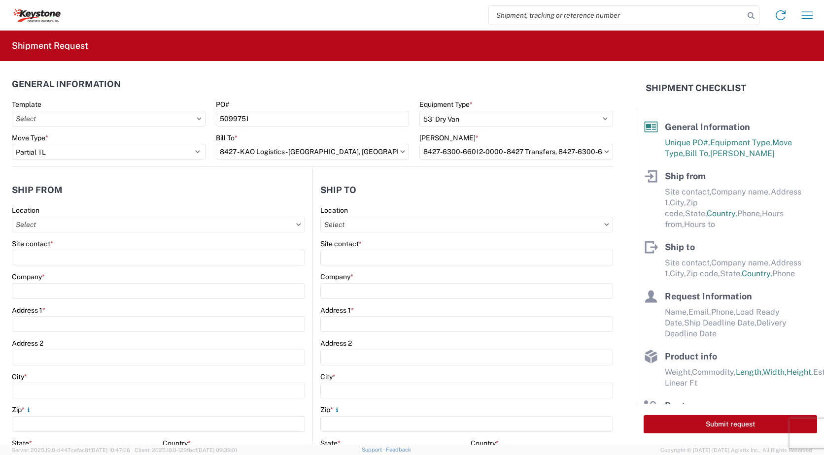
click at [59, 266] on agx-form-control-wrapper-v2 "Site contact *" at bounding box center [158, 256] width 293 height 34
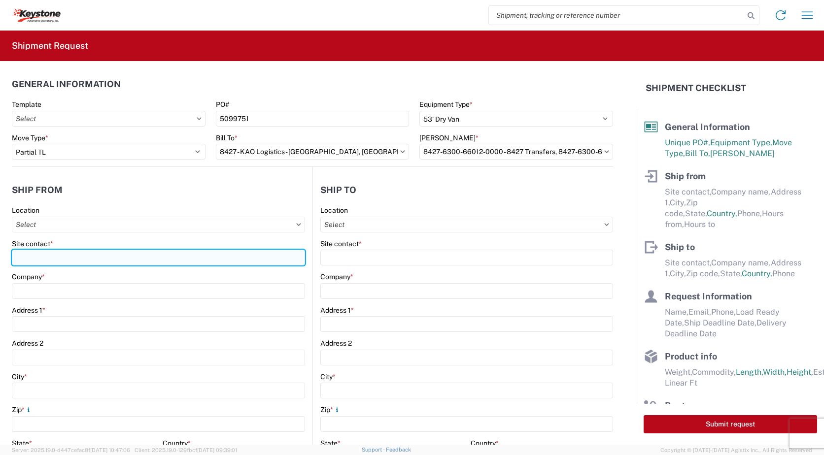
click at [57, 261] on input "Site contact *" at bounding box center [158, 258] width 293 height 16
type input "[PERSON_NAME]"
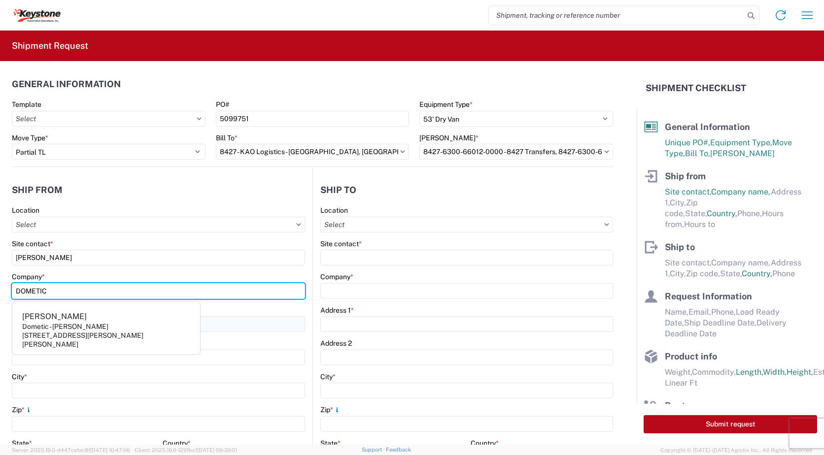
type input "DOMETIC"
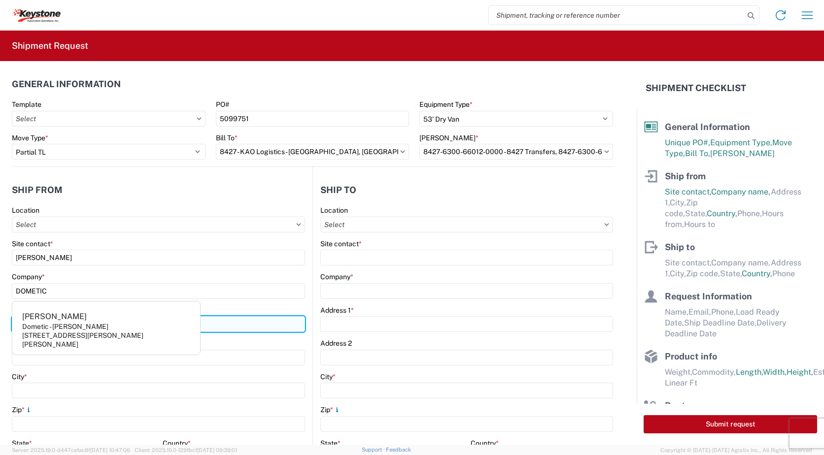
click at [245, 322] on input "Address 1 *" at bounding box center [158, 324] width 293 height 16
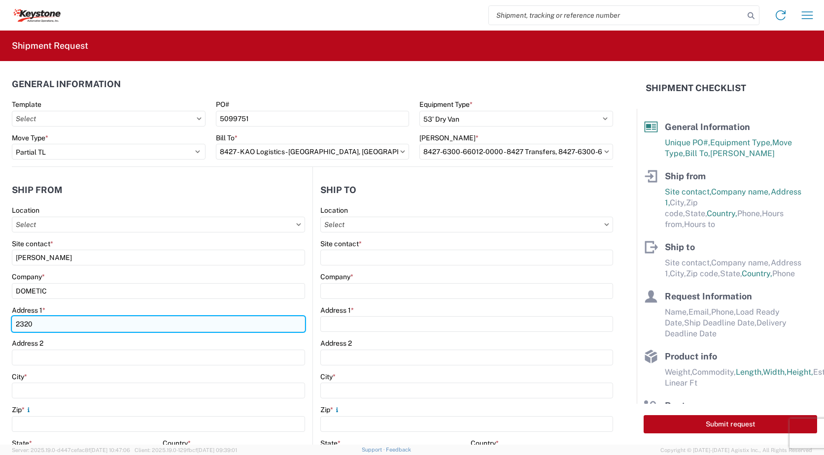
type input "[GEOGRAPHIC_DATA]"
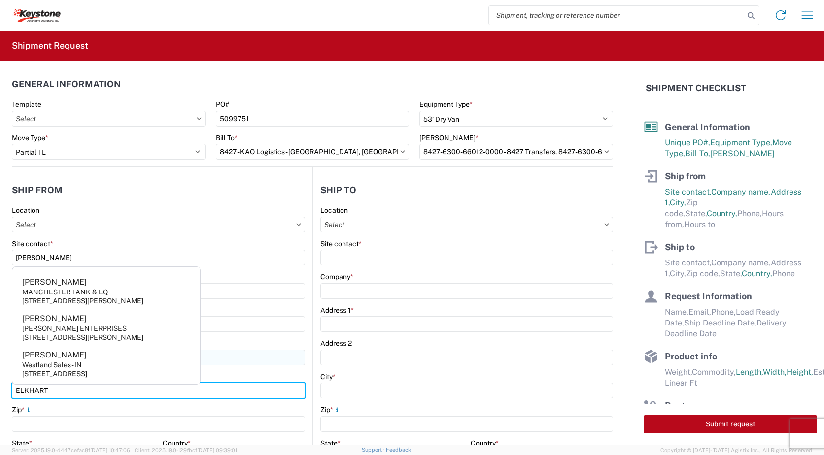
type input "ELKHART"
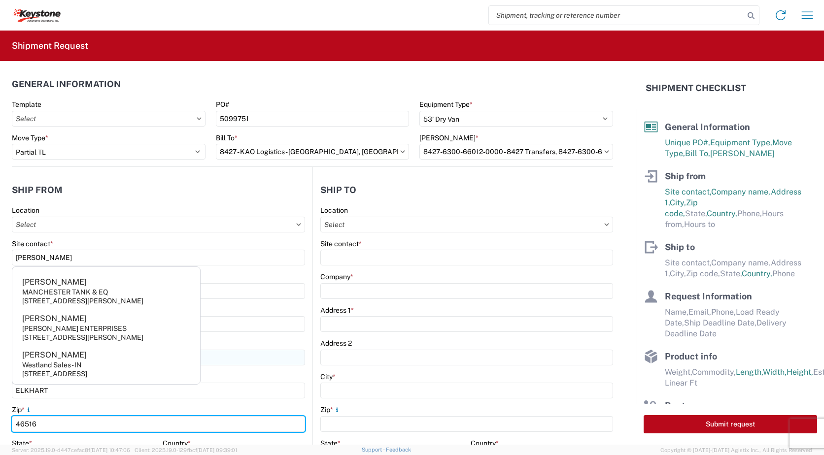
type input "46516"
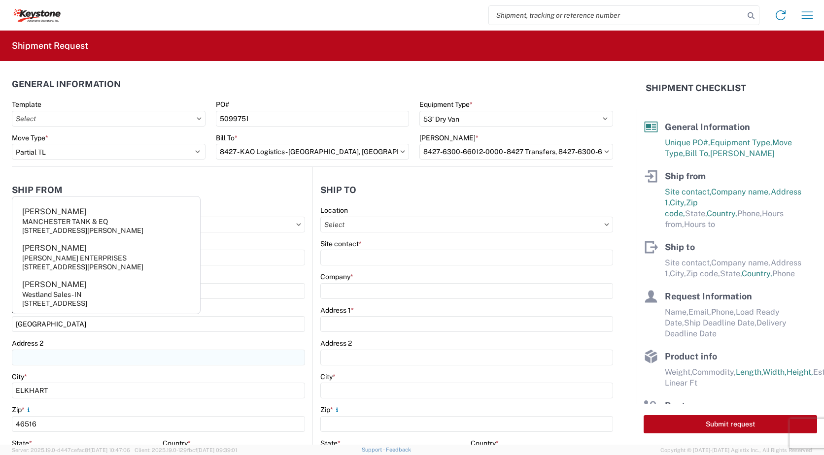
scroll to position [204, 0]
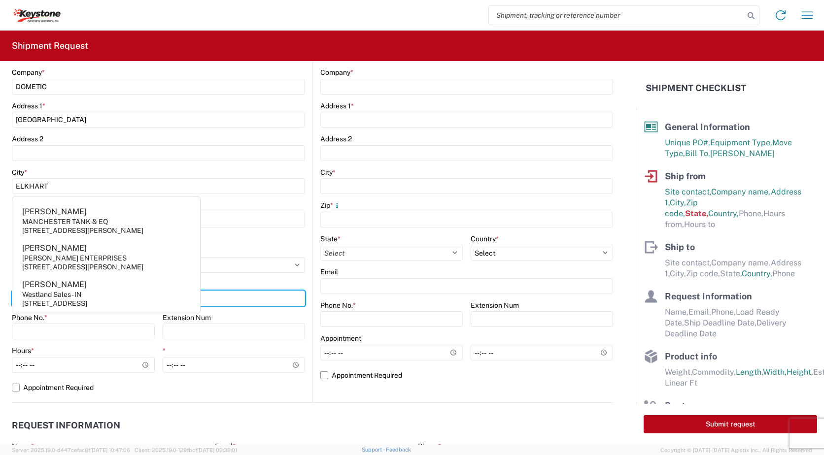
click at [245, 286] on div "Email" at bounding box center [158, 293] width 293 height 27
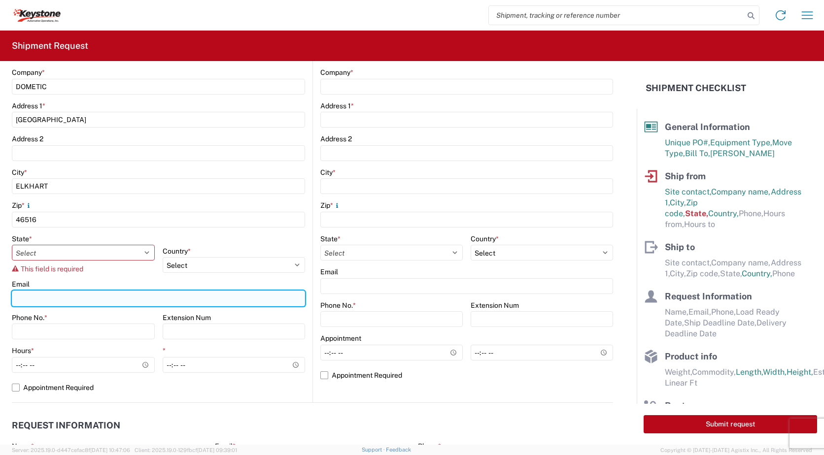
type input "[EMAIL_ADDRESS][DOMAIN_NAME]"
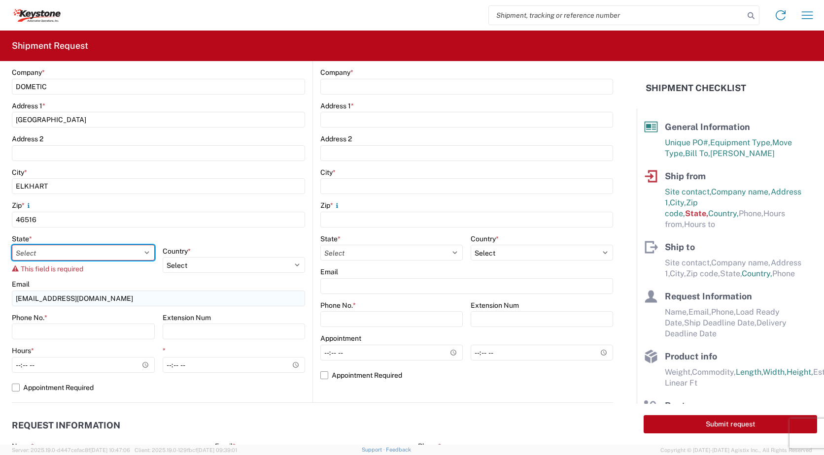
select select "IN"
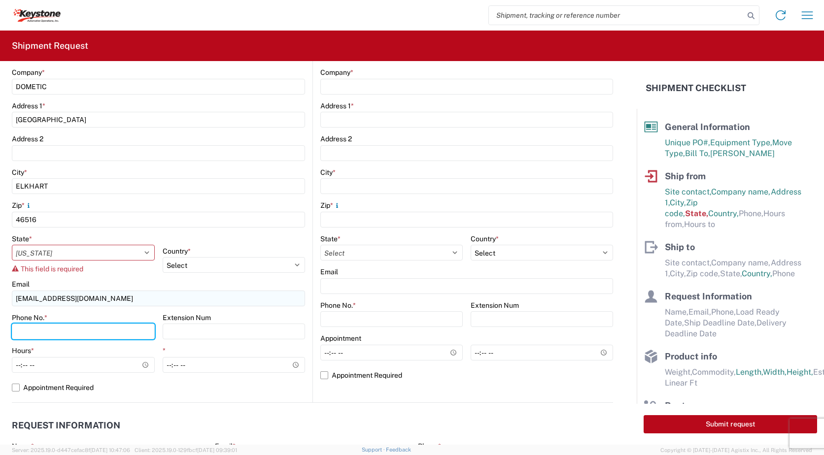
type input "5742664848"
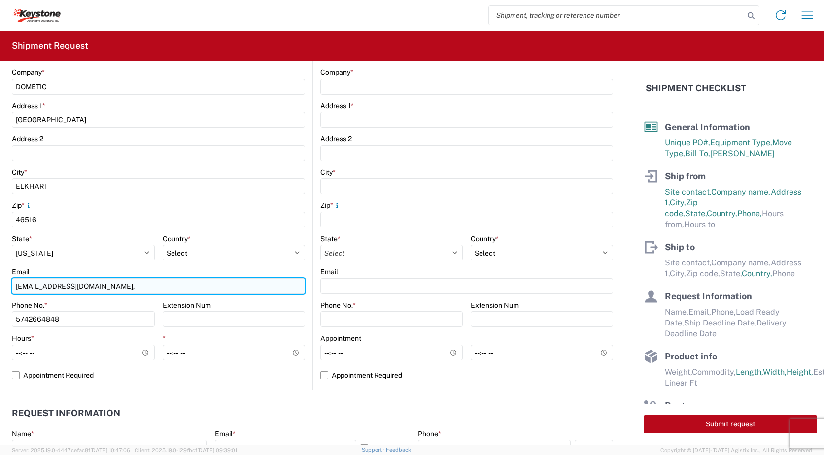
type input "[EMAIL_ADDRESS][DOMAIN_NAME], [PERSON_NAME][DOMAIN_NAME][EMAIL_ADDRESS][PERSON_…"
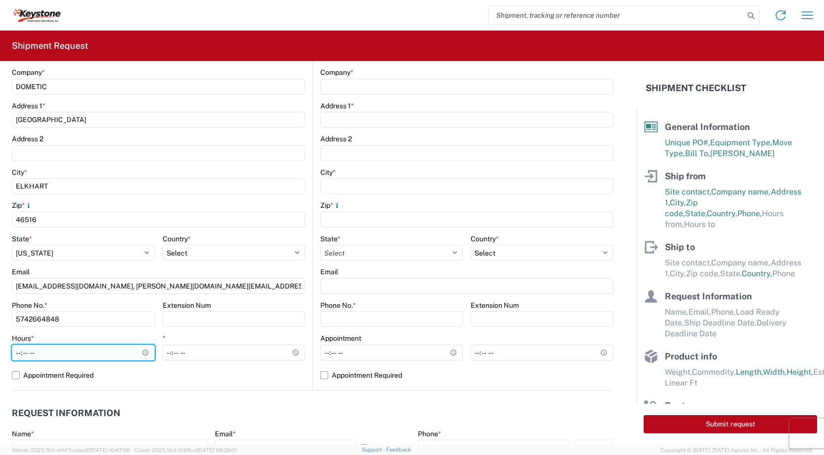
click at [143, 350] on input "Hours *" at bounding box center [83, 353] width 143 height 16
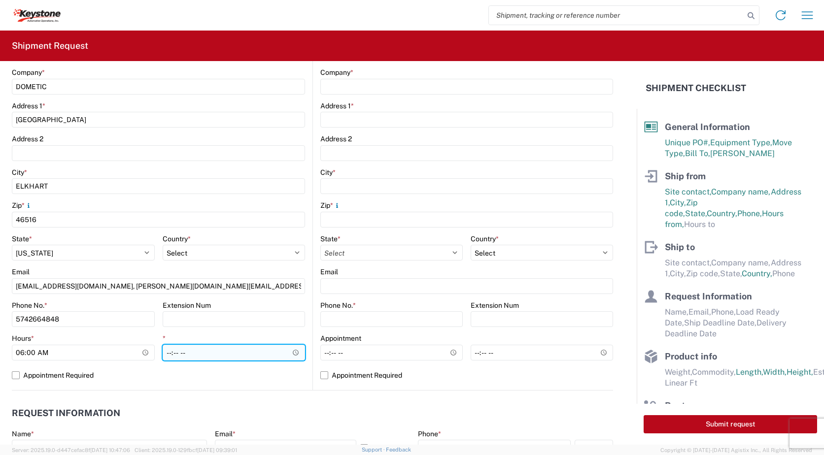
type input "06:00"
click at [206, 352] on input "*" at bounding box center [234, 353] width 143 height 16
click at [293, 351] on input "*" at bounding box center [234, 353] width 143 height 16
type input "15:00"
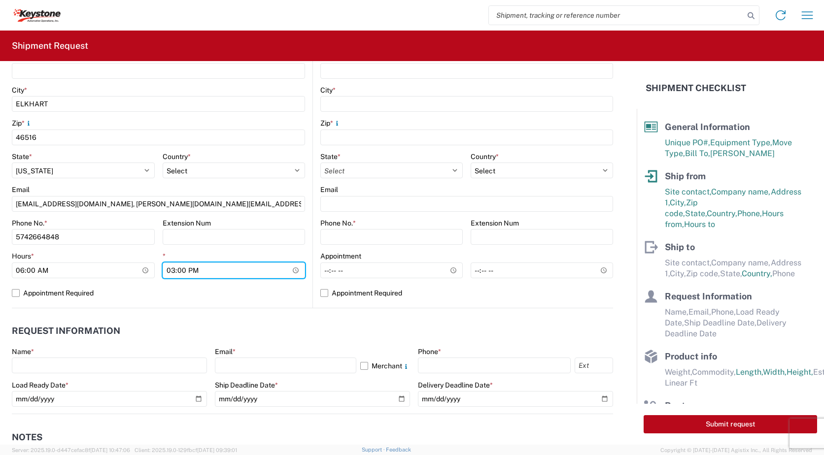
scroll to position [303, 0]
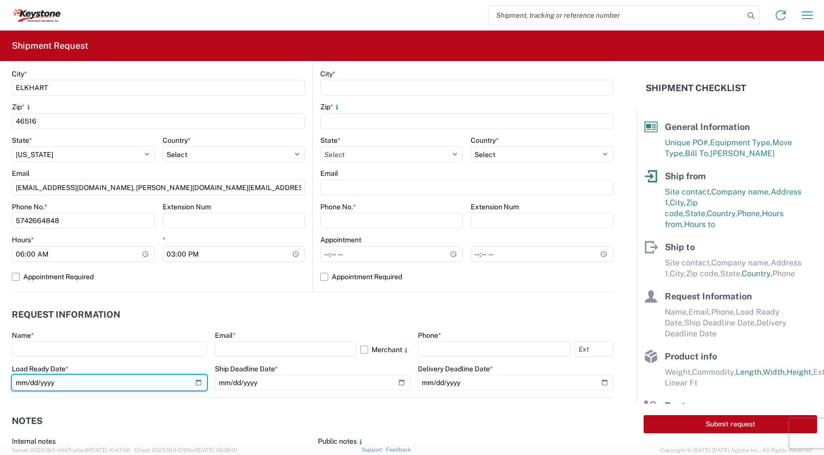
click at [196, 382] on input "date" at bounding box center [109, 383] width 195 height 16
type input "[DATE]"
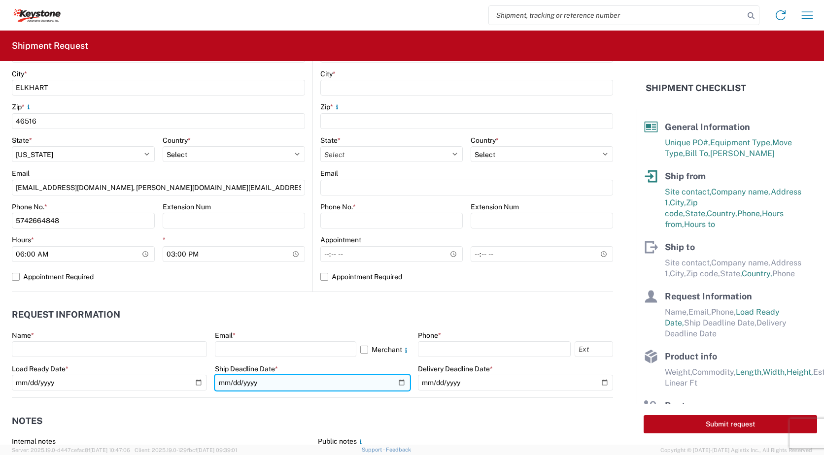
click at [396, 380] on input "date" at bounding box center [312, 383] width 195 height 16
type input "[DATE]"
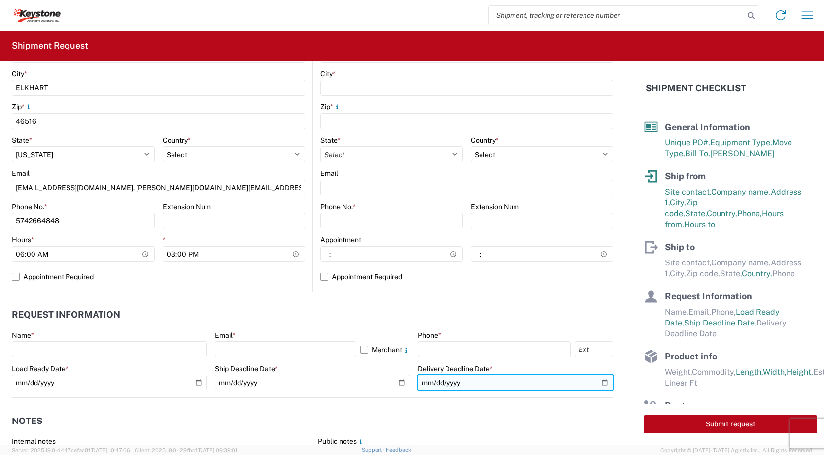
click at [599, 384] on input "date" at bounding box center [515, 383] width 195 height 16
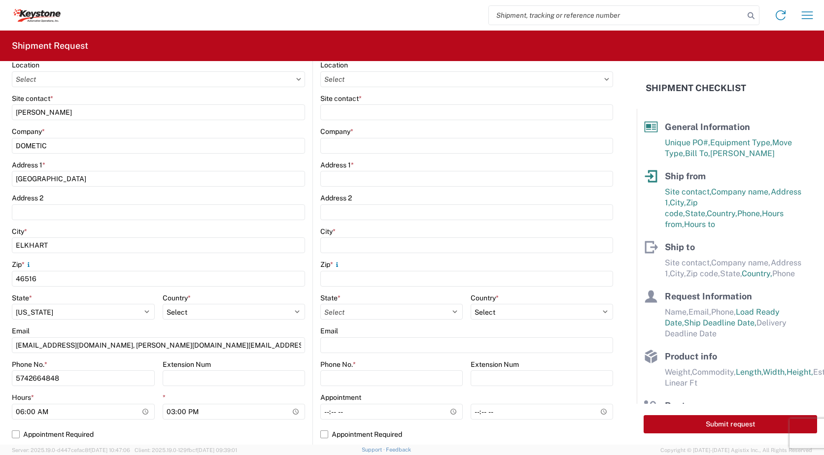
scroll to position [106, 0]
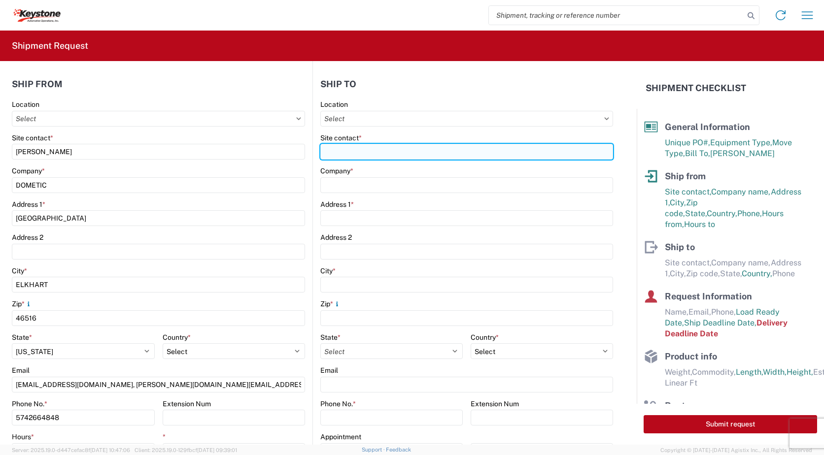
click at [353, 150] on input "Site contact *" at bounding box center [466, 152] width 293 height 16
type input "k"
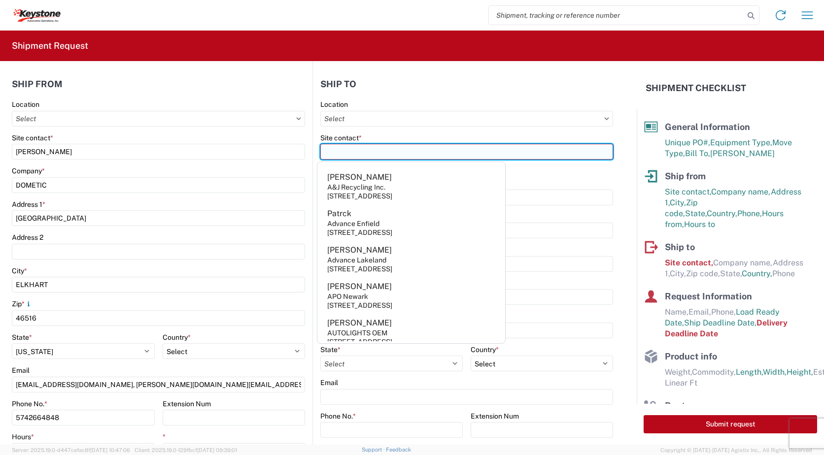
click at [345, 153] on input "Site contact *" at bounding box center [466, 152] width 293 height 16
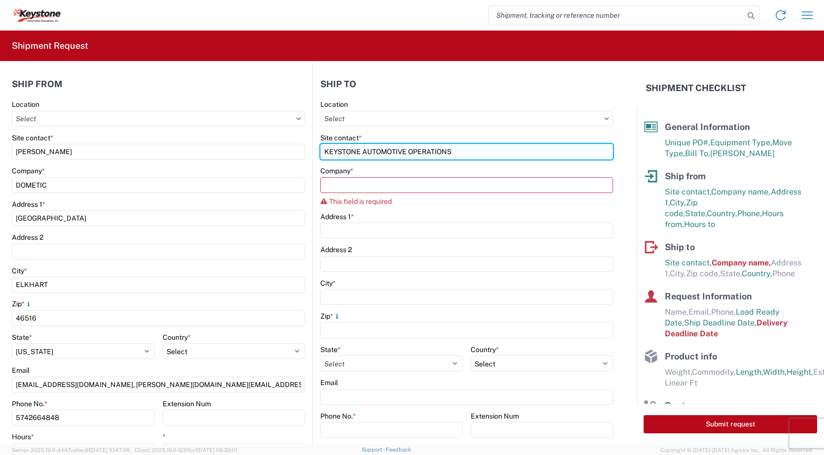
type input "KEYSTONE AUTOMOTIVE OPERATIONS"
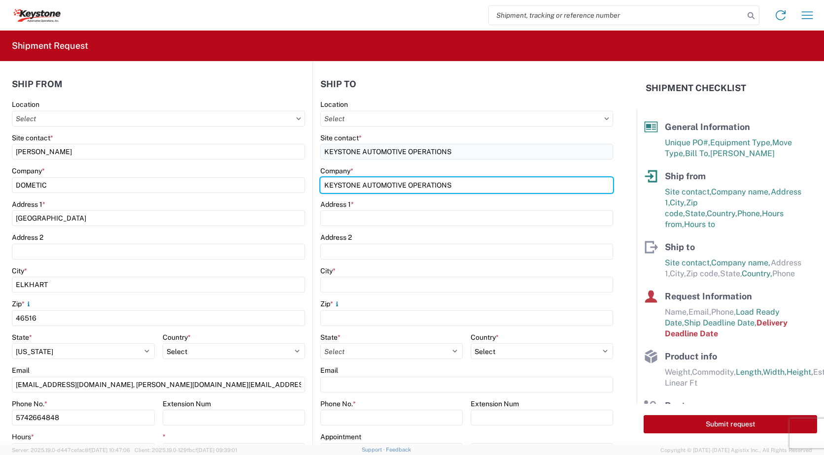
type input "KEYSTONE AUTOMOTIVE OPERATIONS"
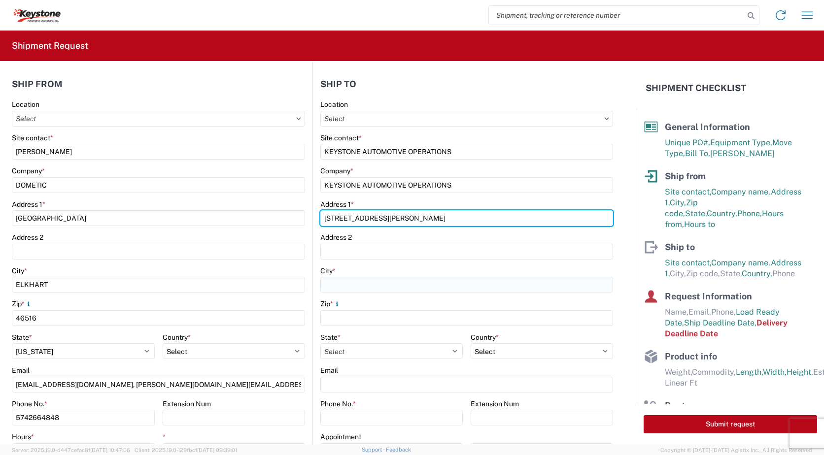
type input "[STREET_ADDRESS][PERSON_NAME]"
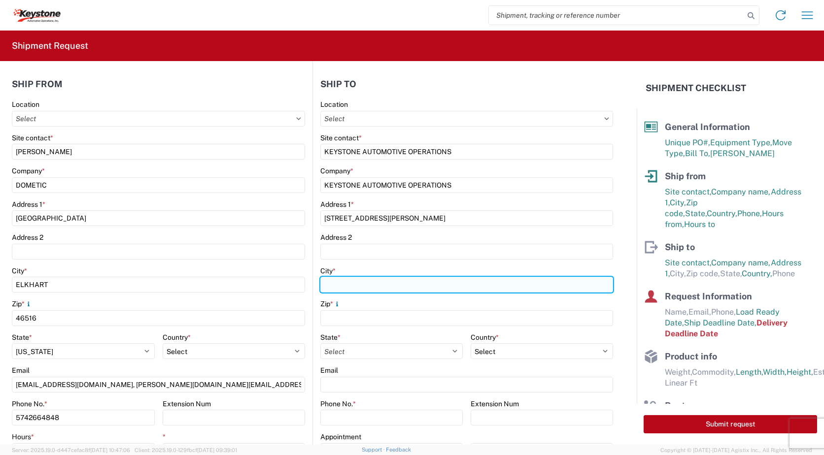
click at [335, 279] on input "City *" at bounding box center [466, 285] width 293 height 16
type input "RIVERVIEW"
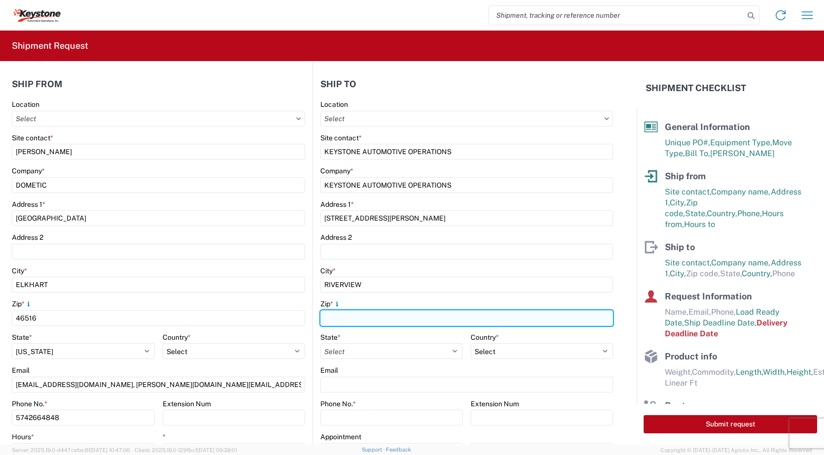
click at [340, 324] on input "Zip *" at bounding box center [466, 318] width 293 height 16
type input "48193"
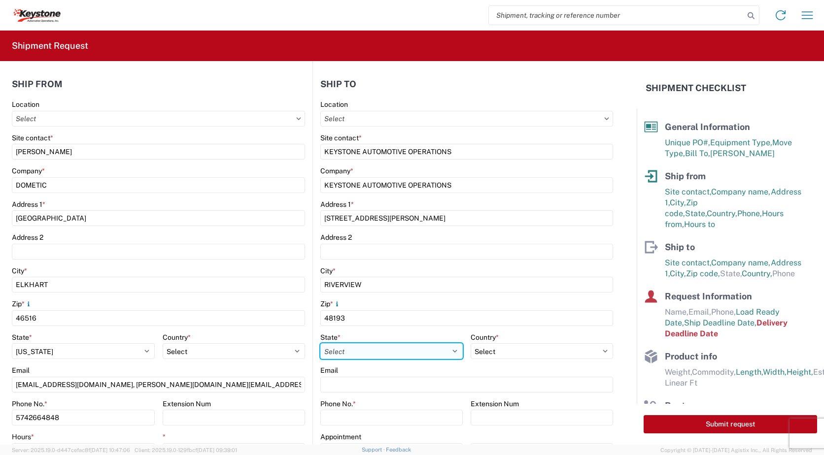
click at [357, 355] on select "Select [US_STATE] [US_STATE] [US_STATE] [US_STATE] Armed Forces Americas Armed …" at bounding box center [391, 351] width 142 height 16
select select "MI"
click at [320, 343] on select "Select [US_STATE] [US_STATE] [US_STATE] [US_STATE] Armed Forces Americas Armed …" at bounding box center [391, 351] width 142 height 16
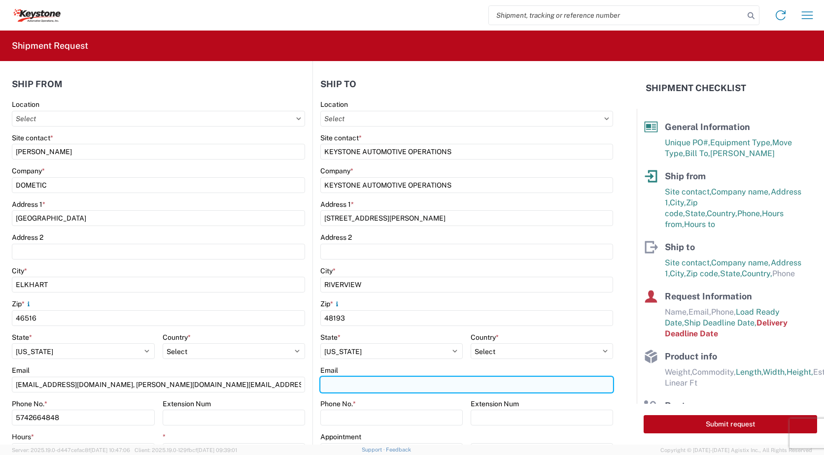
click at [348, 382] on input "Email" at bounding box center [466, 385] width 293 height 16
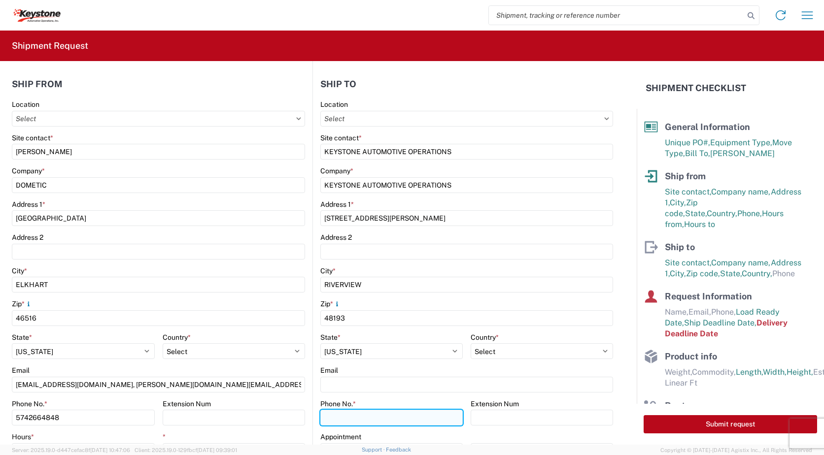
click at [349, 424] on input "Phone No. *" at bounding box center [391, 418] width 142 height 16
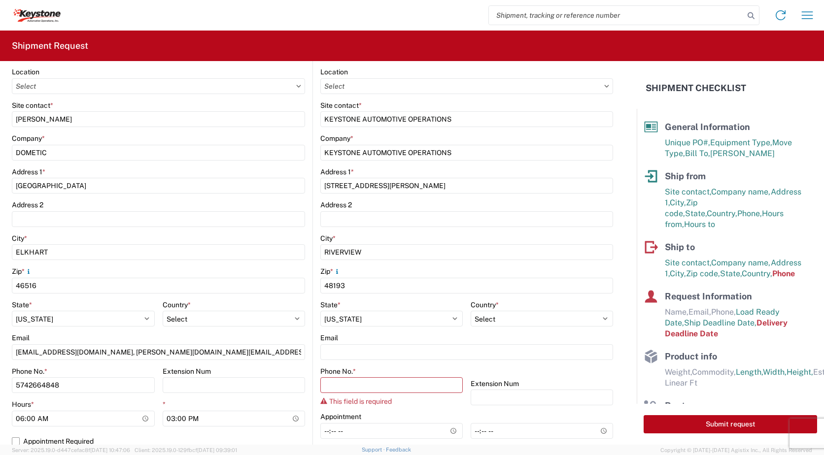
scroll to position [155, 0]
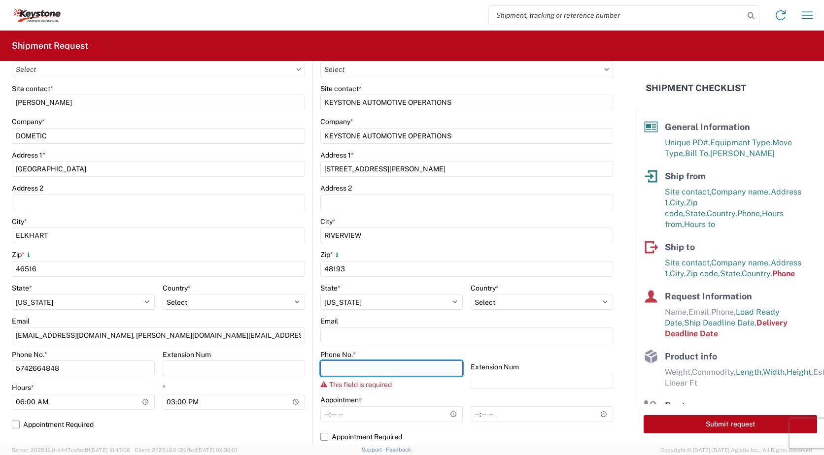
click at [331, 365] on input "Phone No. *" at bounding box center [391, 369] width 142 height 16
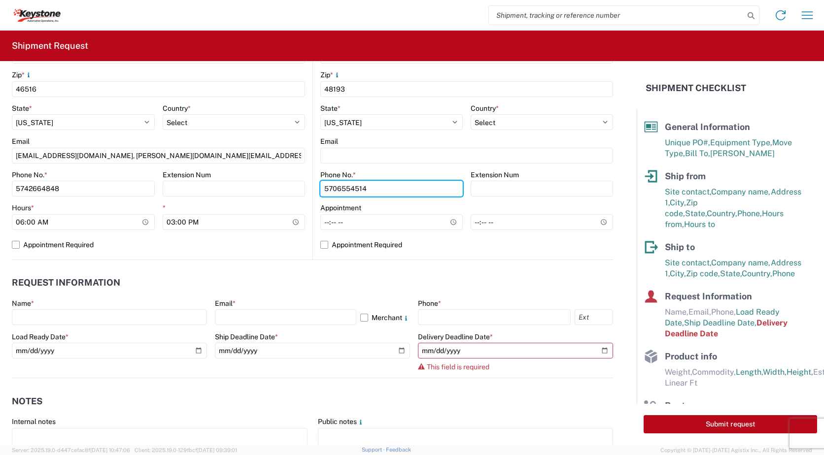
scroll to position [352, 0]
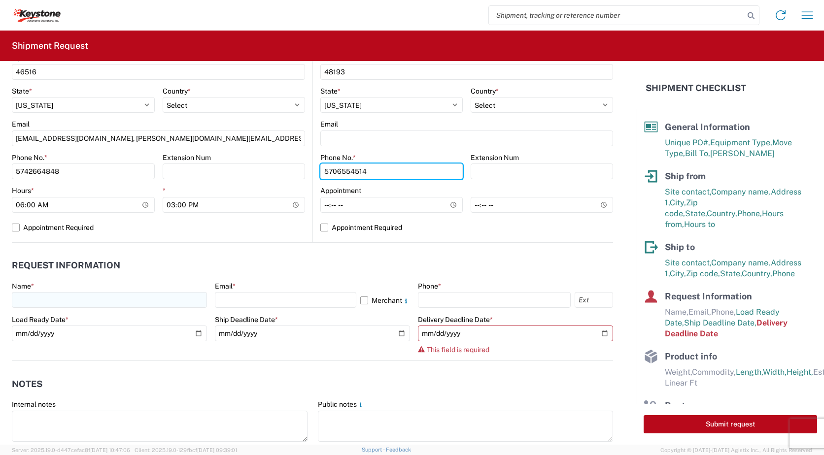
type input "5706554514"
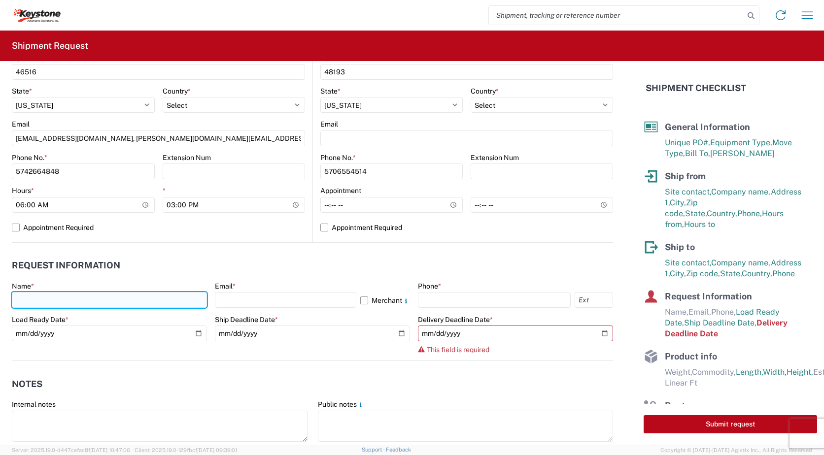
click at [136, 299] on input "text" at bounding box center [109, 300] width 195 height 16
type input "[PERSON_NAME]"
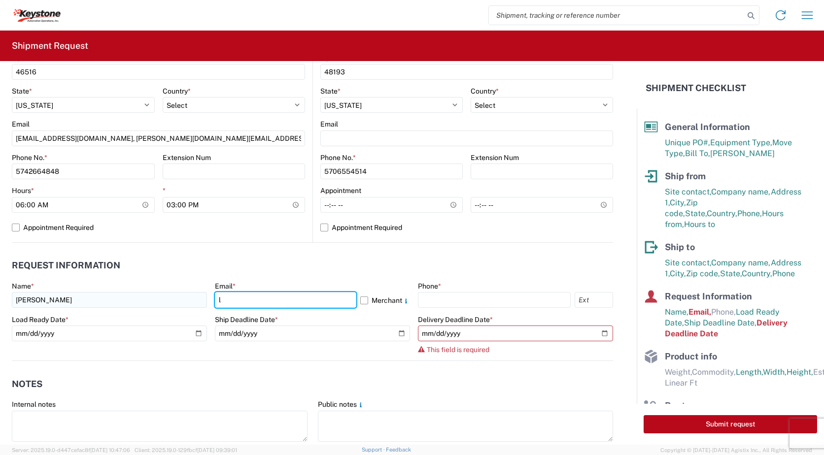
type input "[EMAIL_ADDRESS][DOMAIN_NAME]"
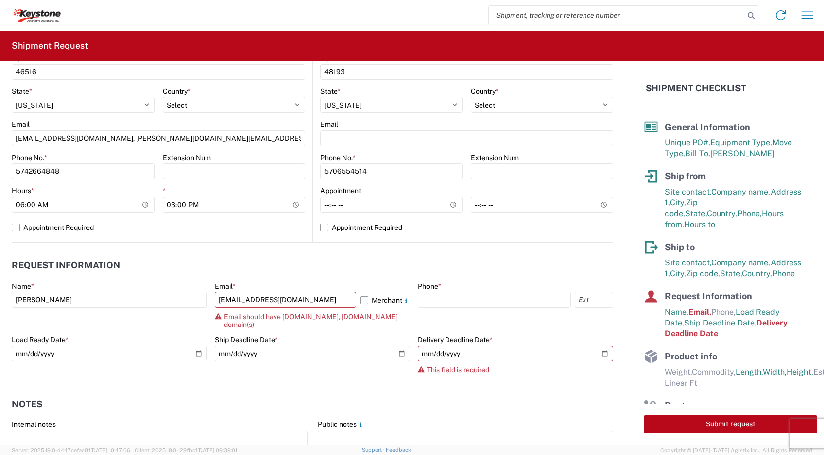
click at [360, 300] on label "Merchant" at bounding box center [385, 300] width 50 height 16
click at [0, 0] on input "Merchant" at bounding box center [0, 0] width 0 height 0
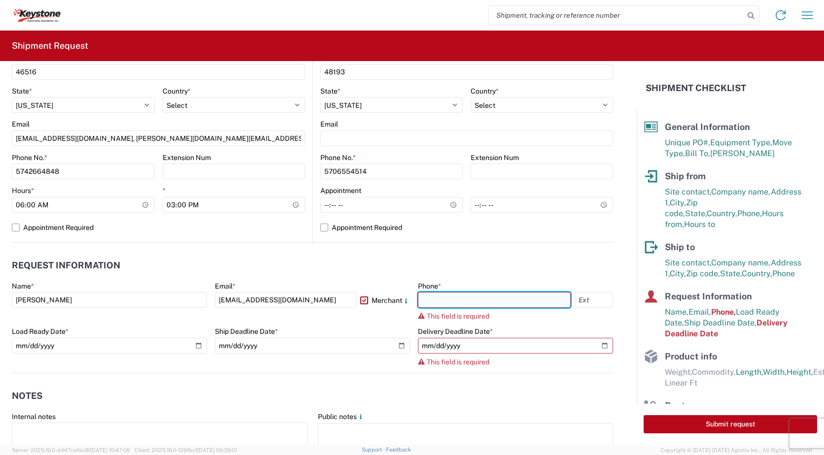
click at [448, 300] on input "text" at bounding box center [494, 300] width 153 height 16
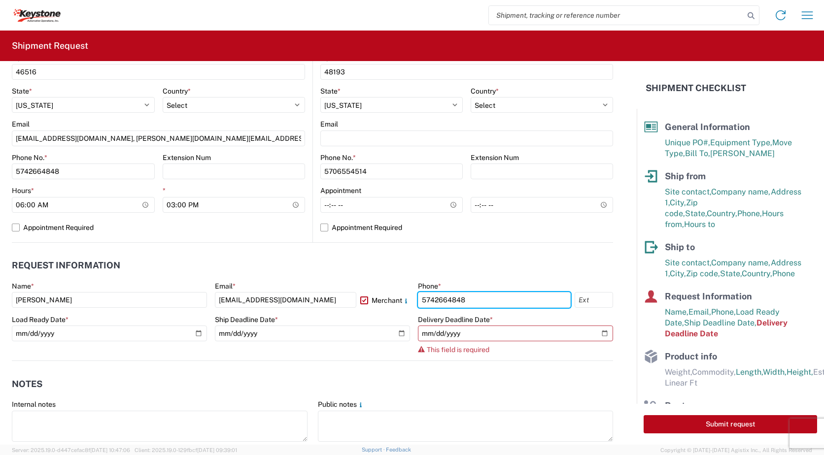
type input "5742664848"
click at [274, 374] on header "Notes" at bounding box center [312, 384] width 601 height 22
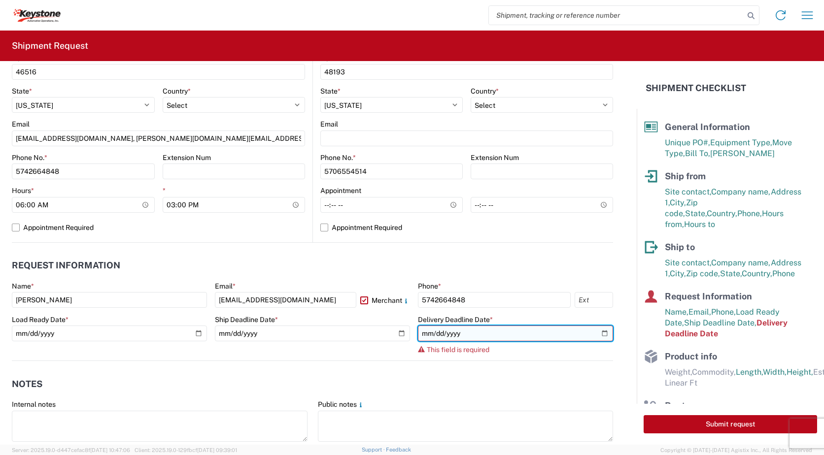
click at [603, 330] on input "date" at bounding box center [515, 334] width 195 height 16
click at [597, 333] on input "date" at bounding box center [515, 334] width 195 height 16
type input "[DATE]"
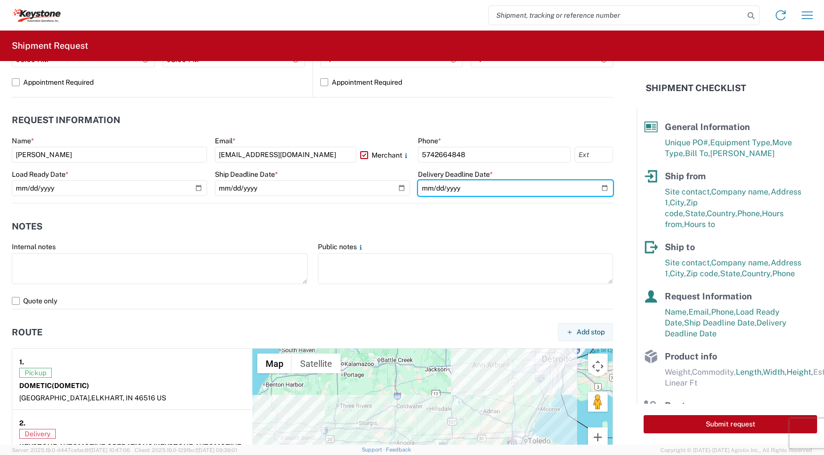
scroll to position [500, 0]
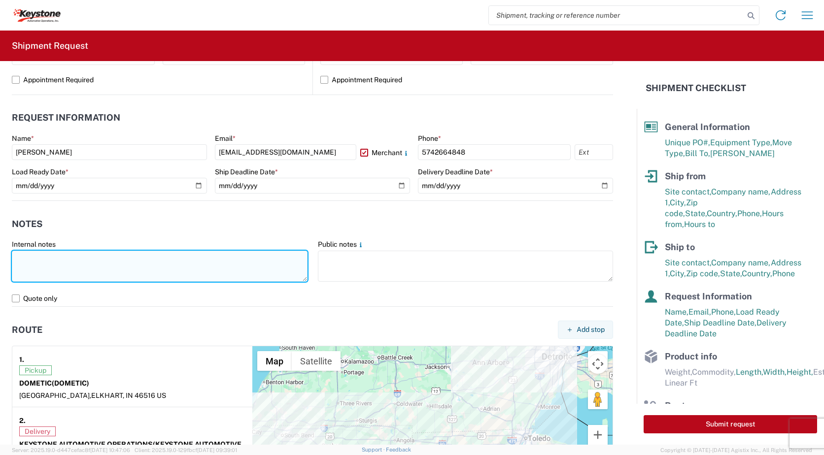
click at [51, 262] on textarea at bounding box center [160, 266] width 296 height 31
type textarea "f"
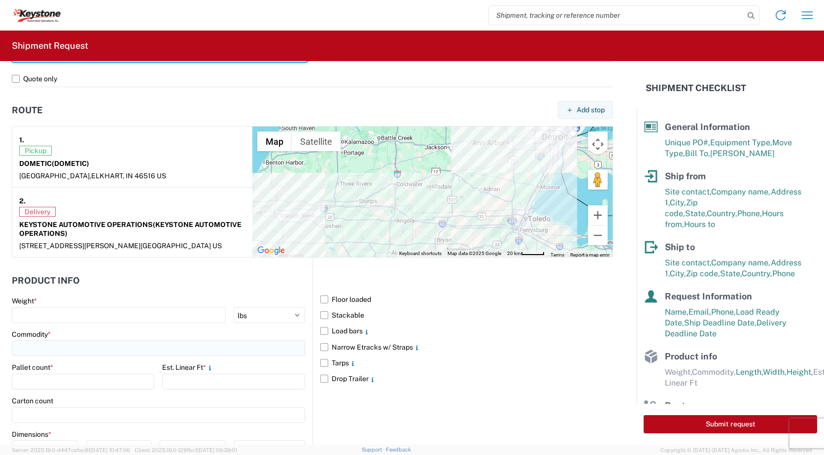
scroll to position [746, 0]
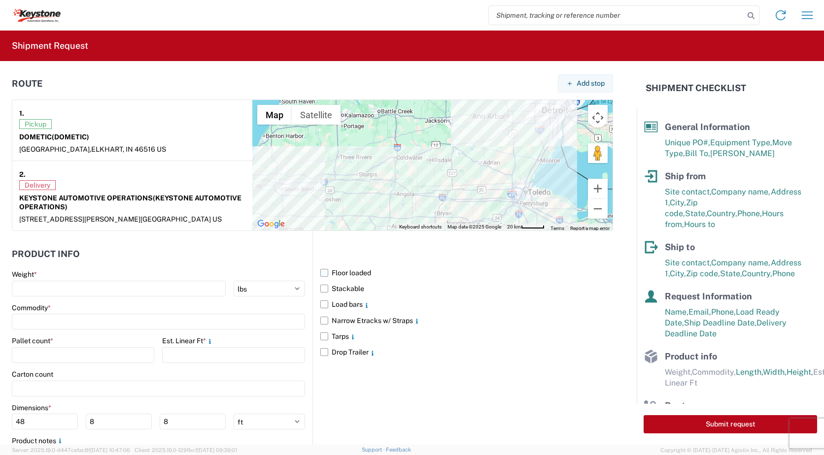
click at [320, 273] on label "Floor loaded" at bounding box center [466, 273] width 293 height 16
click at [0, 0] on input "Floor loaded" at bounding box center [0, 0] width 0 height 0
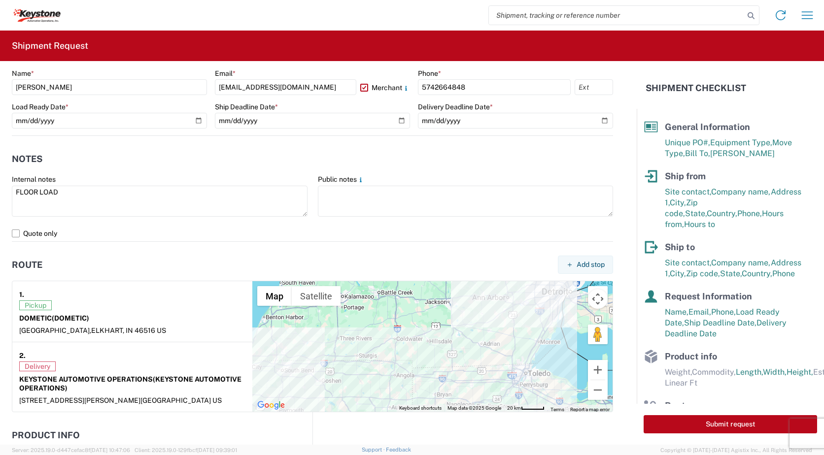
scroll to position [549, 0]
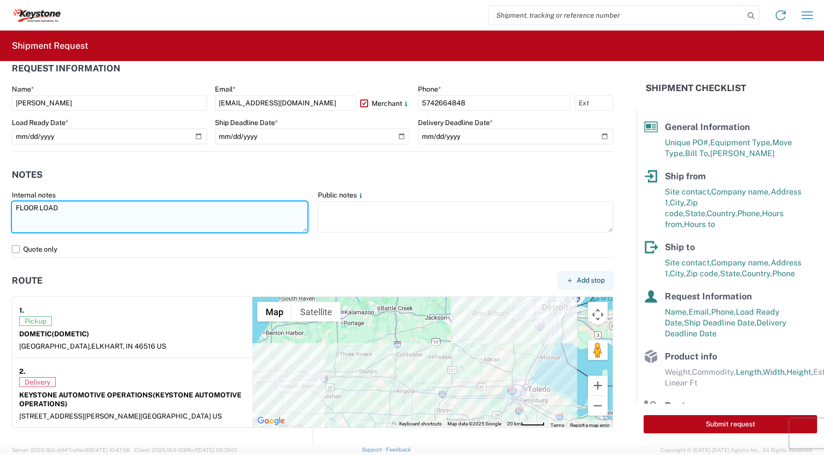
click at [86, 214] on textarea "FLOOR LOAD" at bounding box center [160, 216] width 296 height 31
click at [125, 205] on textarea "FLOOR LOAD WILL TAKE 30 MIN" at bounding box center [160, 216] width 296 height 31
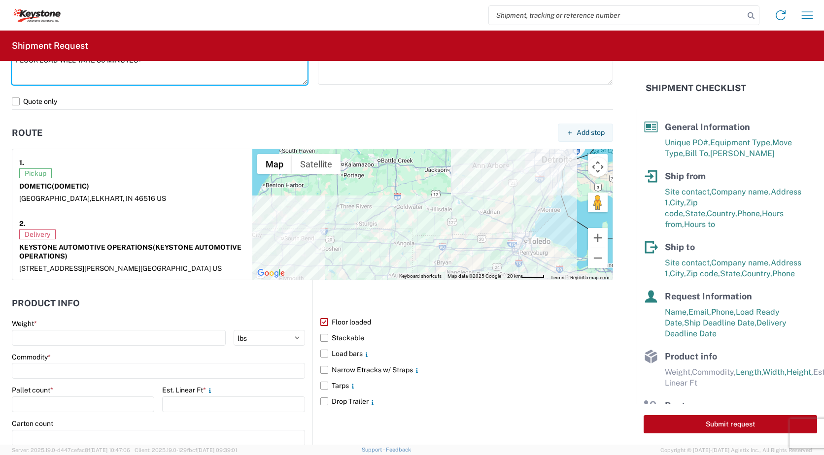
scroll to position [746, 0]
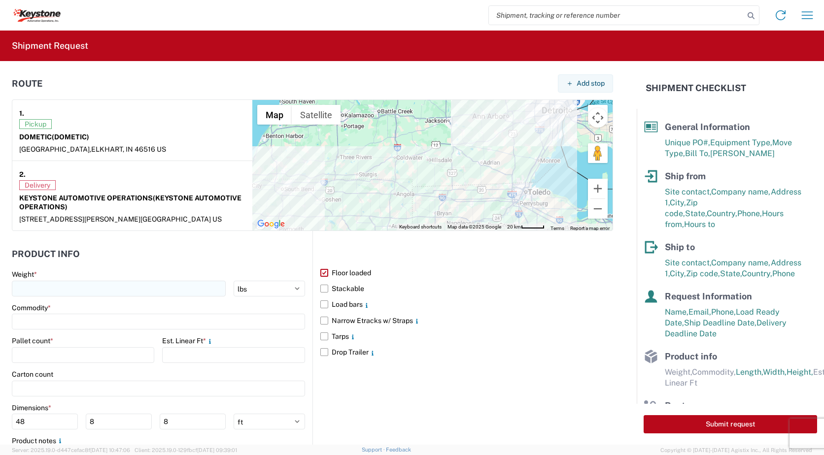
type textarea "FLOOR LOAD WILL TAKE 30 MINUTES+"
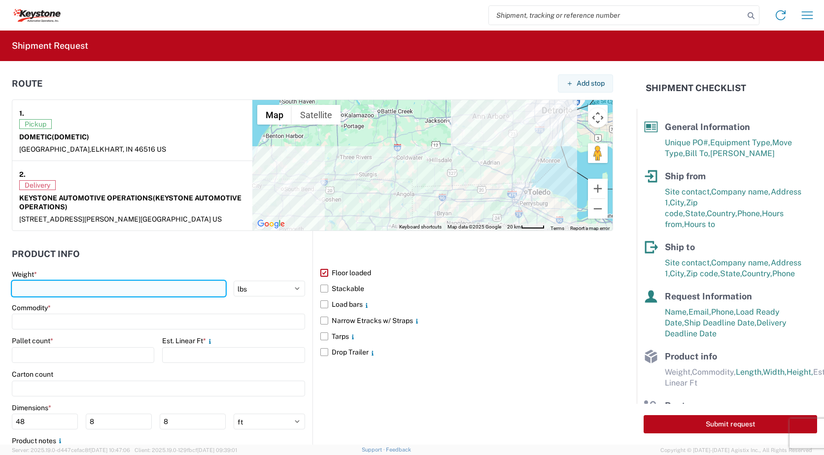
click at [48, 288] on input "number" at bounding box center [119, 289] width 214 height 16
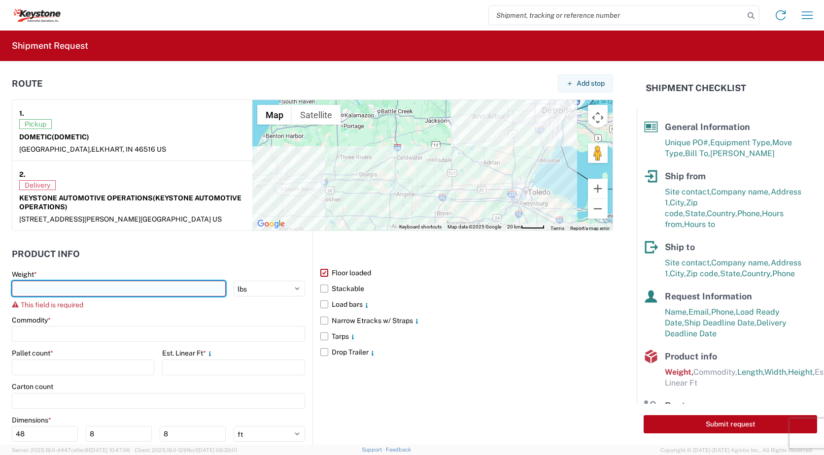
click at [93, 286] on input "number" at bounding box center [119, 289] width 214 height 16
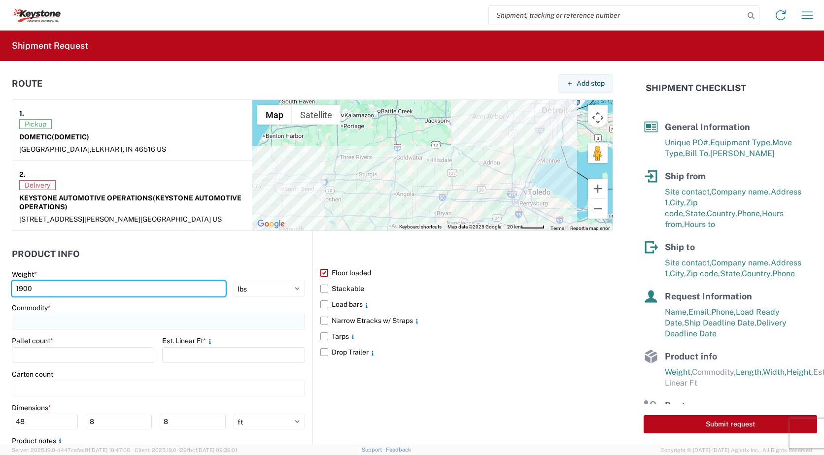
type input "1900"
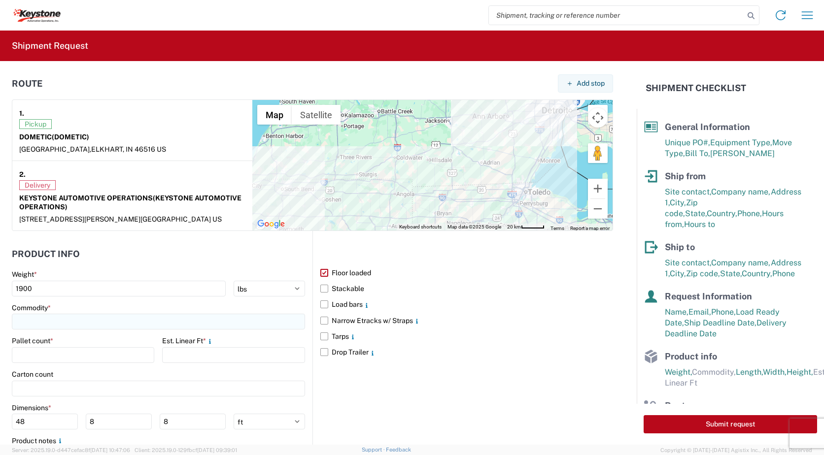
click at [67, 322] on input at bounding box center [158, 322] width 293 height 16
click at [65, 345] on input at bounding box center [100, 346] width 161 height 16
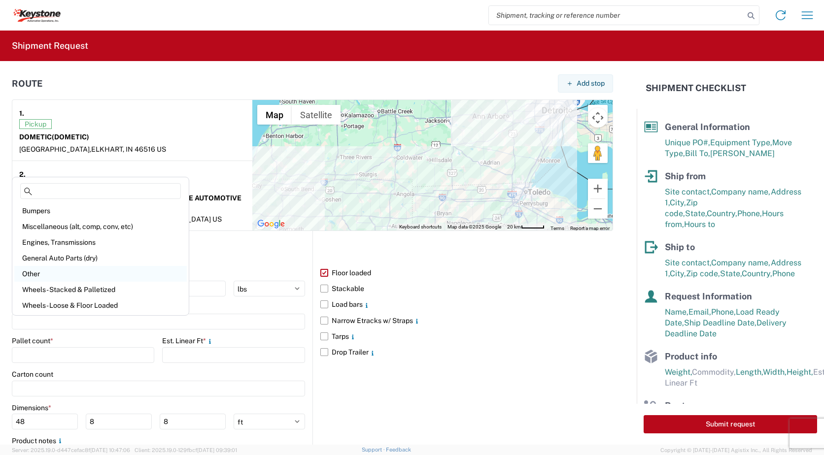
click at [49, 270] on div "Other" at bounding box center [100, 274] width 172 height 16
type input "Other"
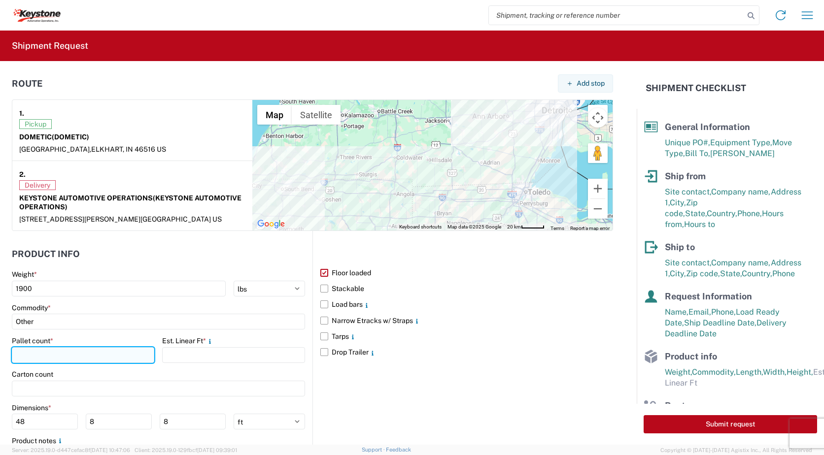
click at [89, 357] on input "number" at bounding box center [83, 355] width 142 height 16
type input "5"
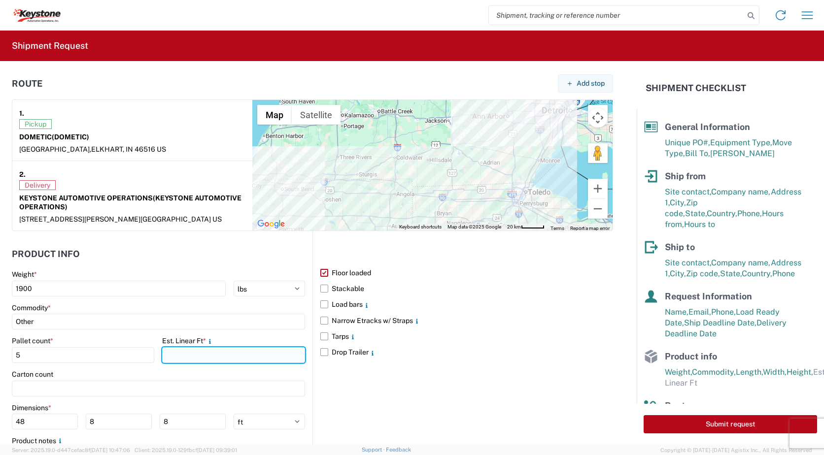
click at [210, 358] on input "number" at bounding box center [233, 355] width 142 height 16
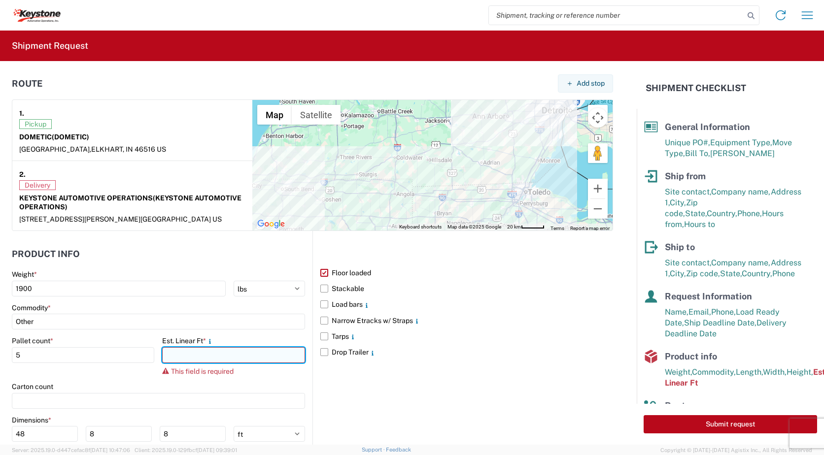
click at [226, 356] on input "number" at bounding box center [233, 355] width 142 height 16
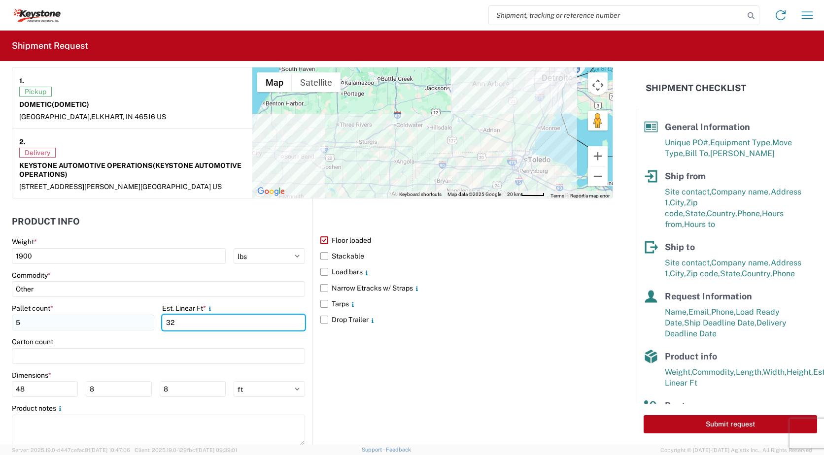
scroll to position [796, 0]
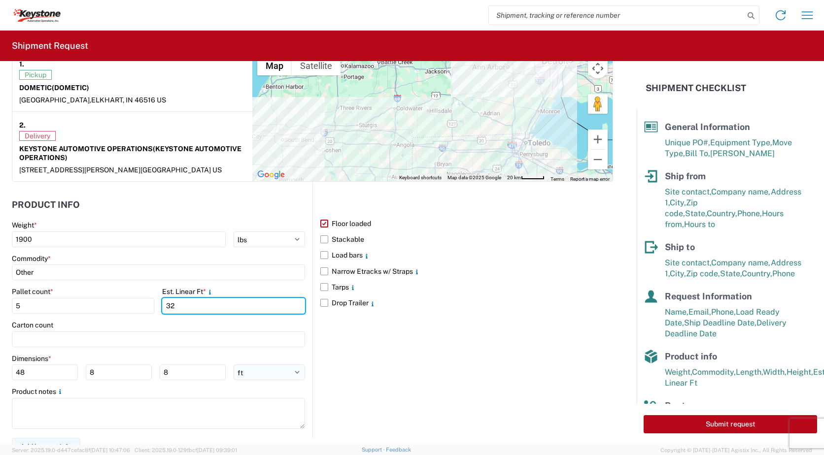
type input "32"
click at [292, 372] on select "ft in cm" at bounding box center [269, 373] width 71 height 16
select select "IN"
click at [234, 365] on select "ft in cm" at bounding box center [269, 373] width 71 height 16
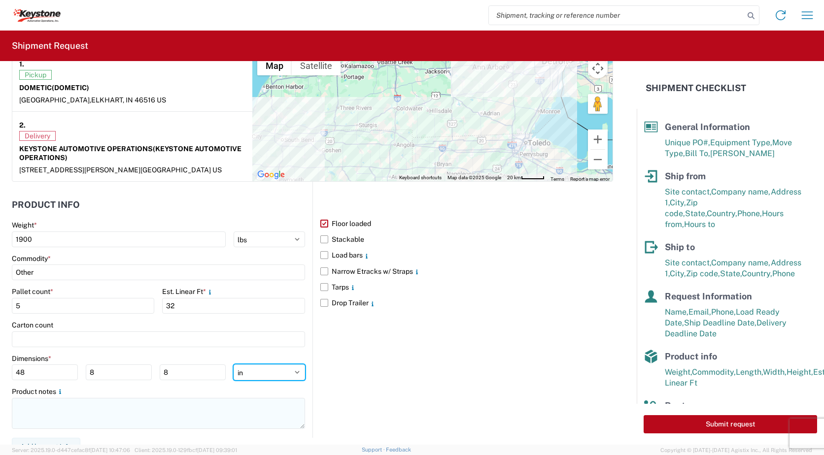
type input "576"
type input "96"
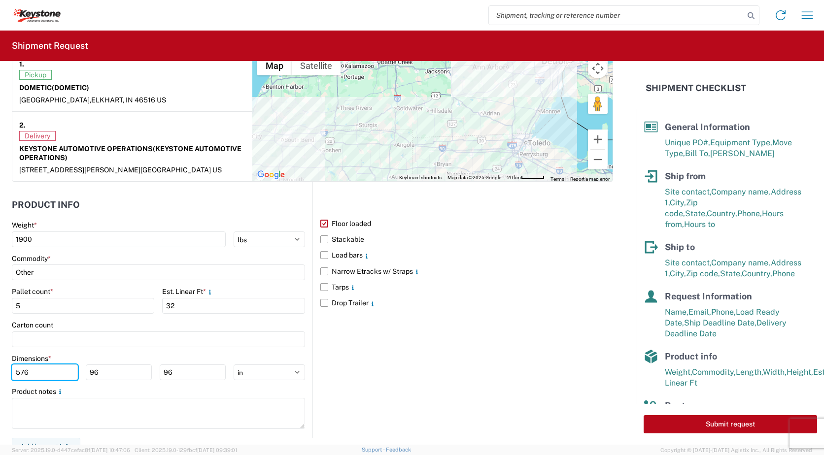
drag, startPoint x: 47, startPoint y: 373, endPoint x: -9, endPoint y: 374, distance: 56.2
click at [0, 374] on html "Home Shipment request Shipment tracking Shipment Request General Information Te…" at bounding box center [412, 227] width 824 height 455
type input "48"
type input "40"
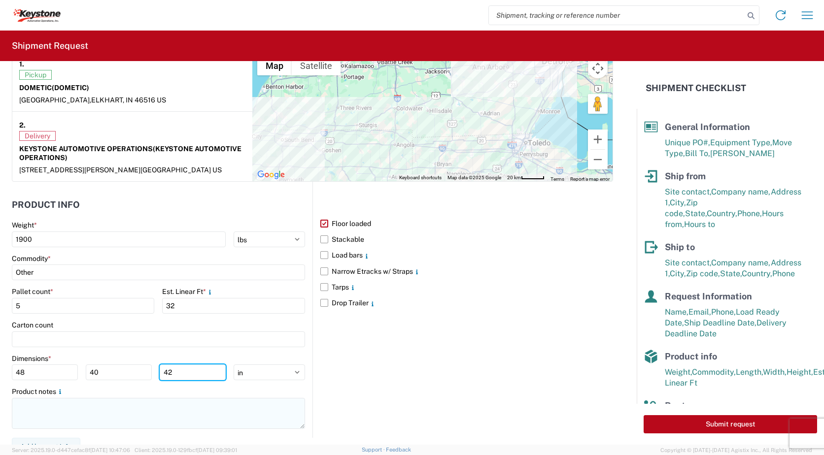
type input "42"
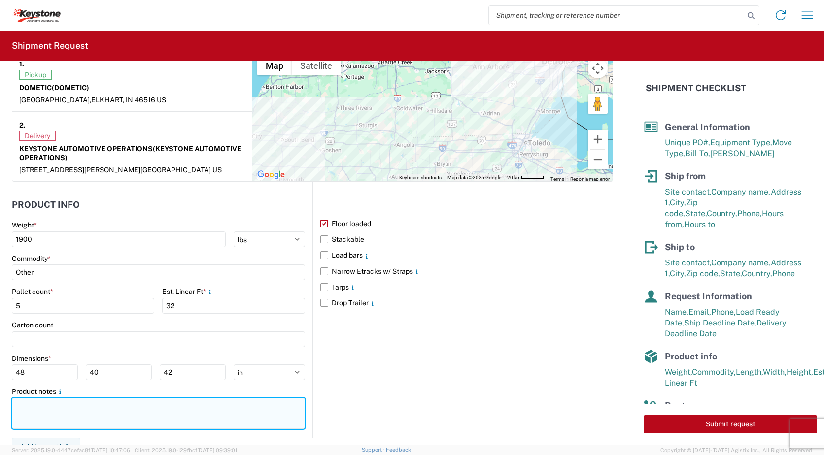
click at [38, 403] on textarea at bounding box center [158, 413] width 293 height 31
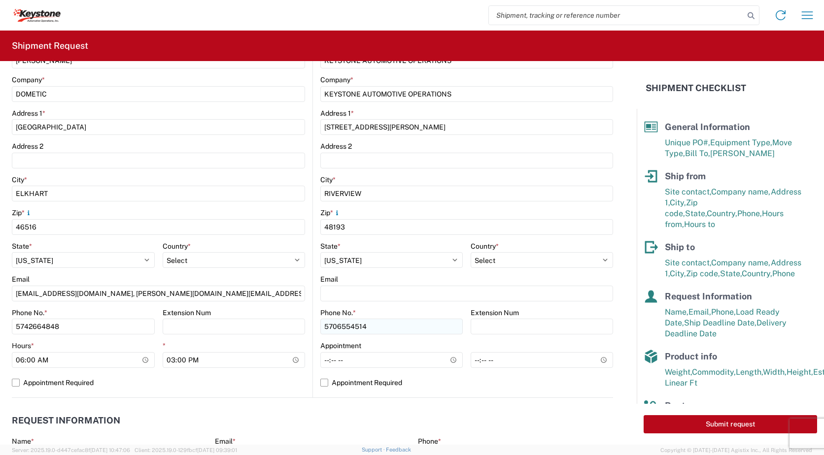
scroll to position [0, 0]
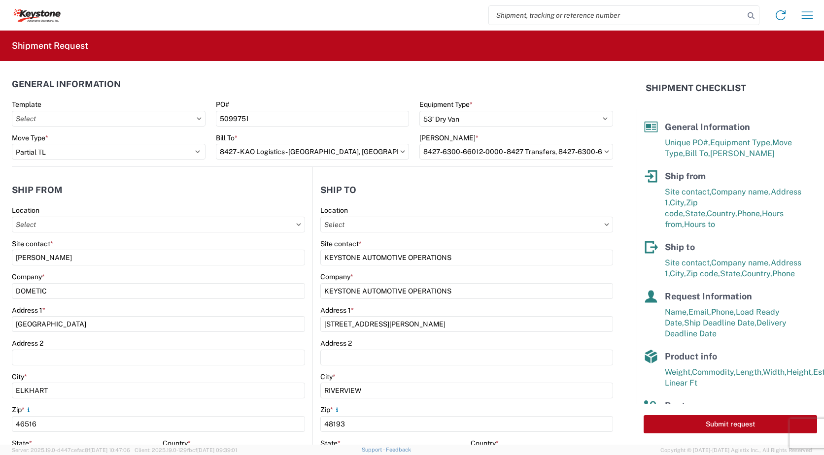
click at [401, 152] on icon at bounding box center [403, 151] width 4 height 2
click at [388, 154] on input "8427 - KAO Logistics - Brownstown, MI" at bounding box center [313, 152] width 194 height 16
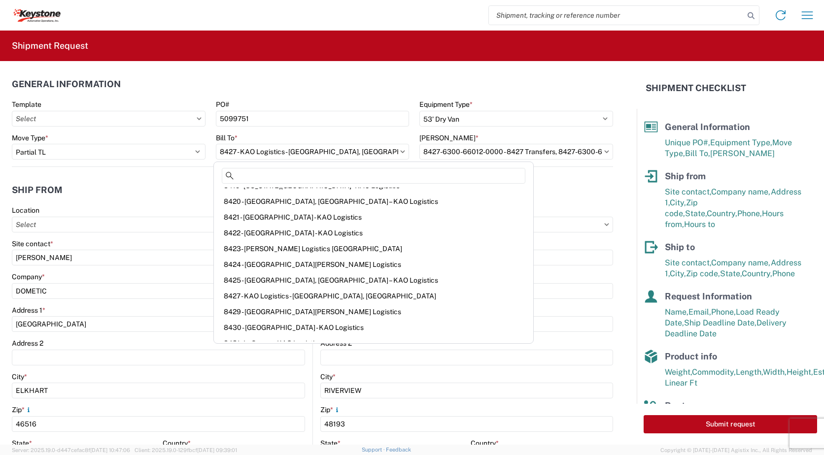
scroll to position [296, 0]
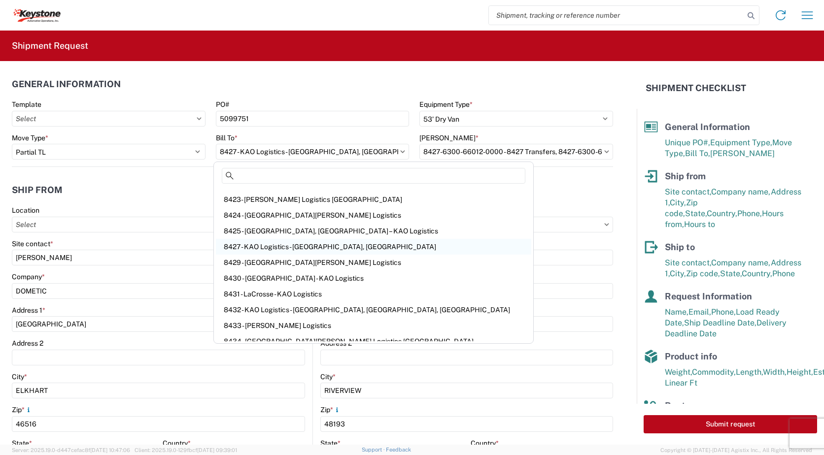
click at [300, 244] on div "8427 - KAO Logistics - Brownstown, MI" at bounding box center [373, 247] width 315 height 16
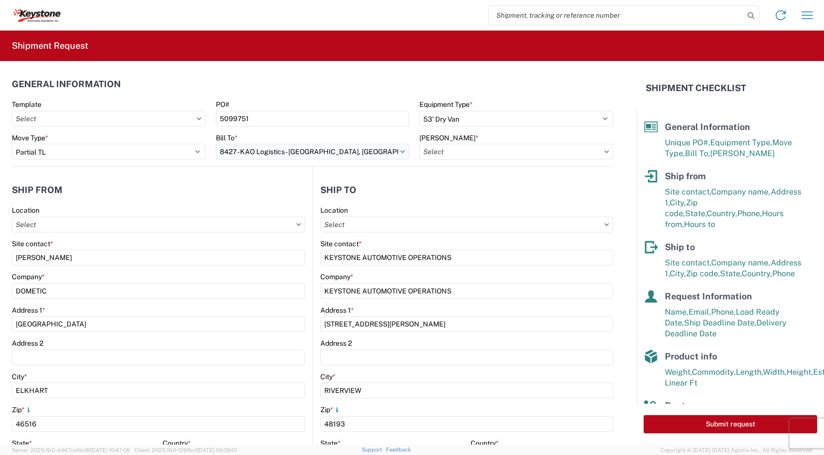
click at [398, 150] on agx-dropdown-control "8427 - KAO Logistics - Brownstown, MI" at bounding box center [313, 152] width 194 height 8
click at [387, 152] on input "8427 - KAO Logistics - Brownstown, MI" at bounding box center [313, 152] width 194 height 16
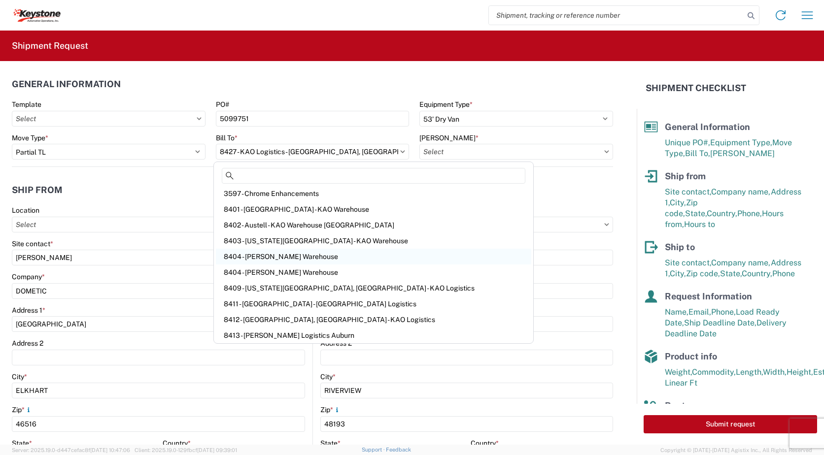
scroll to position [0, 0]
click at [347, 151] on input "8427 - KAO Logistics - Brownstown, MI" at bounding box center [313, 152] width 194 height 16
click at [427, 185] on header "Ship to" at bounding box center [463, 190] width 300 height 22
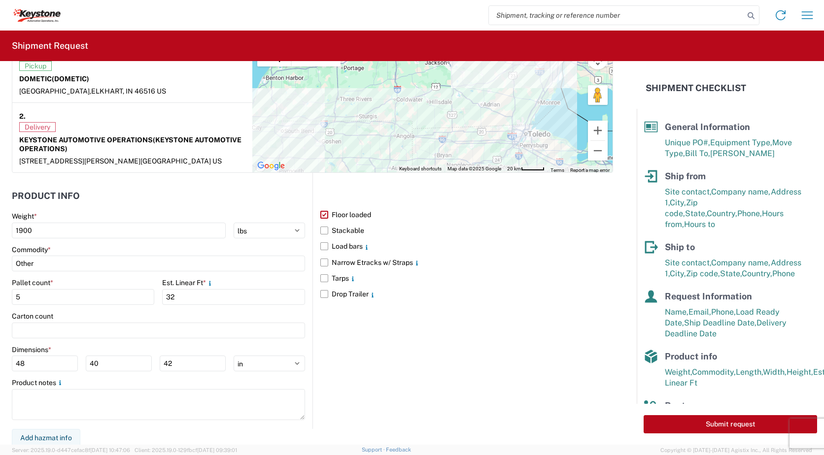
scroll to position [807, 0]
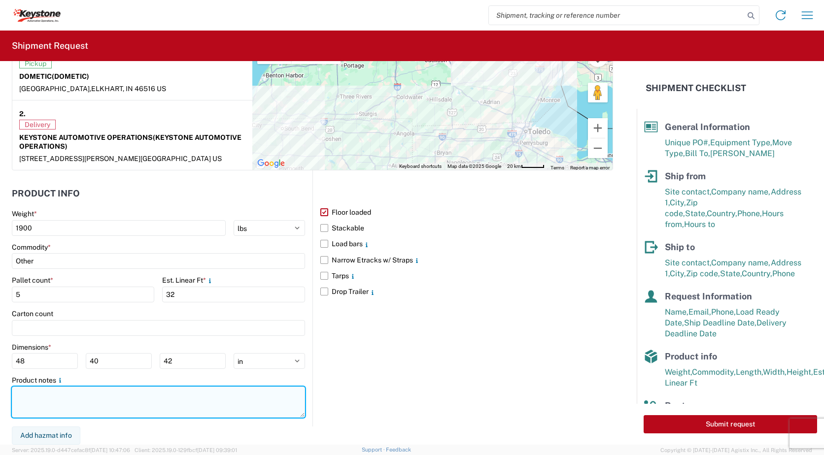
click at [28, 398] on textarea at bounding box center [158, 402] width 293 height 31
click at [37, 401] on textarea "SKID 1 - 48X40X42 SKID 2 84X40X47" at bounding box center [158, 402] width 293 height 31
click at [79, 402] on textarea "SKID 1 - 48X40X42 SKID 2 - 84X40X47" at bounding box center [158, 402] width 293 height 31
click at [40, 392] on textarea "SKID 1 - 48X40X42 SKID 2 - 84X40X47" at bounding box center [158, 402] width 293 height 31
click at [41, 403] on textarea "SKID 1 - 48X40X42 SKID 2 - 84X40X47" at bounding box center [158, 402] width 293 height 31
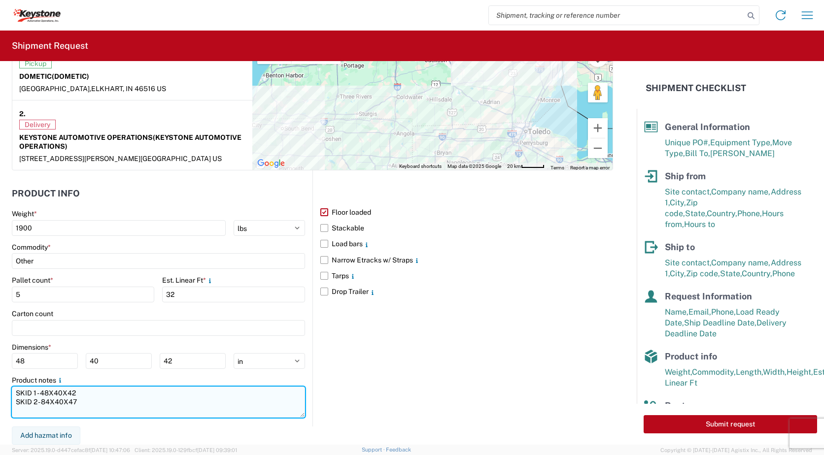
click at [83, 402] on textarea "SKID 1 - 48X40X42 SKID 2 - 84X40X47" at bounding box center [158, 402] width 293 height 31
click at [164, 412] on textarea "SKID 1 - 48X40X42 SKID 2 - 84X40X47 SKID 3 - 48X40X30 SKID 4 - 48X40X45 SKID 5 …" at bounding box center [158, 402] width 293 height 31
click at [76, 413] on textarea "SKID 1 - 48X40X42 SKID 2 - 84X40X47 SKID 3 - 48X40X30 SKID 4 - 48X40X45 SKID 5 …" at bounding box center [158, 402] width 293 height 31
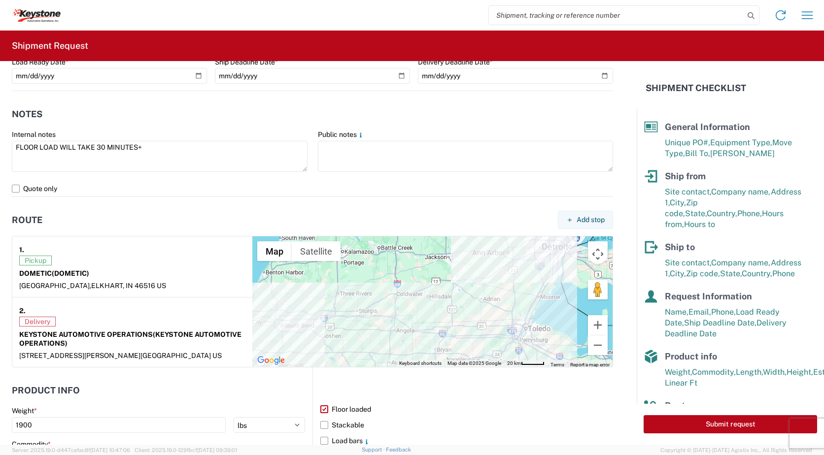
scroll to position [659, 0]
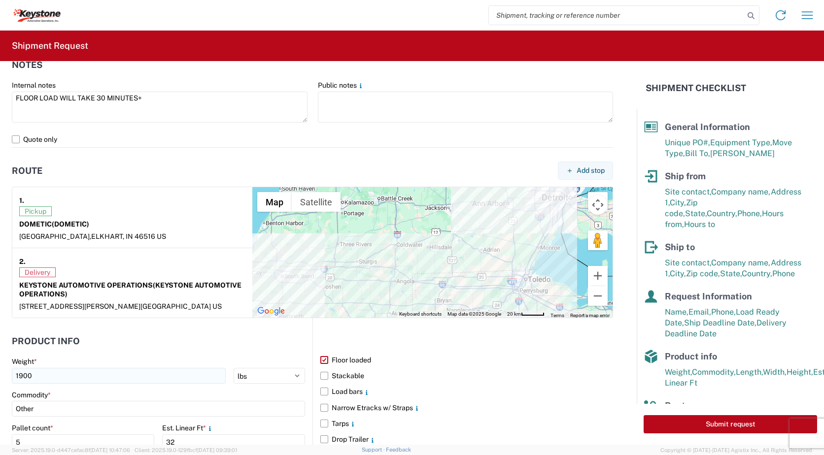
type textarea "SKID 1 - 48X40X42 SKID 2 - 84X40X47 SKID 3 - 48X40X30 SKID 4 - 48X40X45 SKID 5 …"
drag, startPoint x: 32, startPoint y: 376, endPoint x: 4, endPoint y: 376, distance: 28.1
click at [4, 376] on form "General Information Template PO# 5099751 Equipment Type * Select 53’ Dry Van Fl…" at bounding box center [318, 253] width 637 height 384
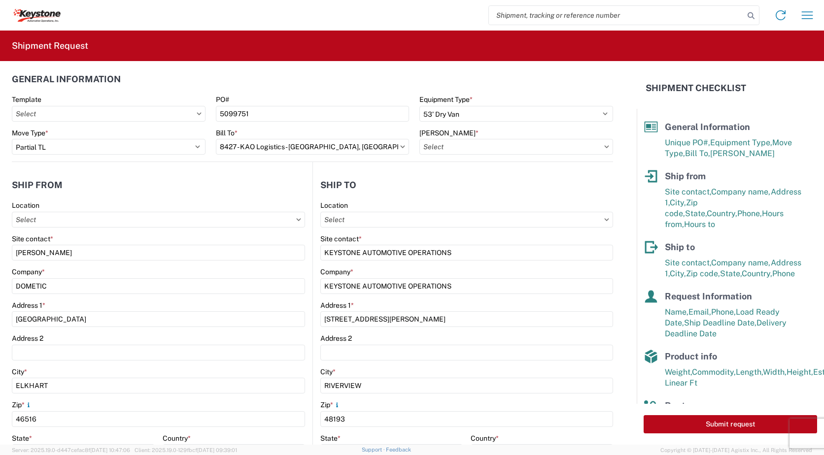
scroll to position [0, 0]
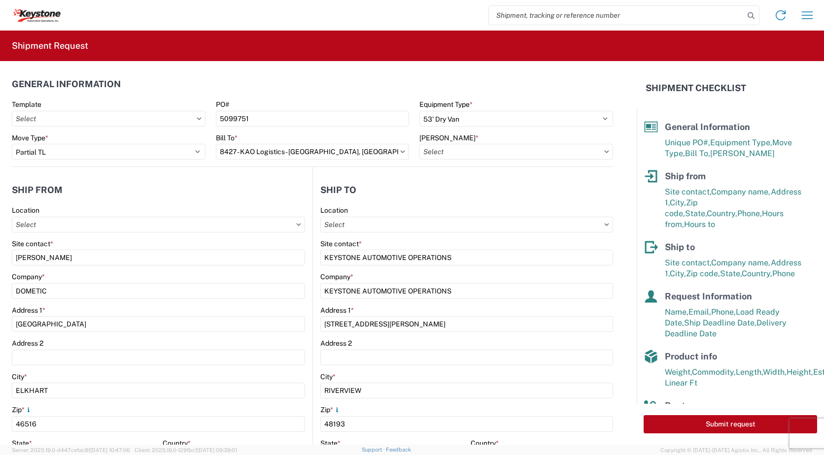
type input "2000"
click at [604, 152] on icon at bounding box center [606, 151] width 5 height 3
click at [585, 150] on input "text" at bounding box center [516, 152] width 194 height 16
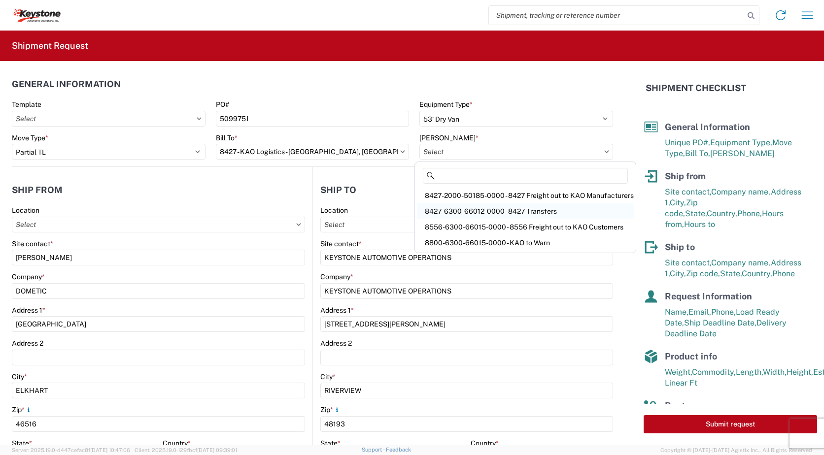
click at [526, 210] on div "8427-6300-66012-0000 - 8427 Transfers" at bounding box center [525, 211] width 217 height 16
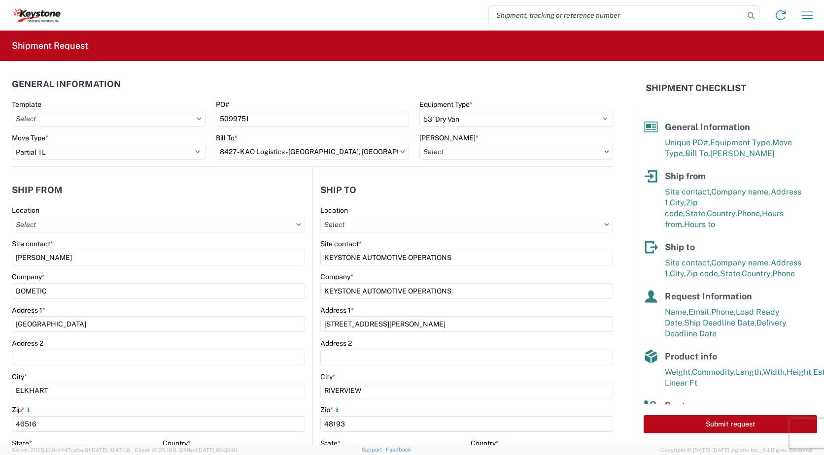
type input "8427-6300-66012-0000 - 8427 Transfers, 8427-6300-66012-0000 - 8427 Transfers"
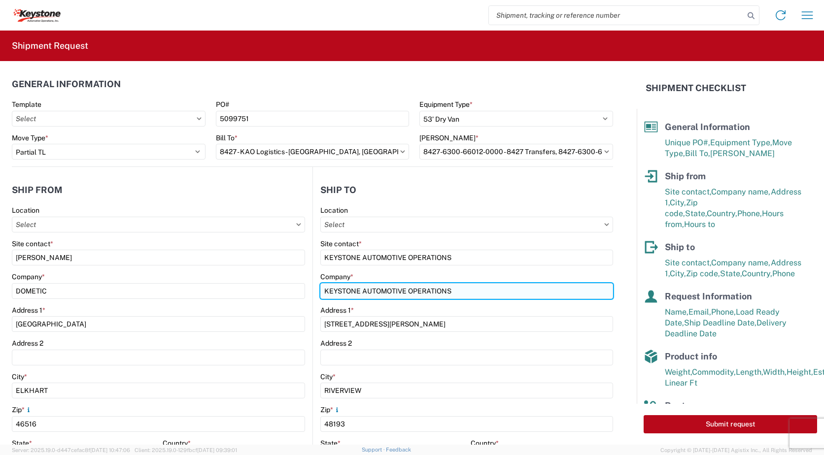
drag, startPoint x: 402, startPoint y: 290, endPoint x: 375, endPoint y: 291, distance: 26.6
click at [375, 291] on input "KEYSTONE AUTOMOTIVE OPERATIONS" at bounding box center [466, 291] width 293 height 16
type input "KEYSTONE AUTO OPERATIONS"
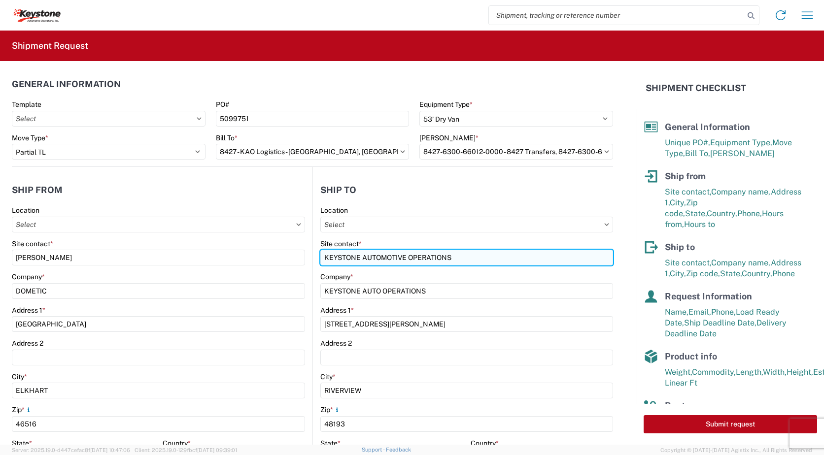
drag, startPoint x: 401, startPoint y: 256, endPoint x: 379, endPoint y: 261, distance: 22.3
click at [379, 261] on input "KEYSTONE AUTOMOTIVE OPERATIONS" at bounding box center [466, 258] width 293 height 16
click at [448, 255] on input "KEYSTONE AUTO OPERATIONS" at bounding box center [466, 258] width 293 height 16
type input "KEYSTONE AUTO OPERATIONS"
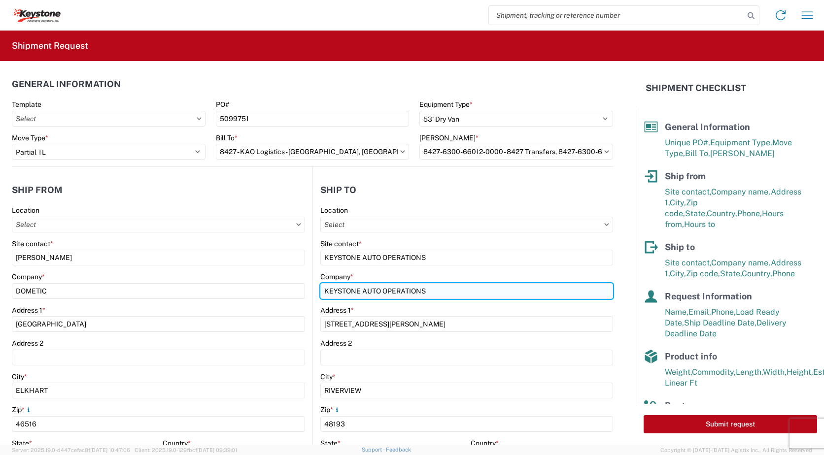
click at [441, 293] on input "KEYSTONE AUTO OPERATIONS" at bounding box center [466, 291] width 293 height 16
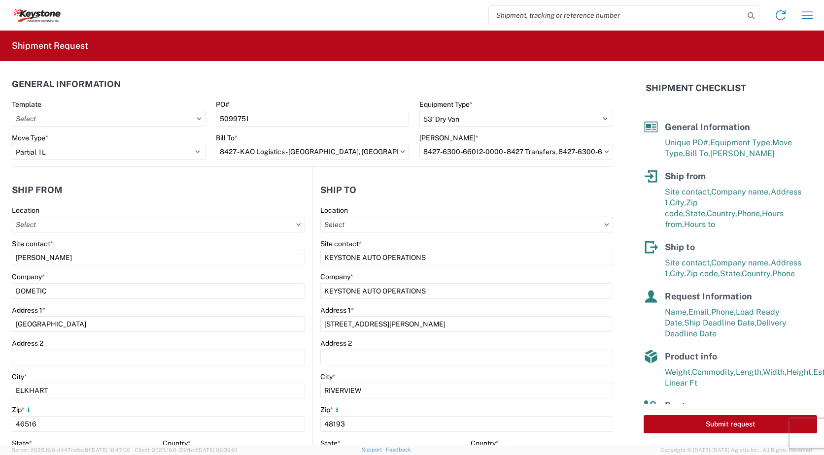
click at [462, 237] on agx-form-control-wrapper-v2 "Location" at bounding box center [466, 223] width 293 height 34
click at [738, 423] on button "Submit request" at bounding box center [729, 424] width 173 height 18
select select "US"
select select "MI"
select select "US"
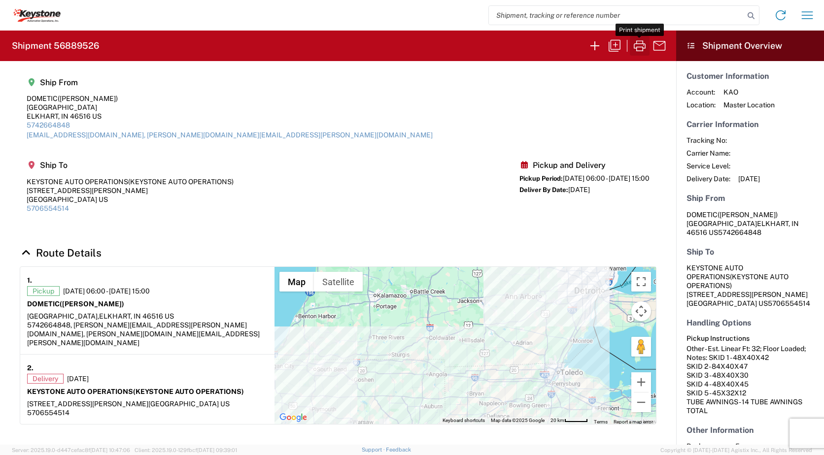
click at [633, 48] on icon "button" at bounding box center [640, 46] width 16 height 16
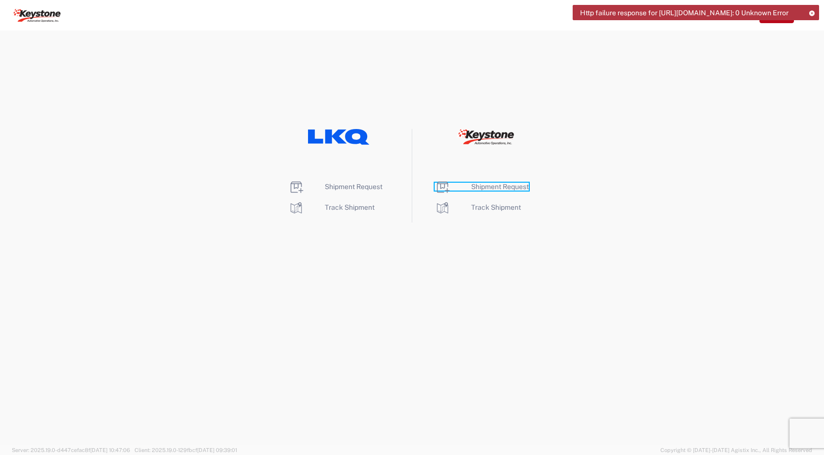
click at [499, 187] on span "Shipment Request" at bounding box center [500, 187] width 58 height 8
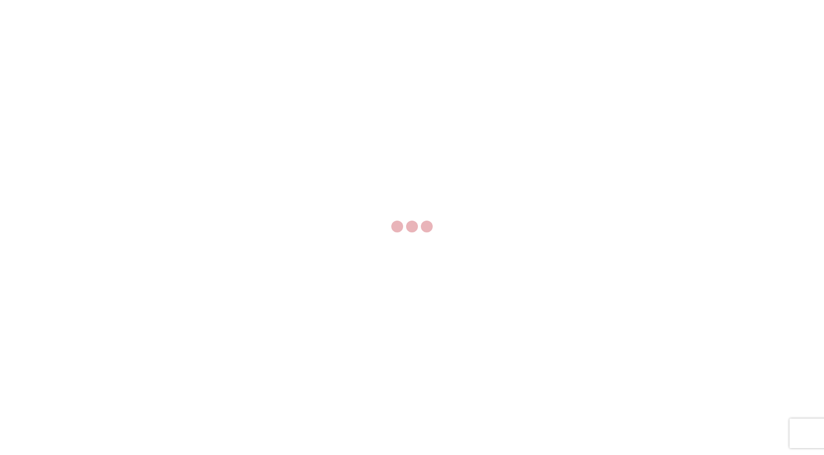
select select "FULL"
select select "LBS"
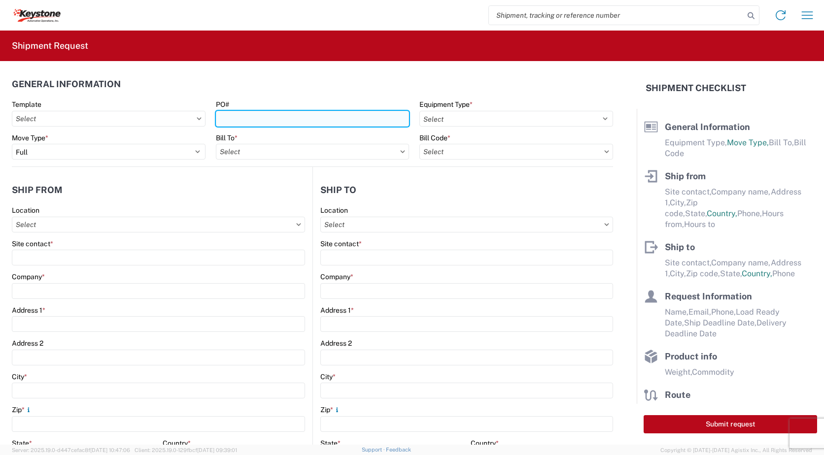
click at [278, 119] on input "PO#" at bounding box center [313, 119] width 194 height 16
type input "5181790"
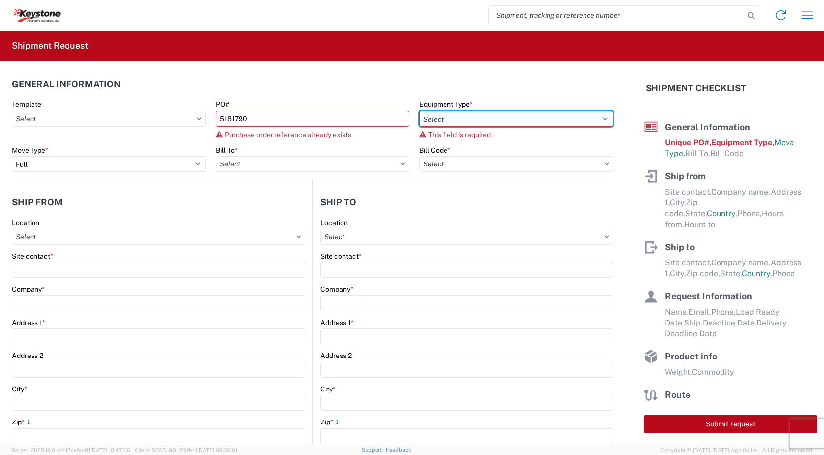
click at [596, 117] on select "Select 53’ Dry Van Flatbed Dropdeck (van) Lowboy (flatbed) Rail" at bounding box center [516, 119] width 194 height 16
select select "STDV"
click at [419, 111] on select "Select 53’ Dry Van Flatbed Dropdeck (van) Lowboy (flatbed) Rail" at bounding box center [516, 119] width 194 height 16
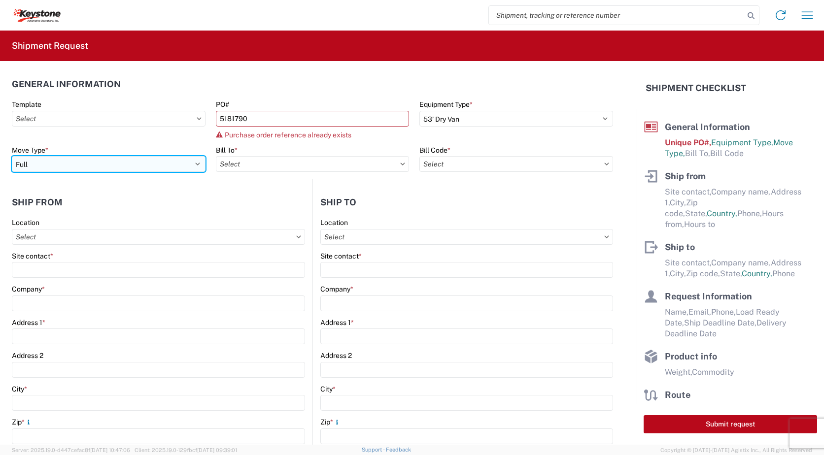
click at [169, 166] on select "Select Full Partial TL" at bounding box center [109, 164] width 194 height 16
select select "PARTIAL_TL"
click at [12, 156] on select "Select Full Partial TL" at bounding box center [109, 164] width 194 height 16
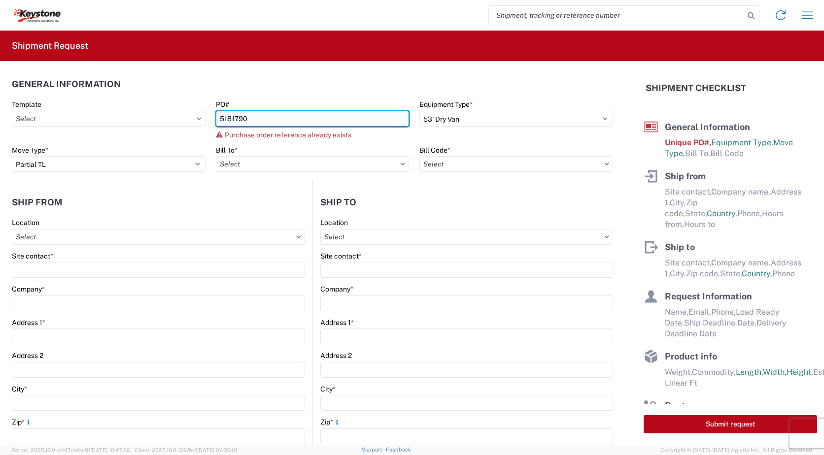
click at [217, 118] on input "5181790" at bounding box center [313, 119] width 194 height 16
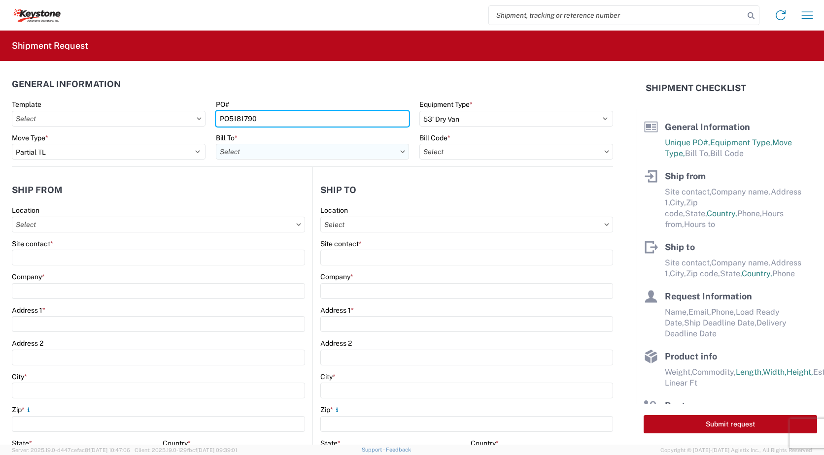
type input "PO5181790"
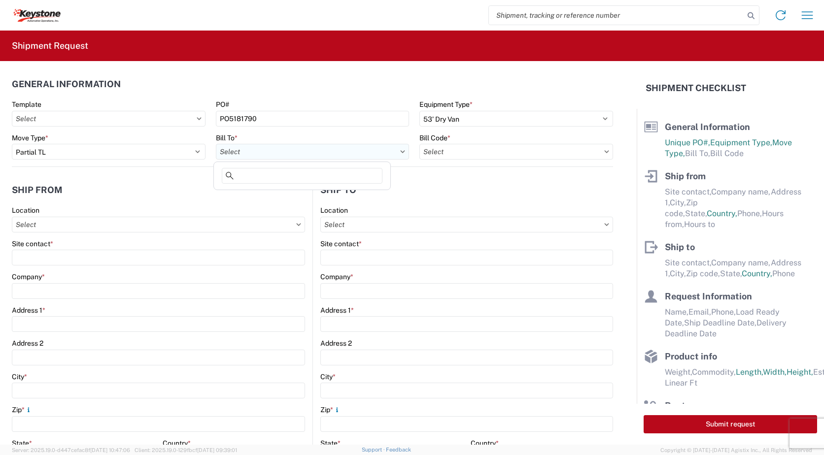
click at [270, 154] on input "text" at bounding box center [313, 152] width 194 height 16
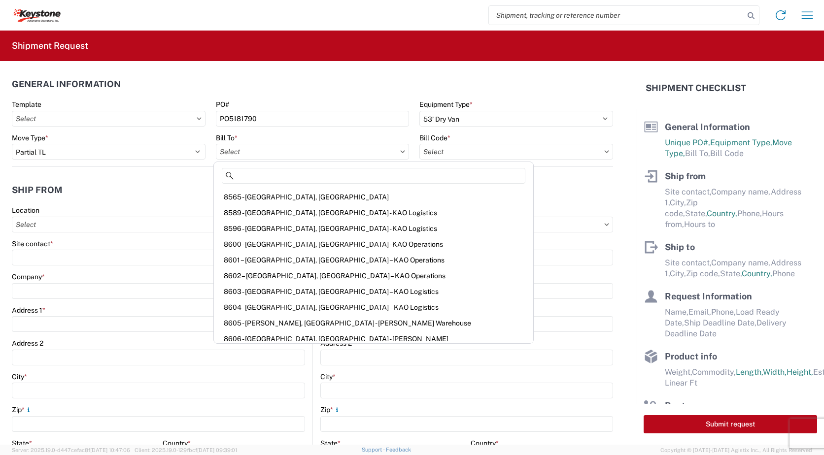
scroll to position [1182, 0]
click at [276, 304] on div "8605 - Cheney, WA - KAO Warehouse" at bounding box center [373, 306] width 315 height 16
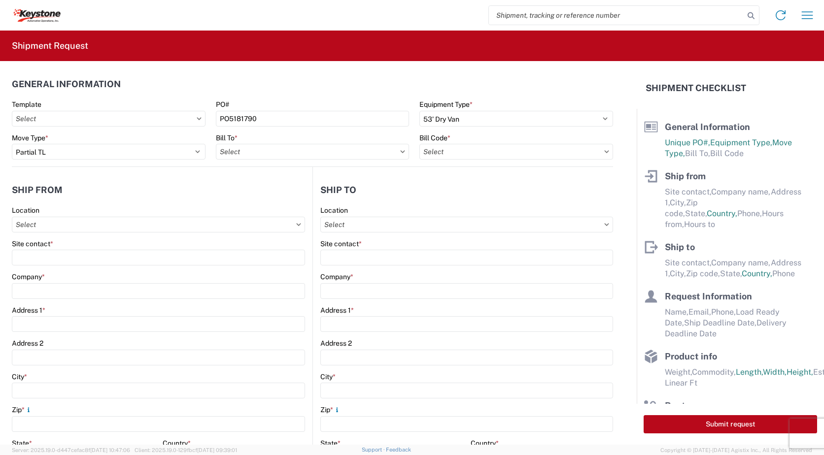
type input "8605 - Cheney, WA - KAO Warehouse"
click at [441, 151] on input "text" at bounding box center [516, 152] width 194 height 16
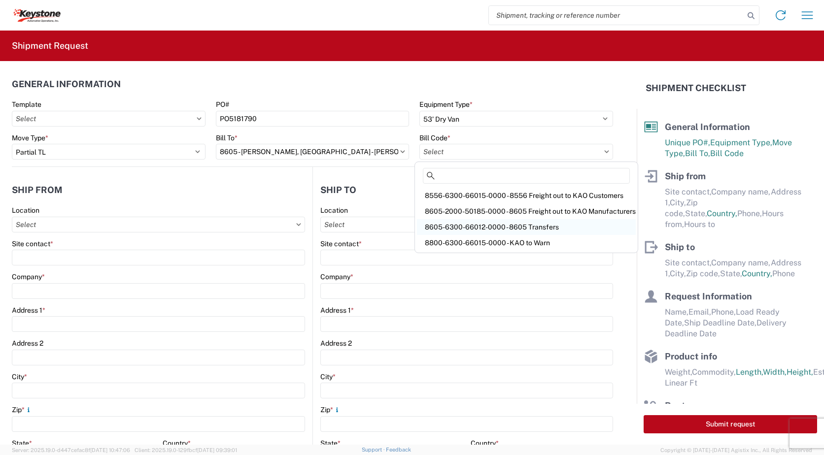
click at [439, 225] on div "8605-6300-66012-0000 - 8605 Transfers" at bounding box center [526, 227] width 219 height 16
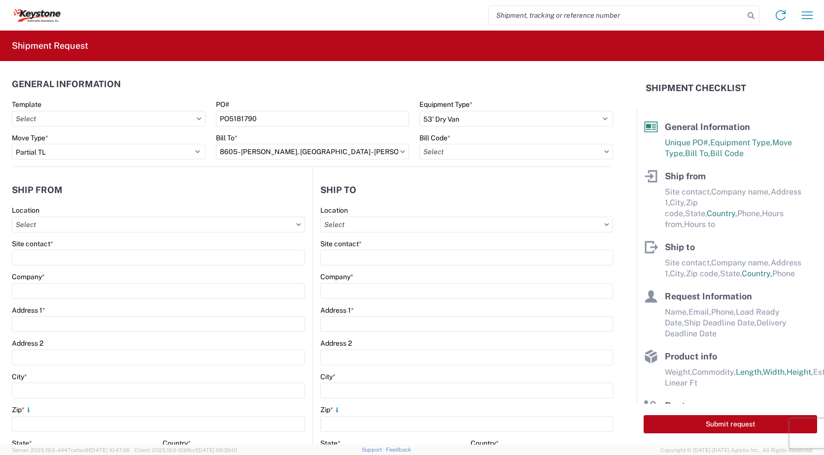
type input "8605-6300-66012-0000 - 8605 Transfers, 8605-6300-66012-0000 - 8605 Transfers"
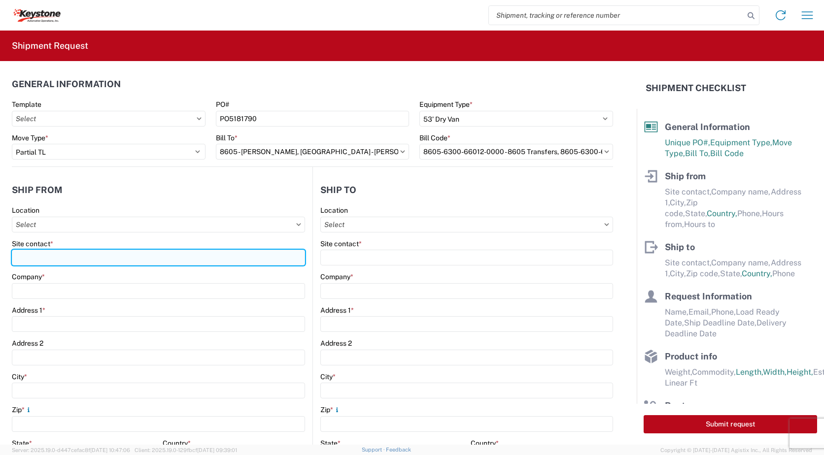
click at [50, 260] on input "Site contact *" at bounding box center [158, 258] width 293 height 16
type input "LEIGH NOBLE"
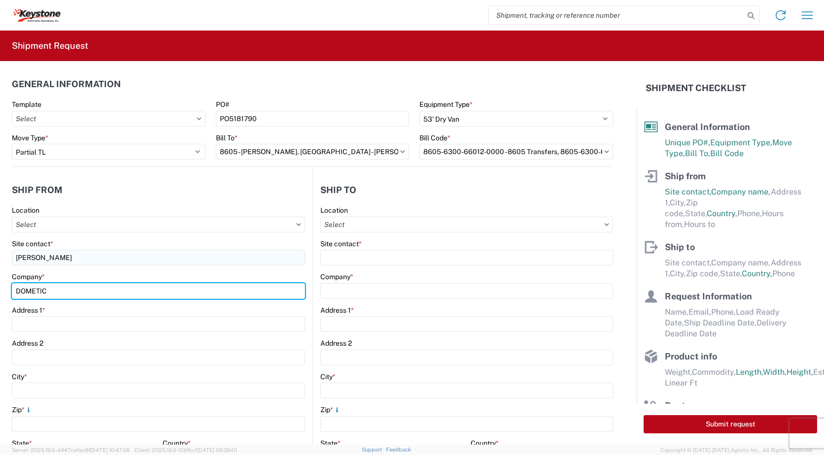
type input "DOMETIC"
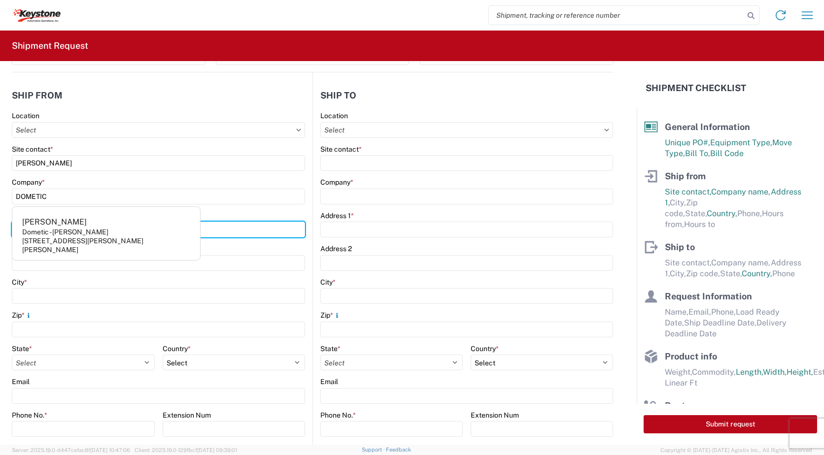
scroll to position [99, 0]
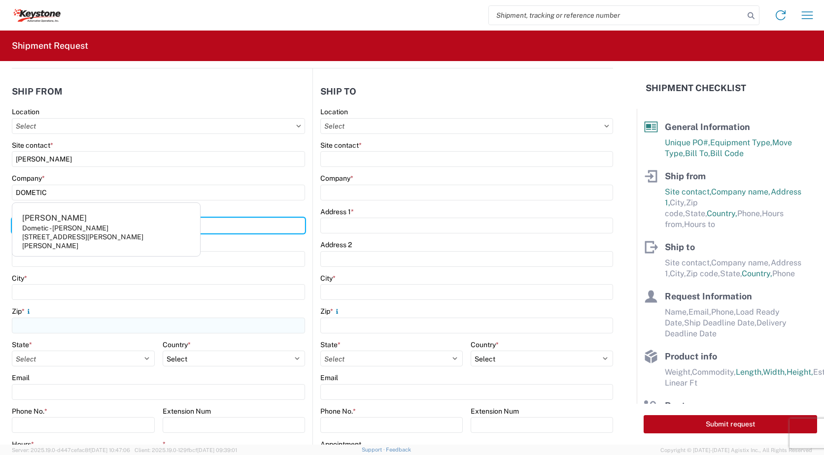
type input "2320 INDUSTRIAL PARKWAY"
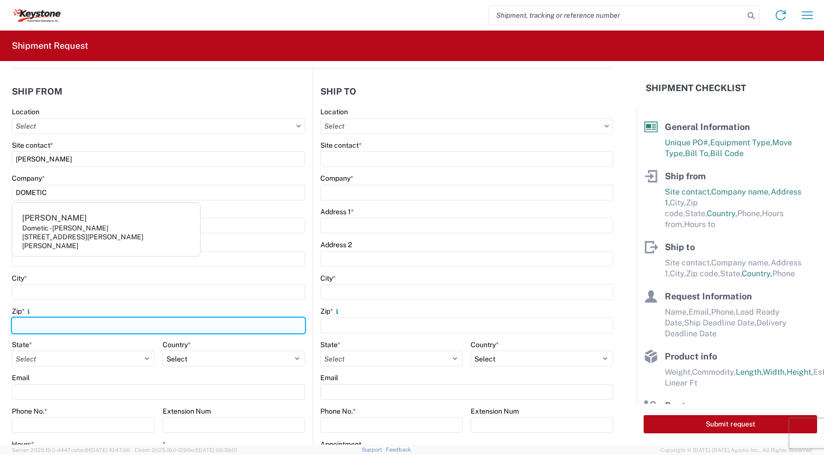
click at [234, 321] on input "Zip *" at bounding box center [158, 326] width 293 height 16
click at [199, 324] on input "46516" at bounding box center [158, 326] width 293 height 16
click at [222, 328] on input "46516" at bounding box center [158, 326] width 293 height 16
type input "46516"
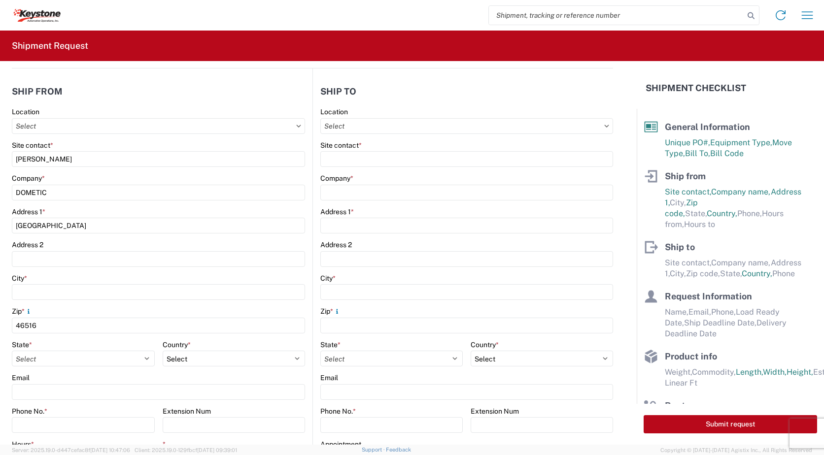
click at [224, 310] on div "Zip *" at bounding box center [158, 311] width 293 height 9
click at [126, 356] on select "Select Alabama Alaska Arizona Arkansas Armed Forces Americas Armed Forces Europ…" at bounding box center [83, 359] width 143 height 16
select select "IN"
click at [12, 351] on select "Select Alabama Alaska Arizona Arkansas Armed Forces Americas Armed Forces Europ…" at bounding box center [83, 359] width 143 height 16
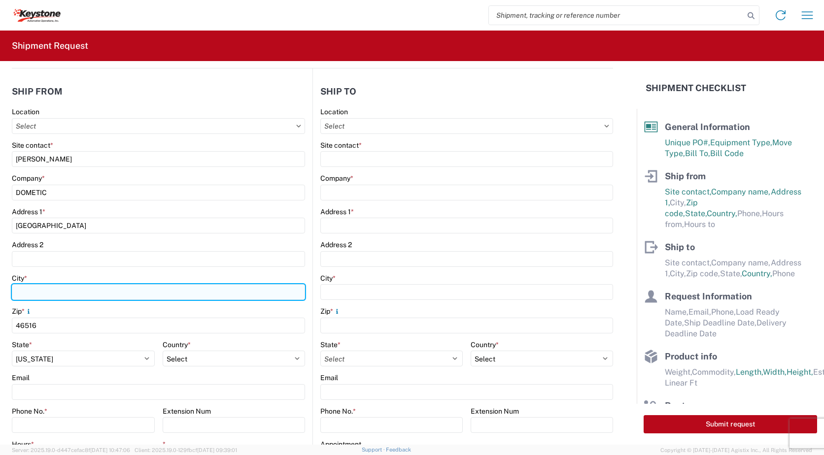
click at [81, 289] on input "City *" at bounding box center [158, 292] width 293 height 16
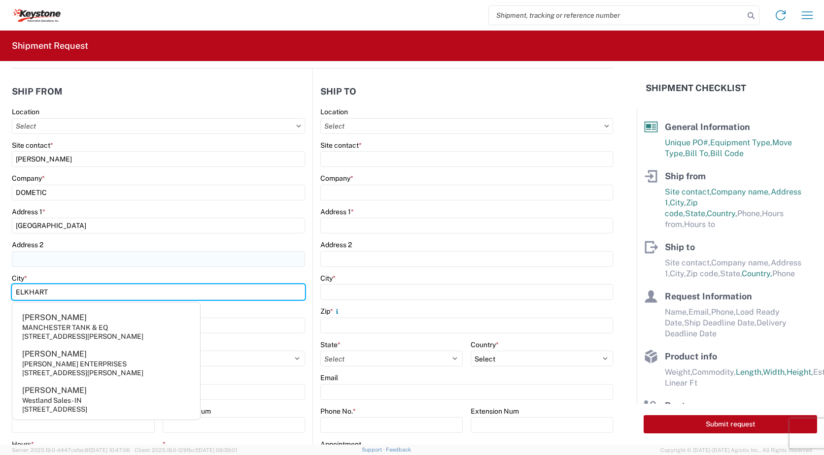
type input "ELKHART"
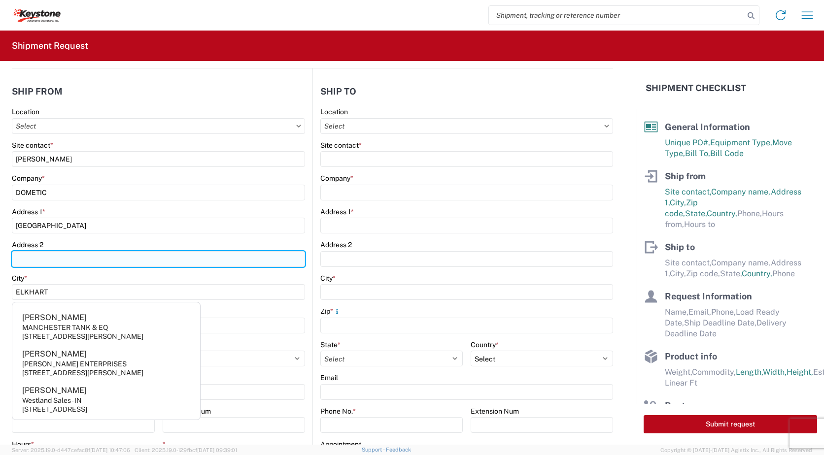
click at [211, 252] on input "Address 2" at bounding box center [158, 259] width 293 height 16
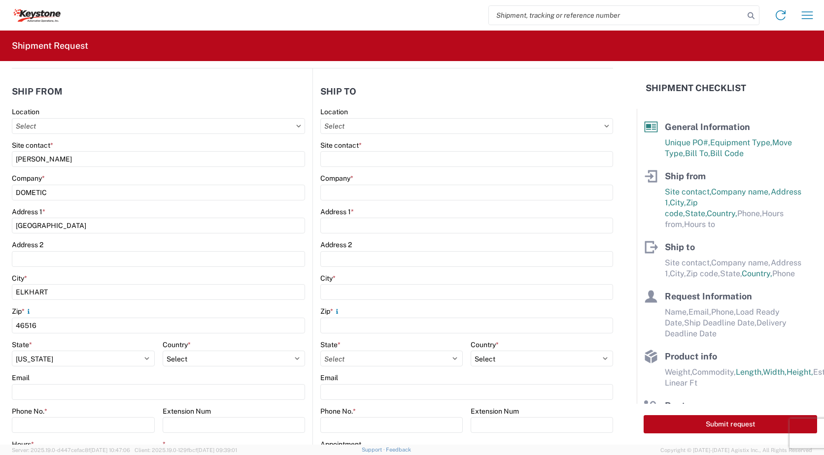
click at [171, 275] on div "City *" at bounding box center [158, 278] width 293 height 9
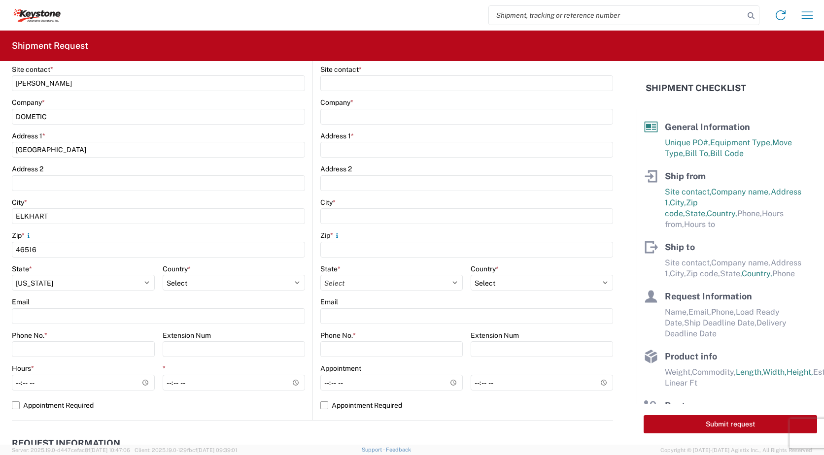
scroll to position [197, 0]
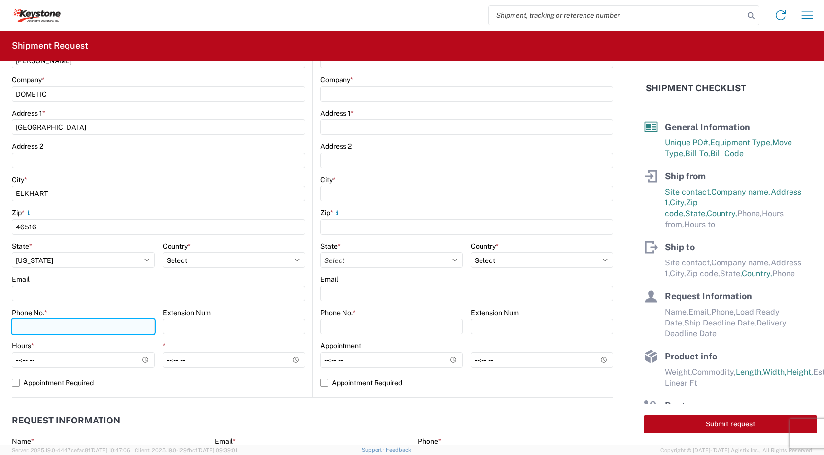
click at [90, 328] on input "Phone No. *" at bounding box center [83, 327] width 143 height 16
type input "5742664848"
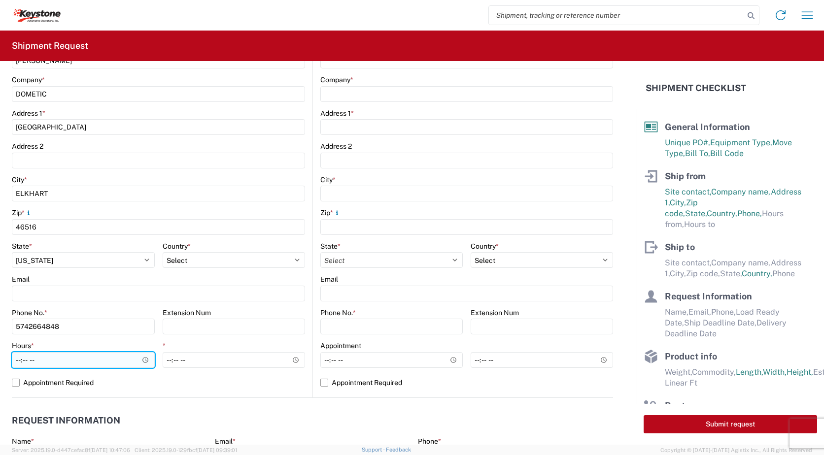
click at [146, 360] on input "Hours *" at bounding box center [83, 360] width 143 height 16
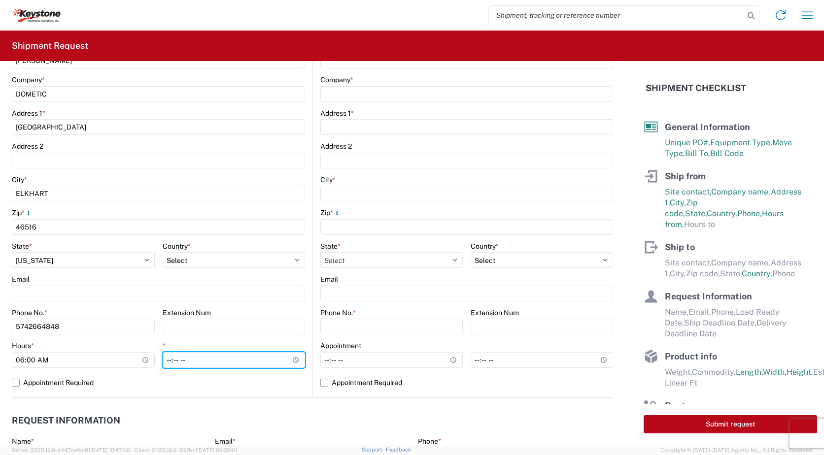
type input "06:00"
click at [295, 356] on input "*" at bounding box center [234, 360] width 143 height 16
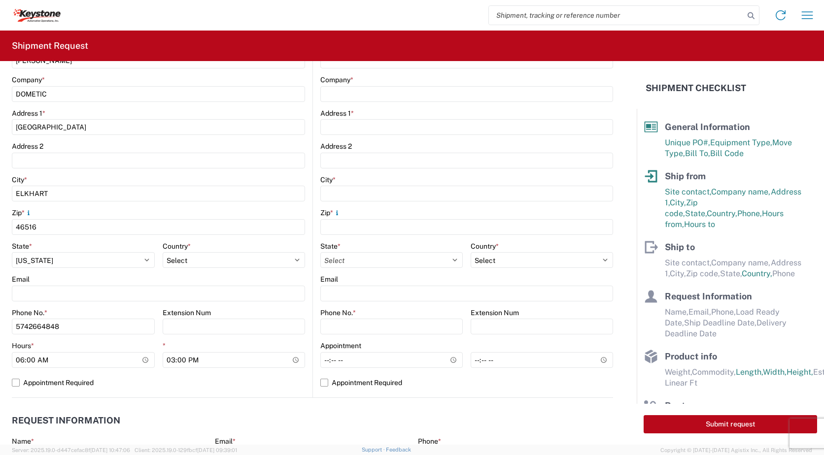
type input "15:00"
click at [252, 410] on header "Request Information" at bounding box center [312, 421] width 601 height 22
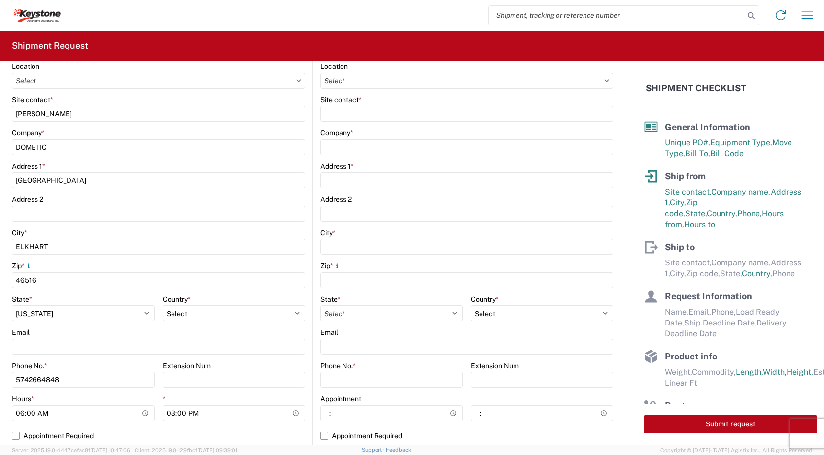
scroll to position [0, 0]
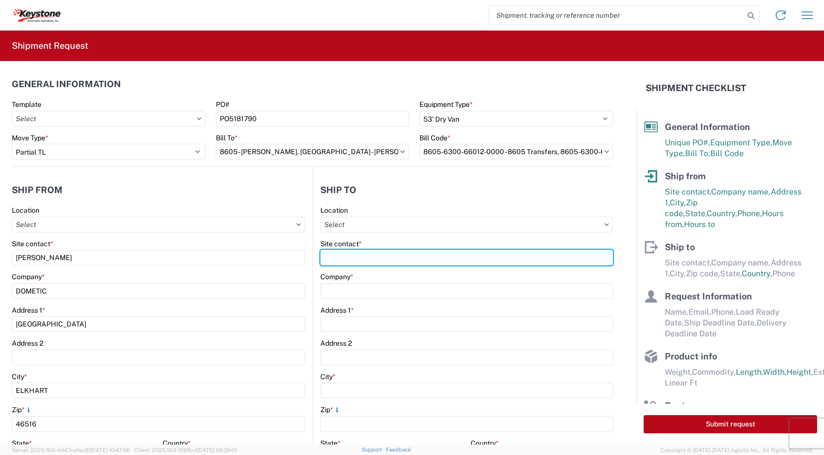
click at [371, 256] on input "Site contact *" at bounding box center [466, 258] width 293 height 16
type input "KEYSTONE AUTOMOTIVE OPERATIONS"
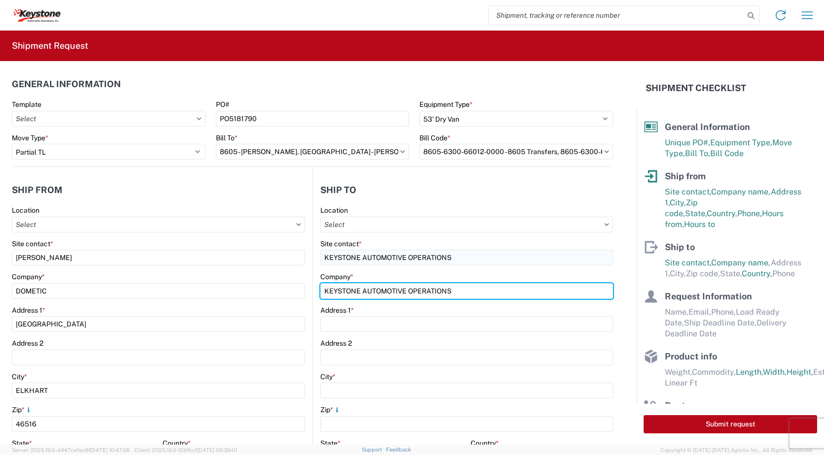
type input "KEYSTONE AUTOMOTIVE OPERATIONS"
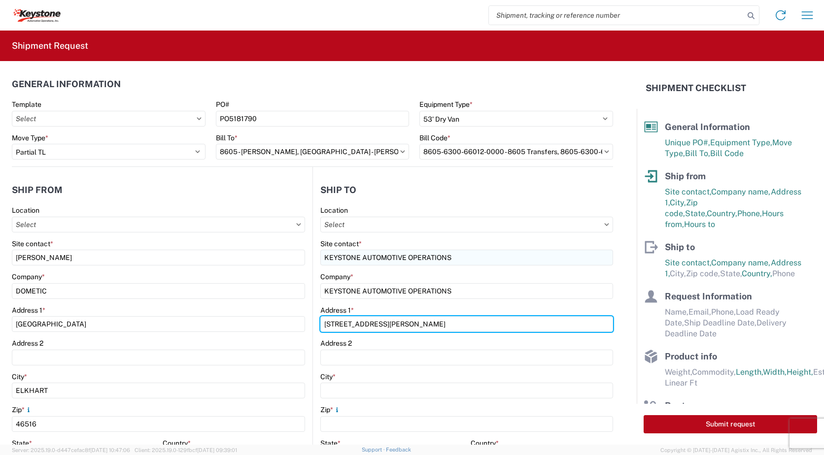
type input "9212 W HALLETT ROAD"
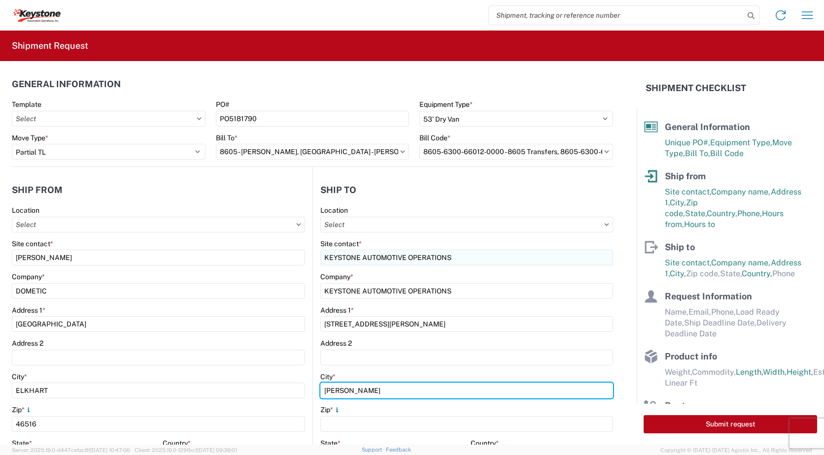
type input "CHENEY"
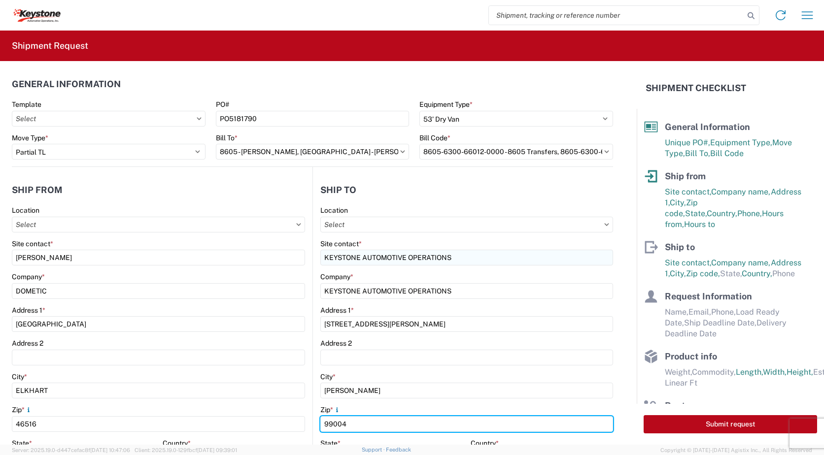
scroll to position [49, 0]
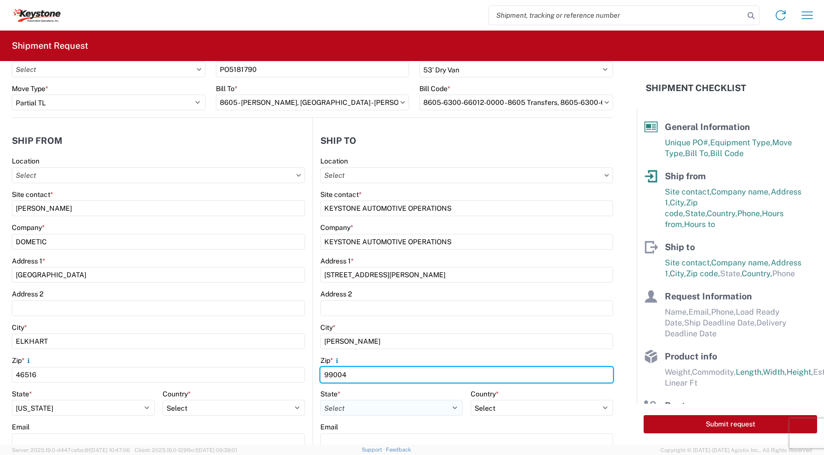
type input "99004"
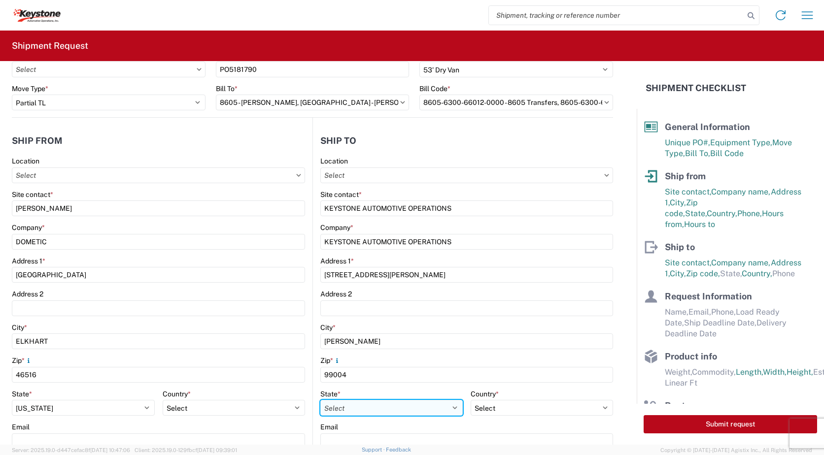
click at [369, 407] on select "Select Alabama Alaska Arizona Arkansas Armed Forces Americas Armed Forces Europ…" at bounding box center [391, 408] width 142 height 16
select select "WA"
click at [320, 400] on select "Select Alabama Alaska Arizona Arkansas Armed Forces Americas Armed Forces Europ…" at bounding box center [391, 408] width 142 height 16
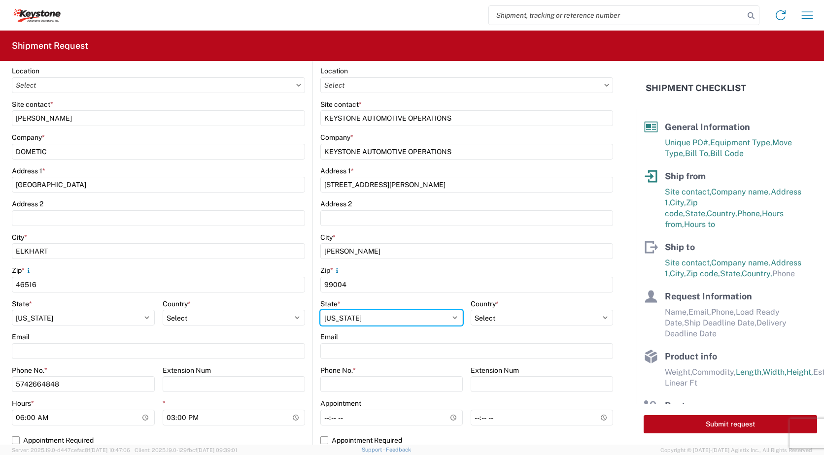
scroll to position [148, 0]
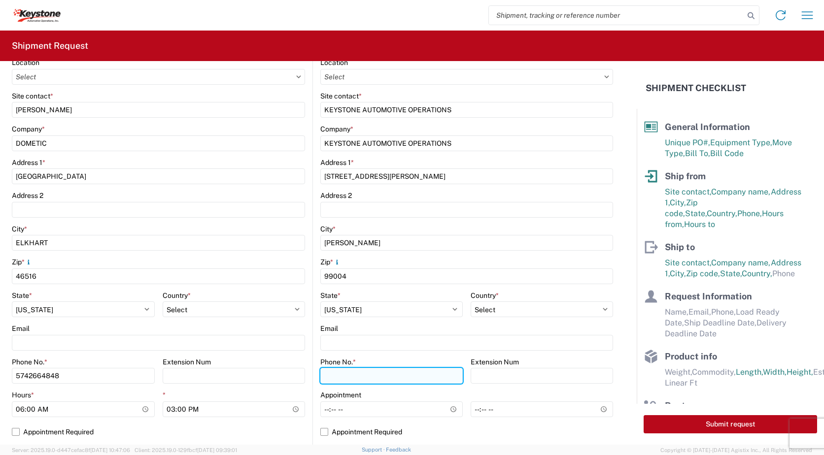
click at [359, 372] on input "Phone No. *" at bounding box center [391, 376] width 142 height 16
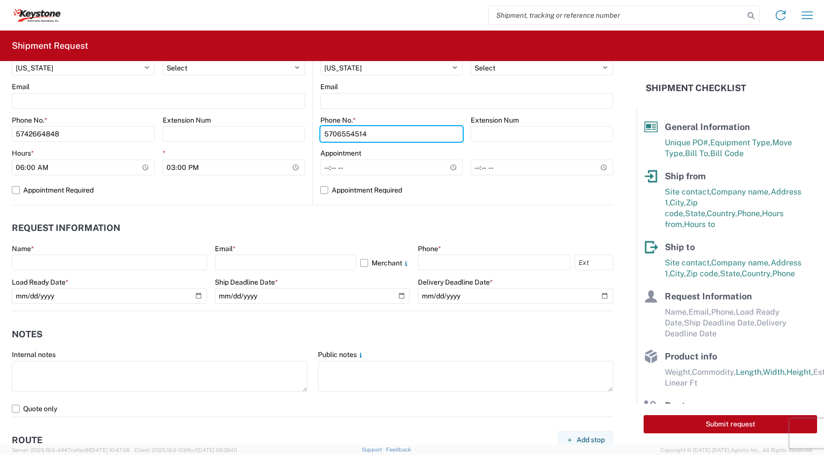
scroll to position [394, 0]
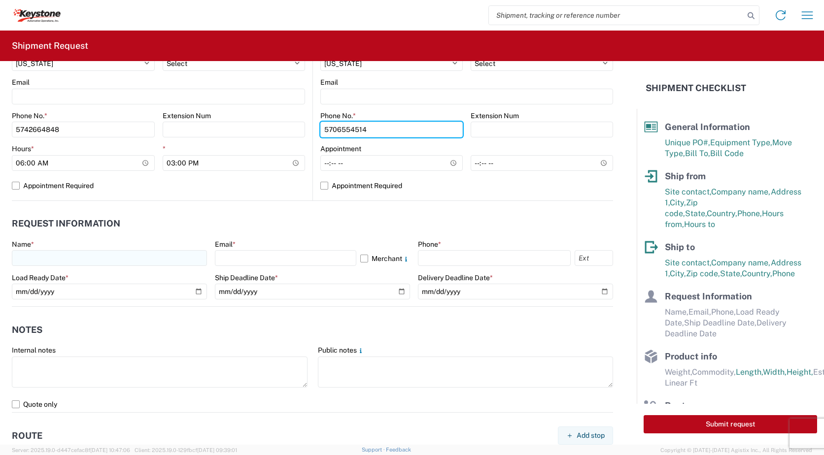
type input "5706554514"
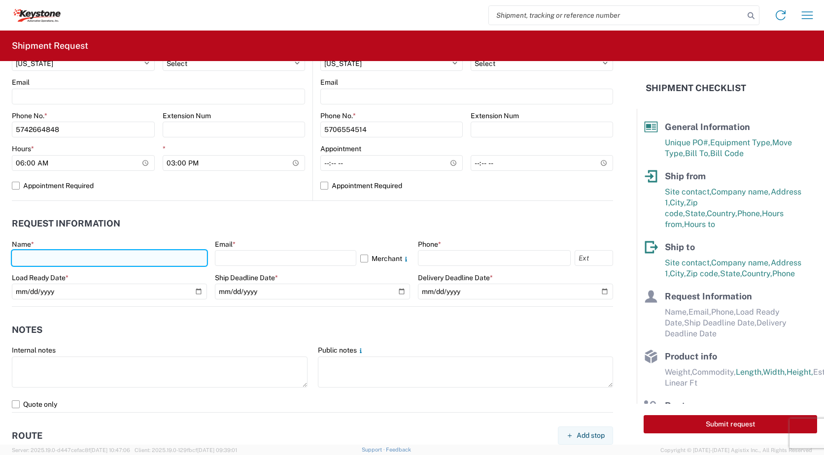
click at [118, 257] on input "text" at bounding box center [109, 258] width 195 height 16
type input "LEIGH NOBLE"
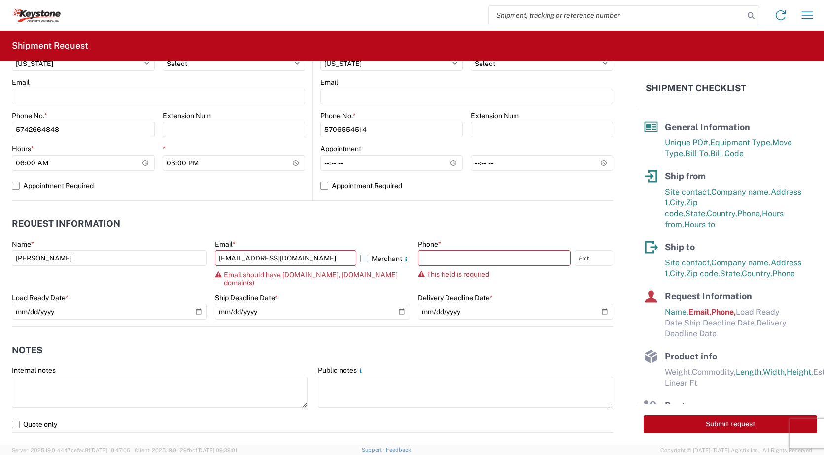
click at [363, 261] on label "Merchant" at bounding box center [385, 258] width 50 height 16
click at [0, 0] on input "Merchant" at bounding box center [0, 0] width 0 height 0
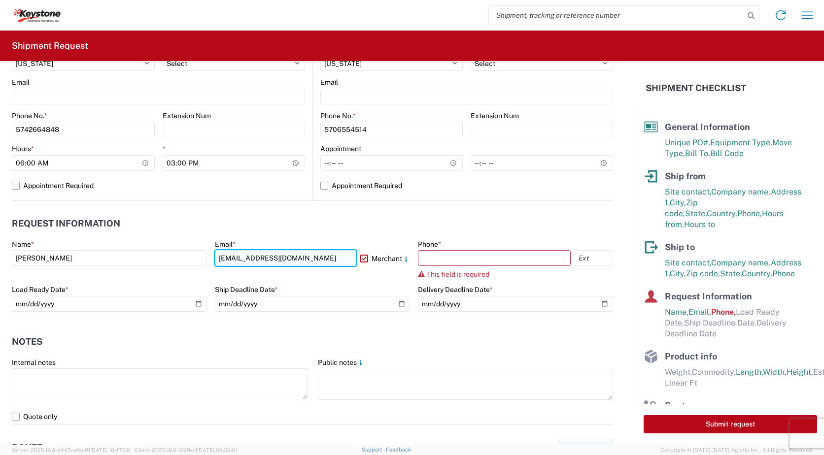
click at [312, 258] on input "leigh.noble@dometic.com" at bounding box center [285, 258] width 141 height 16
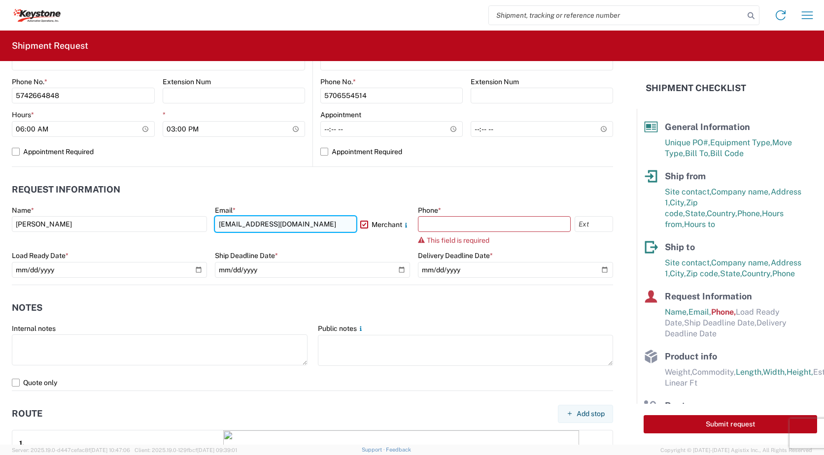
scroll to position [443, 0]
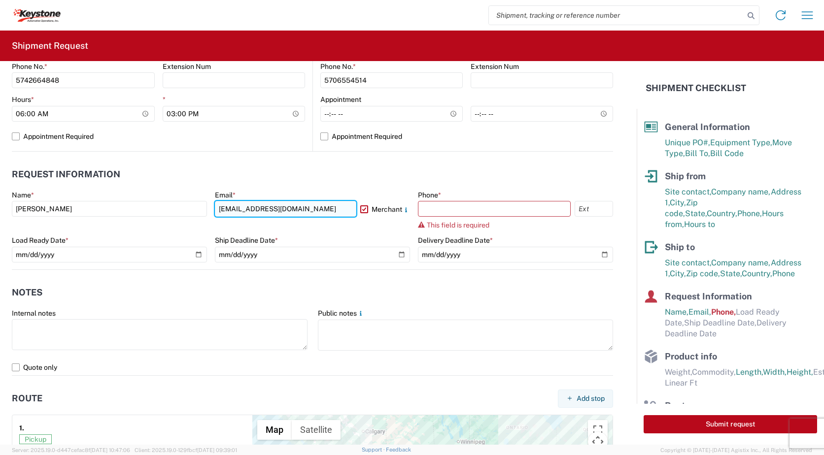
click at [310, 206] on input "leigh.noble@dometic.com" at bounding box center [285, 209] width 141 height 16
type input "leigh.noble@dometic.com, matt.wieczorkowski@dometic.com"
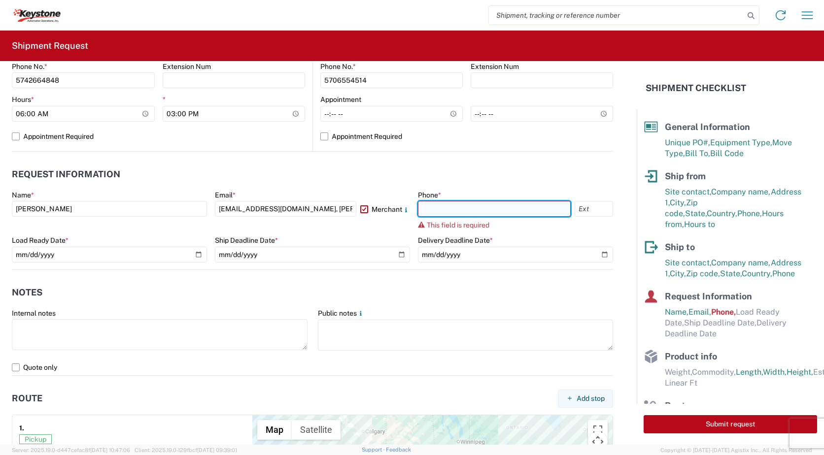
click at [475, 210] on input "text" at bounding box center [494, 209] width 153 height 16
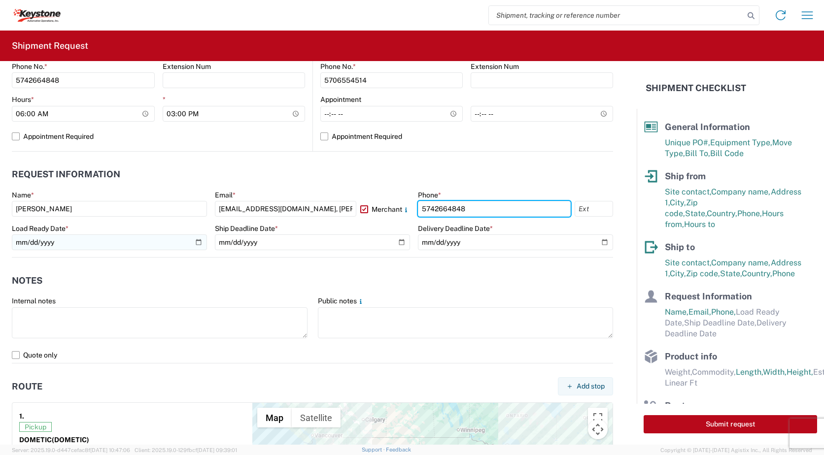
type input "5742664848"
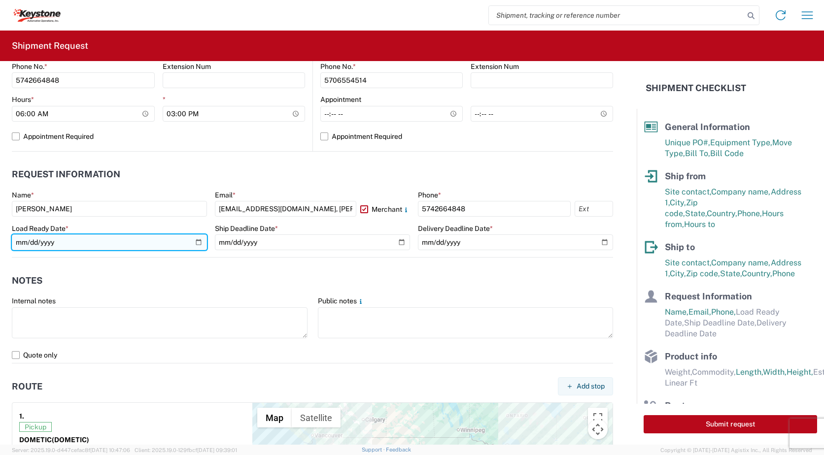
click at [193, 242] on input "date" at bounding box center [109, 243] width 195 height 16
type input "2025-09-23"
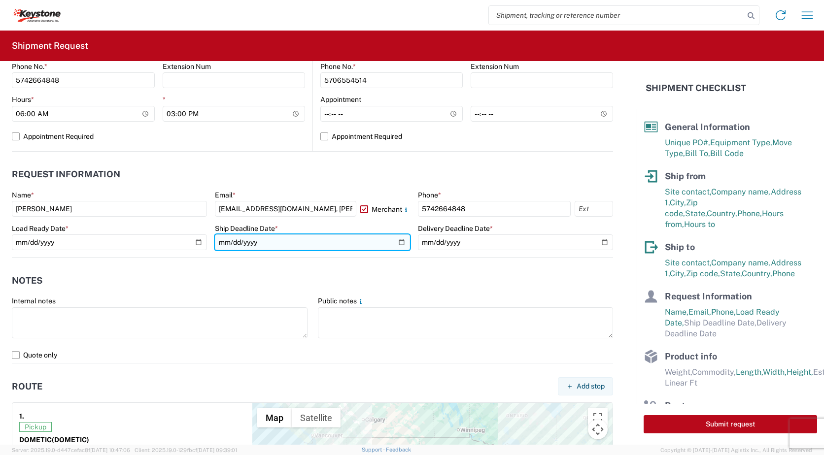
click at [396, 240] on input "date" at bounding box center [312, 243] width 195 height 16
type input "2025-09-23"
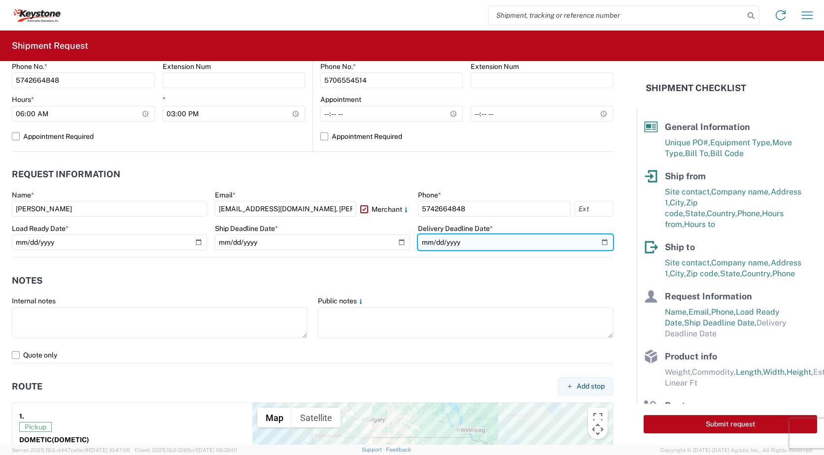
click at [597, 240] on input "date" at bounding box center [515, 243] width 195 height 16
click at [599, 244] on input "2025-09-29" at bounding box center [515, 243] width 195 height 16
type input "2025-09-30"
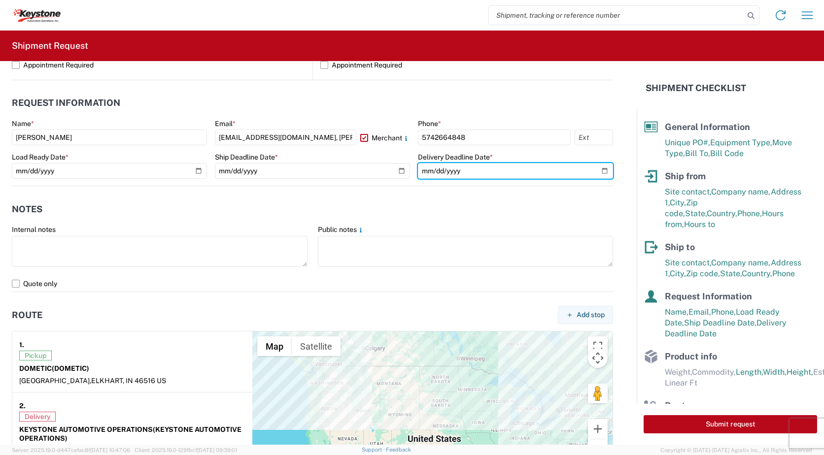
scroll to position [493, 0]
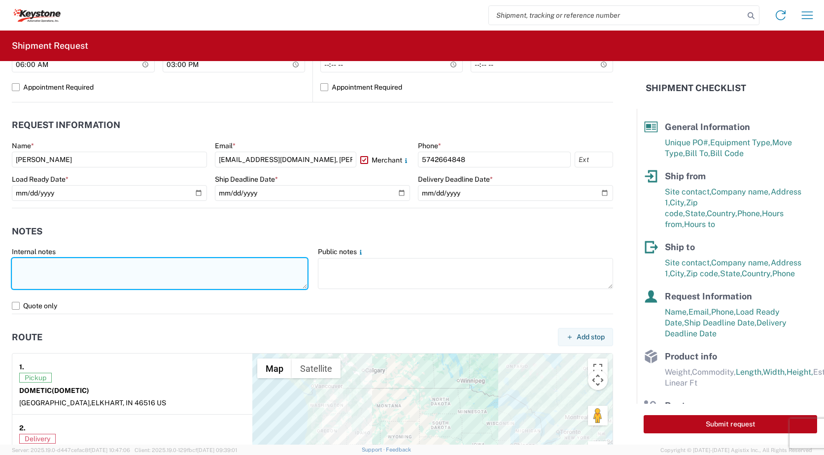
click at [55, 272] on textarea at bounding box center [160, 273] width 296 height 31
type textarea "t"
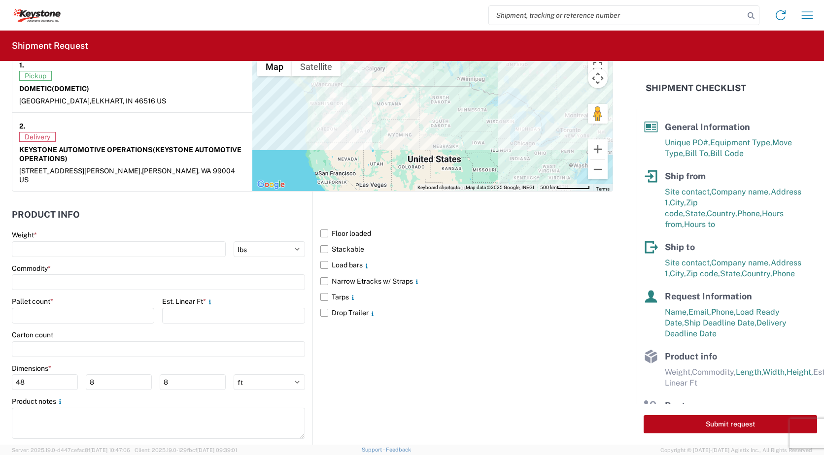
scroll to position [807, 0]
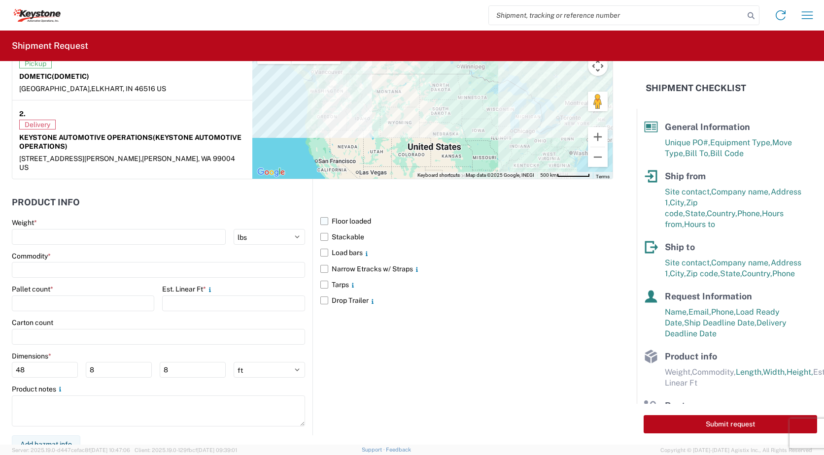
click at [322, 213] on label "Floor loaded" at bounding box center [466, 221] width 293 height 16
click at [0, 0] on input "Floor loaded" at bounding box center [0, 0] width 0 height 0
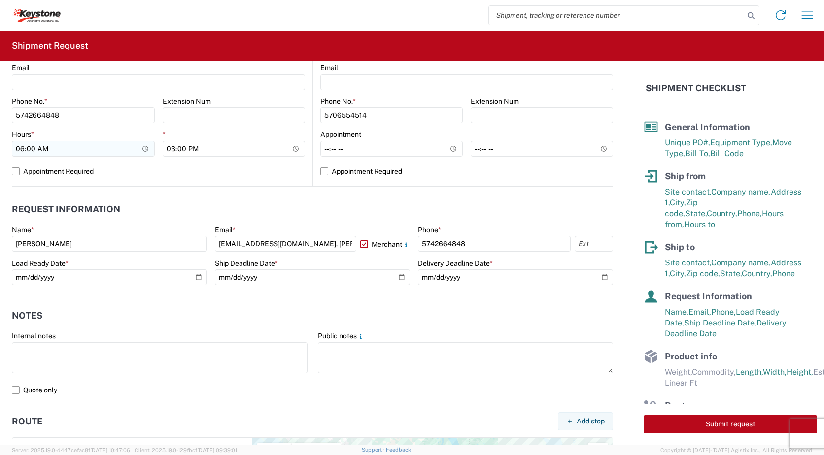
scroll to position [413, 0]
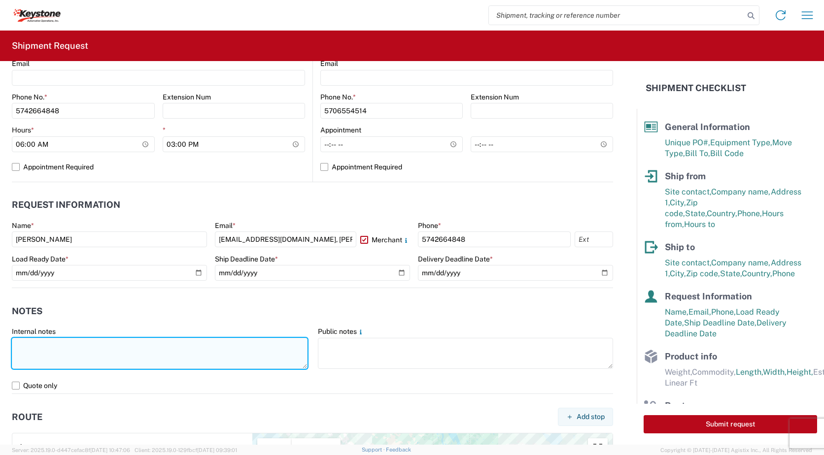
click at [39, 343] on textarea at bounding box center [160, 353] width 296 height 31
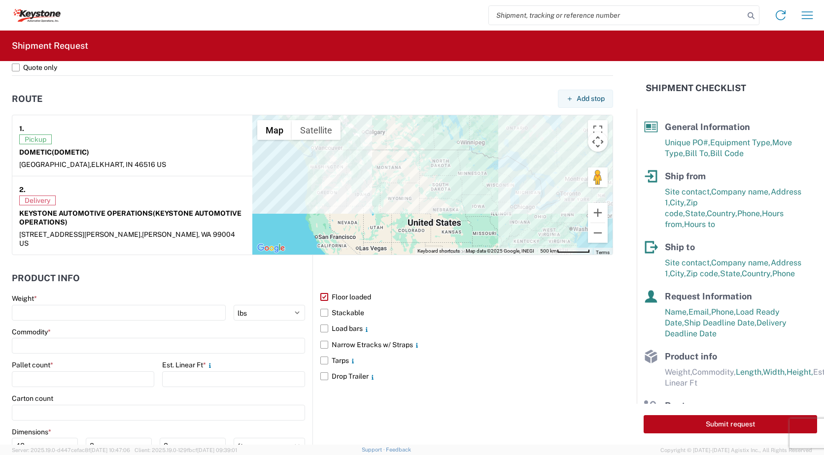
scroll to position [758, 0]
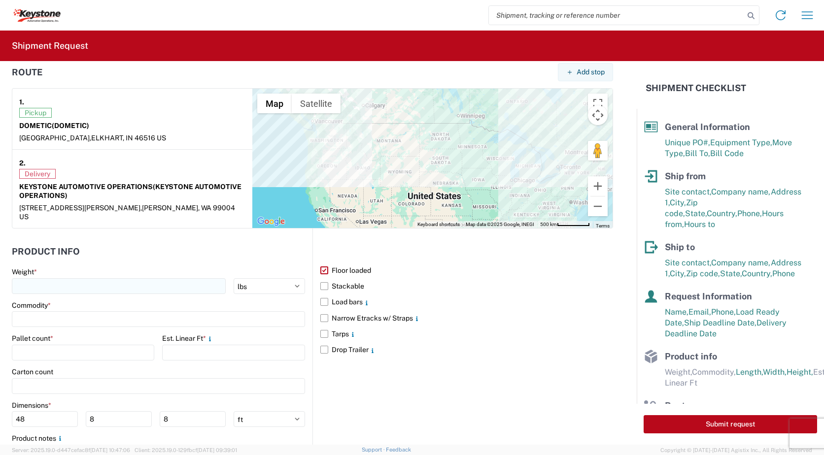
type textarea "FLOOR LOAD. THIS WILL TAKE 30 MINUTES+"
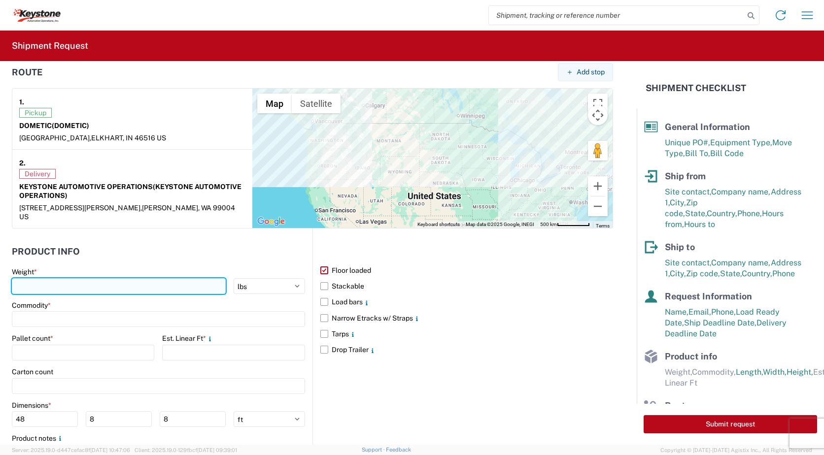
click at [89, 278] on input "number" at bounding box center [119, 286] width 214 height 16
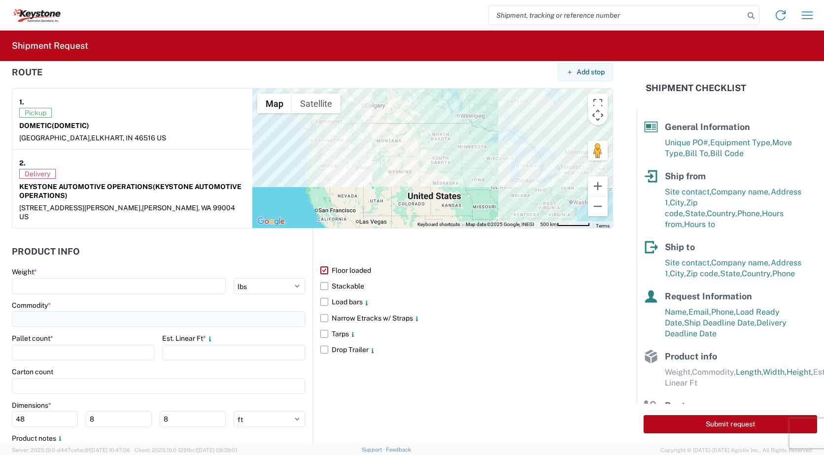
click at [75, 310] on div "Commodity *" at bounding box center [158, 314] width 293 height 27
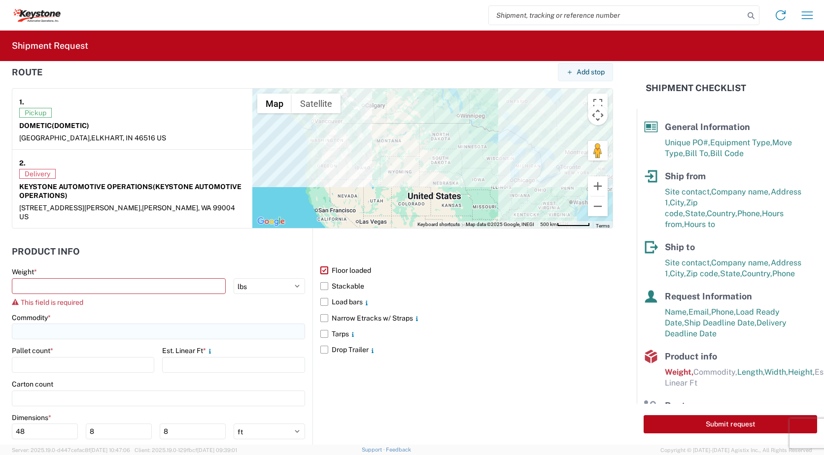
click at [112, 324] on input at bounding box center [158, 332] width 293 height 16
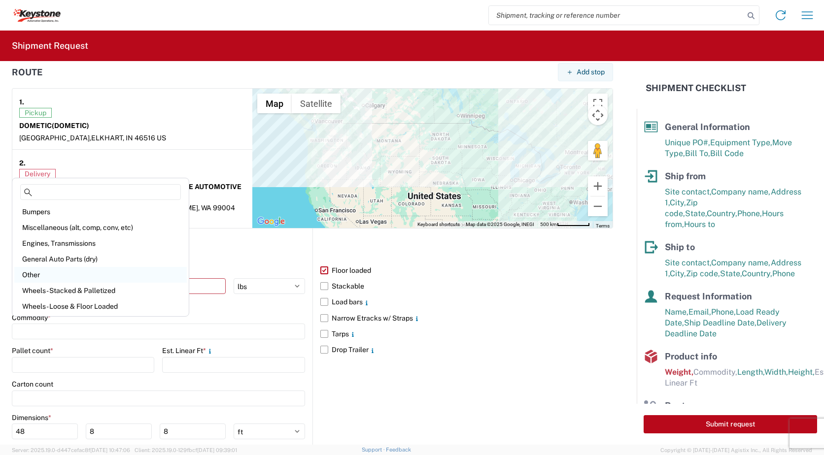
click at [54, 276] on div "Other" at bounding box center [100, 275] width 172 height 16
type input "Other"
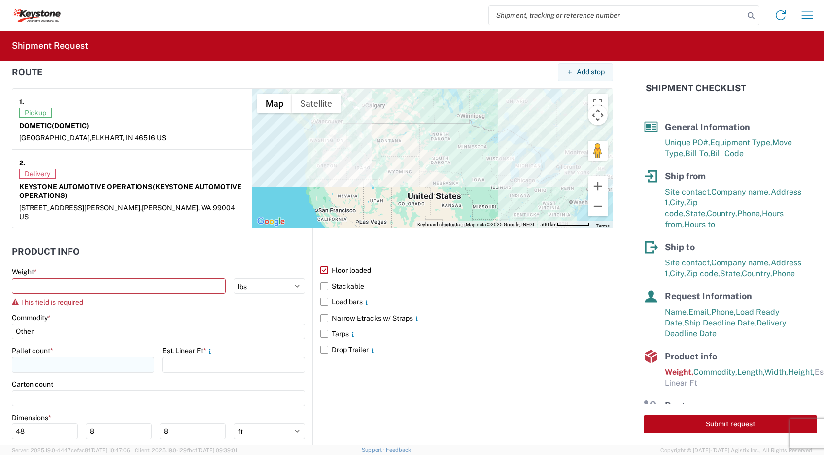
scroll to position [807, 0]
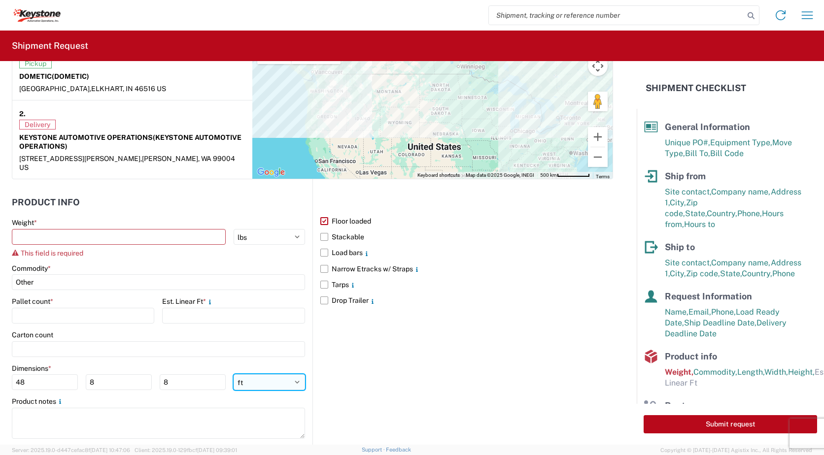
click at [297, 375] on select "ft in cm" at bounding box center [269, 382] width 71 height 16
select select "IN"
click at [234, 374] on select "ft in cm" at bounding box center [269, 382] width 71 height 16
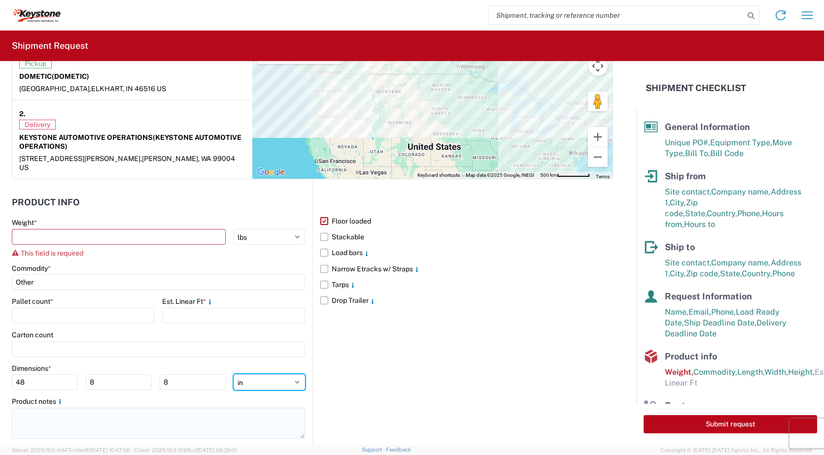
type input "576"
type input "96"
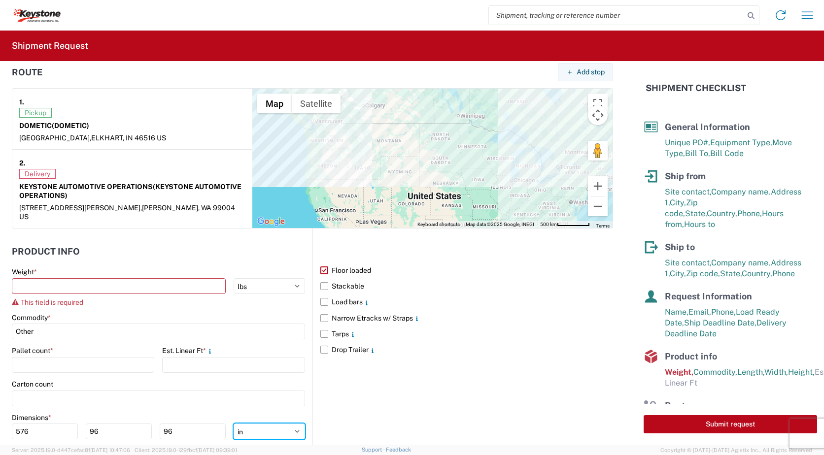
scroll to position [819, 0]
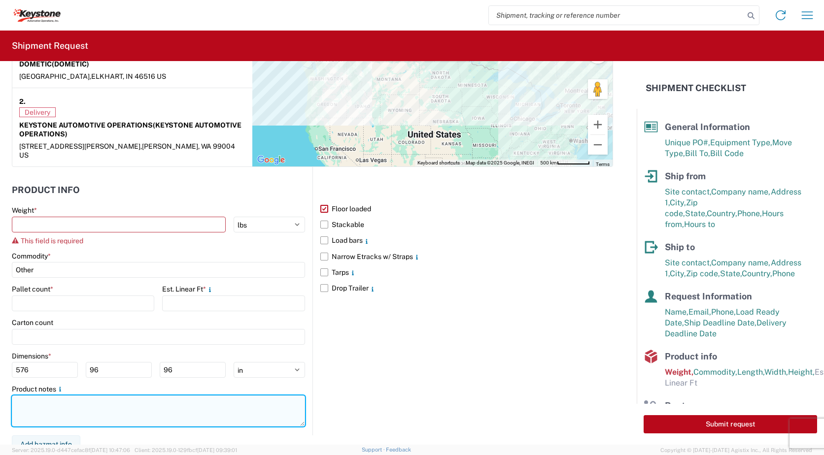
click at [28, 396] on textarea at bounding box center [158, 411] width 293 height 31
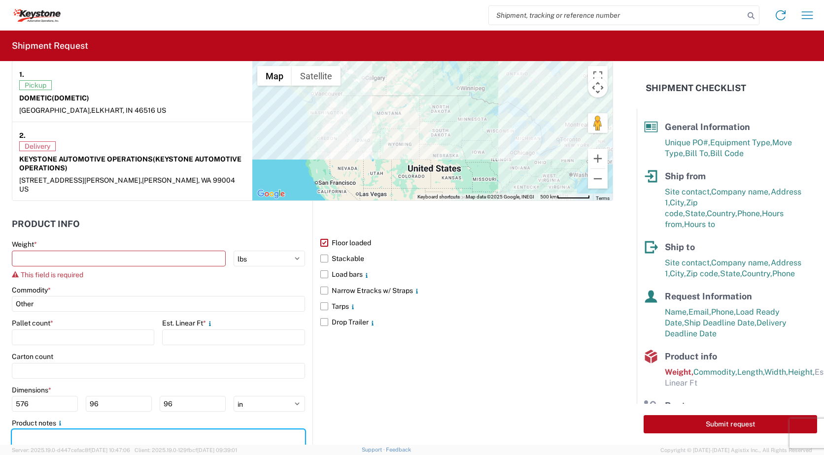
scroll to position [770, 0]
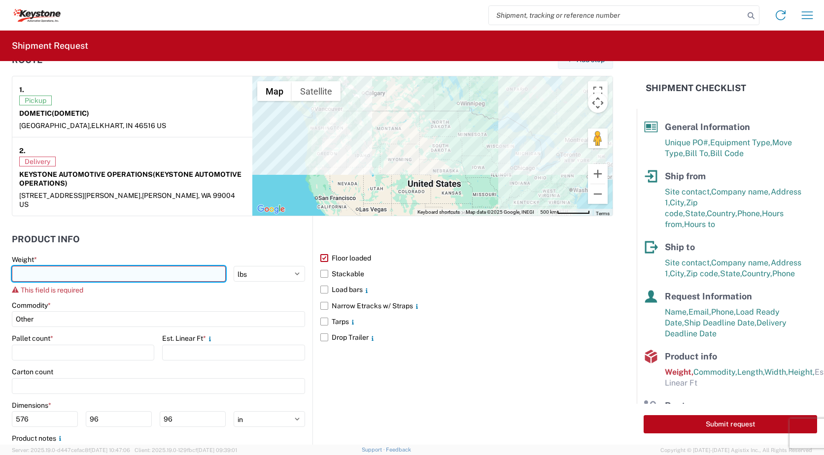
click at [105, 269] on input "number" at bounding box center [119, 274] width 214 height 16
click at [79, 267] on input "number" at bounding box center [119, 274] width 214 height 16
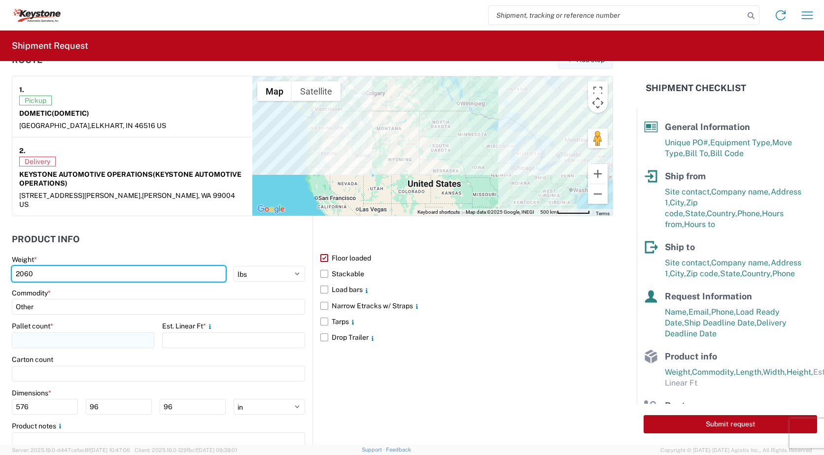
type input "2060"
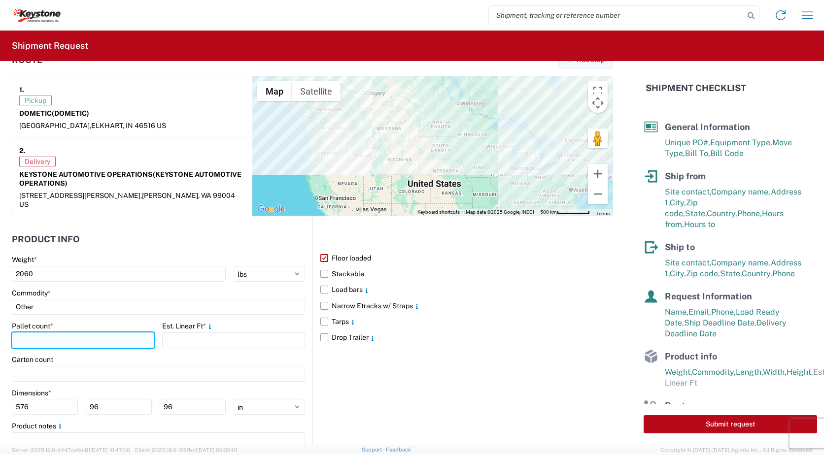
click at [71, 334] on input "number" at bounding box center [83, 341] width 142 height 16
type input "3"
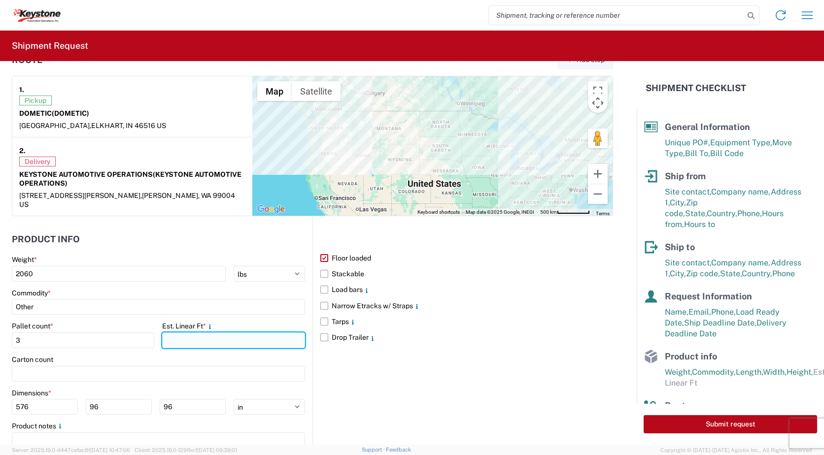
click at [196, 335] on input "number" at bounding box center [233, 341] width 142 height 16
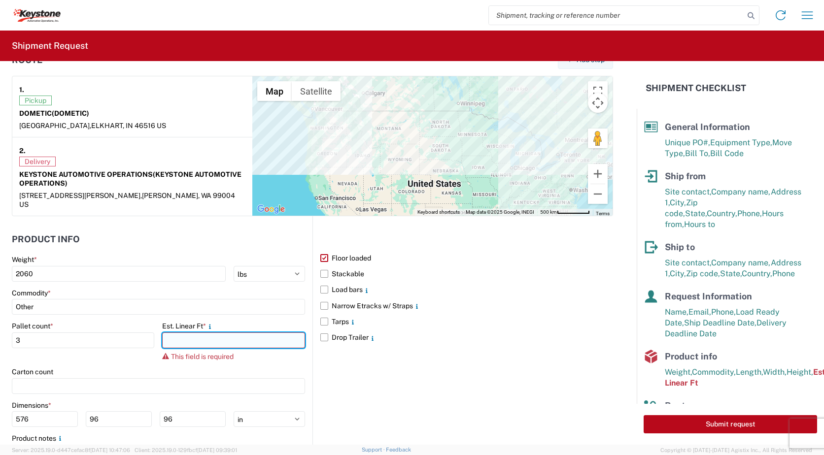
click at [224, 333] on input "number" at bounding box center [233, 341] width 142 height 16
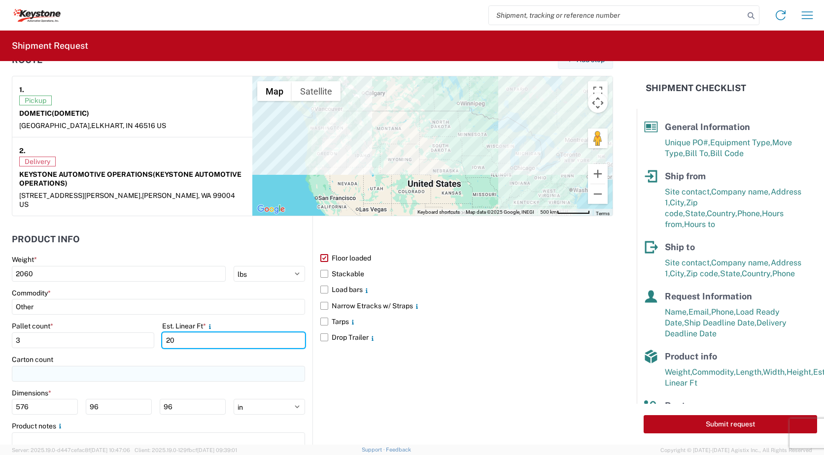
type input "20"
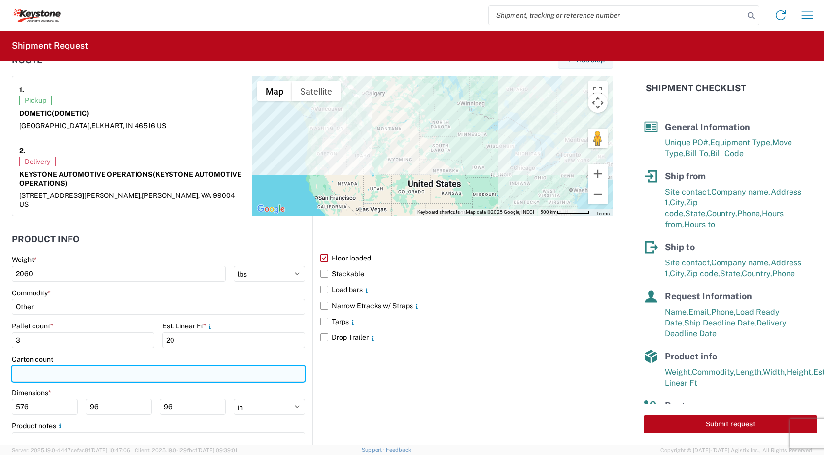
click at [34, 366] on input "number" at bounding box center [158, 374] width 293 height 16
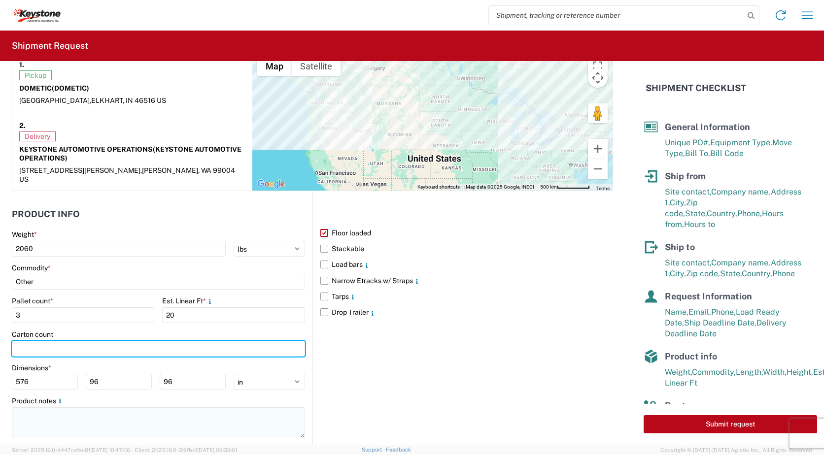
scroll to position [807, 0]
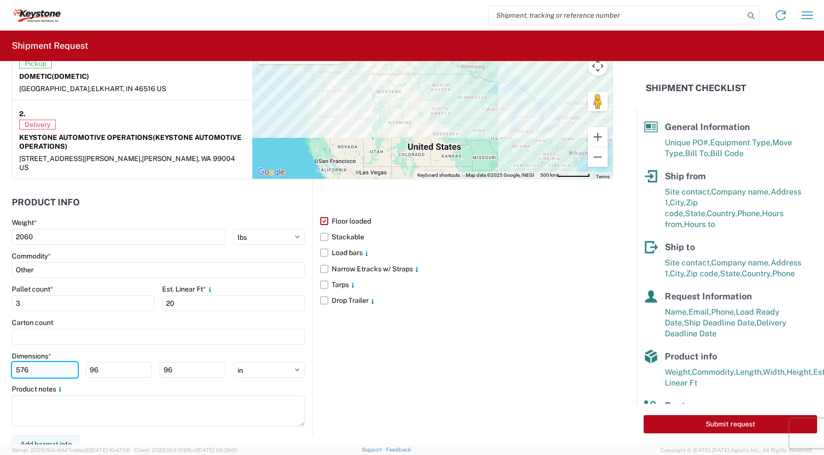
click at [32, 362] on input "576" at bounding box center [45, 370] width 66 height 16
drag, startPoint x: 45, startPoint y: 358, endPoint x: 6, endPoint y: 362, distance: 39.1
click at [6, 362] on form "General Information Template PO# PO5181790 Equipment Type * Select 53’ Dry Van …" at bounding box center [318, 253] width 637 height 384
type input "48"
click at [23, 363] on input "48" at bounding box center [45, 370] width 66 height 16
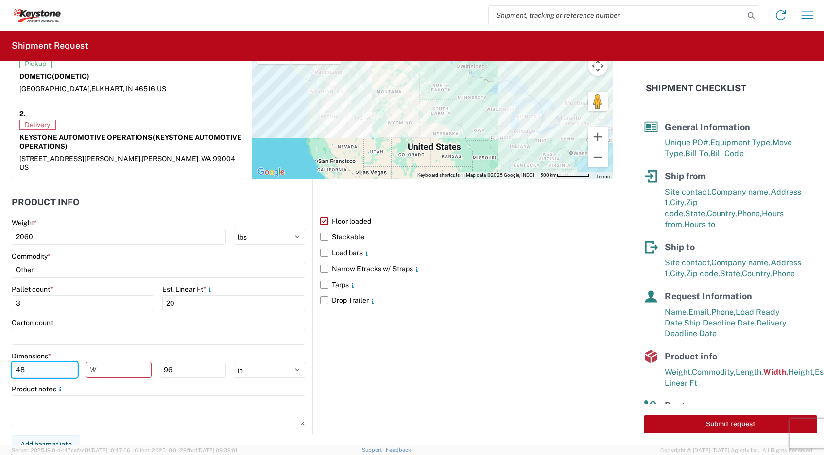
click at [21, 363] on input "48" at bounding box center [45, 370] width 66 height 16
click at [28, 362] on input "48" at bounding box center [45, 370] width 66 height 16
drag, startPoint x: 27, startPoint y: 359, endPoint x: 12, endPoint y: 362, distance: 15.0
click at [13, 362] on input "48" at bounding box center [45, 370] width 66 height 16
type input "84"
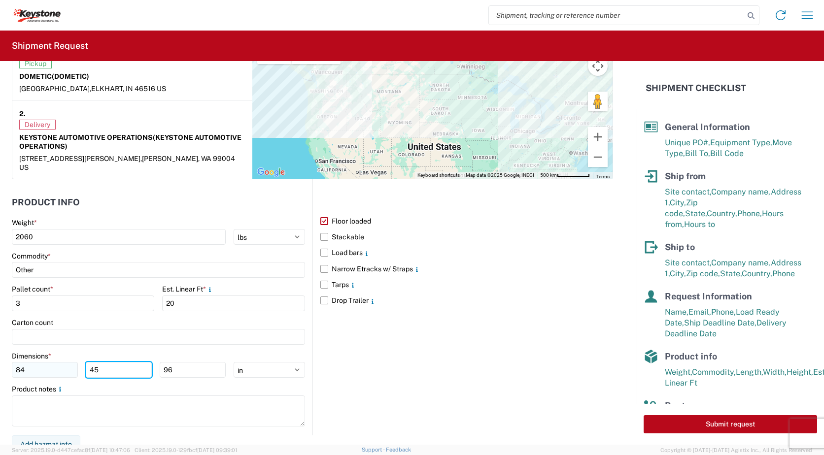
type input "45"
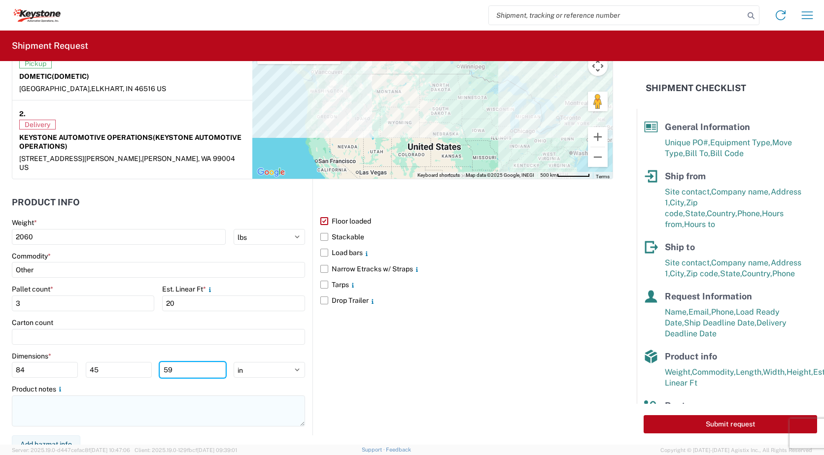
type input "59"
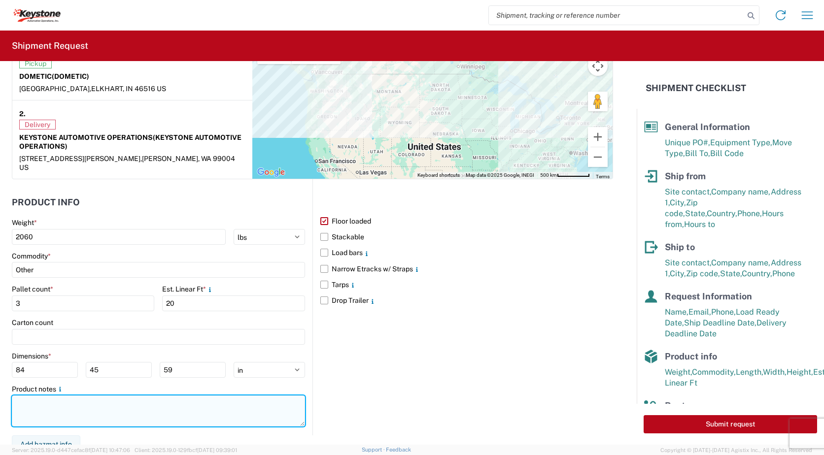
click at [27, 396] on textarea at bounding box center [158, 411] width 293 height 31
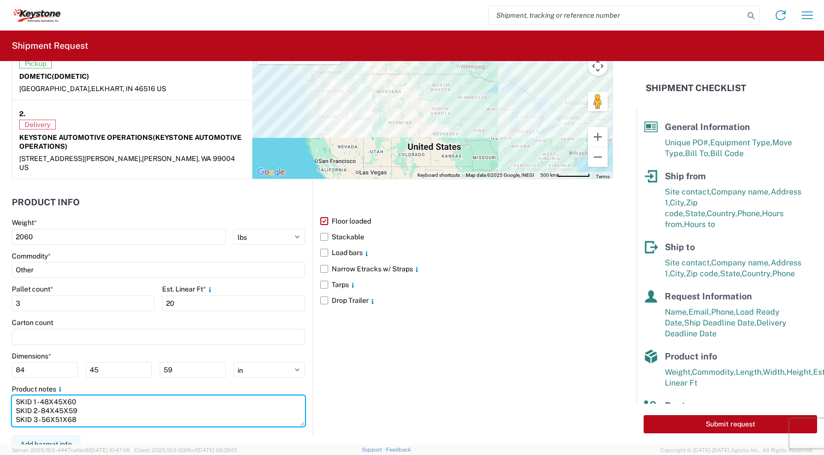
scroll to position [7, 0]
click at [80, 413] on textarea "SKID 1 - 48X45X60 SKID 2 - 84X45X59 SKID 3 - 56X51X68 TUBE AWNINGS - 16 AWNINGS…" at bounding box center [158, 411] width 293 height 31
click at [200, 411] on textarea "SKID 1 - 48X45X60 SKID 2 - 84X45X59 SKID 3 - 56X51X68 TUBE AWNINGS - 16 TUBE AW…" at bounding box center [158, 411] width 293 height 31
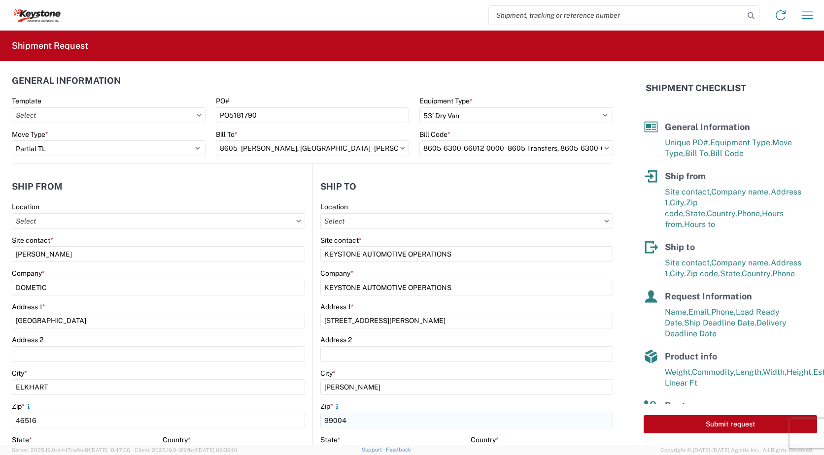
scroll to position [0, 0]
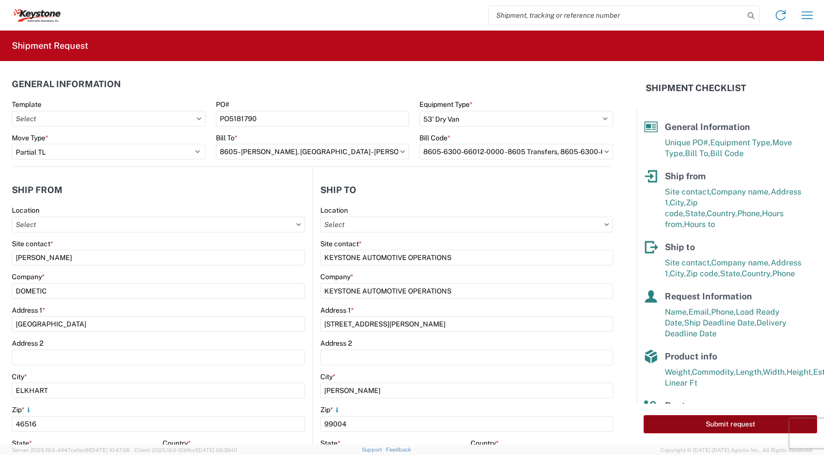
type textarea "SKID 1 - 48X45X60 SKID 2 - 84X45X59 SKID 3 - 56X51X68 TUBE AWNINGS - 16 TUBE AW…"
click at [722, 423] on button "Submit request" at bounding box center [729, 424] width 173 height 18
select select "US"
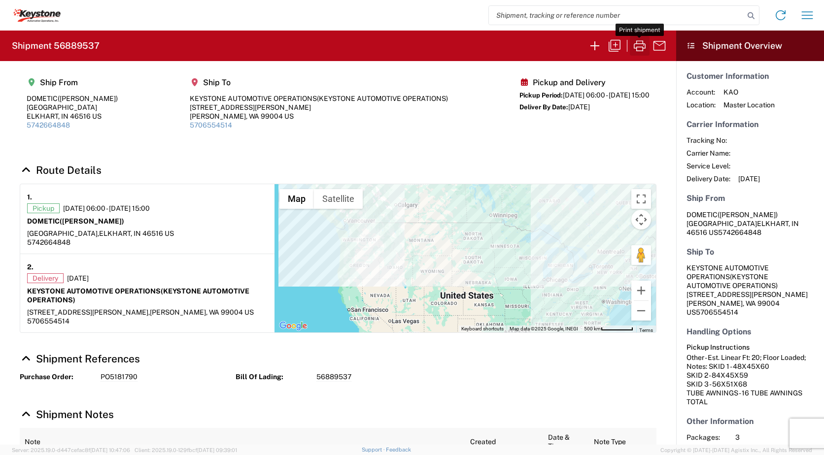
click at [641, 47] on icon "button" at bounding box center [640, 45] width 12 height 11
